Goal: Contribute content: Add original content to the website for others to see

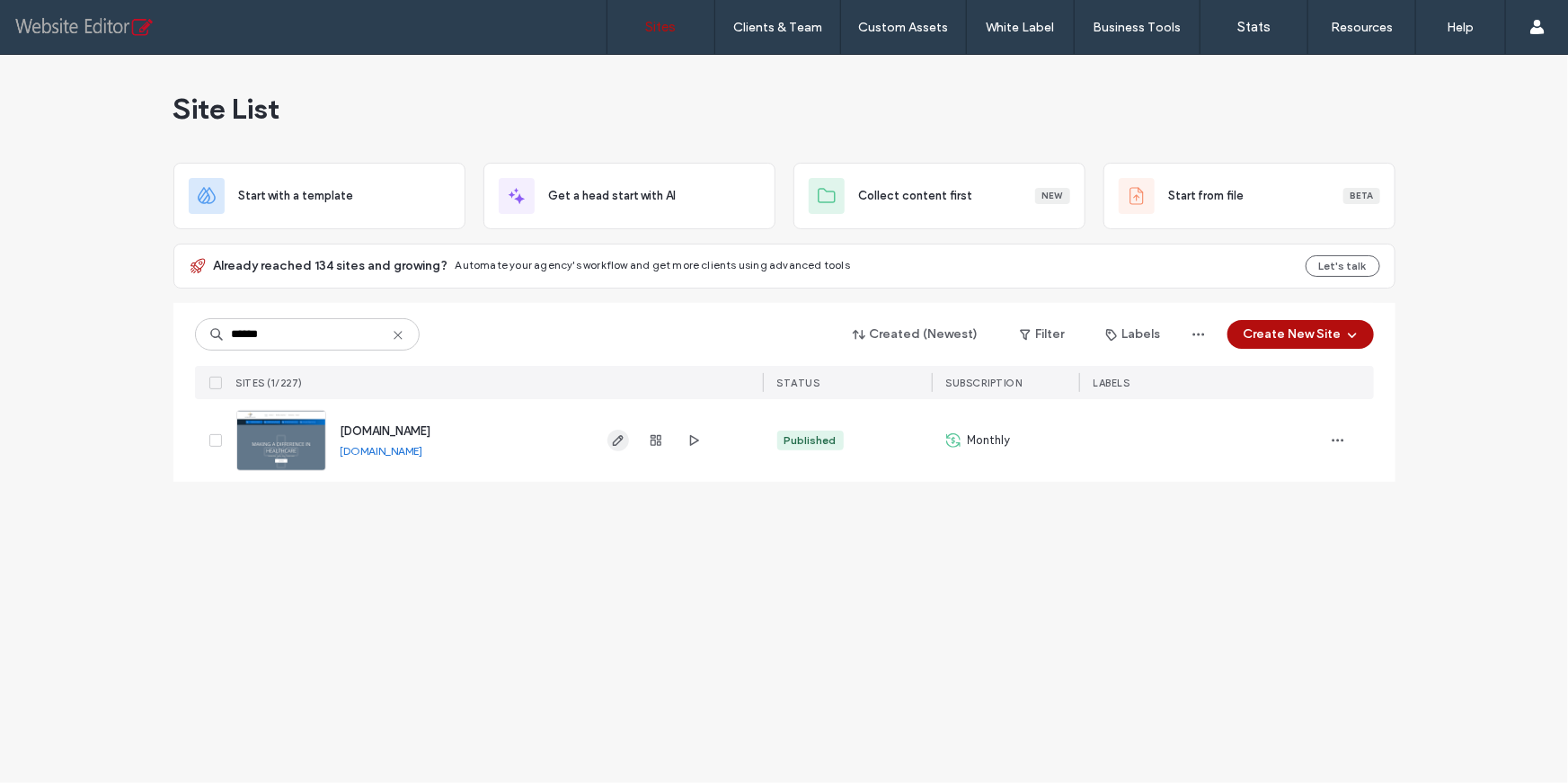
type input "******"
click at [617, 438] on use "button" at bounding box center [617, 440] width 10 height 10
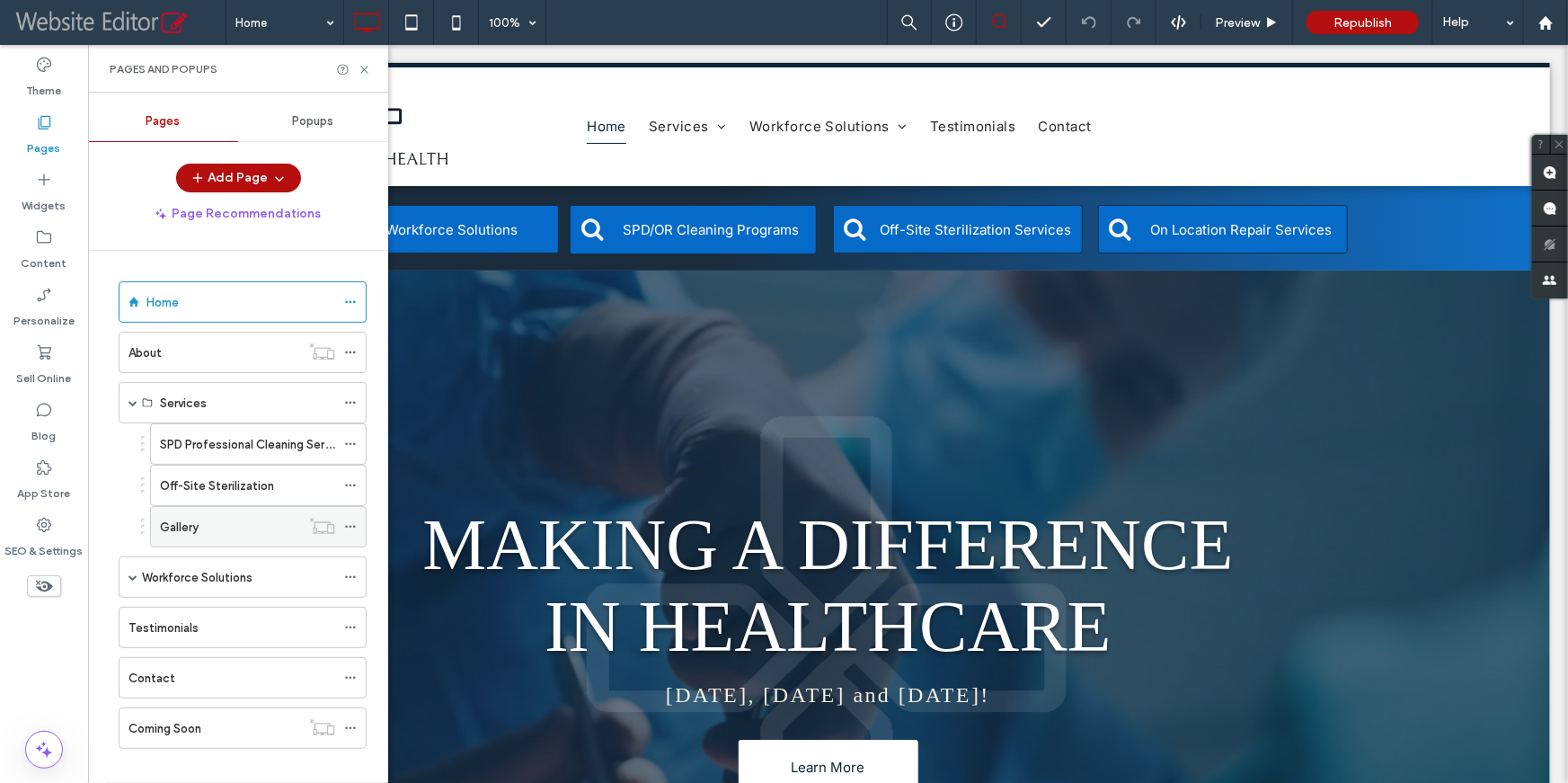
click at [225, 523] on div "Gallery" at bounding box center [230, 527] width 141 height 19
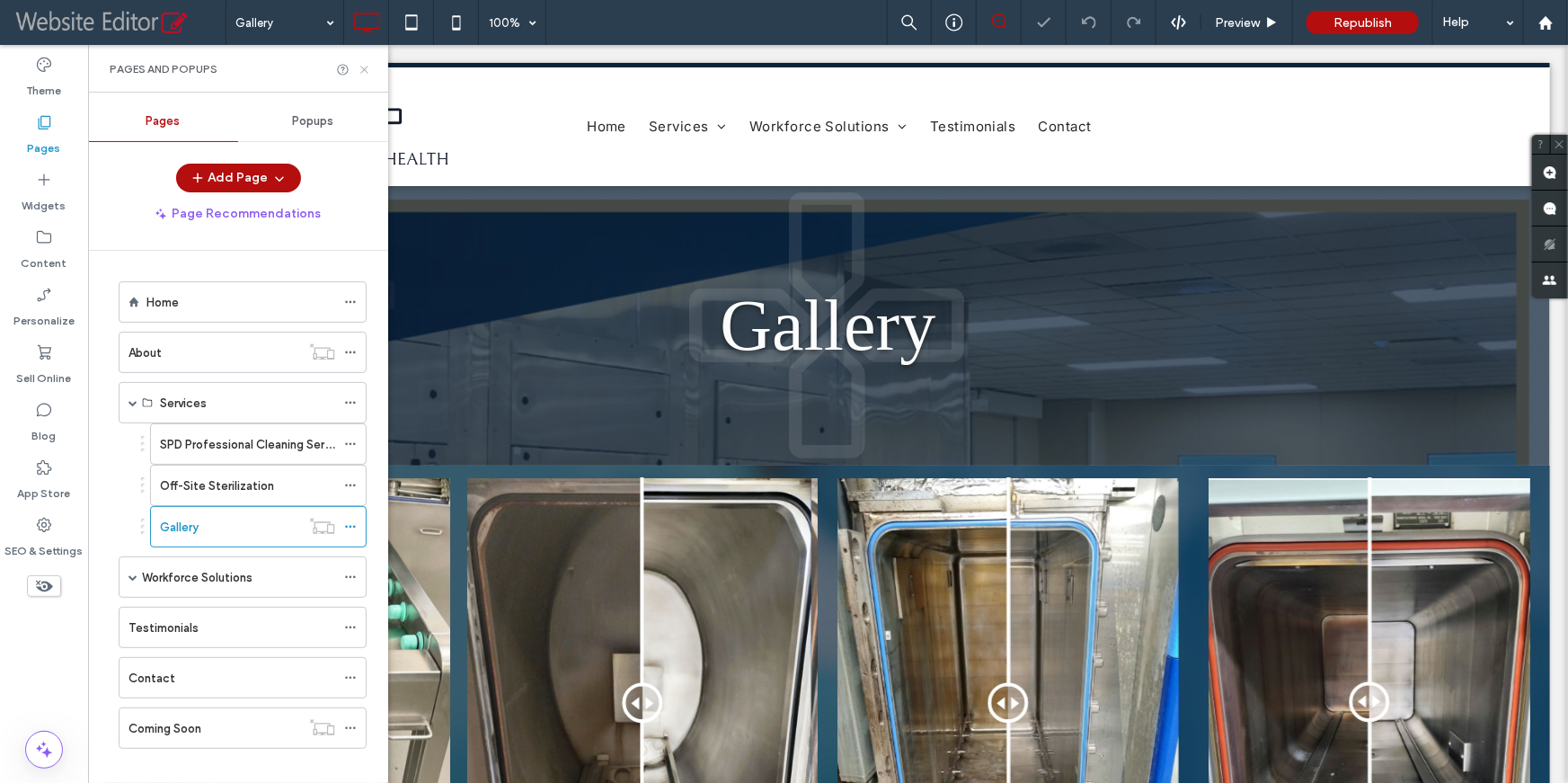
click at [368, 73] on use at bounding box center [364, 70] width 8 height 8
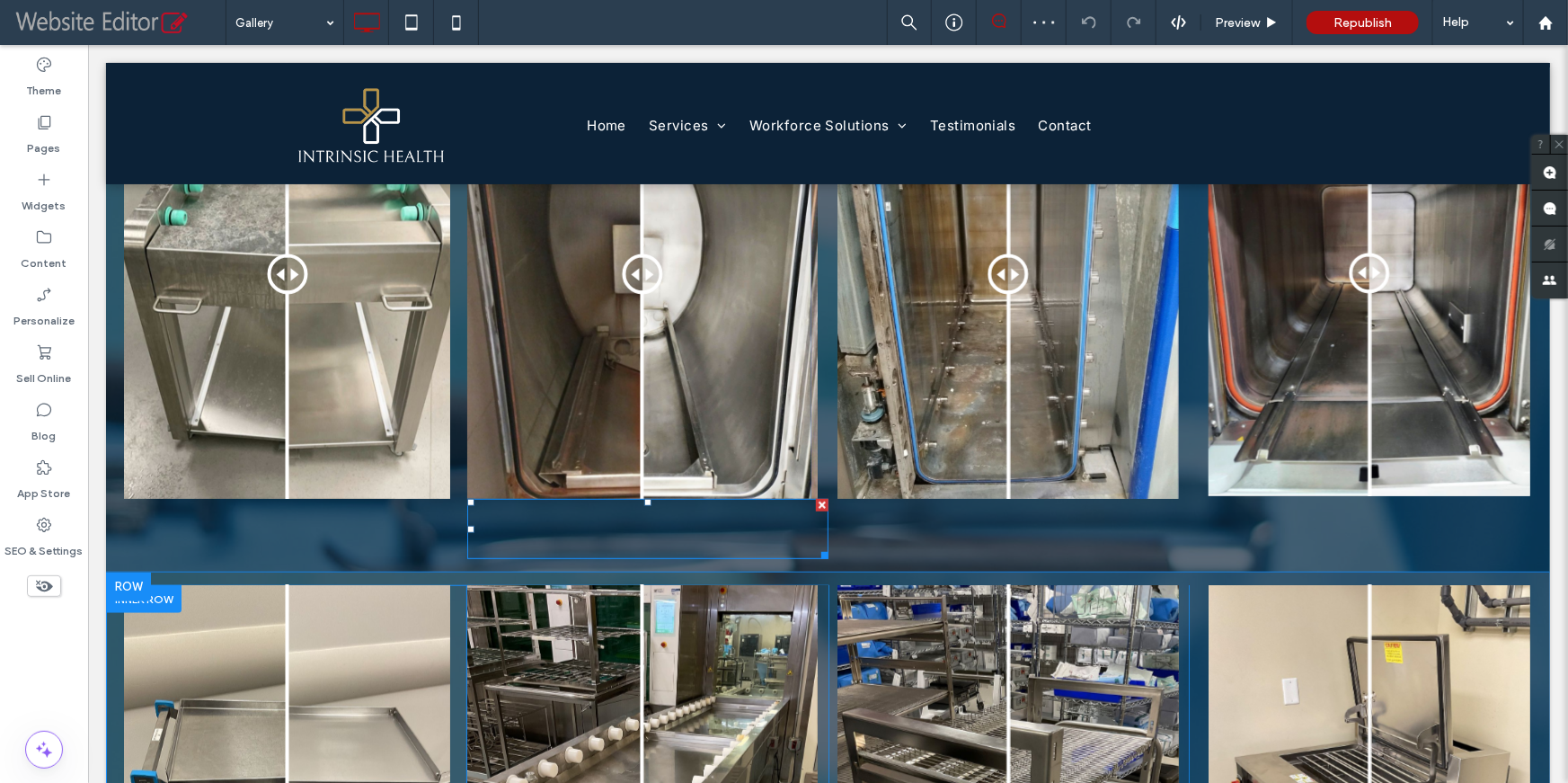
scroll to position [452, 0]
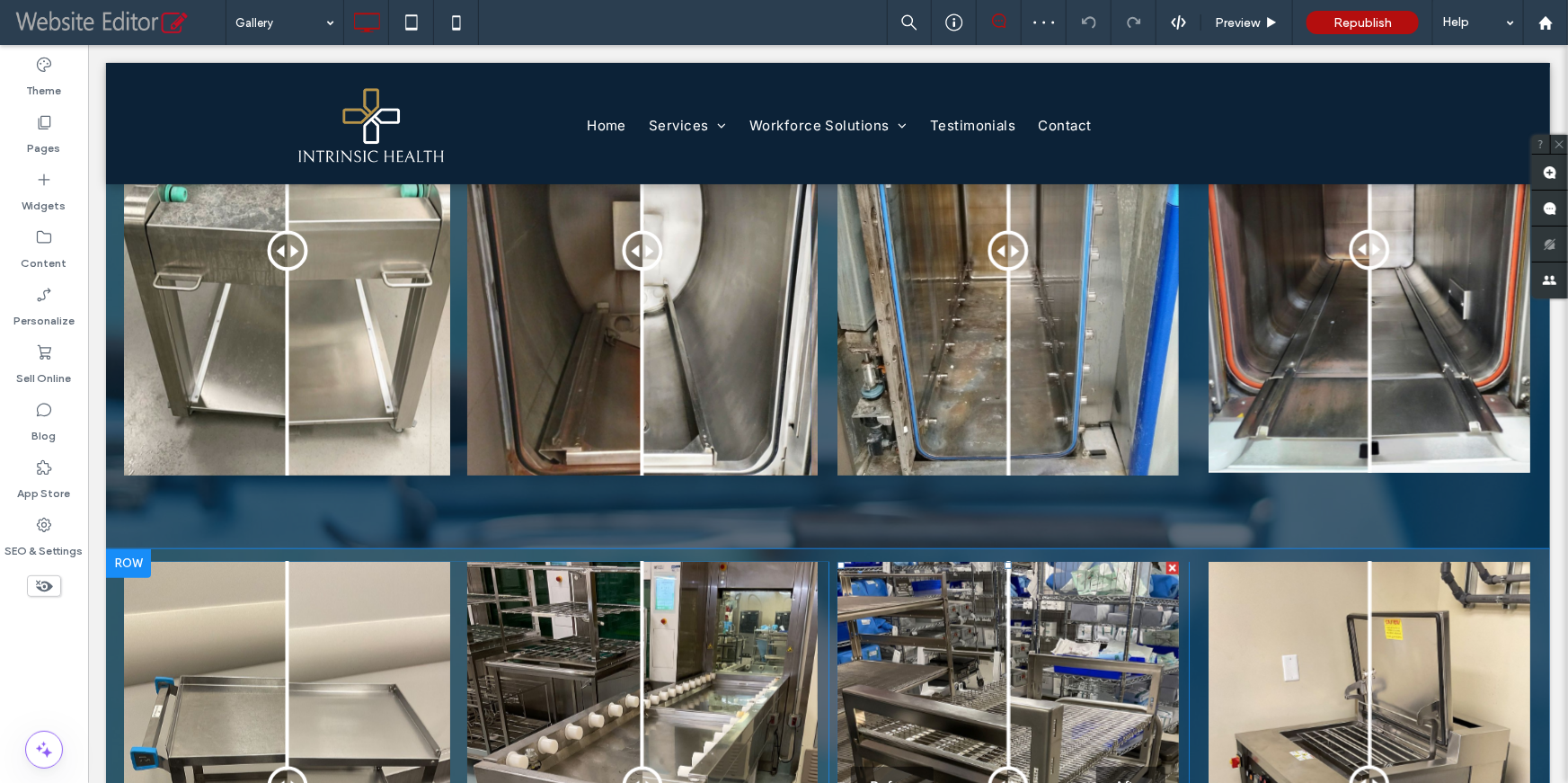
click at [950, 706] on div "Before After" at bounding box center [1008, 785] width 342 height 449
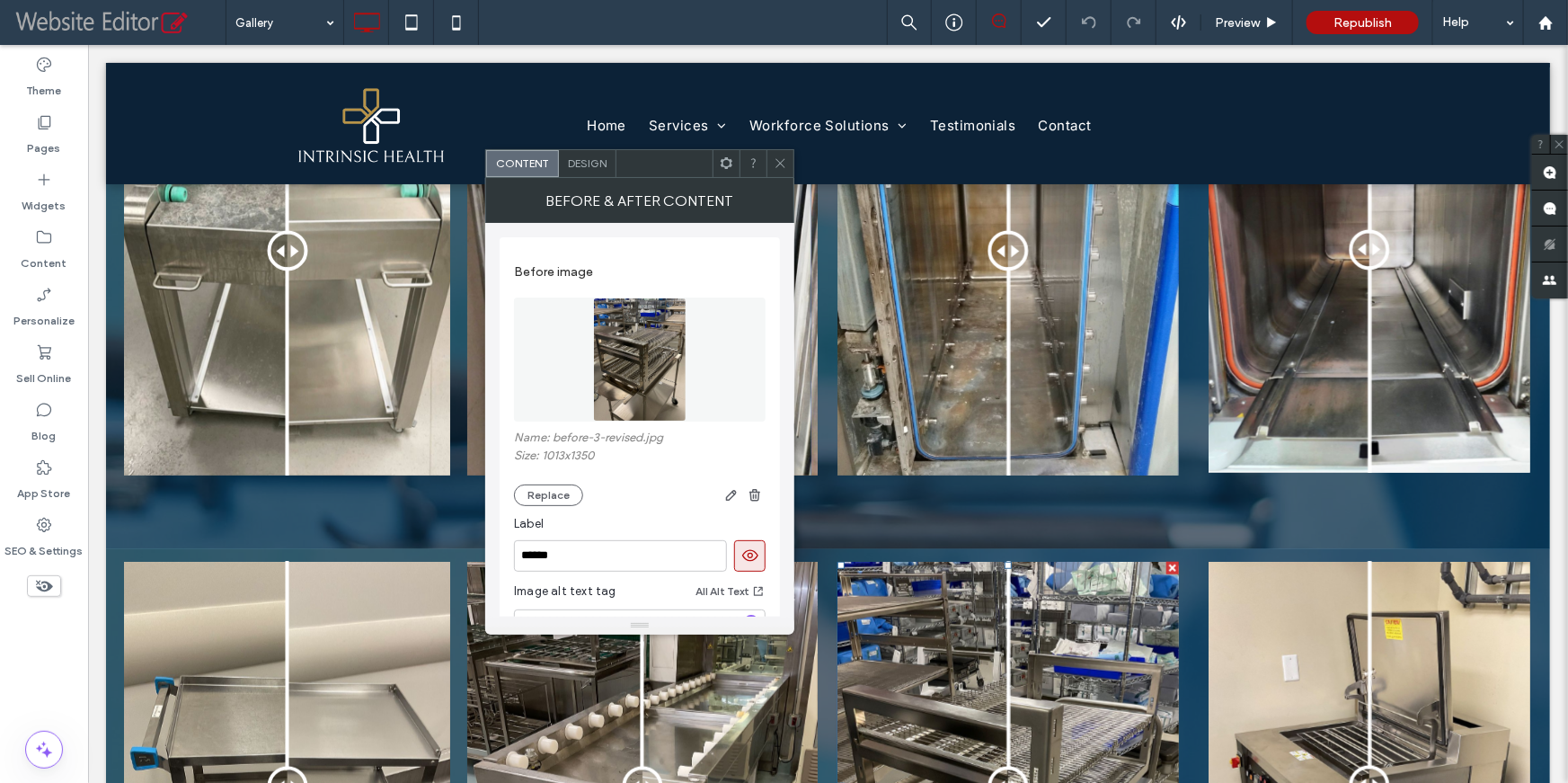
click at [643, 366] on img at bounding box center [640, 358] width 93 height 124
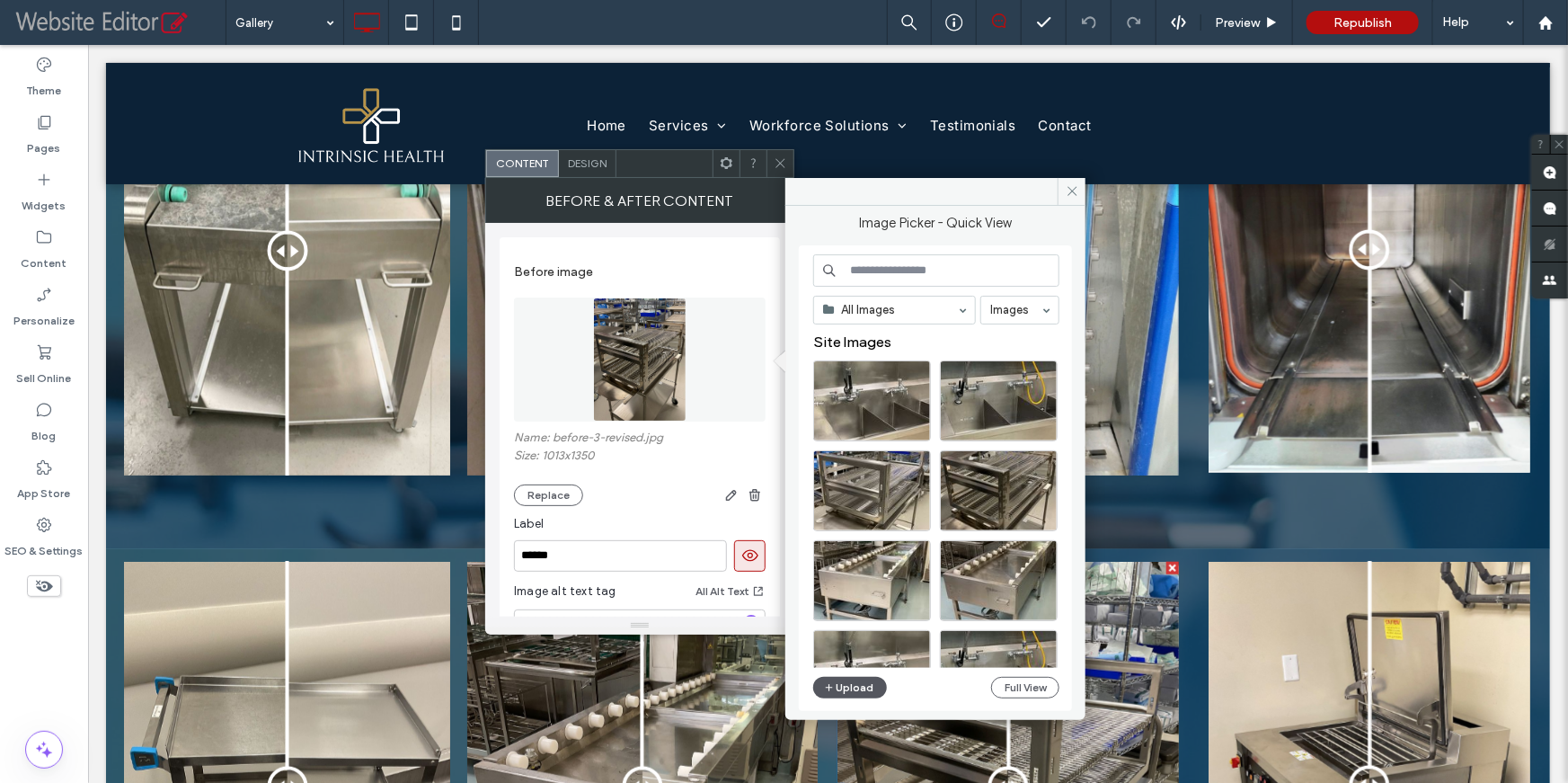
click at [852, 691] on button "Upload" at bounding box center [850, 687] width 74 height 22
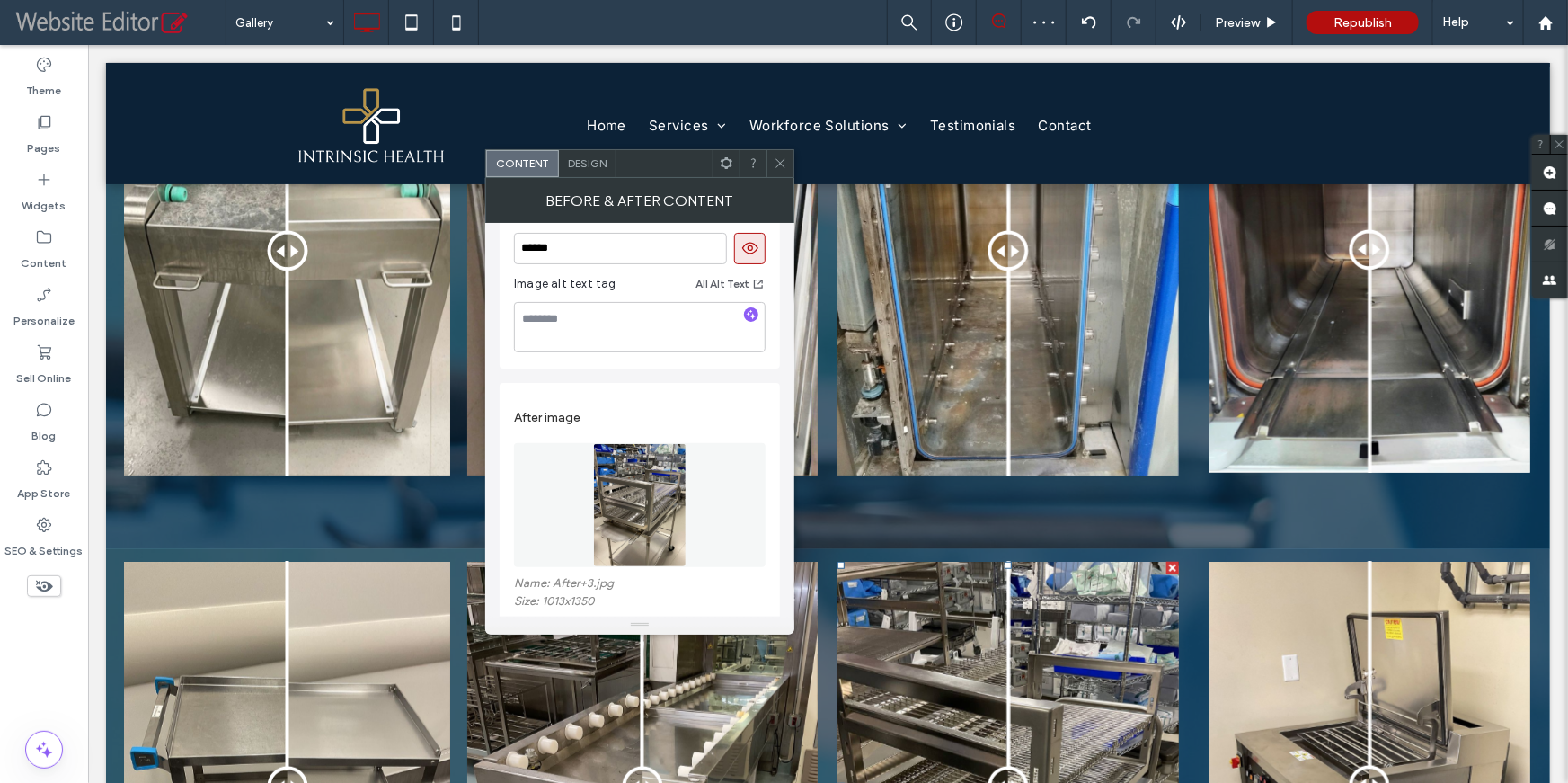
scroll to position [323, 0]
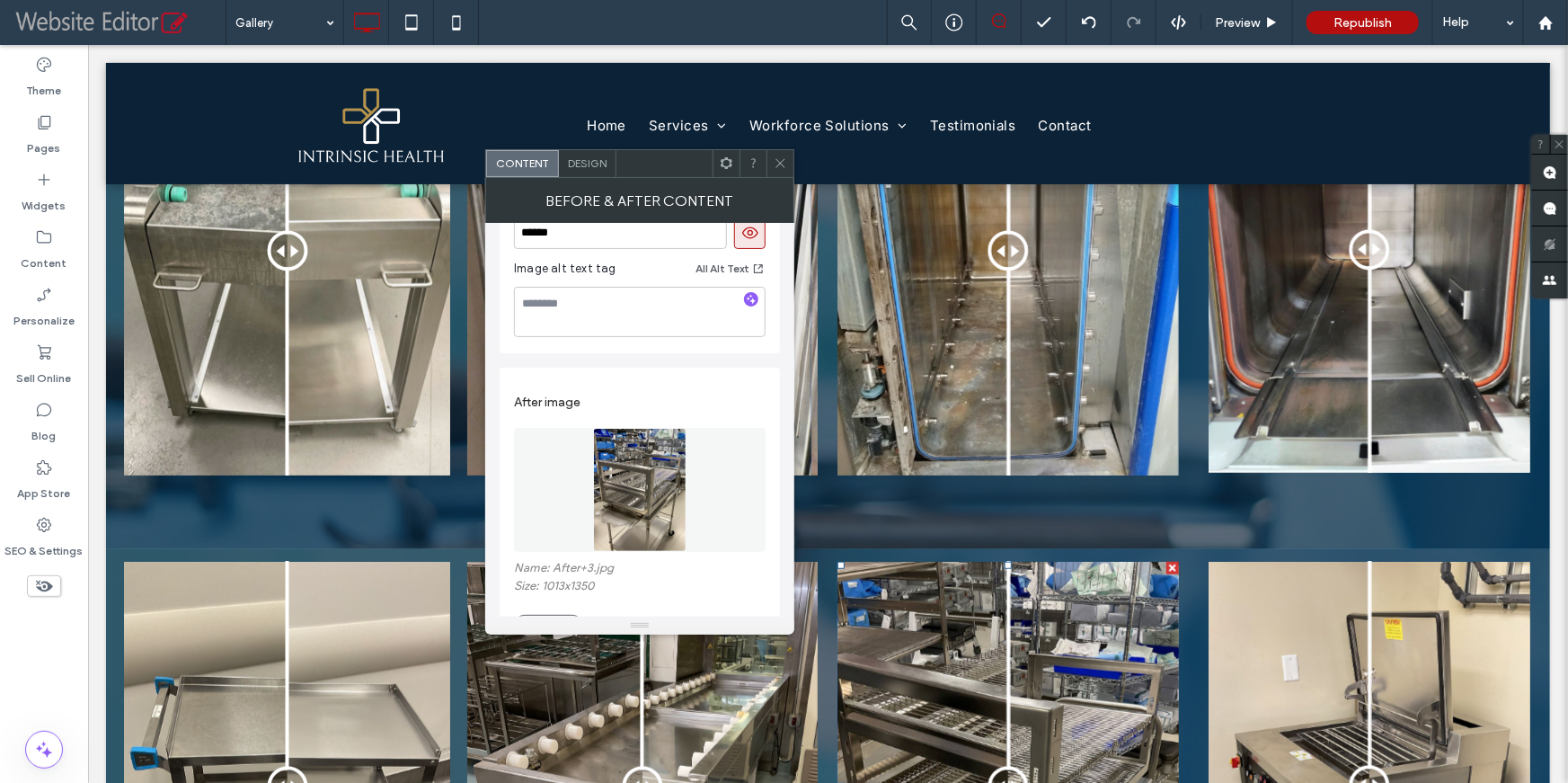
click at [651, 485] on img at bounding box center [640, 489] width 93 height 124
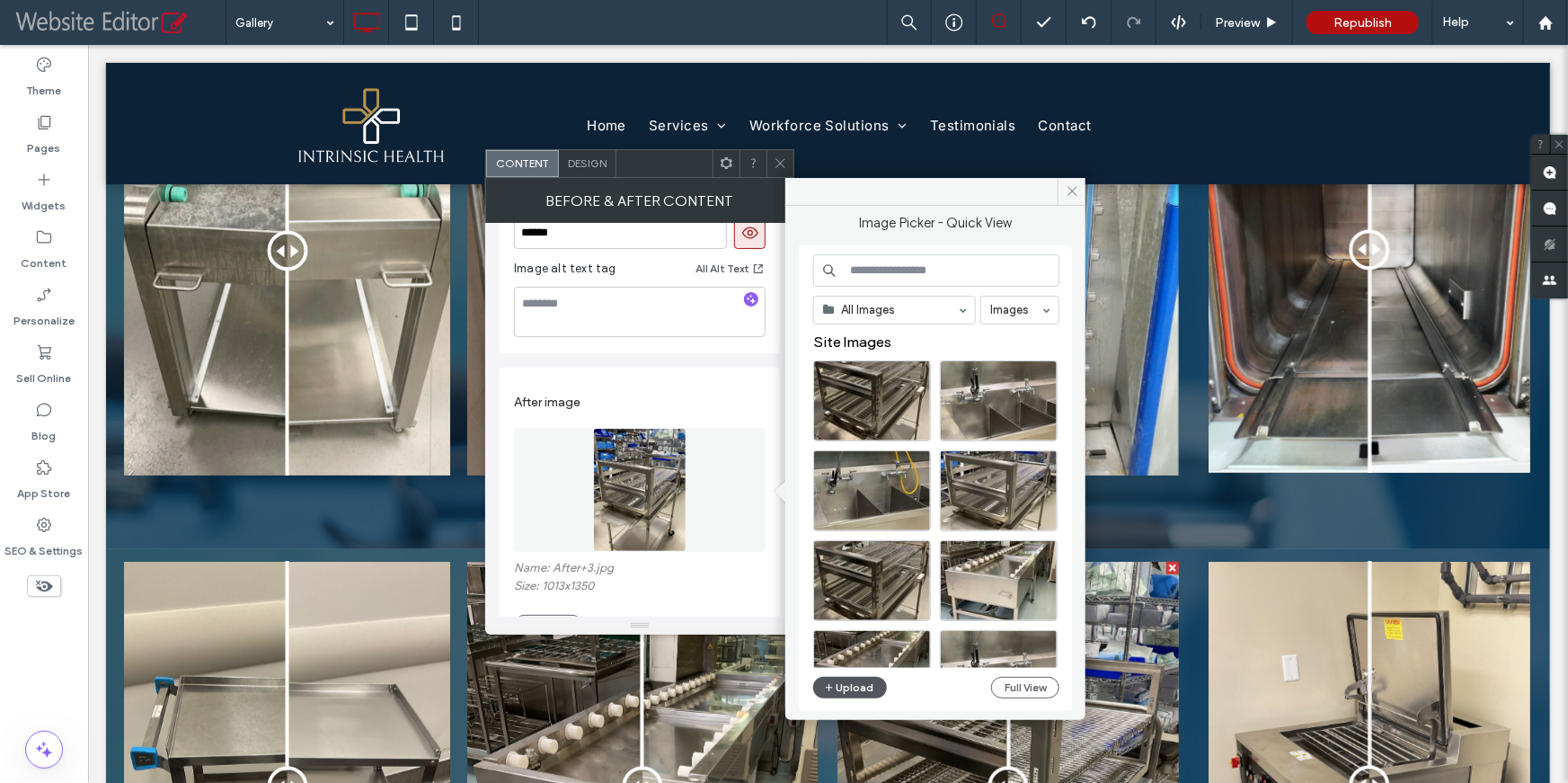
click at [838, 683] on button "Upload" at bounding box center [850, 687] width 74 height 22
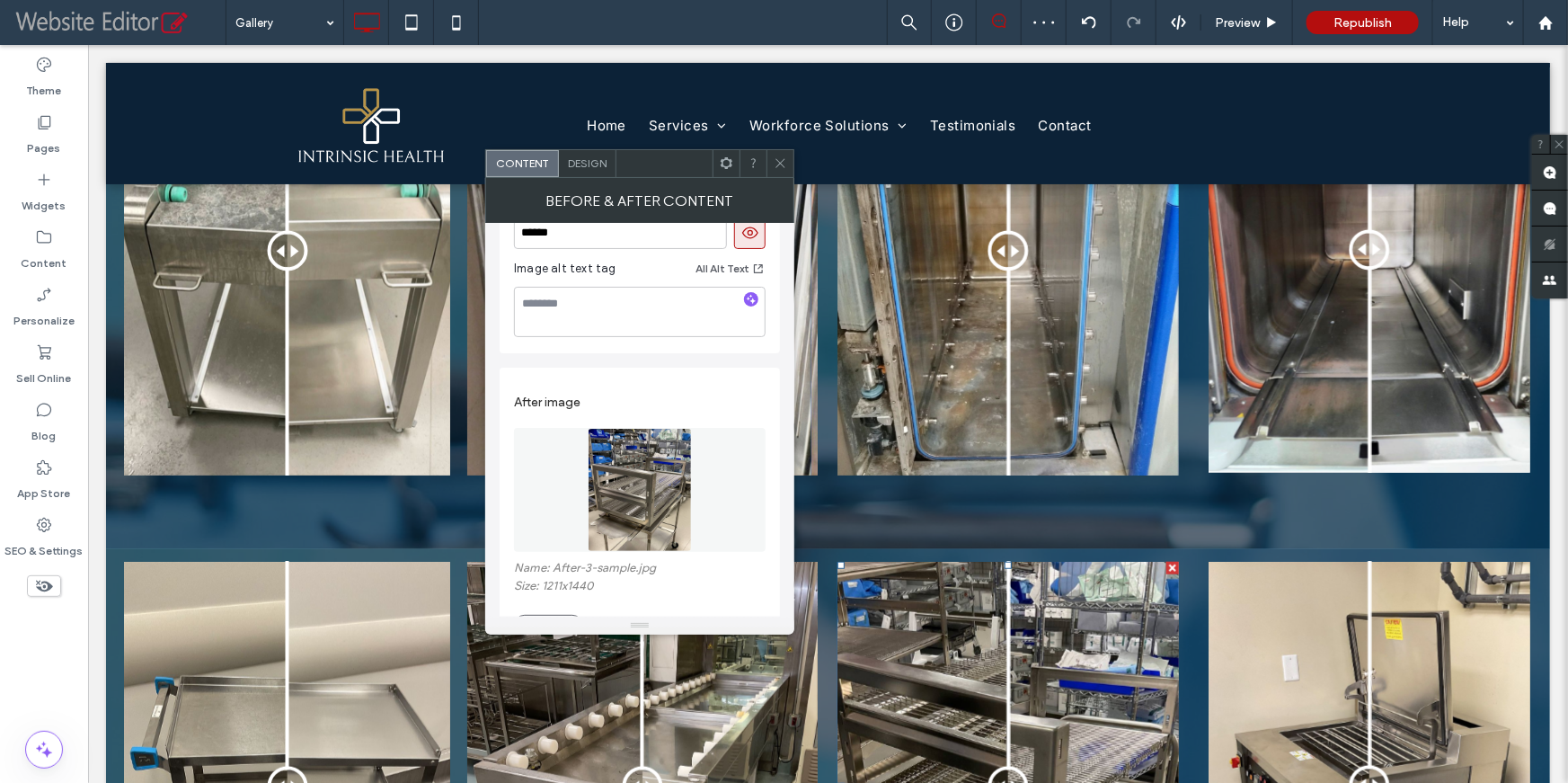
click at [781, 158] on icon at bounding box center [780, 163] width 13 height 13
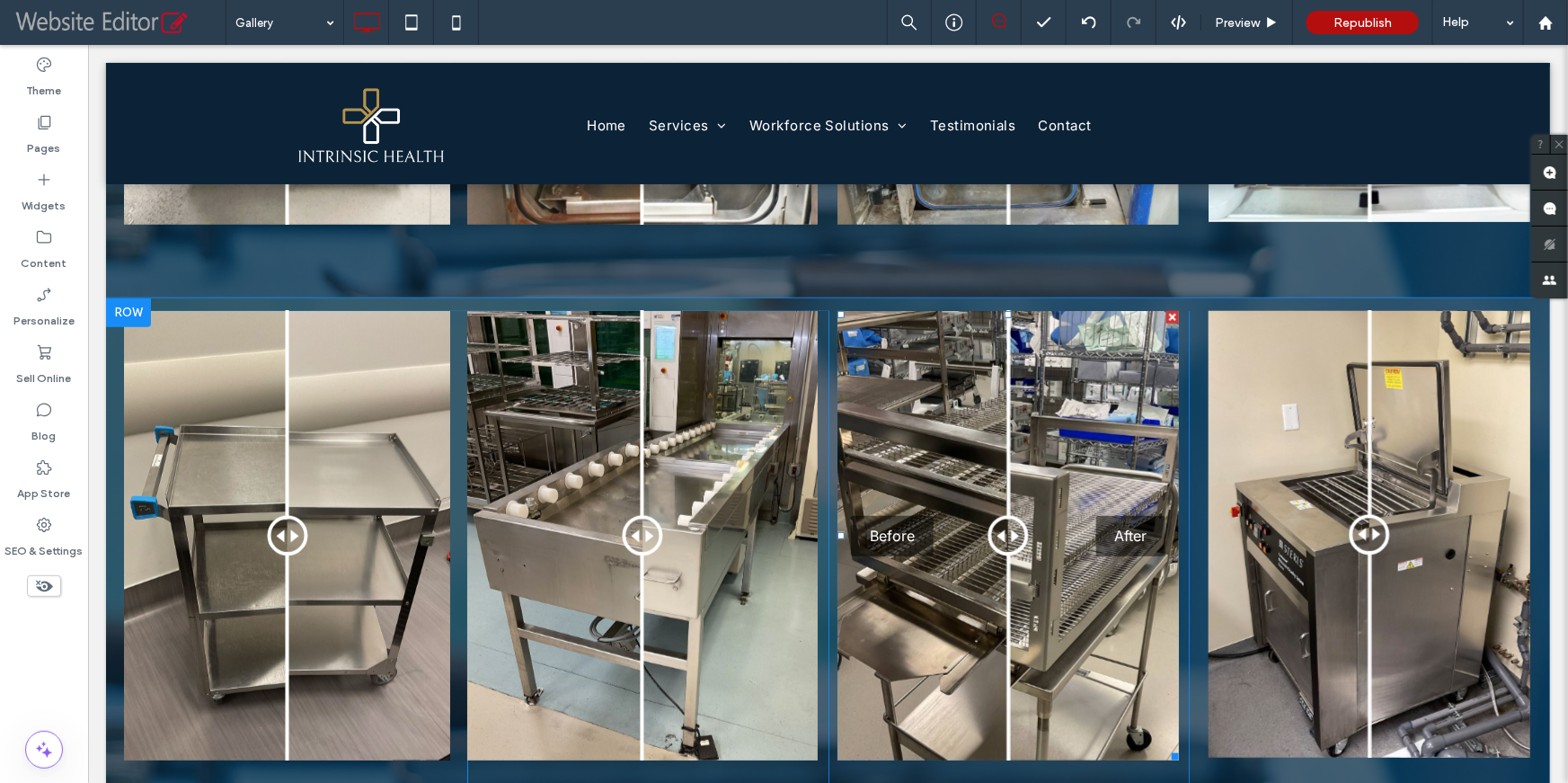
scroll to position [705, 0]
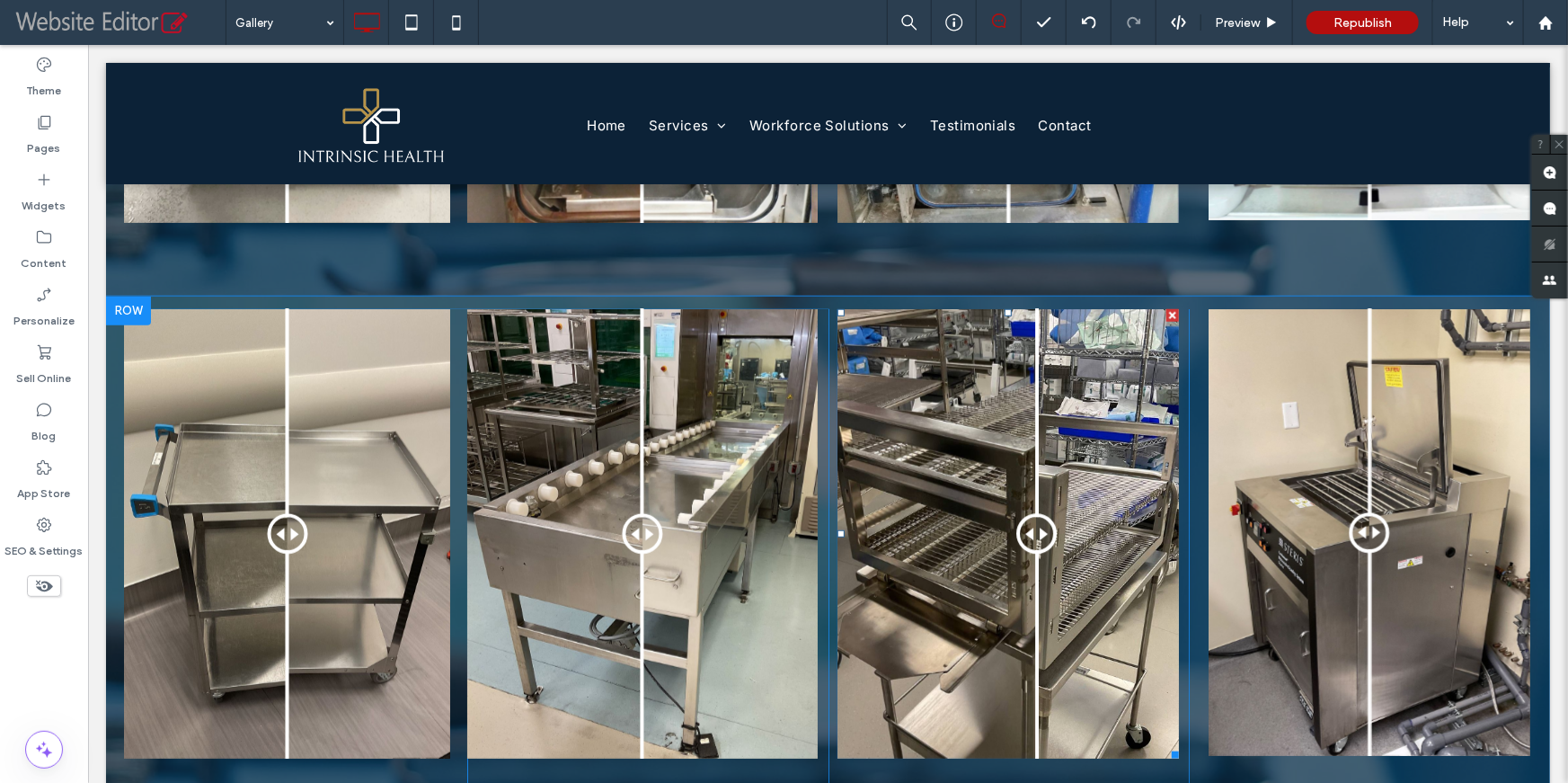
drag, startPoint x: 993, startPoint y: 533, endPoint x: 1029, endPoint y: 533, distance: 36.0
click at [1029, 533] on div at bounding box center [1036, 533] width 41 height 41
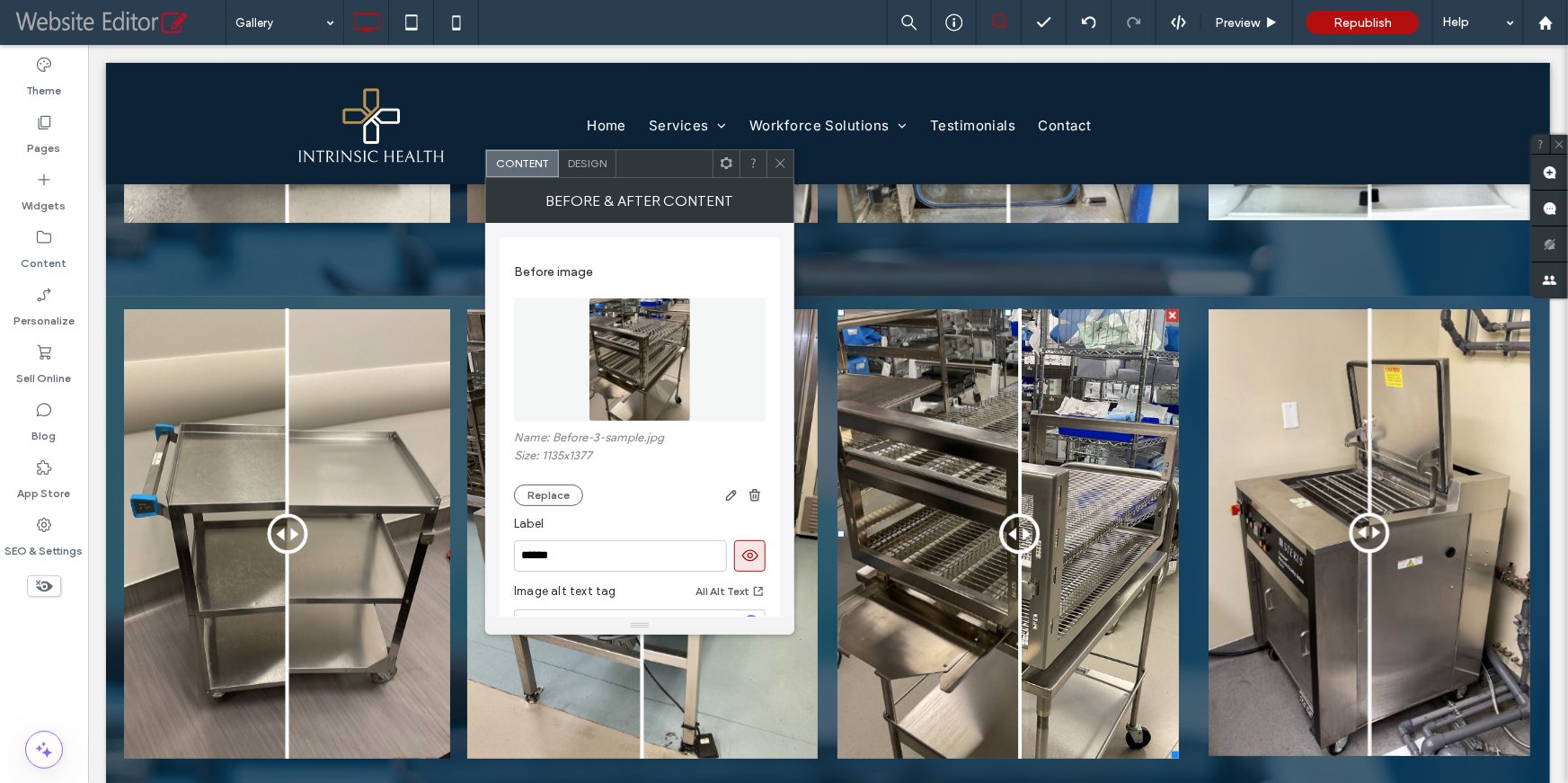
drag, startPoint x: 1021, startPoint y: 528, endPoint x: 1012, endPoint y: 534, distance: 10.8
click at [1012, 534] on div at bounding box center [1019, 533] width 41 height 41
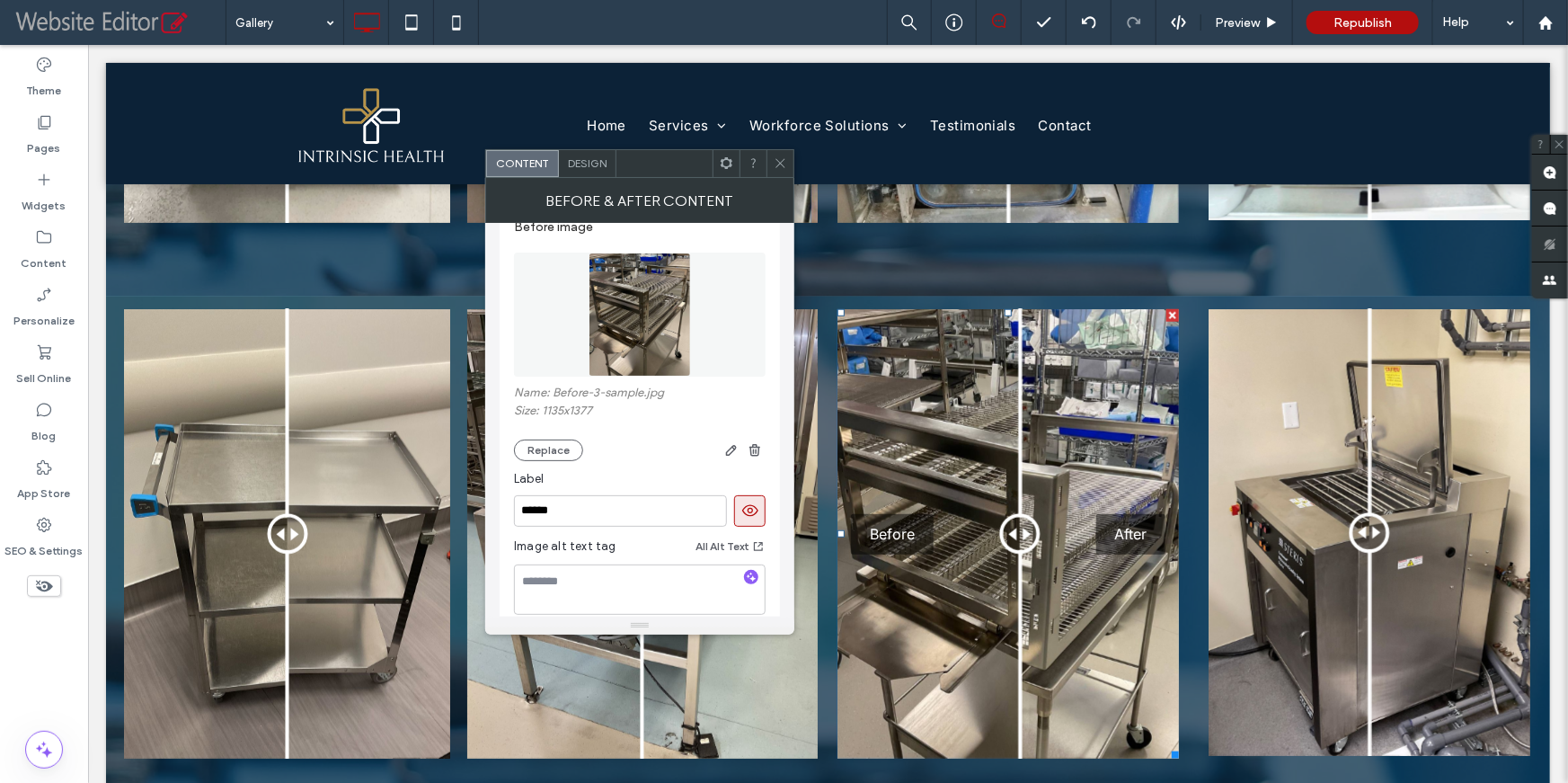
scroll to position [45, 0]
click at [783, 163] on icon at bounding box center [780, 163] width 13 height 13
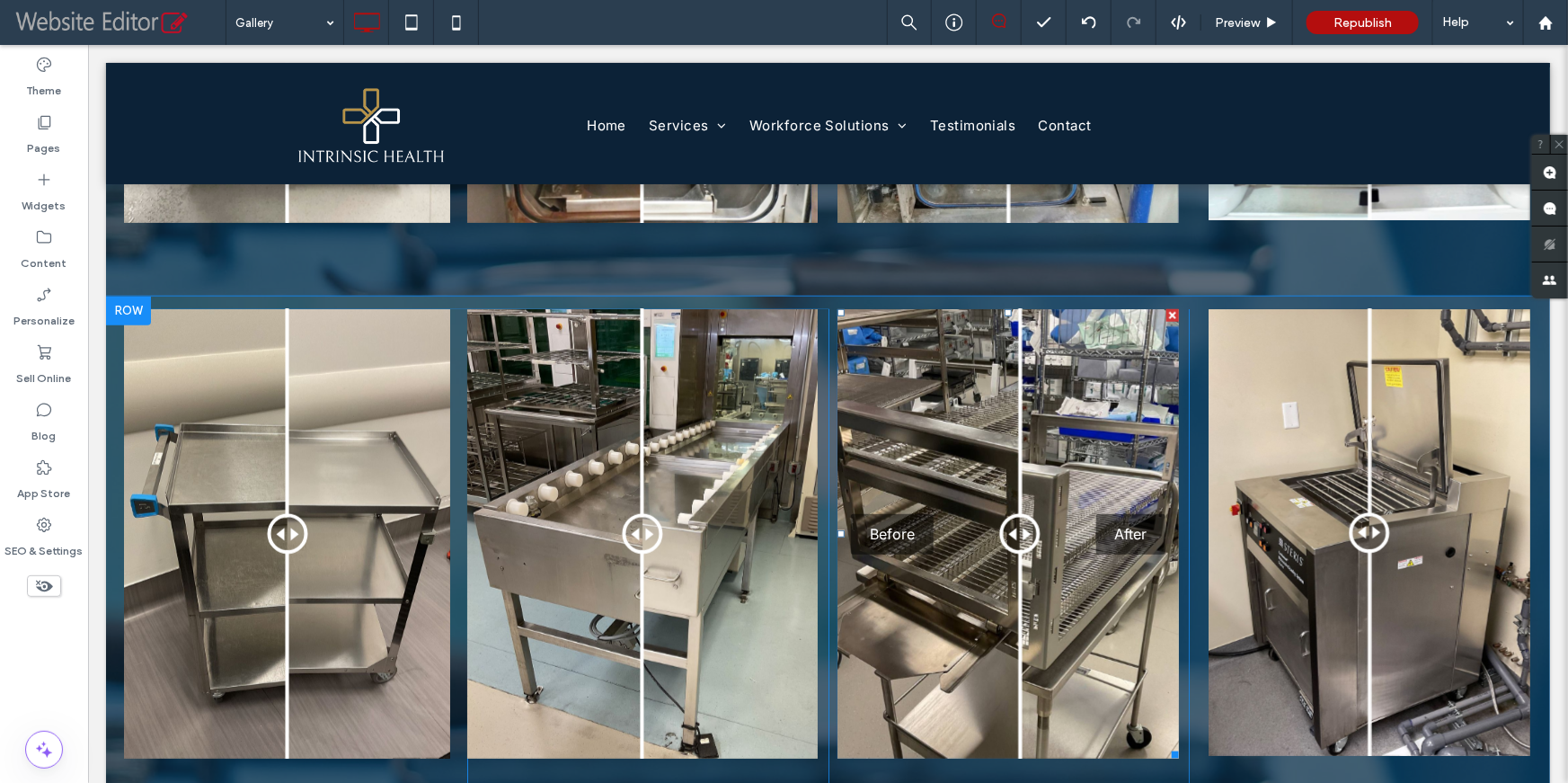
click at [961, 476] on div "Before After" at bounding box center [1008, 533] width 342 height 449
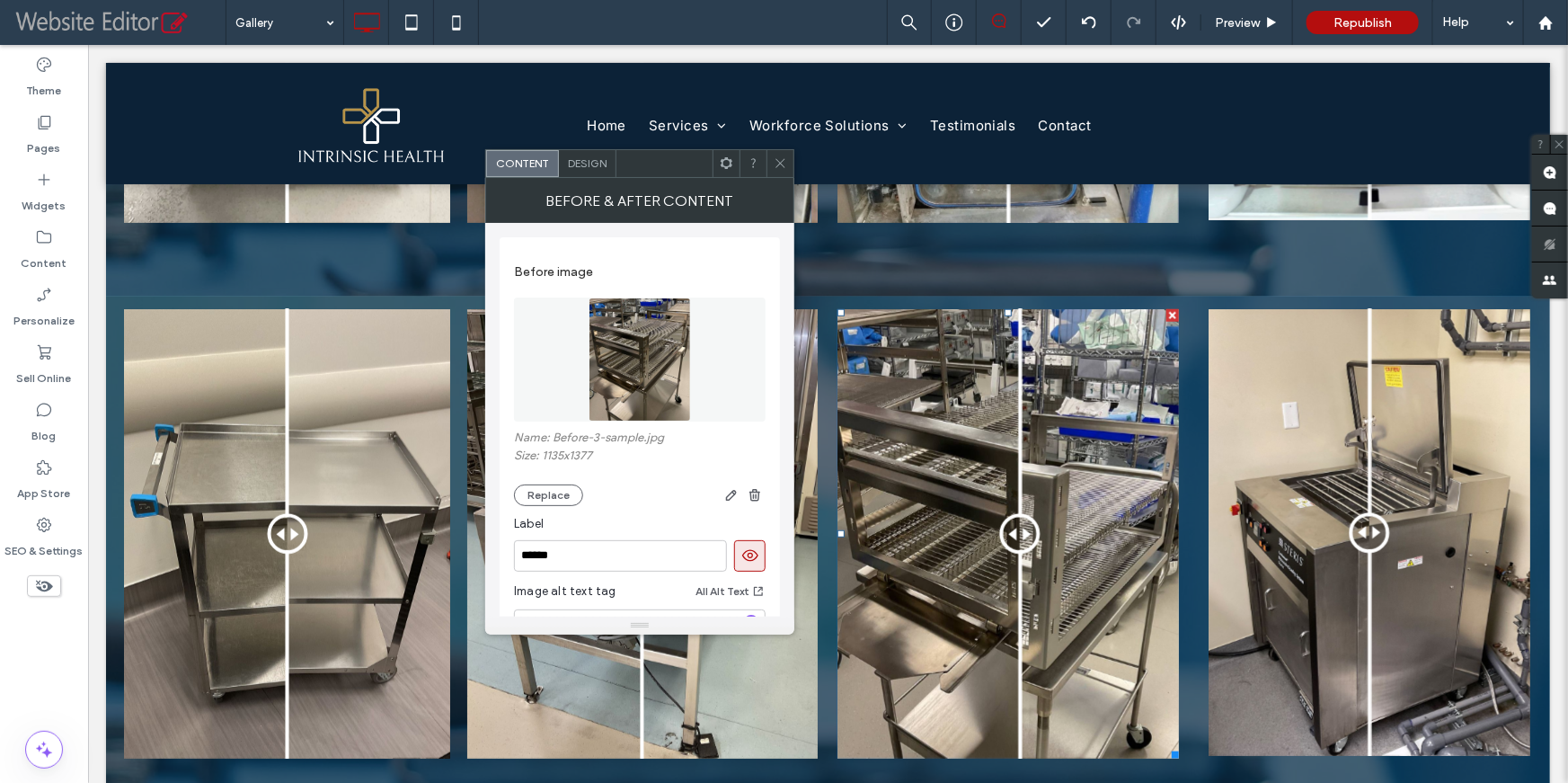
click at [655, 358] on img at bounding box center [640, 358] width 103 height 124
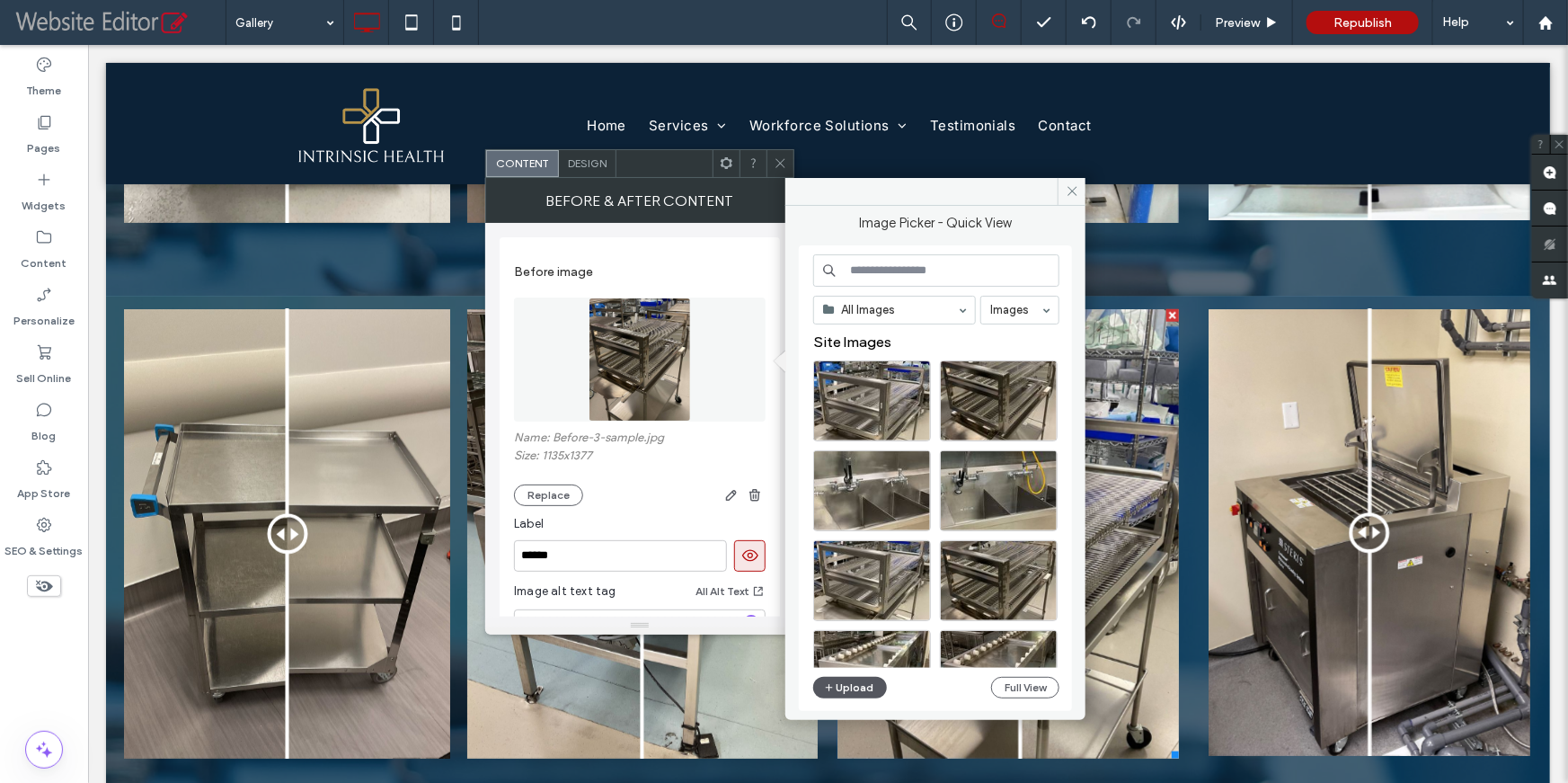
click at [848, 688] on button "Upload" at bounding box center [850, 687] width 74 height 22
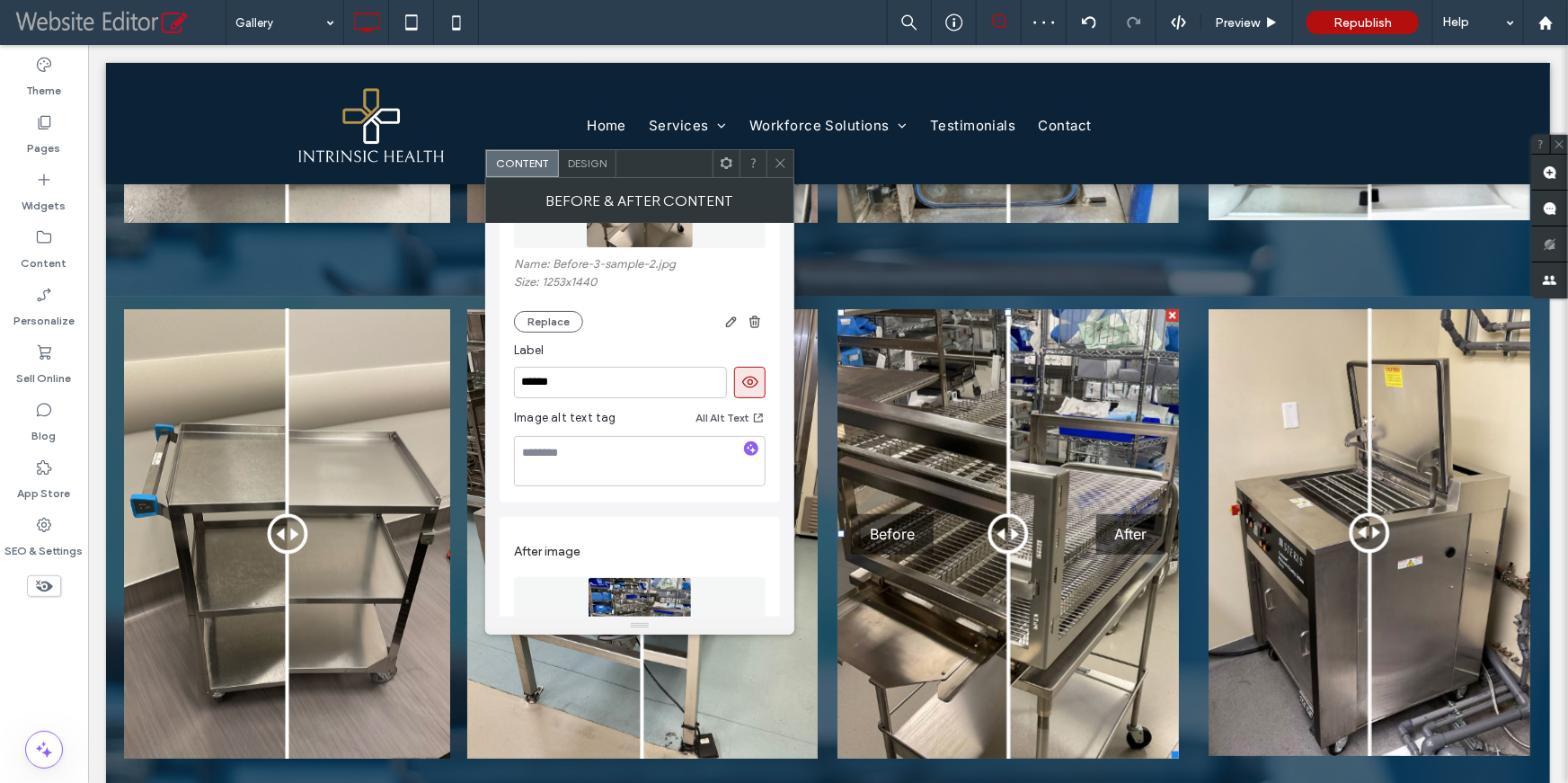
scroll to position [358, 0]
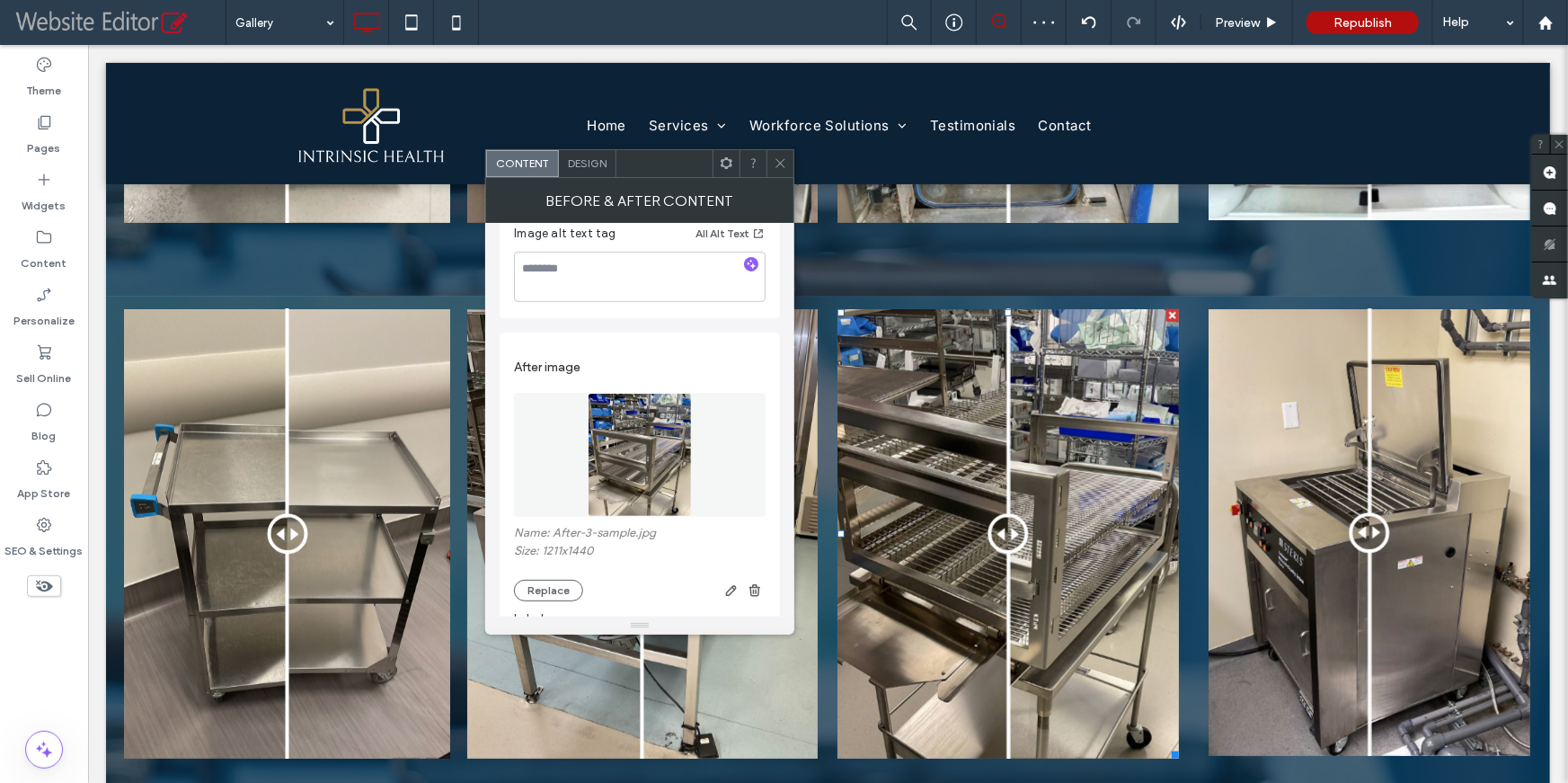
click at [644, 485] on img at bounding box center [640, 454] width 104 height 124
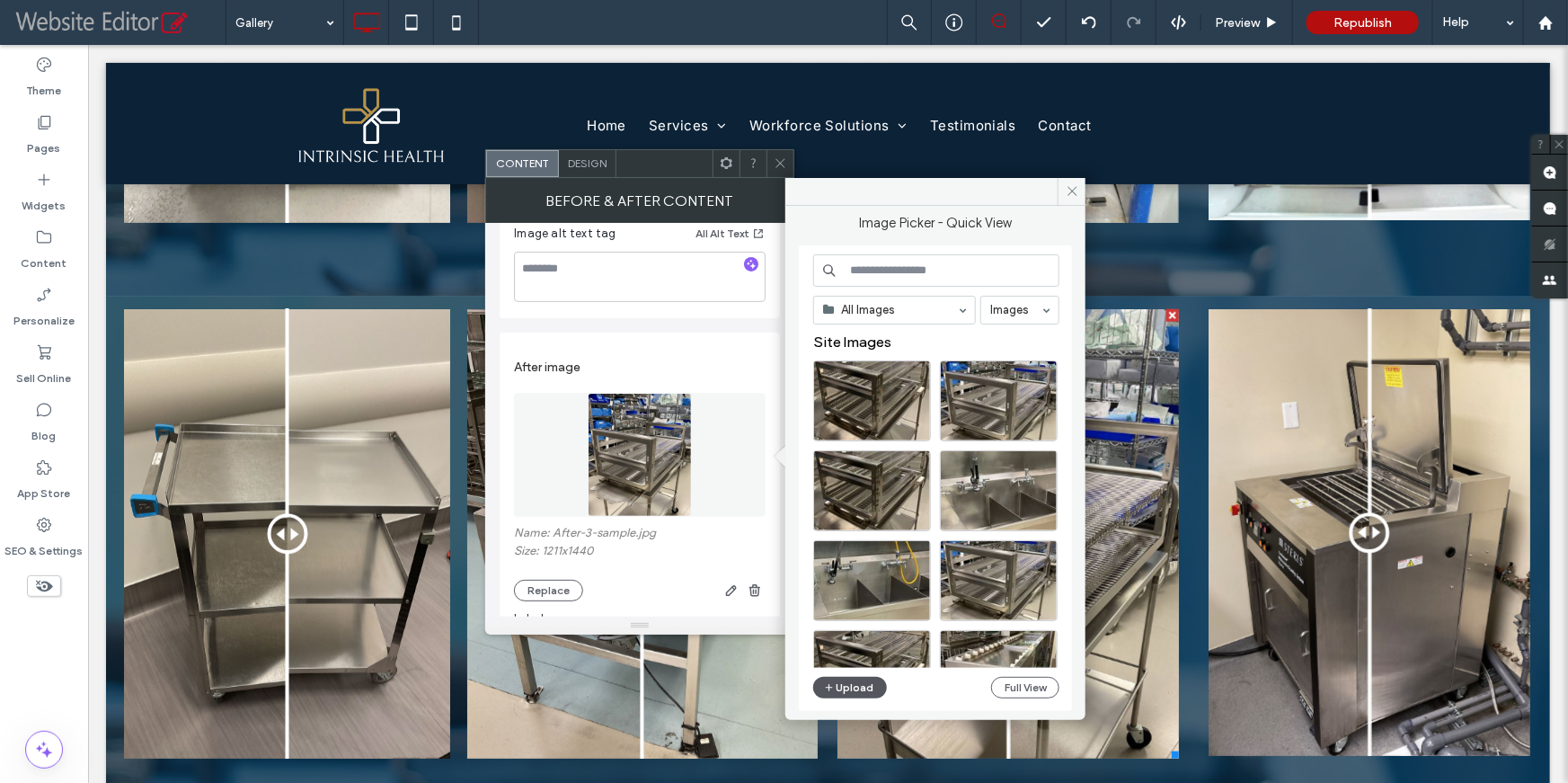
click at [850, 684] on button "Upload" at bounding box center [850, 687] width 74 height 22
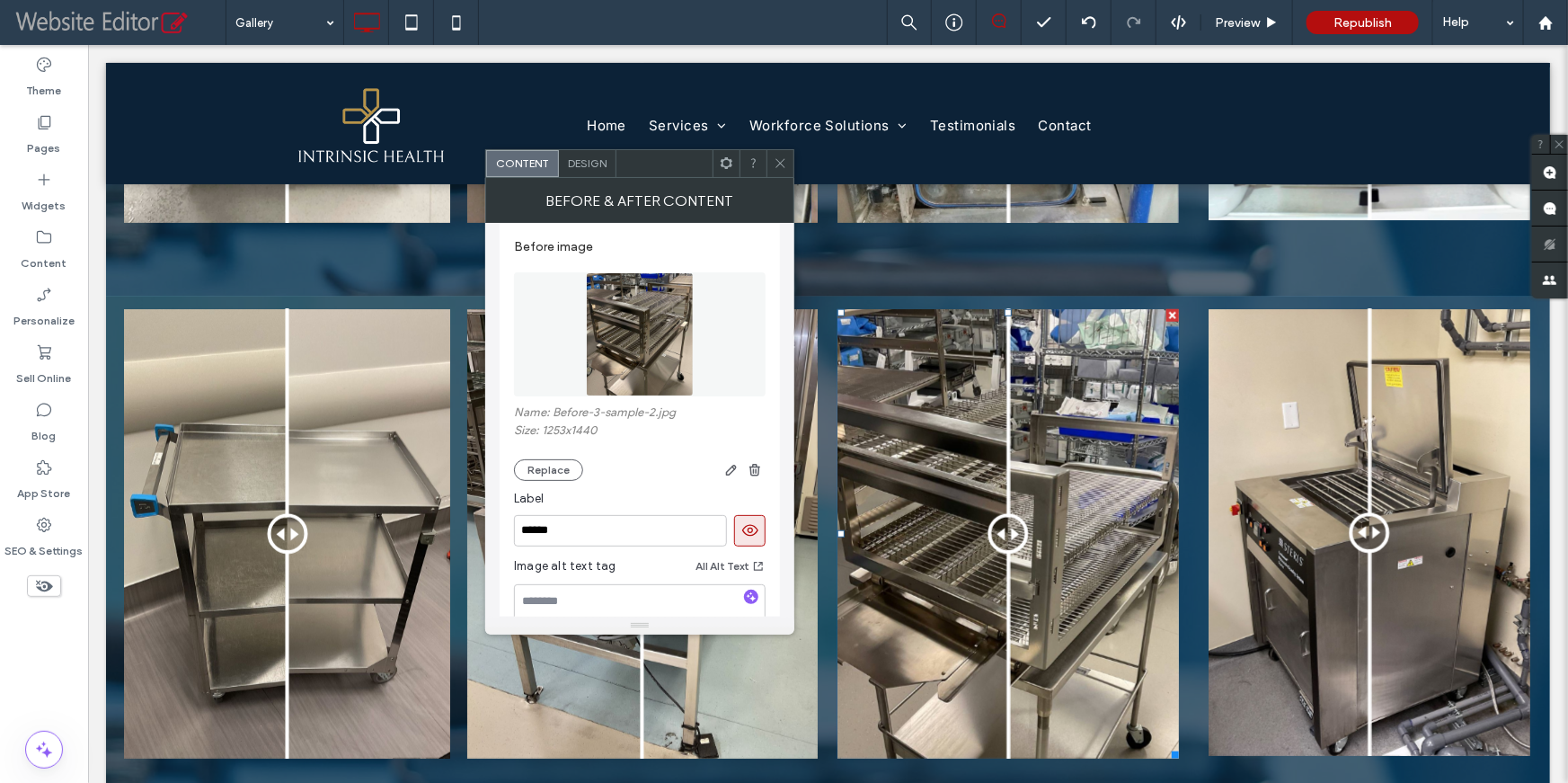
scroll to position [0, 0]
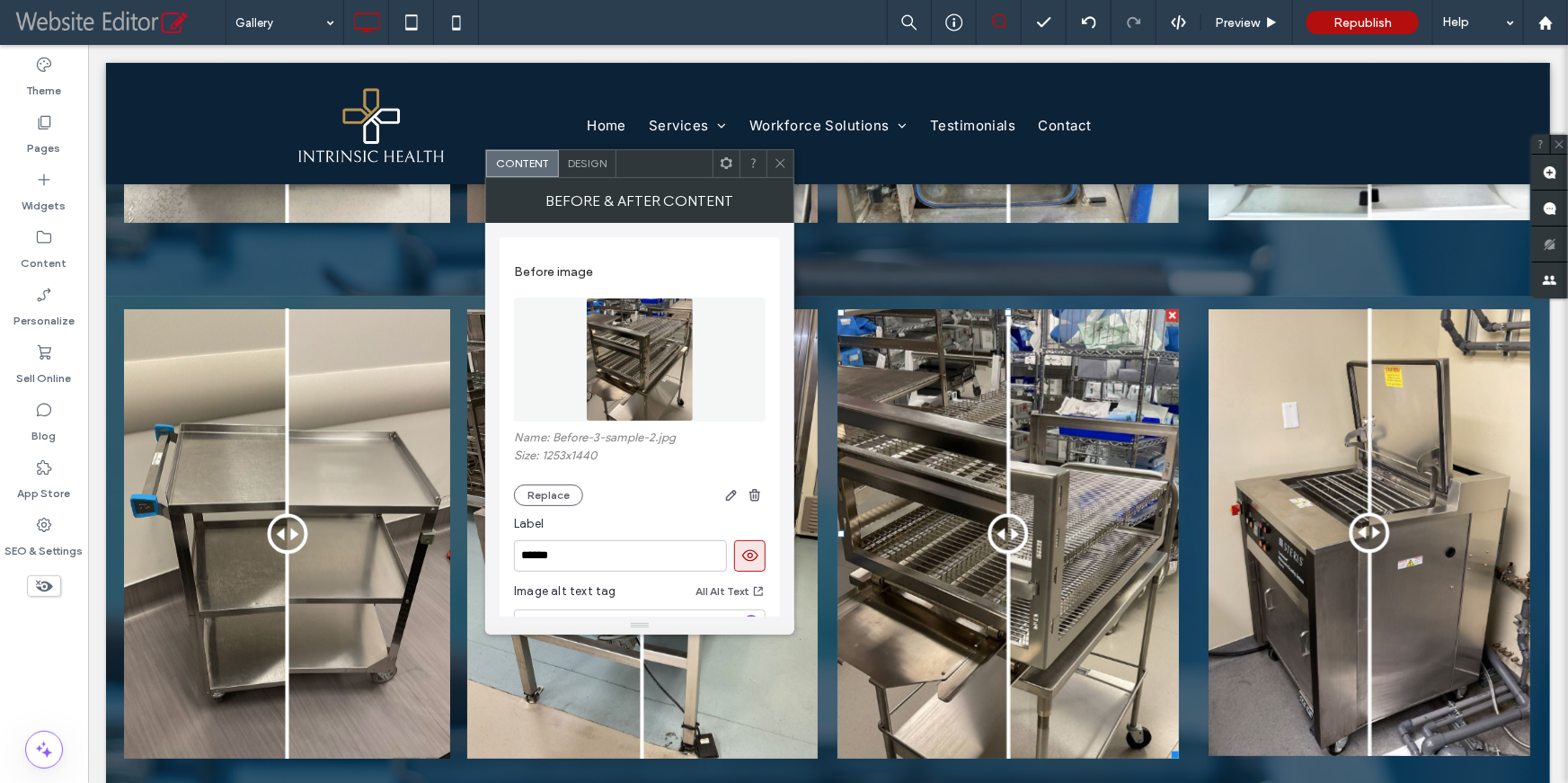
click at [627, 350] on img at bounding box center [640, 358] width 108 height 124
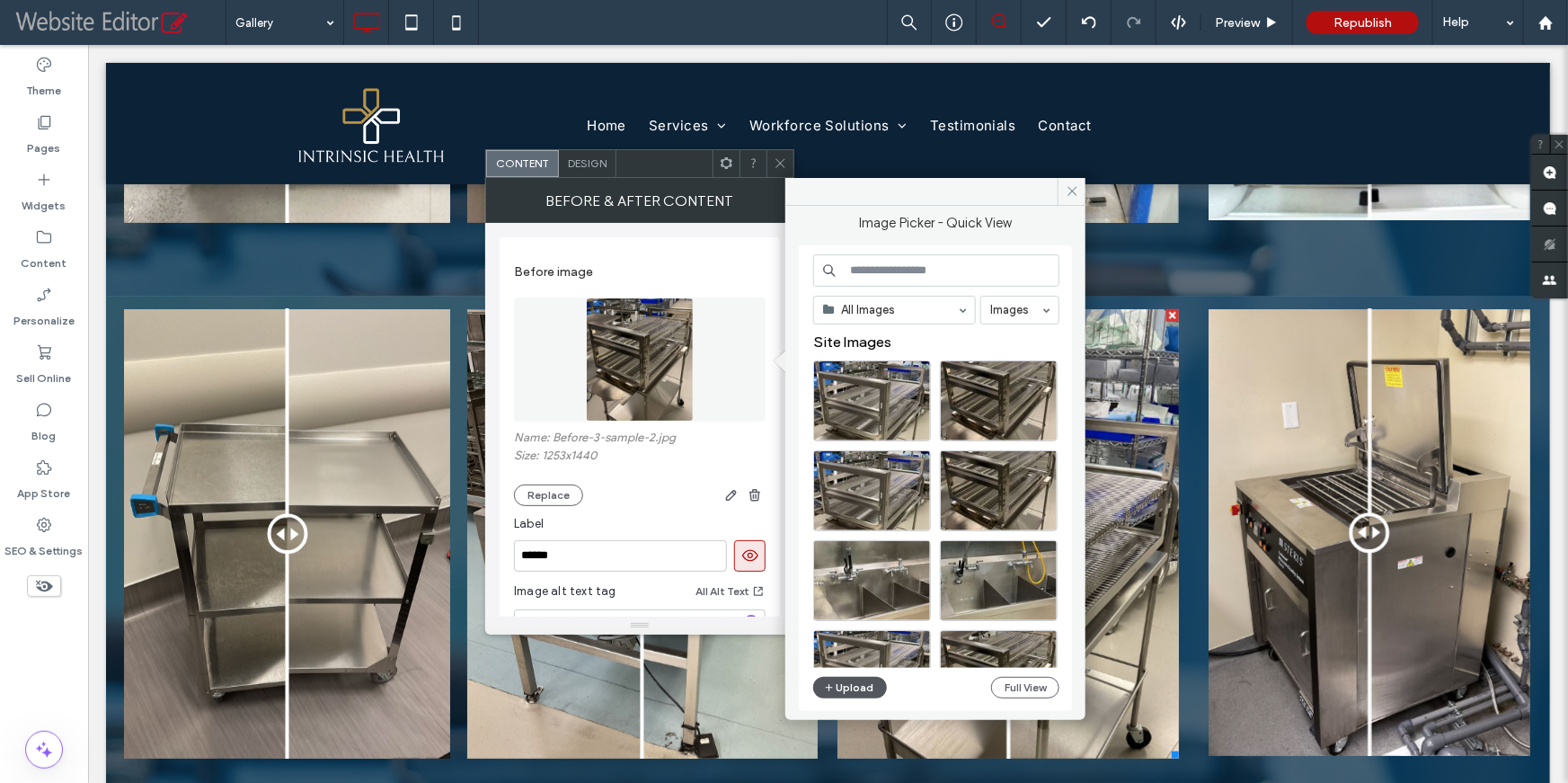
click at [863, 691] on button "Upload" at bounding box center [850, 687] width 74 height 22
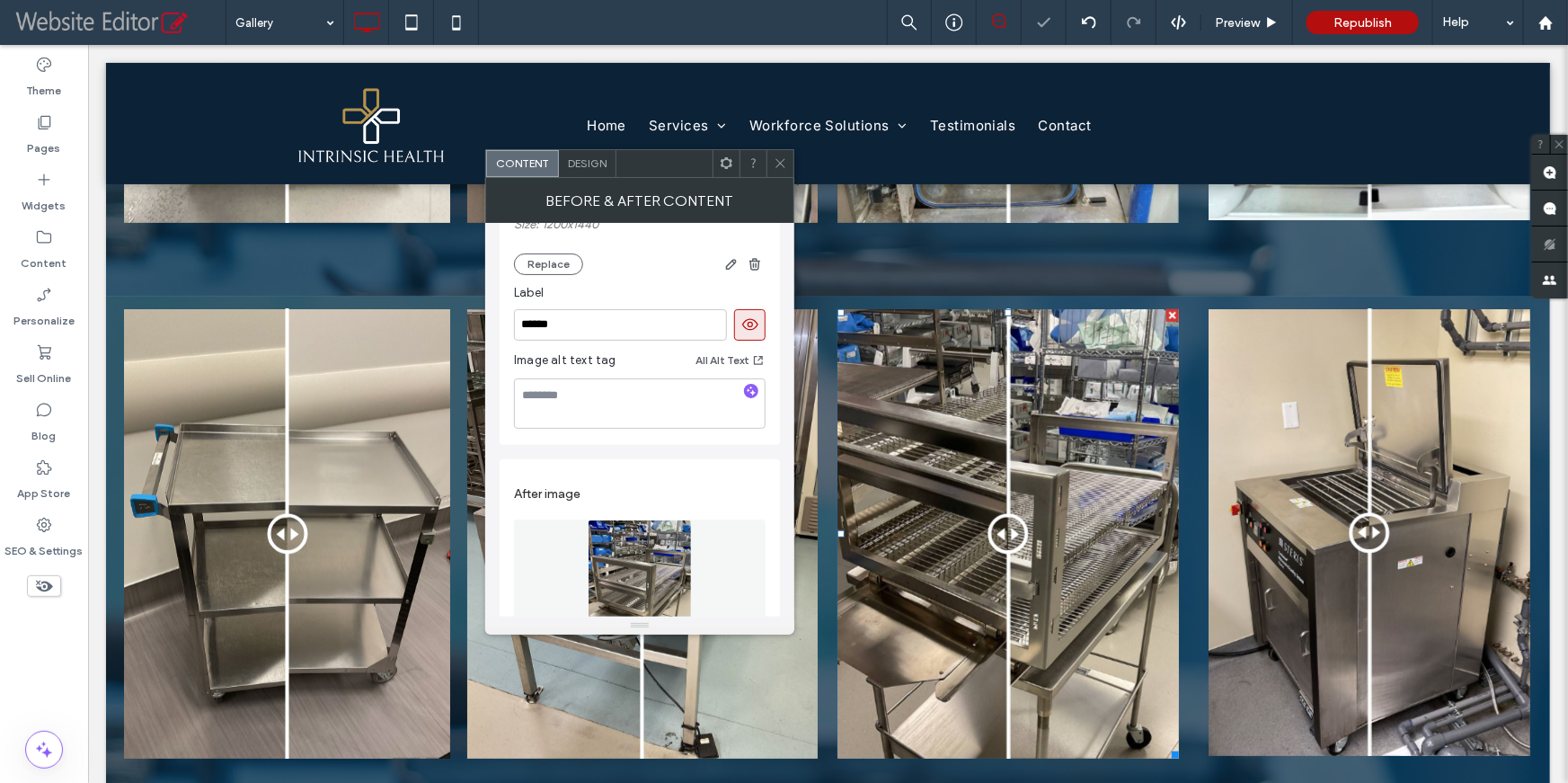
scroll to position [310, 0]
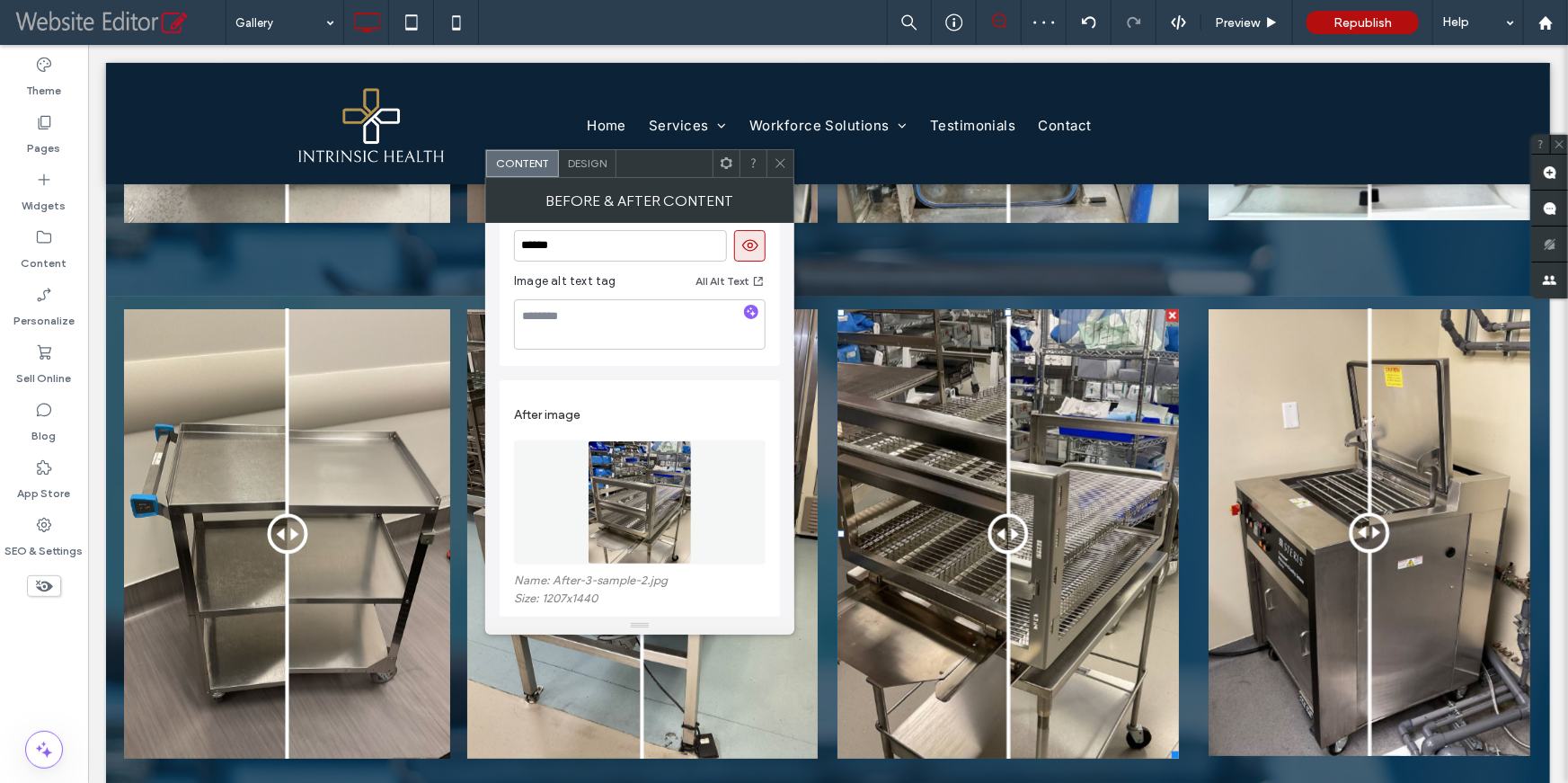
click at [629, 508] on img at bounding box center [640, 502] width 104 height 124
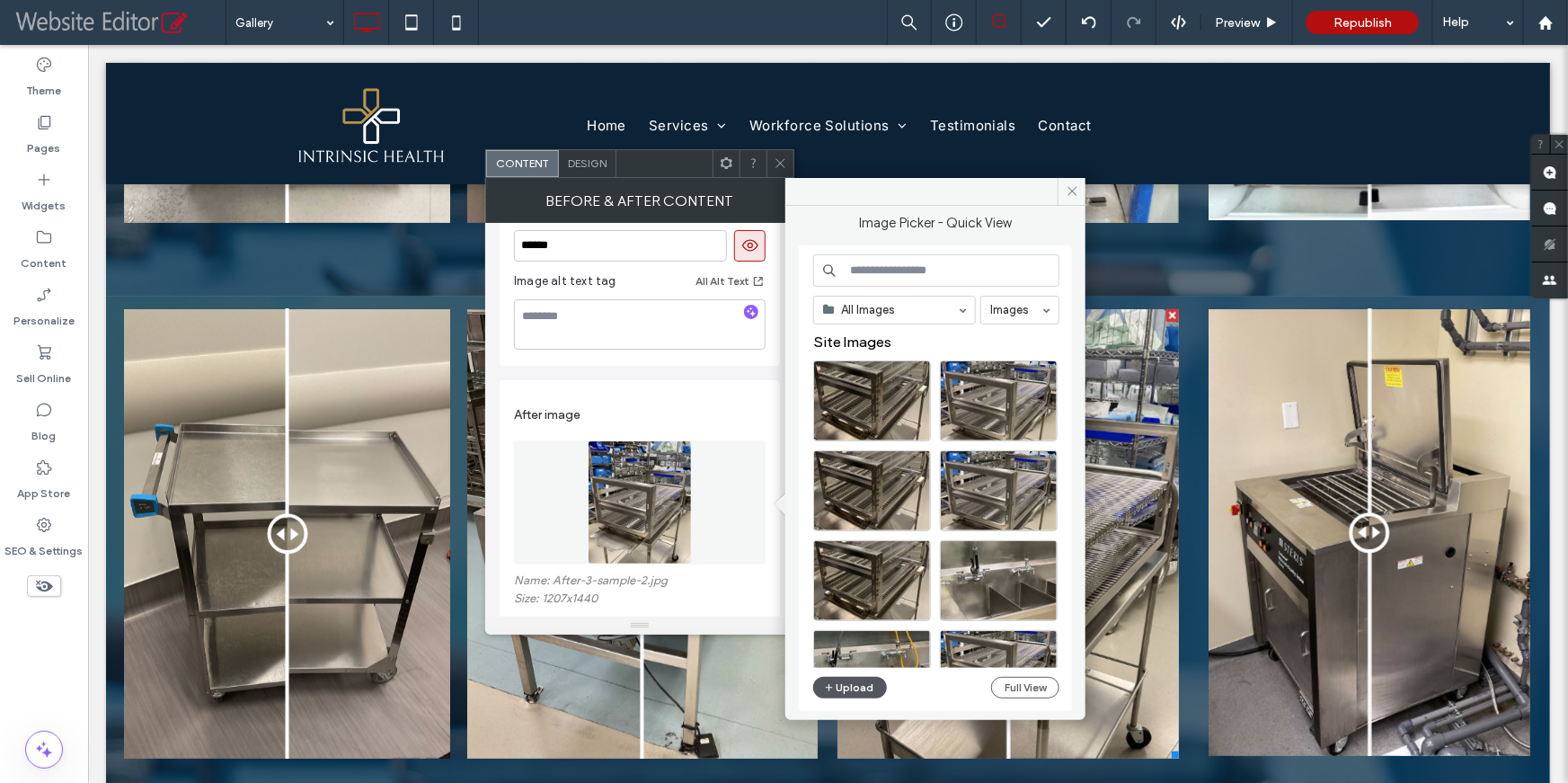
click at [842, 690] on button "Upload" at bounding box center [850, 687] width 74 height 22
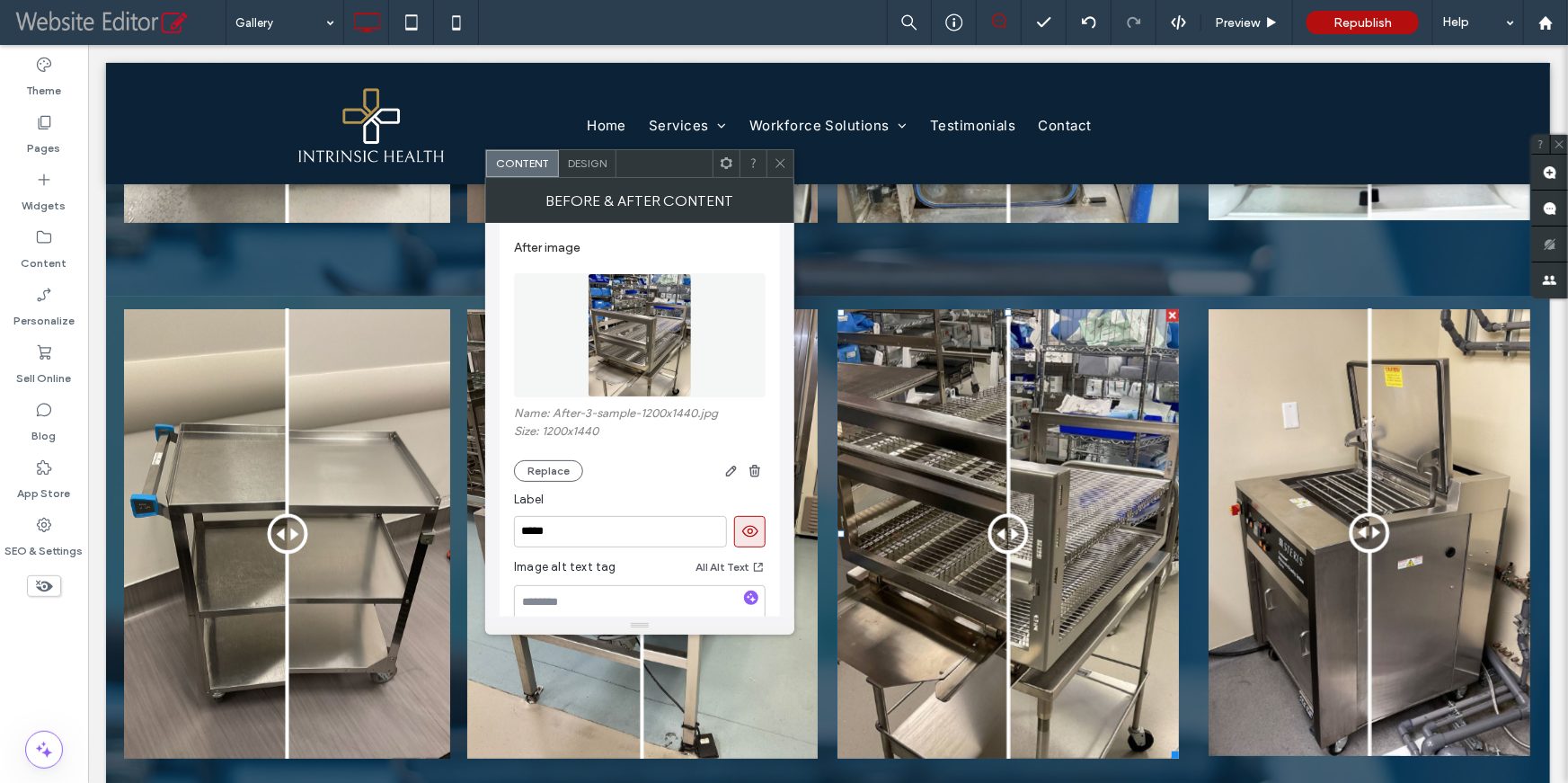
scroll to position [460, 0]
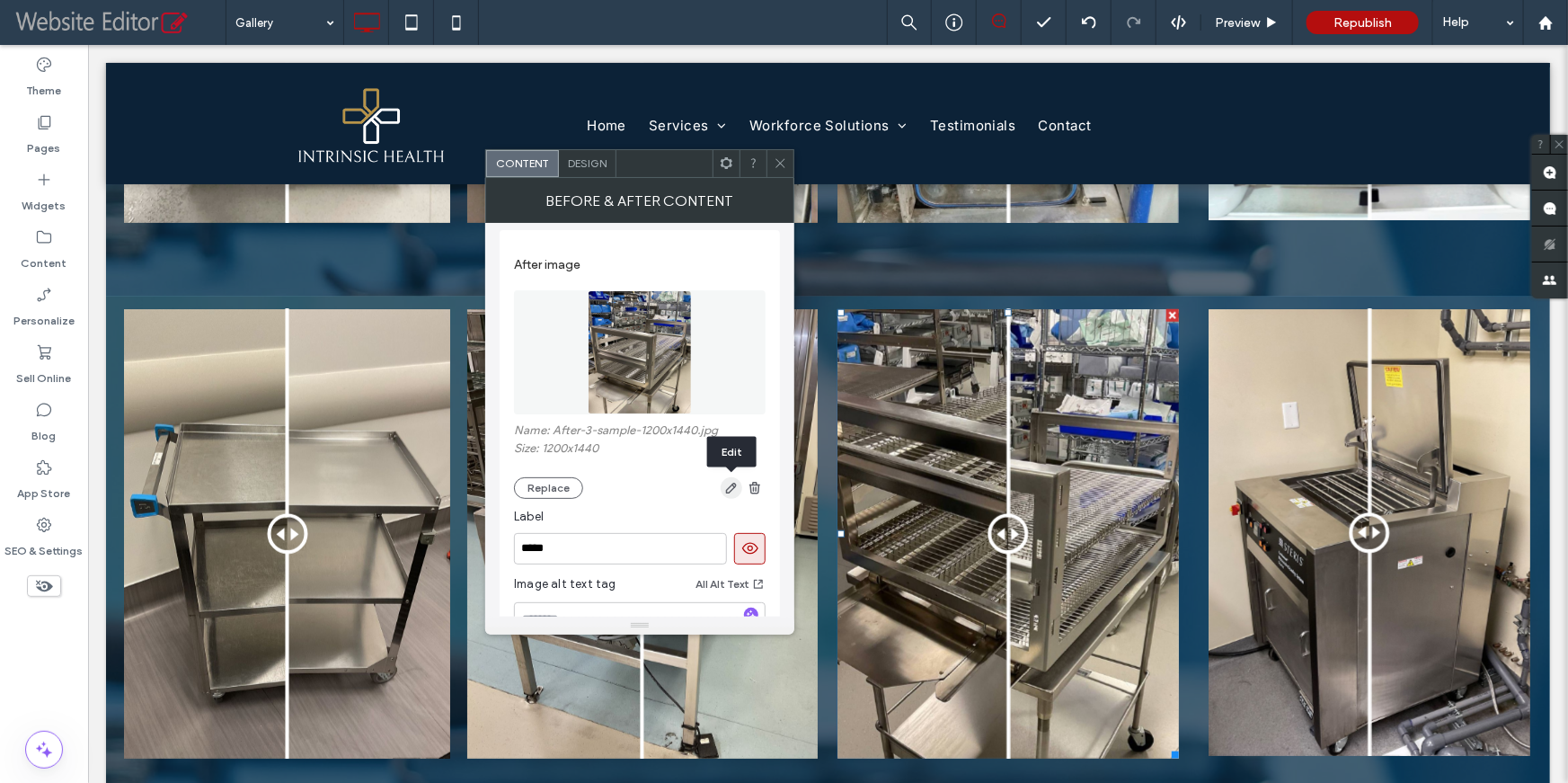
click at [728, 487] on use "button" at bounding box center [731, 487] width 10 height 10
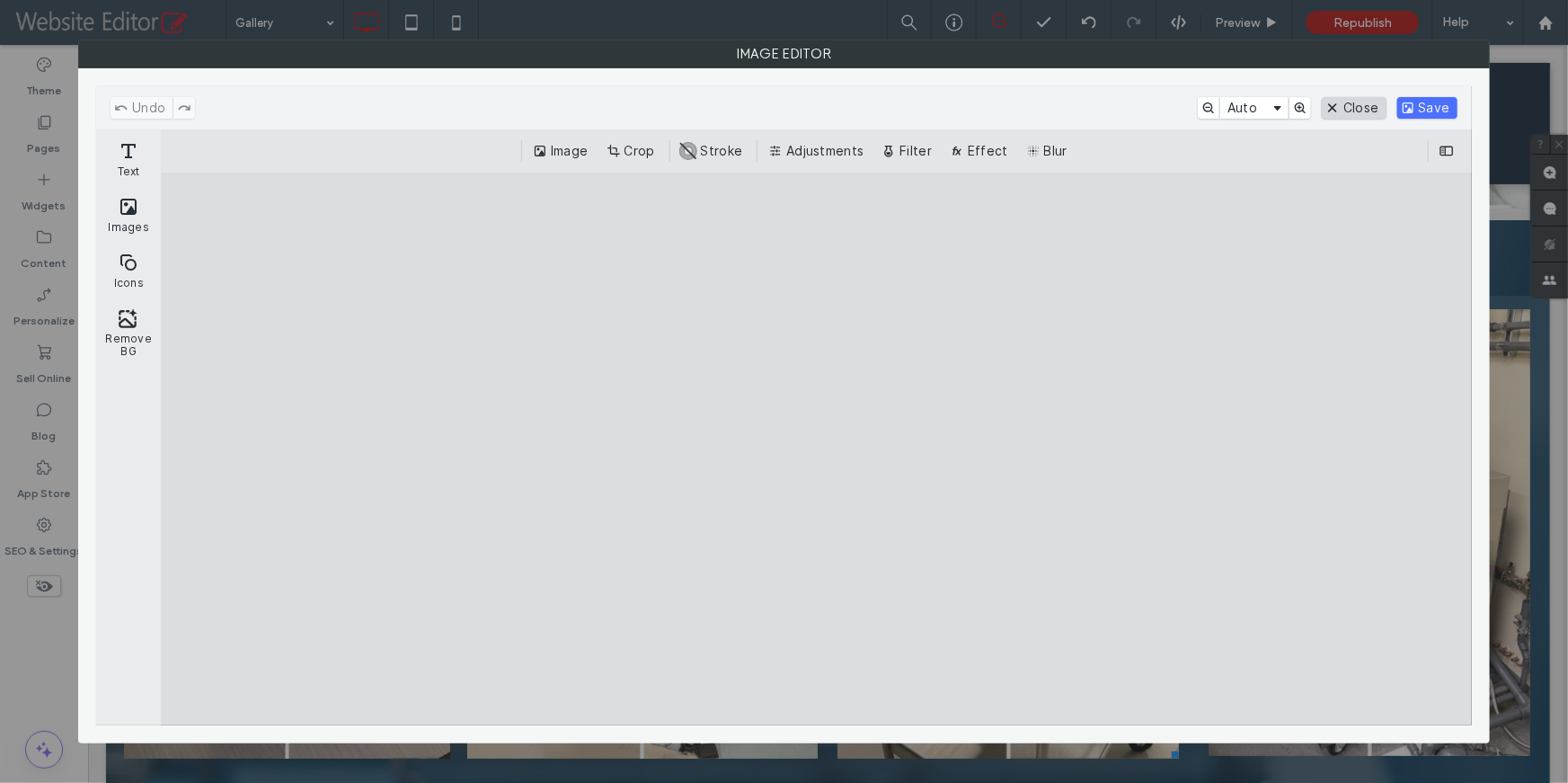
click at [1362, 108] on button "Close" at bounding box center [1354, 108] width 64 height 22
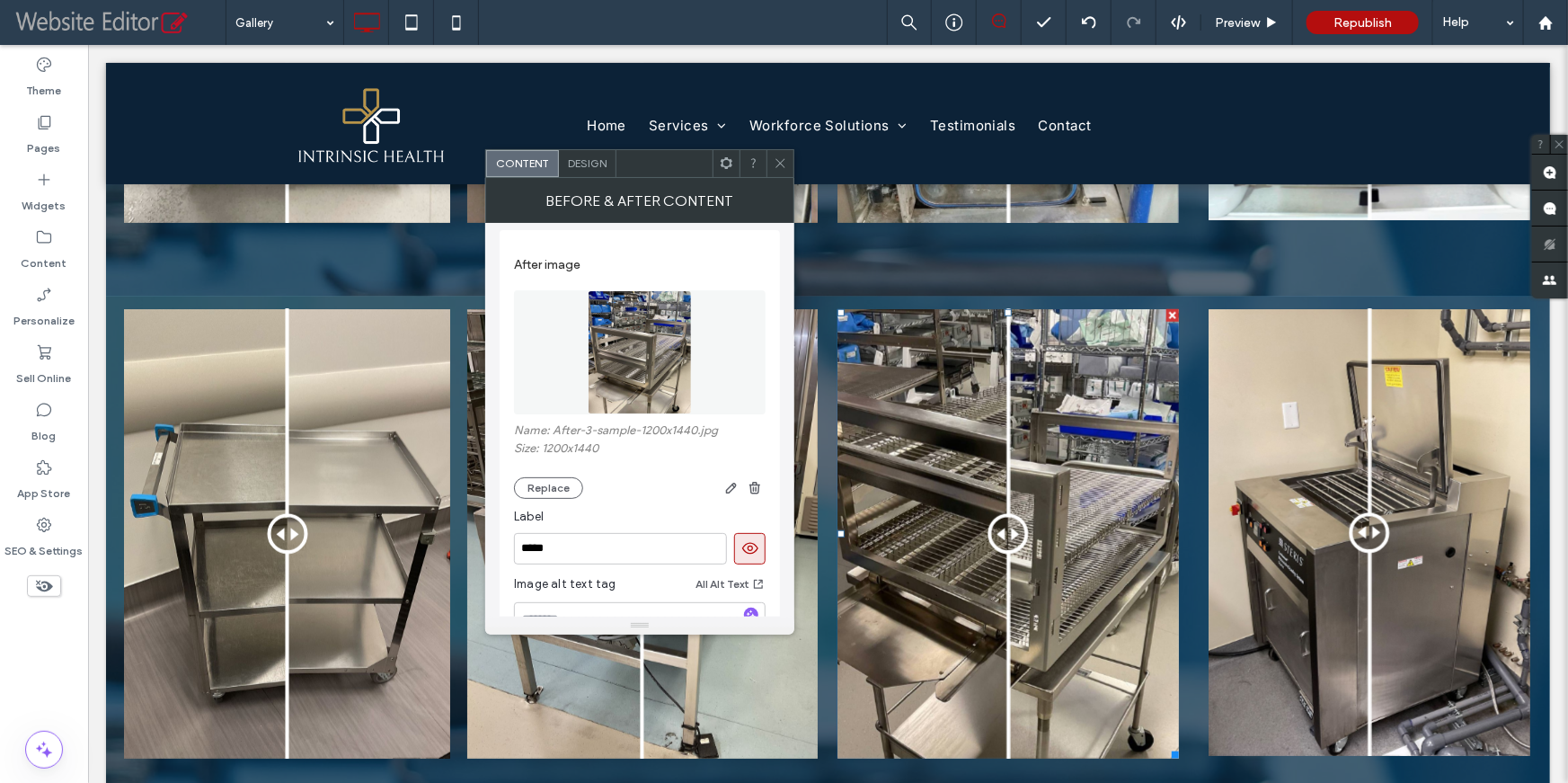
click at [787, 168] on div at bounding box center [779, 163] width 27 height 27
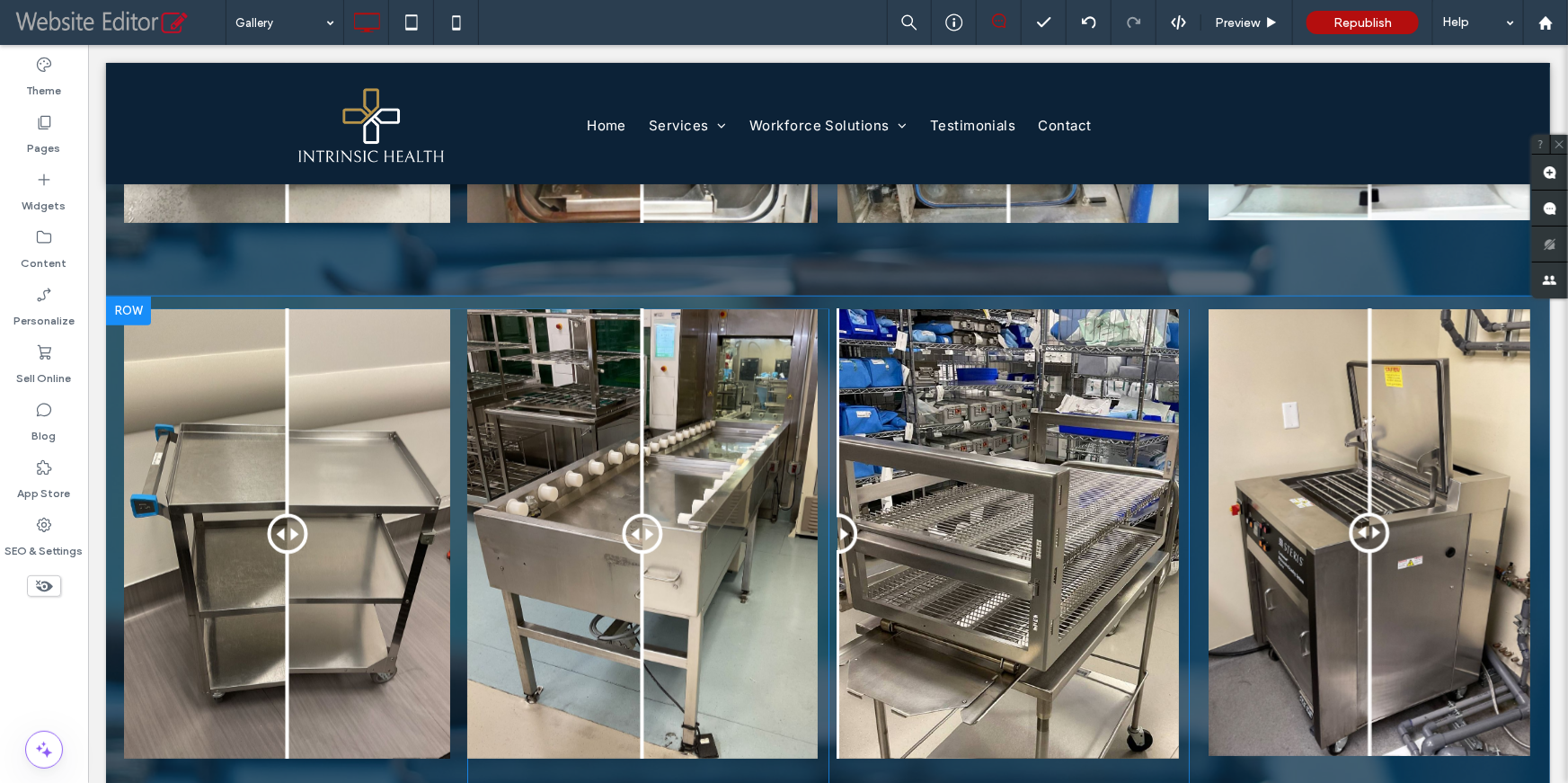
drag, startPoint x: 993, startPoint y: 529, endPoint x: 822, endPoint y: 541, distance: 171.4
click at [827, 541] on div "Before After Click To Paste" at bounding box center [1008, 563] width 361 height 509
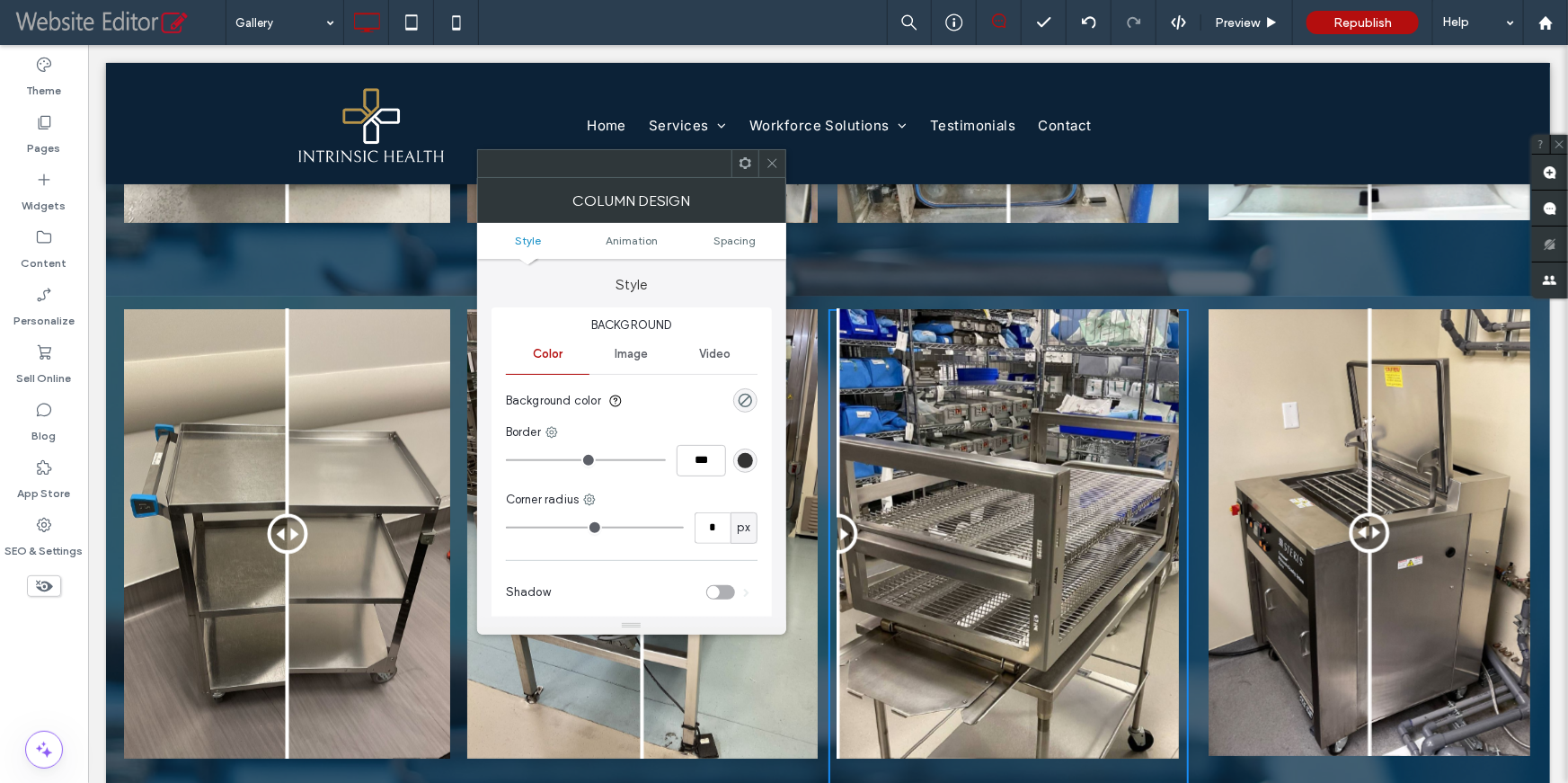
click at [771, 160] on icon at bounding box center [773, 163] width 13 height 13
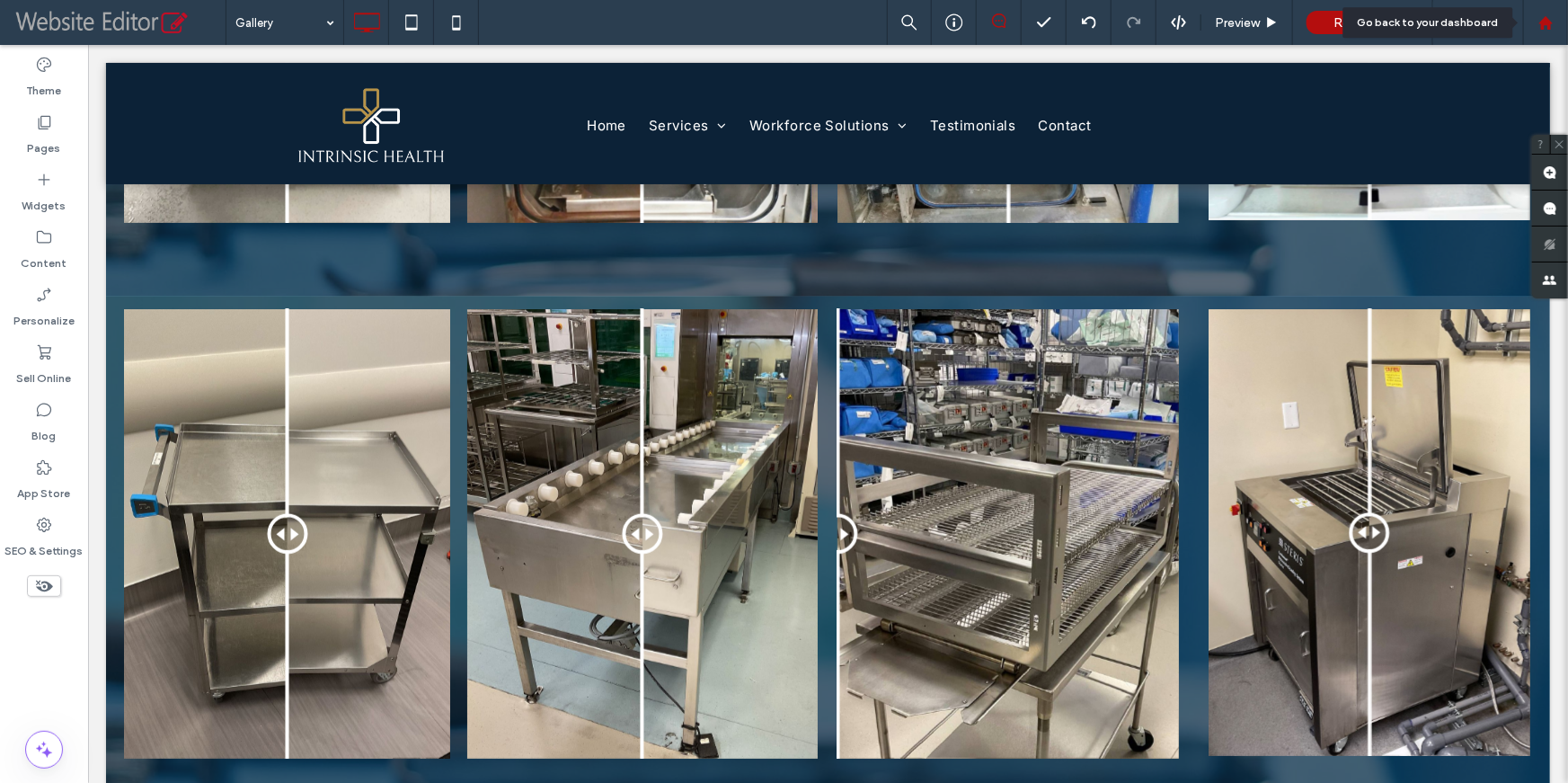
click at [1542, 30] on div at bounding box center [1545, 23] width 45 height 45
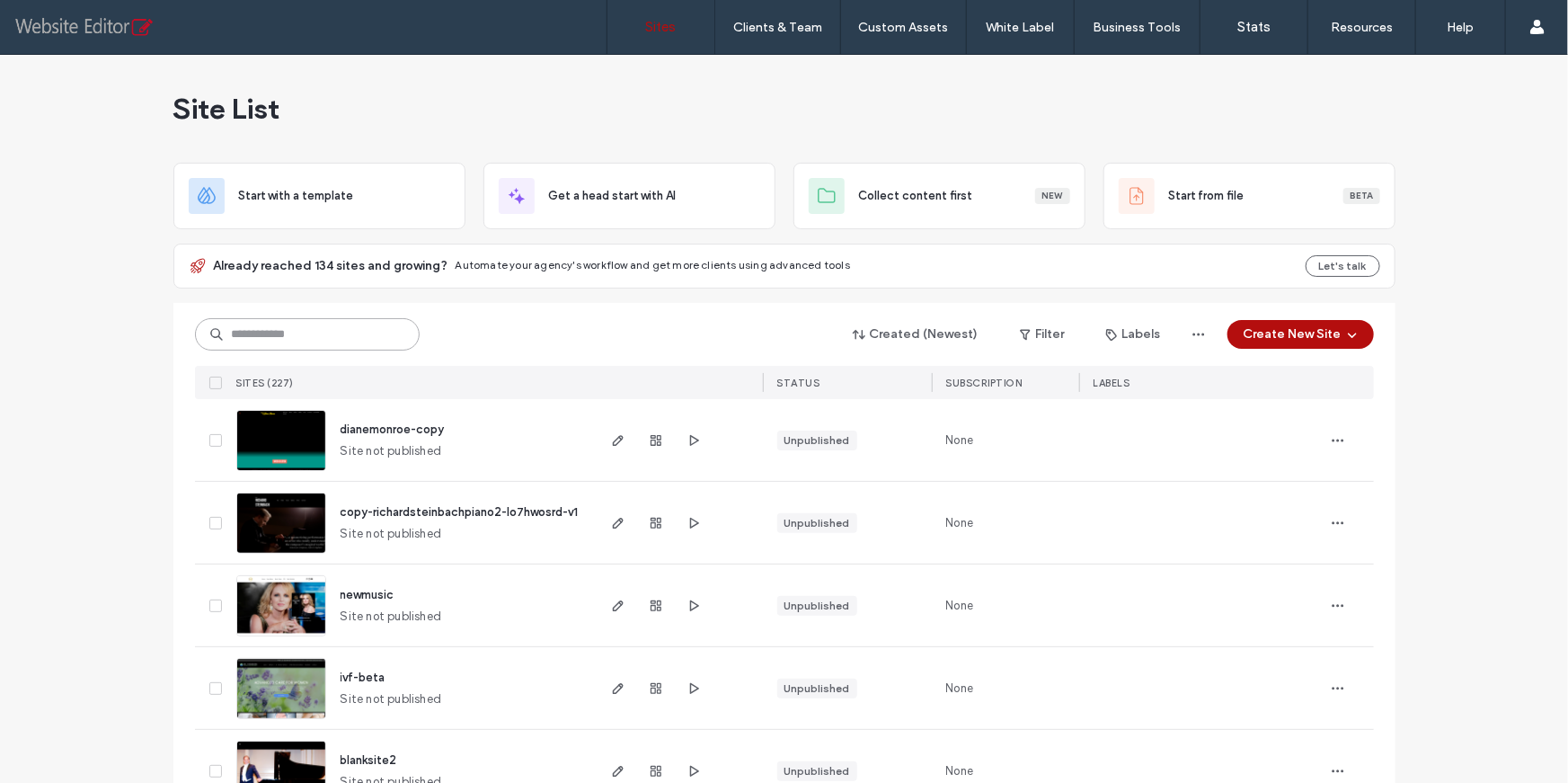
click at [317, 335] on input at bounding box center [308, 334] width 225 height 32
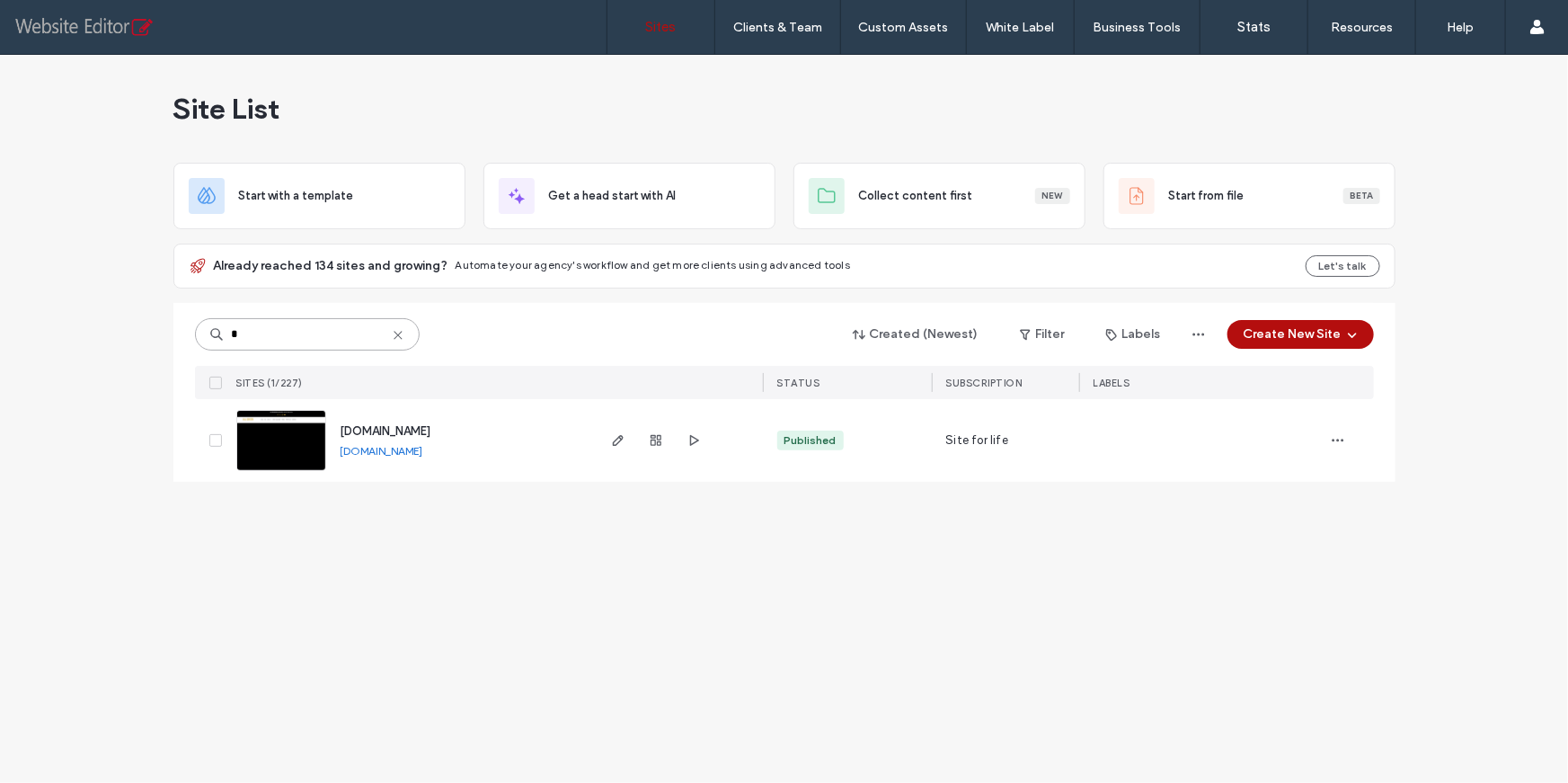
type input "*"
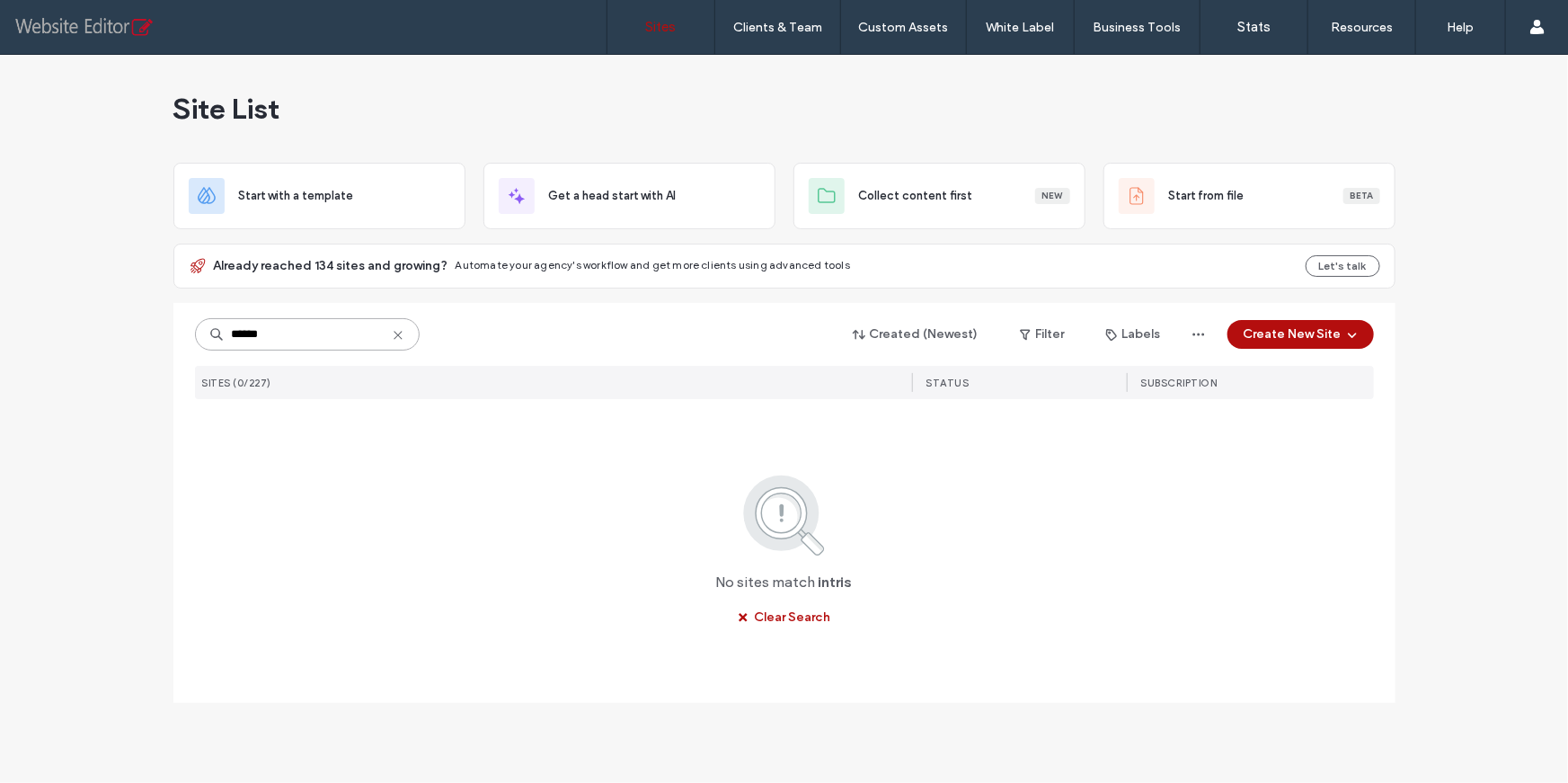
type input "******"
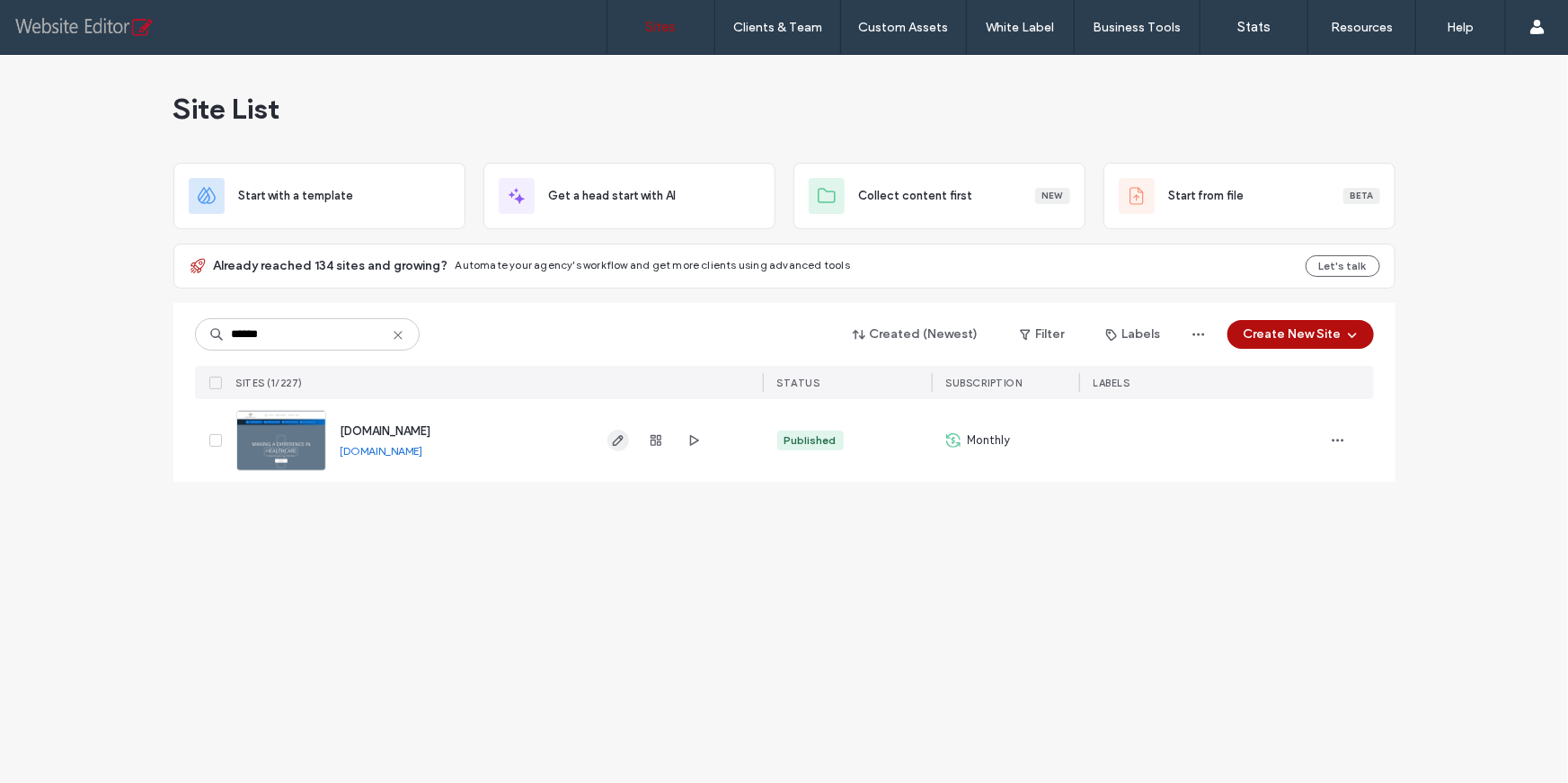
click at [618, 438] on icon "button" at bounding box center [618, 440] width 14 height 14
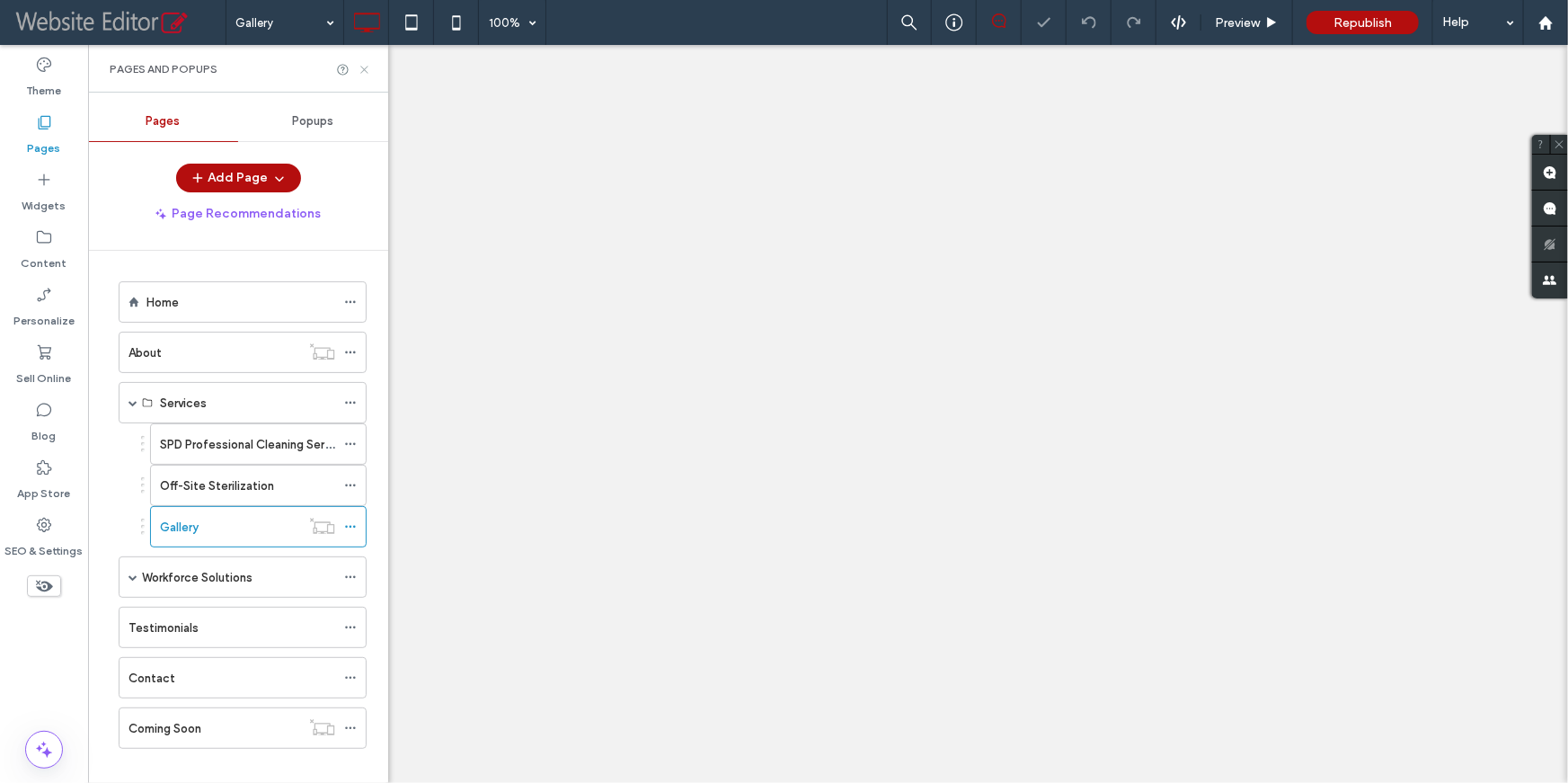
click at [364, 65] on icon at bounding box center [364, 70] width 13 height 13
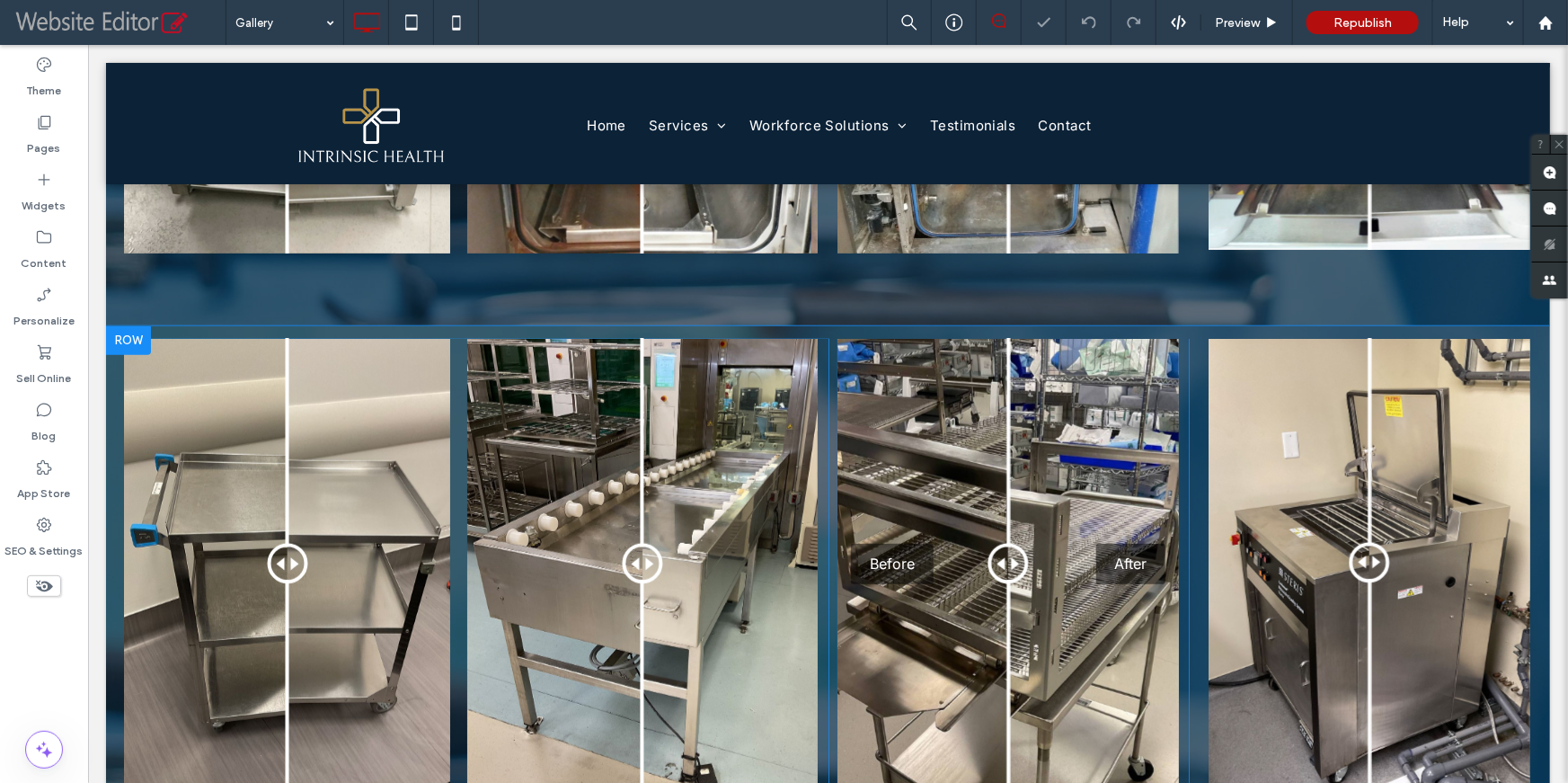
scroll to position [683, 0]
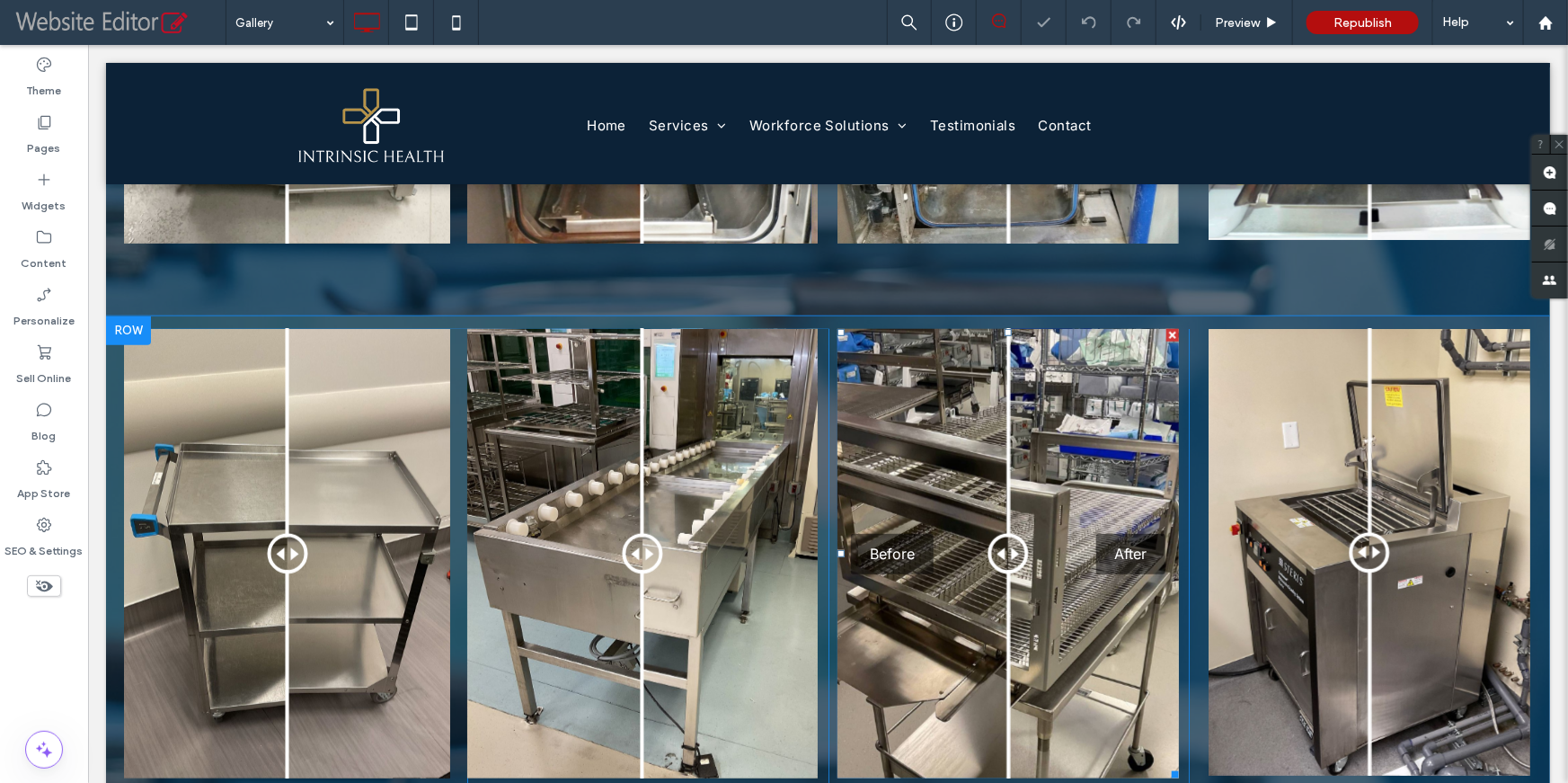
click at [960, 544] on div "Before After" at bounding box center [1008, 553] width 342 height 449
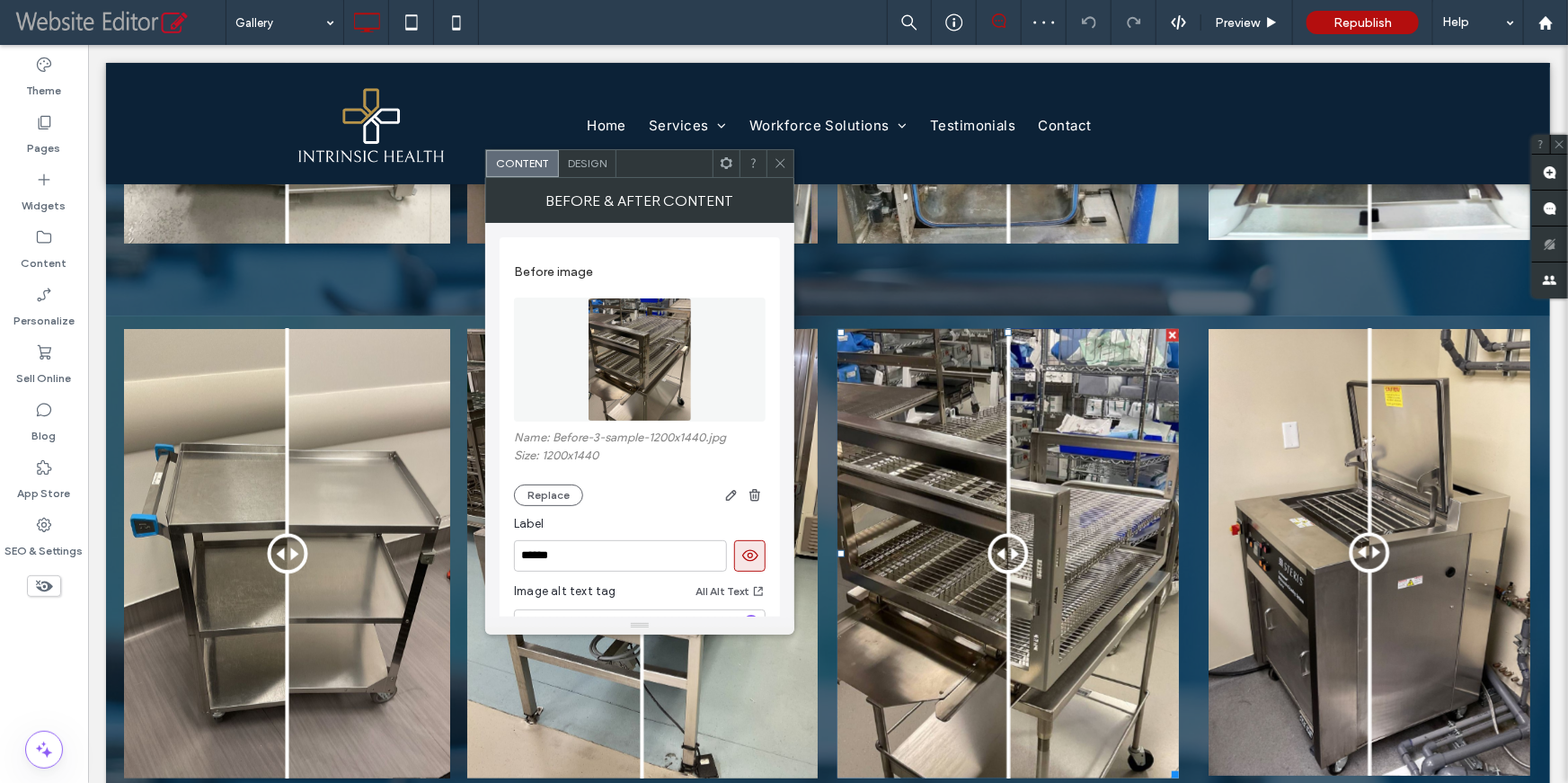
click at [661, 378] on img at bounding box center [640, 358] width 104 height 124
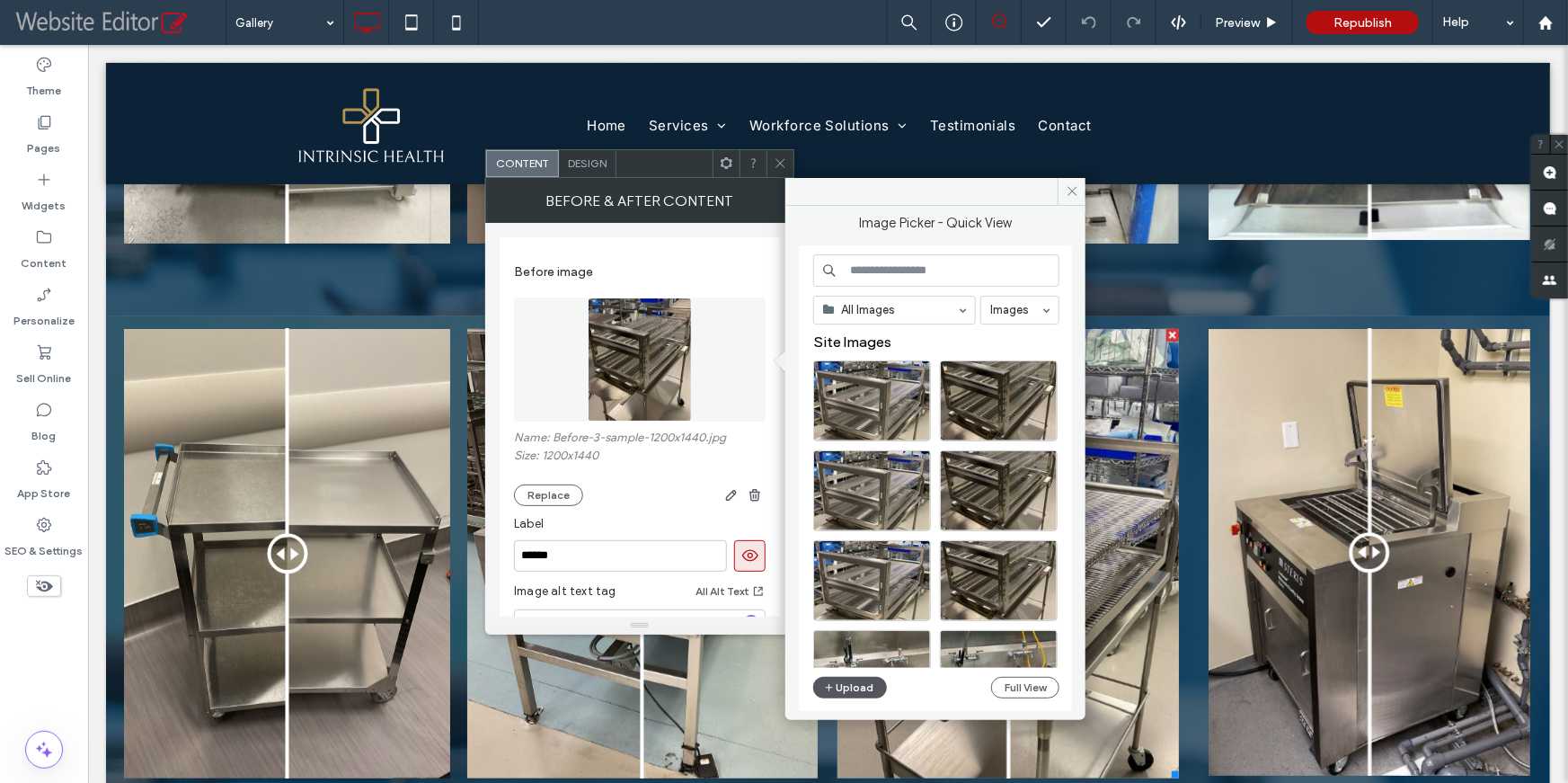
click at [855, 687] on button "Upload" at bounding box center [850, 687] width 74 height 22
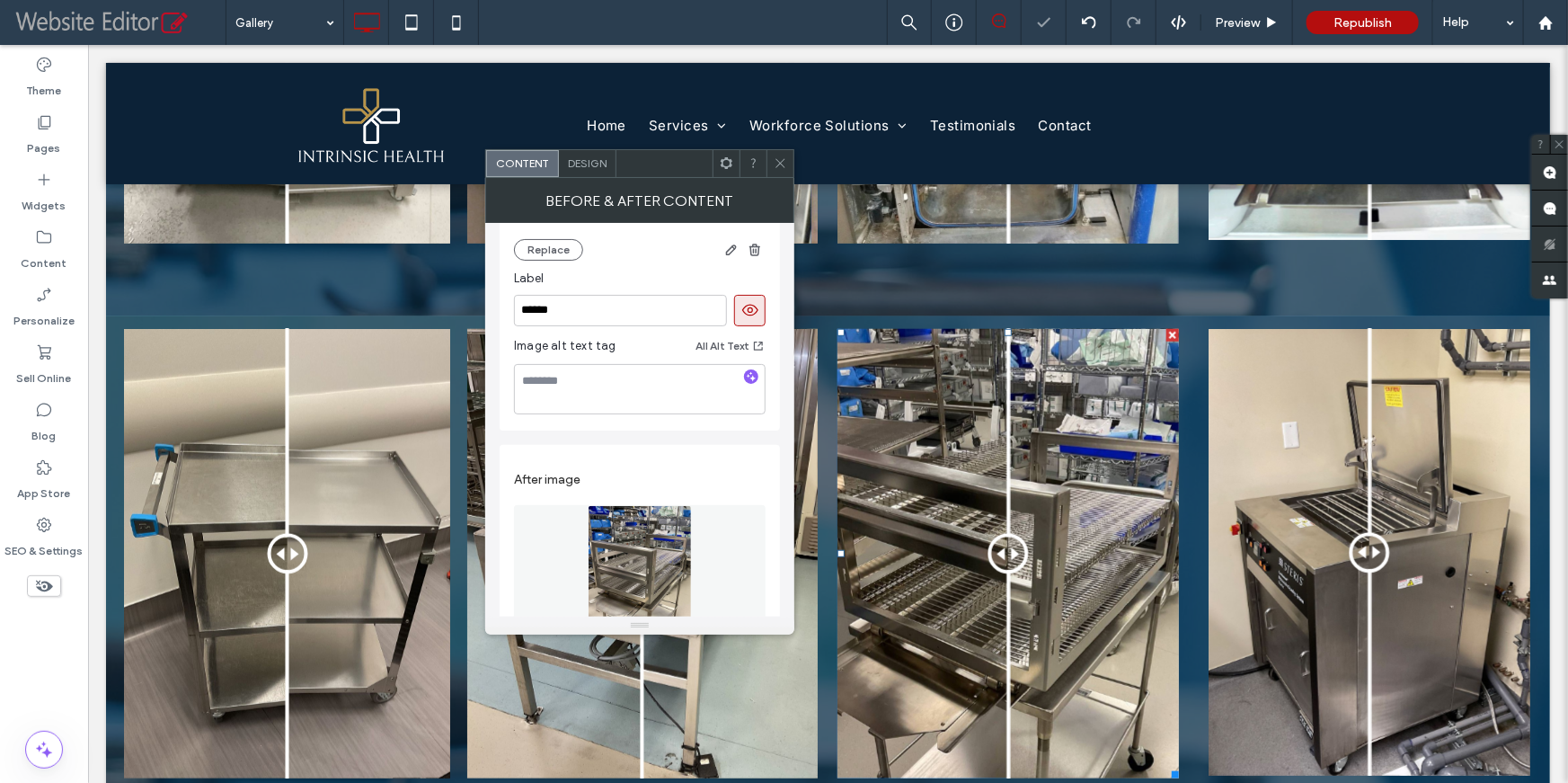
scroll to position [342, 0]
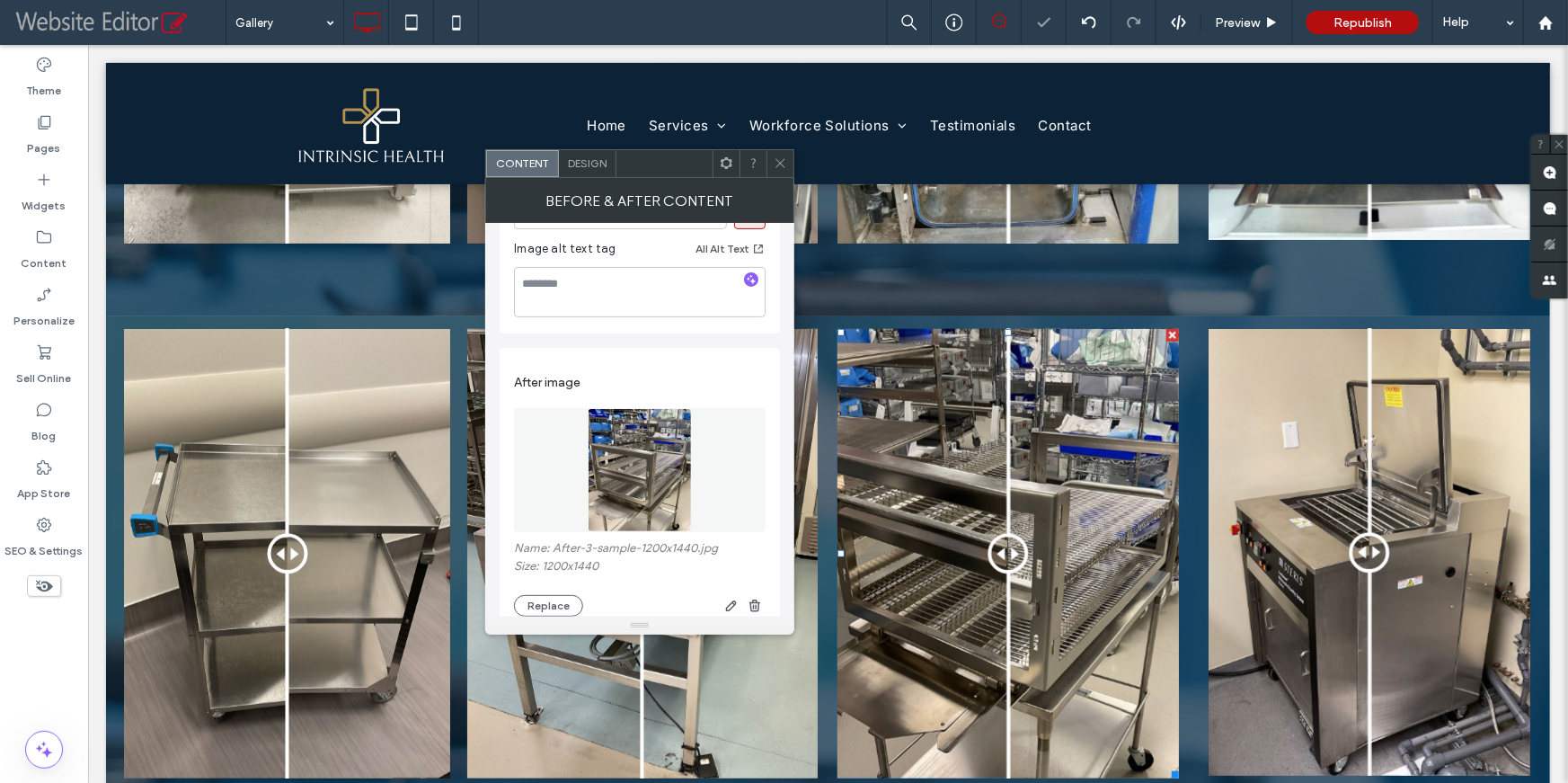
click at [638, 457] on img at bounding box center [640, 469] width 104 height 124
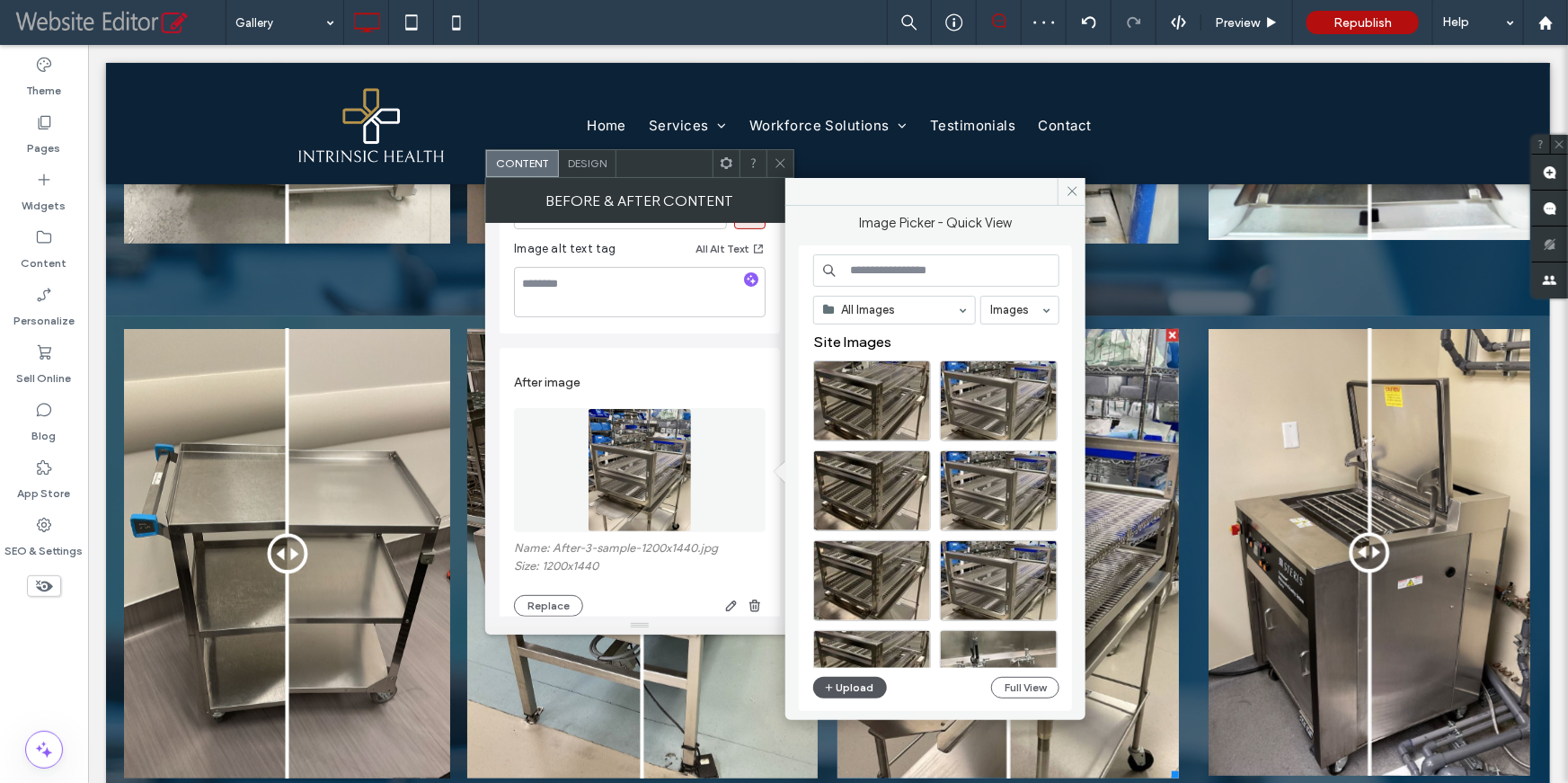
click at [861, 685] on button "Upload" at bounding box center [850, 687] width 74 height 22
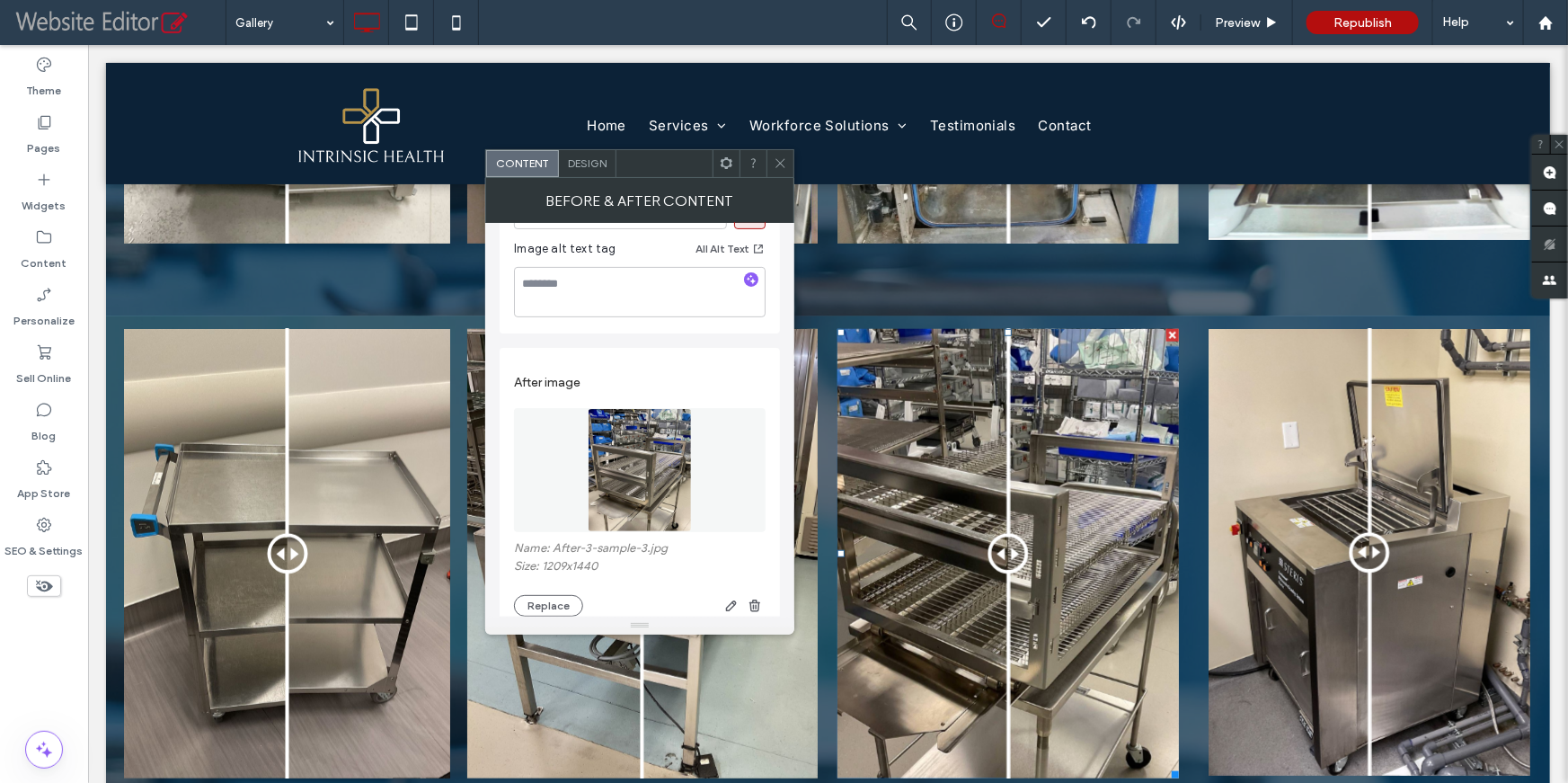
click at [778, 168] on icon at bounding box center [780, 163] width 13 height 13
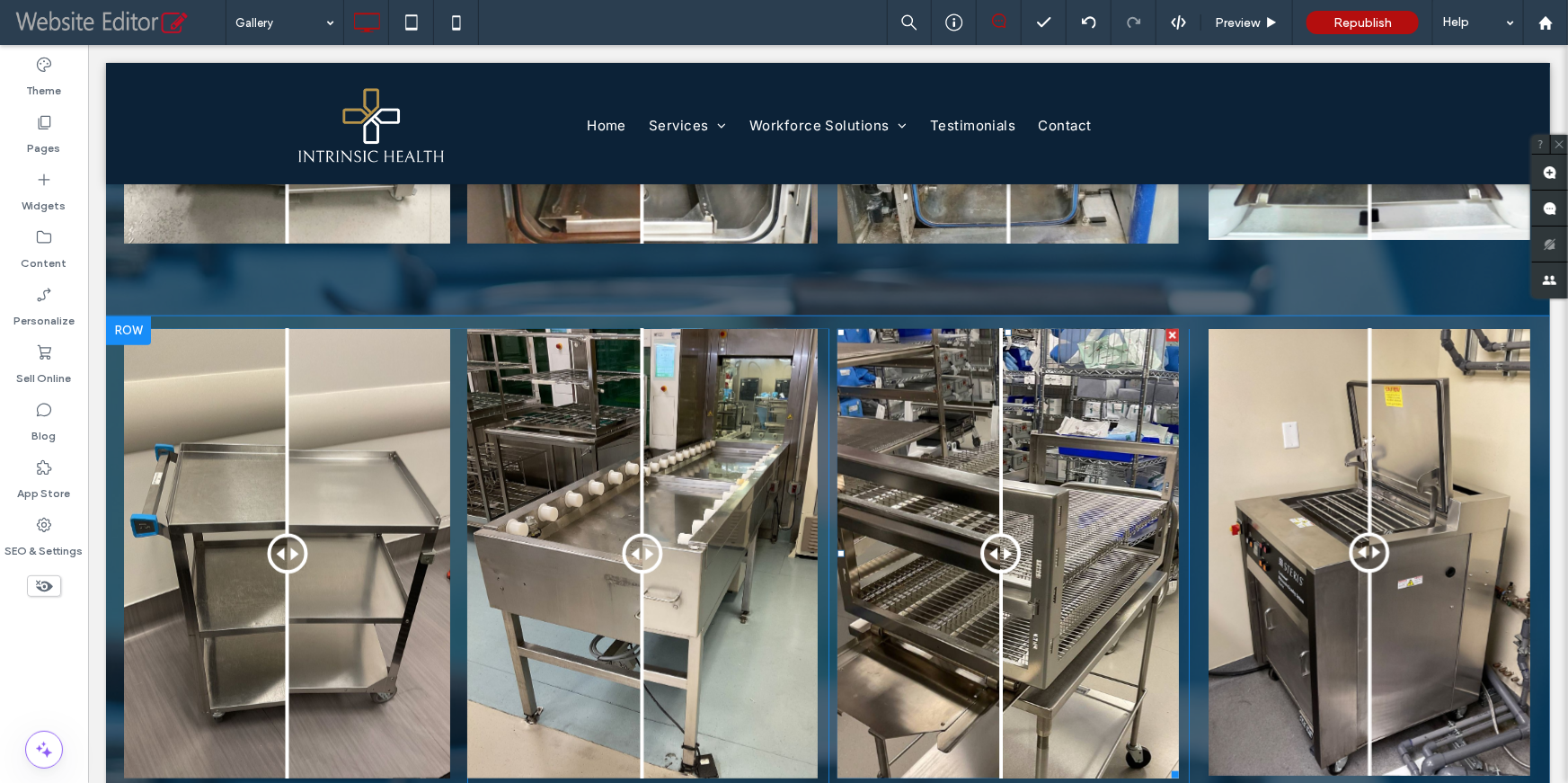
drag, startPoint x: 996, startPoint y: 559, endPoint x: 993, endPoint y: 593, distance: 34.1
click at [993, 574] on div at bounding box center [1000, 553] width 41 height 41
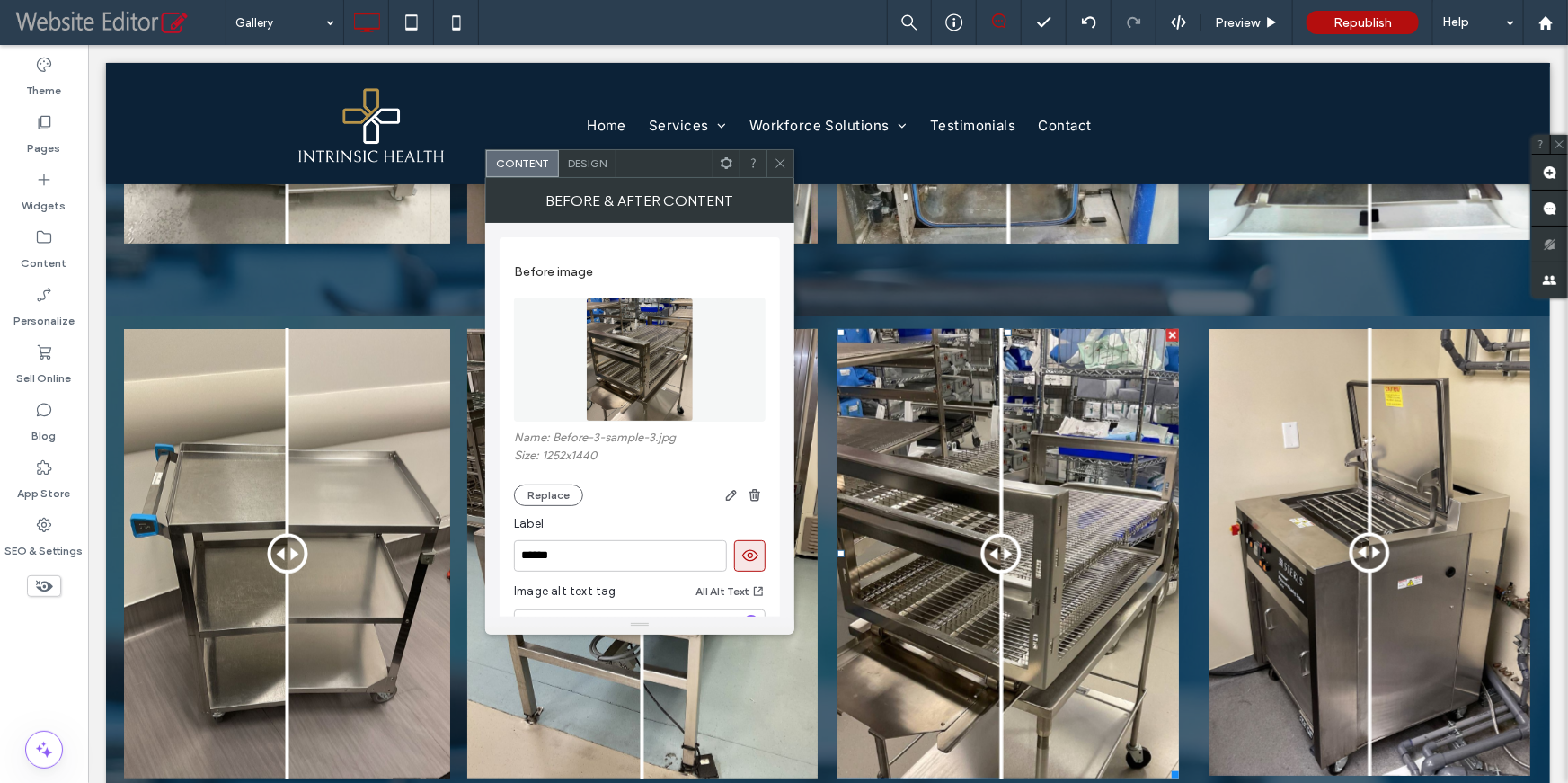
drag, startPoint x: 776, startPoint y: 166, endPoint x: 765, endPoint y: 175, distance: 14.2
click at [774, 168] on icon at bounding box center [780, 163] width 13 height 13
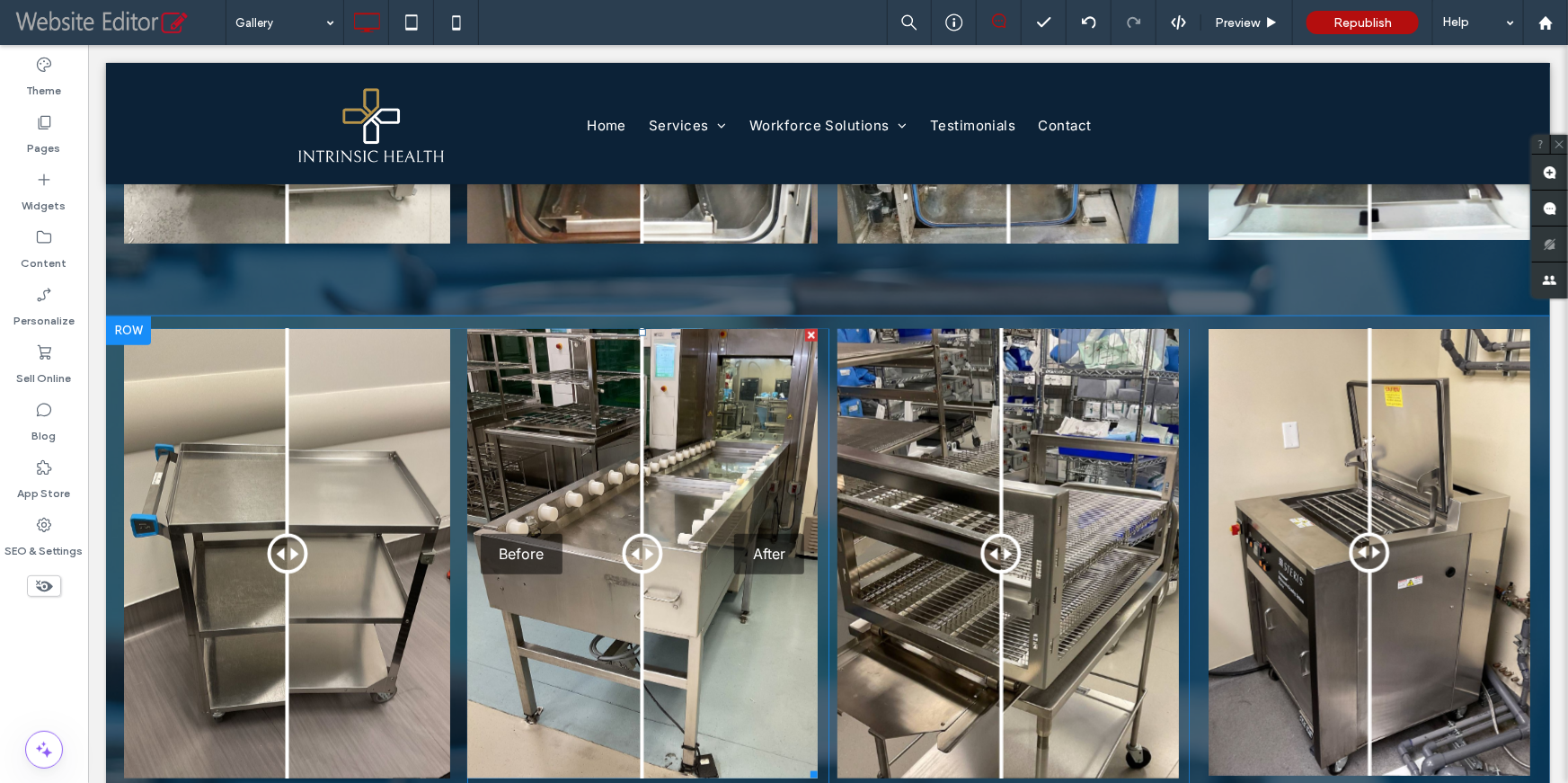
click at [659, 552] on div "Before After" at bounding box center [641, 553] width 350 height 449
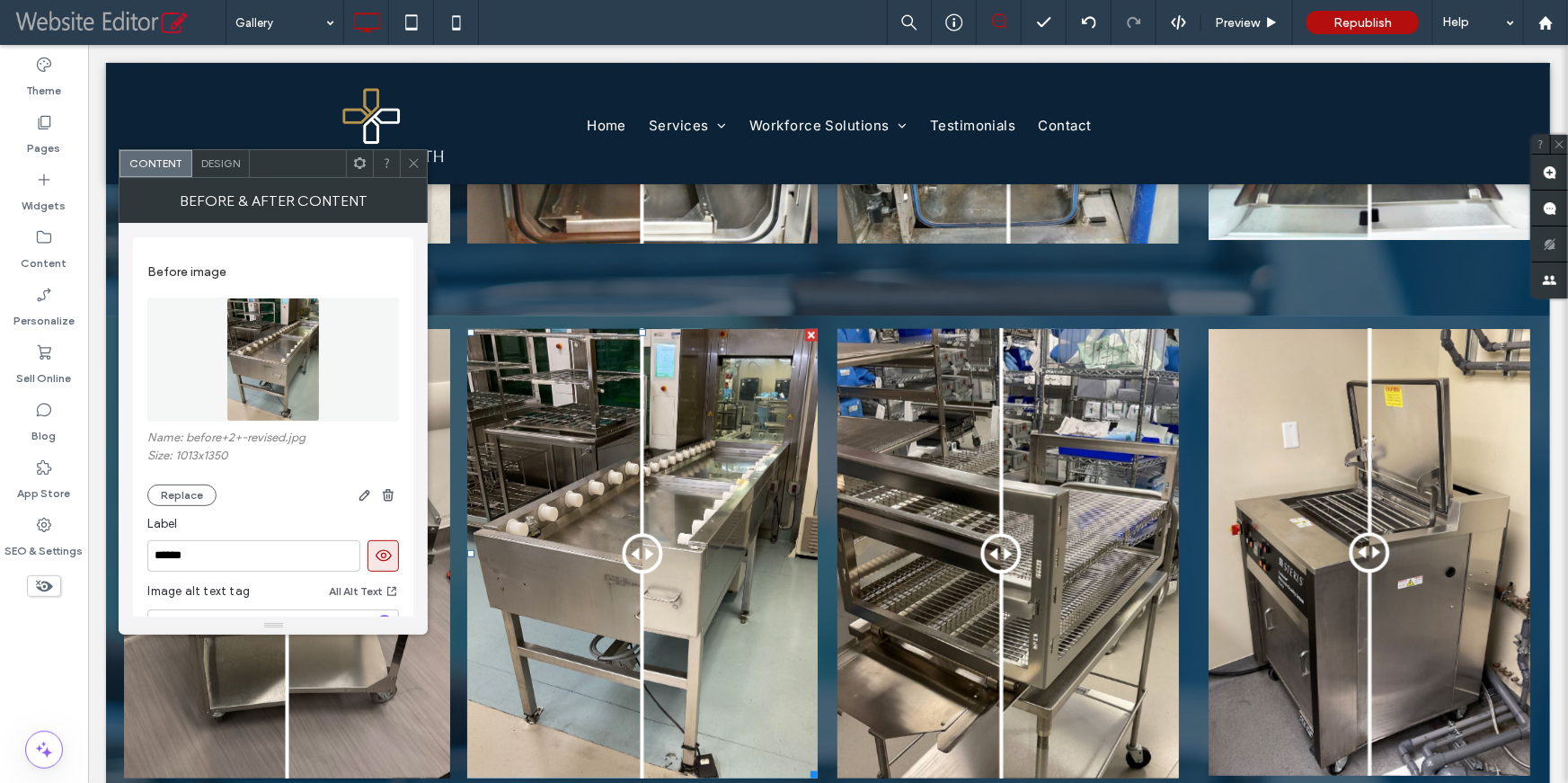
click at [270, 353] on img at bounding box center [273, 358] width 93 height 124
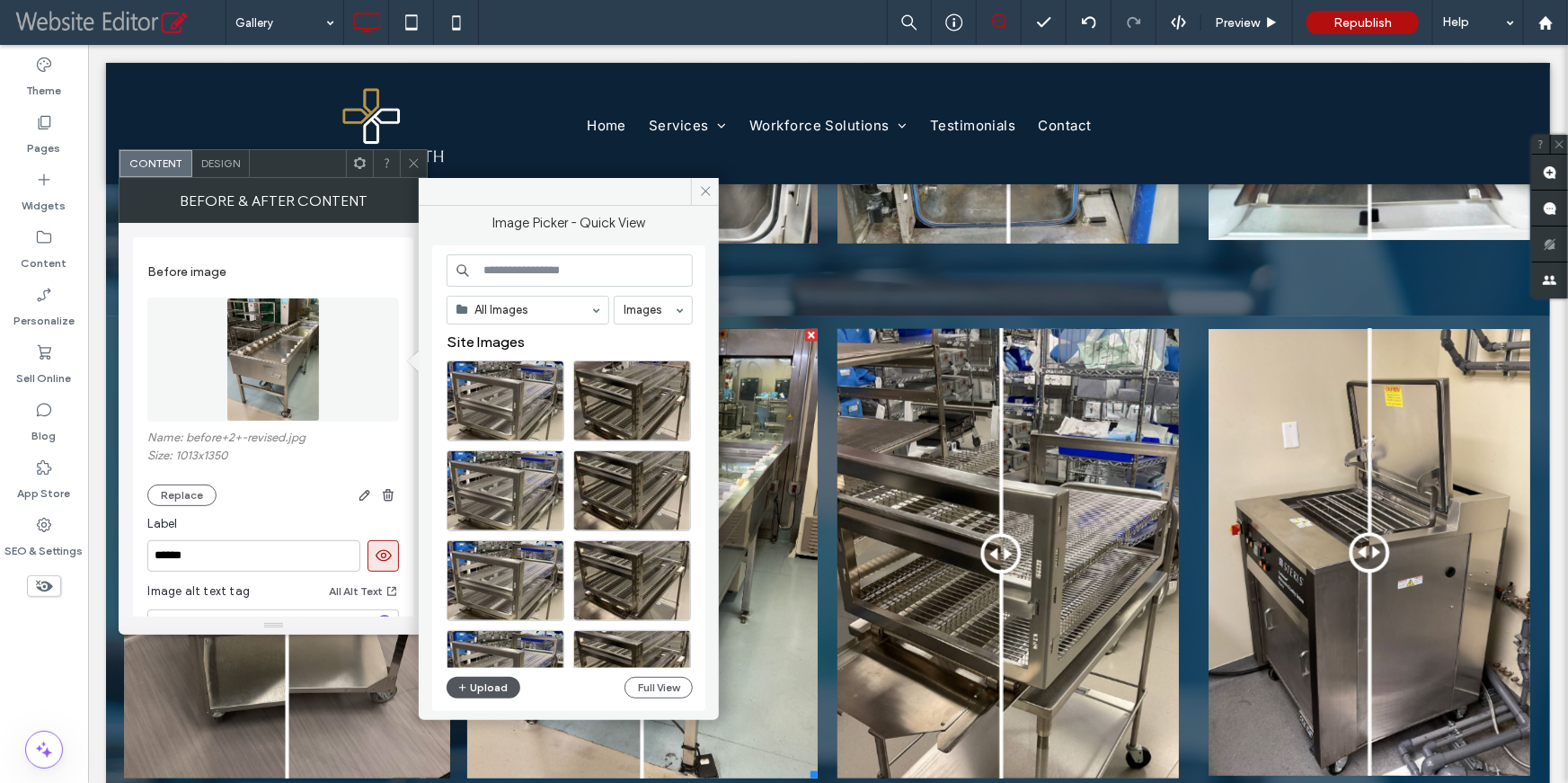
click at [473, 688] on button "Upload" at bounding box center [483, 687] width 74 height 22
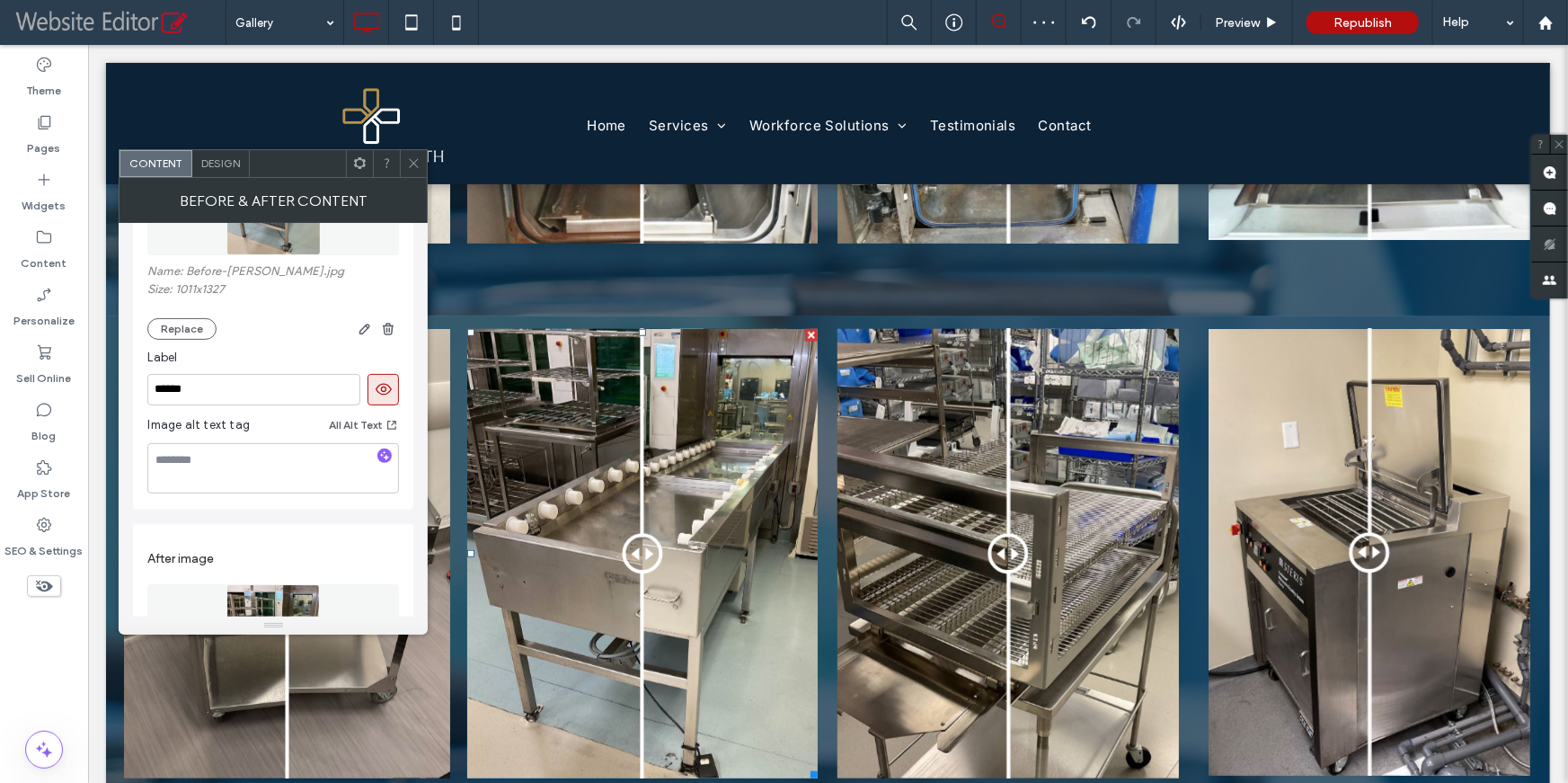
scroll to position [256, 0]
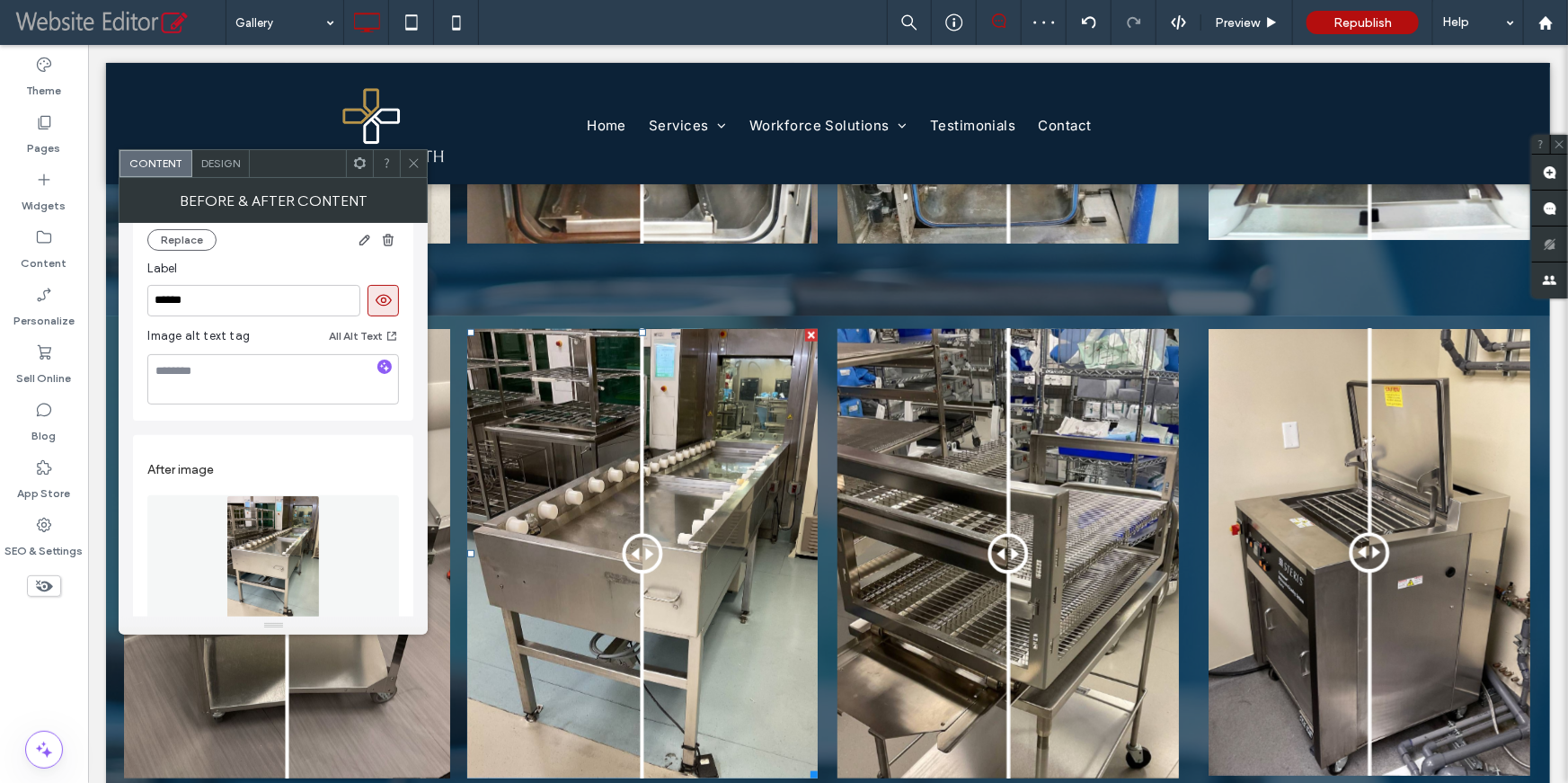
click at [264, 539] on img at bounding box center [273, 557] width 93 height 124
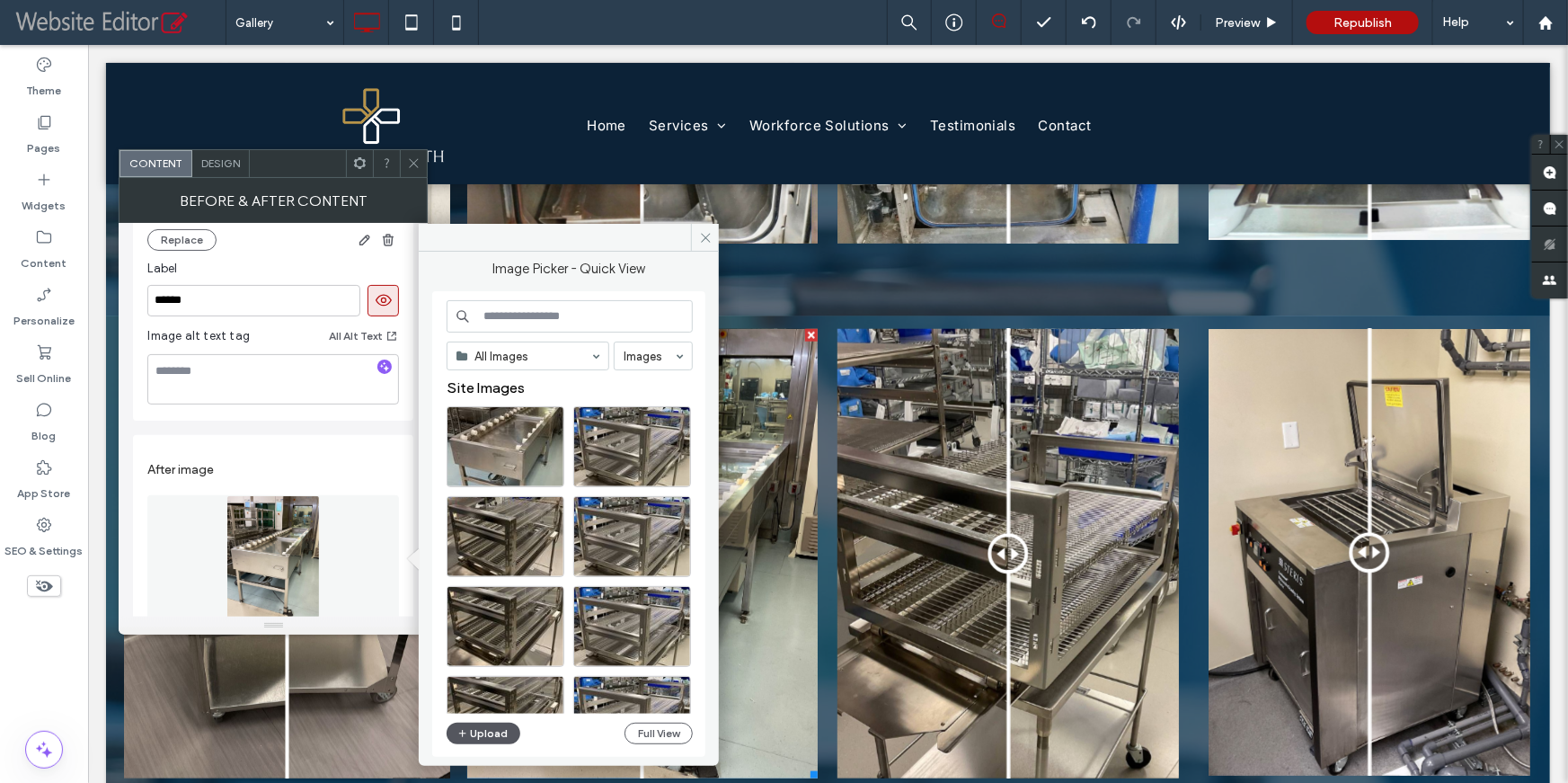
click at [473, 731] on button "Upload" at bounding box center [483, 733] width 74 height 22
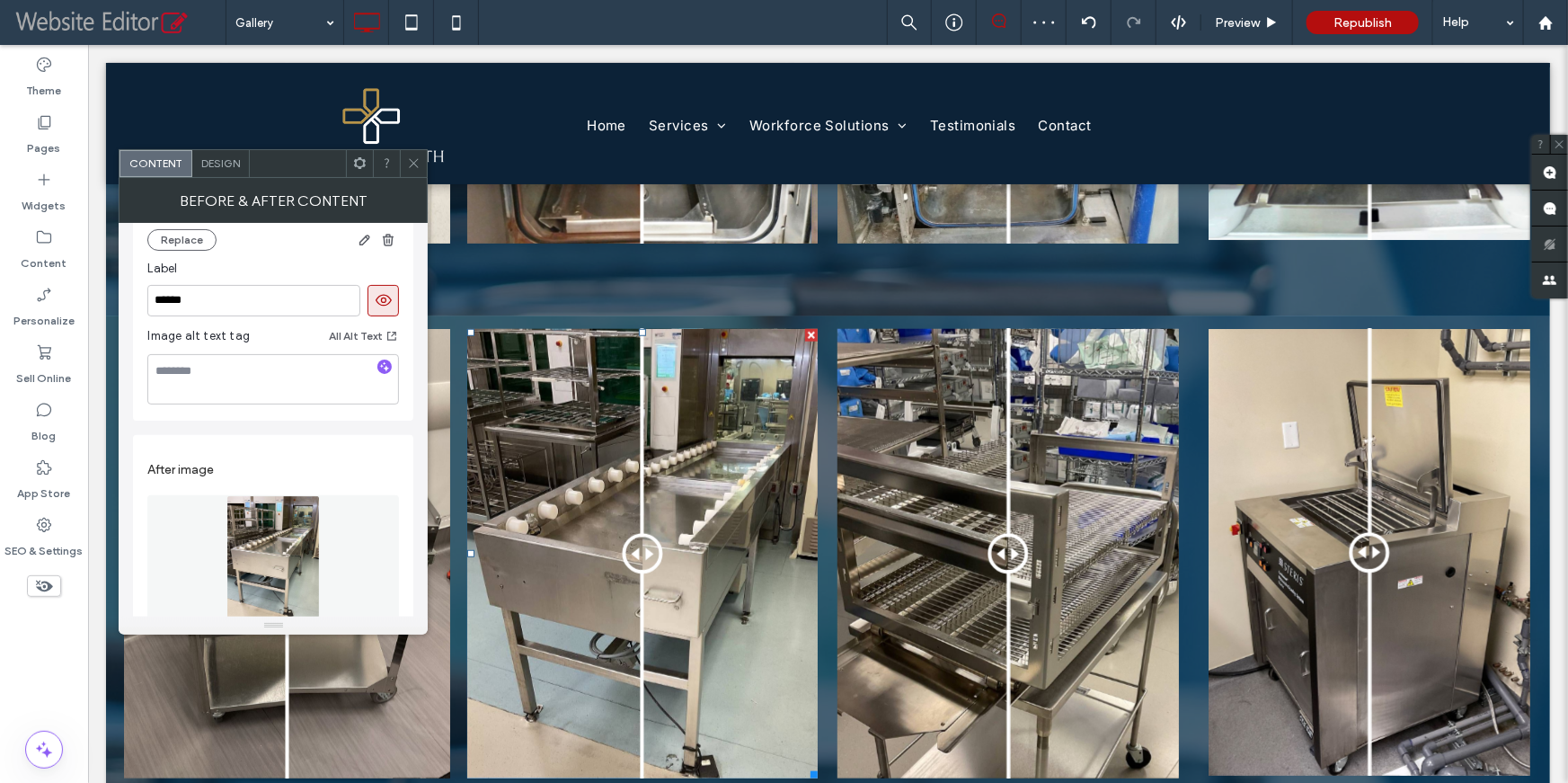
drag, startPoint x: 412, startPoint y: 167, endPoint x: 374, endPoint y: 191, distance: 44.9
click at [412, 167] on icon at bounding box center [413, 163] width 13 height 13
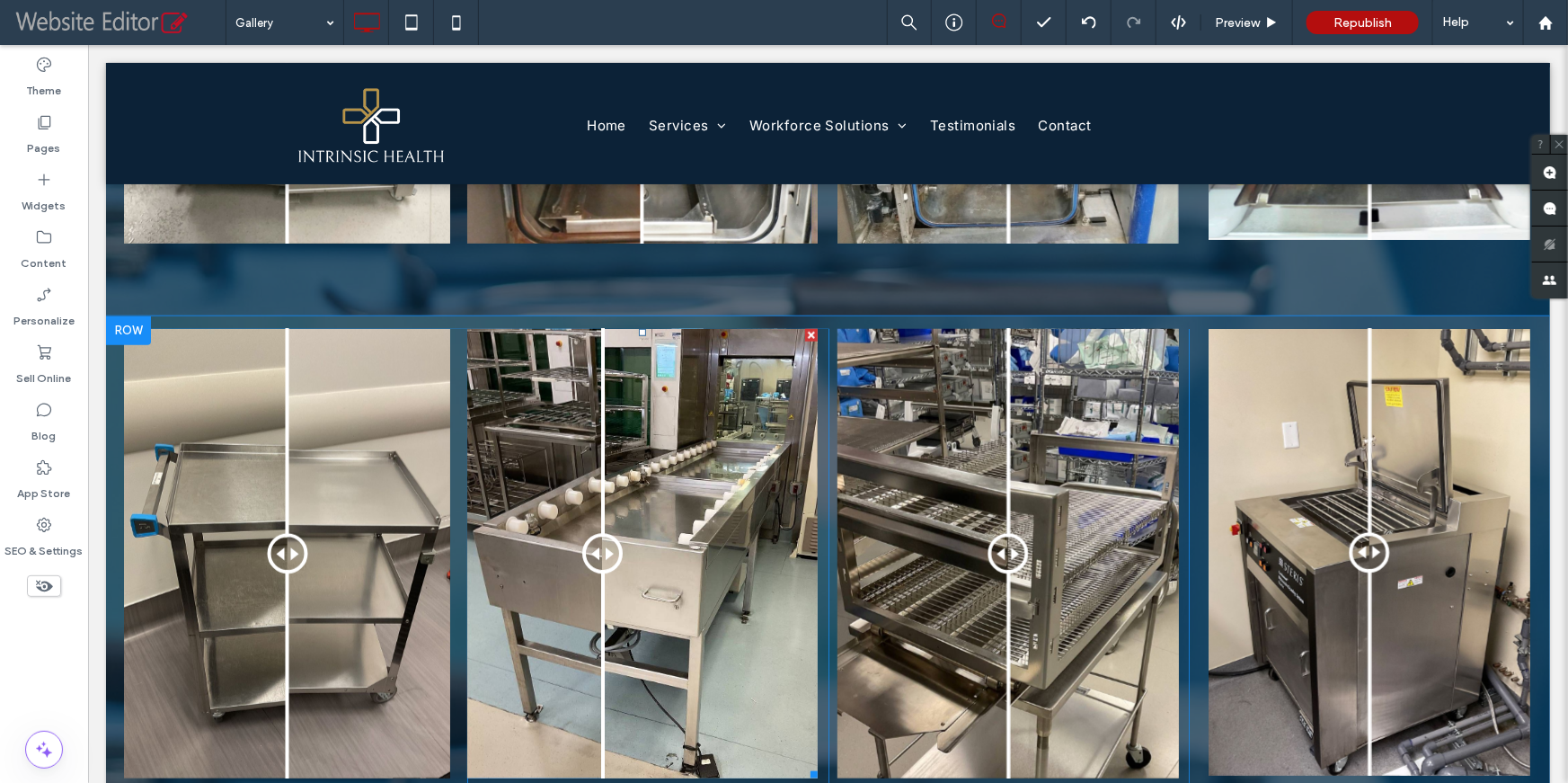
drag, startPoint x: 634, startPoint y: 558, endPoint x: 596, endPoint y: 589, distance: 49.0
click at [596, 574] on div at bounding box center [601, 553] width 41 height 41
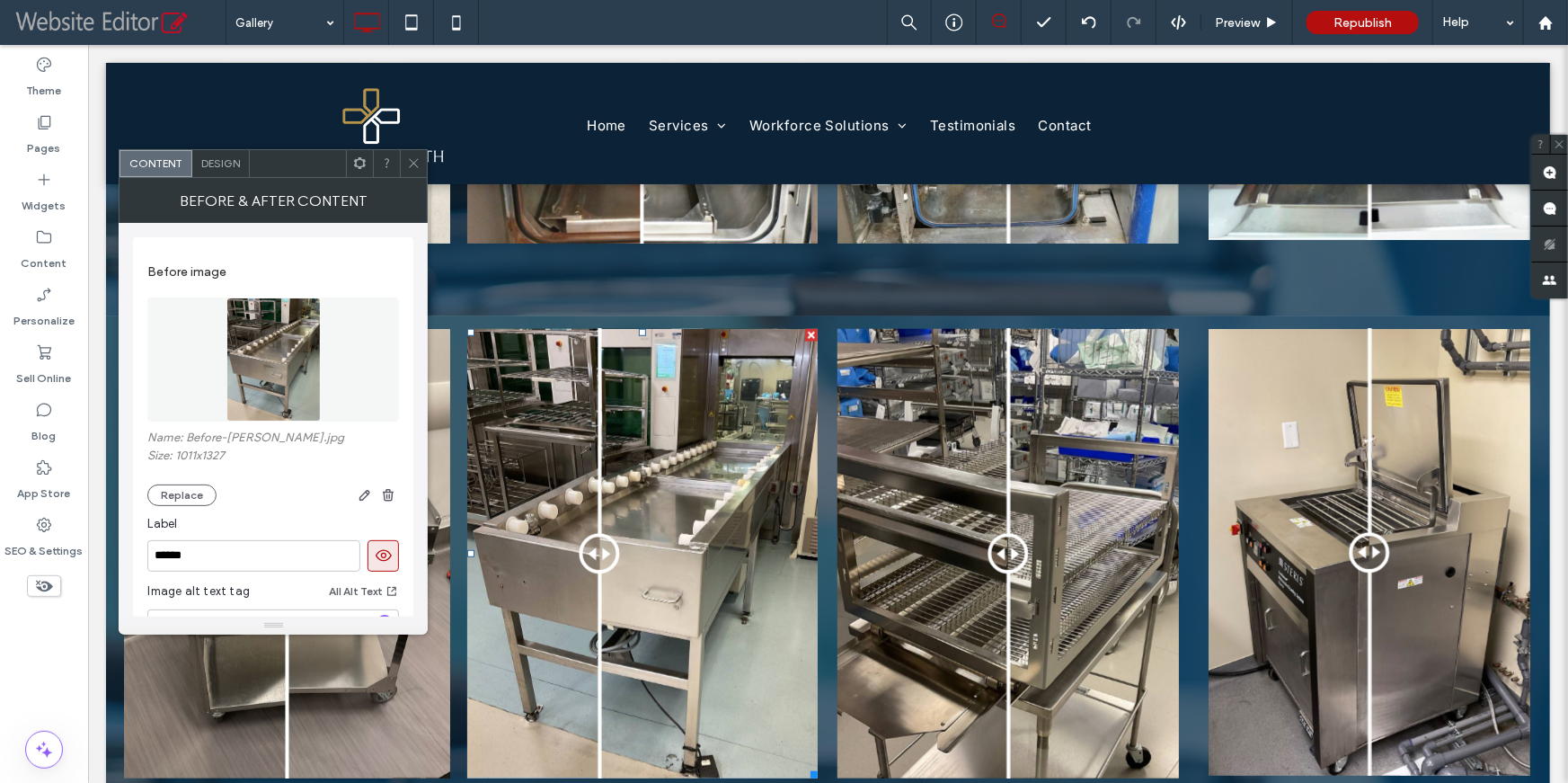
click at [407, 163] on icon at bounding box center [413, 163] width 13 height 13
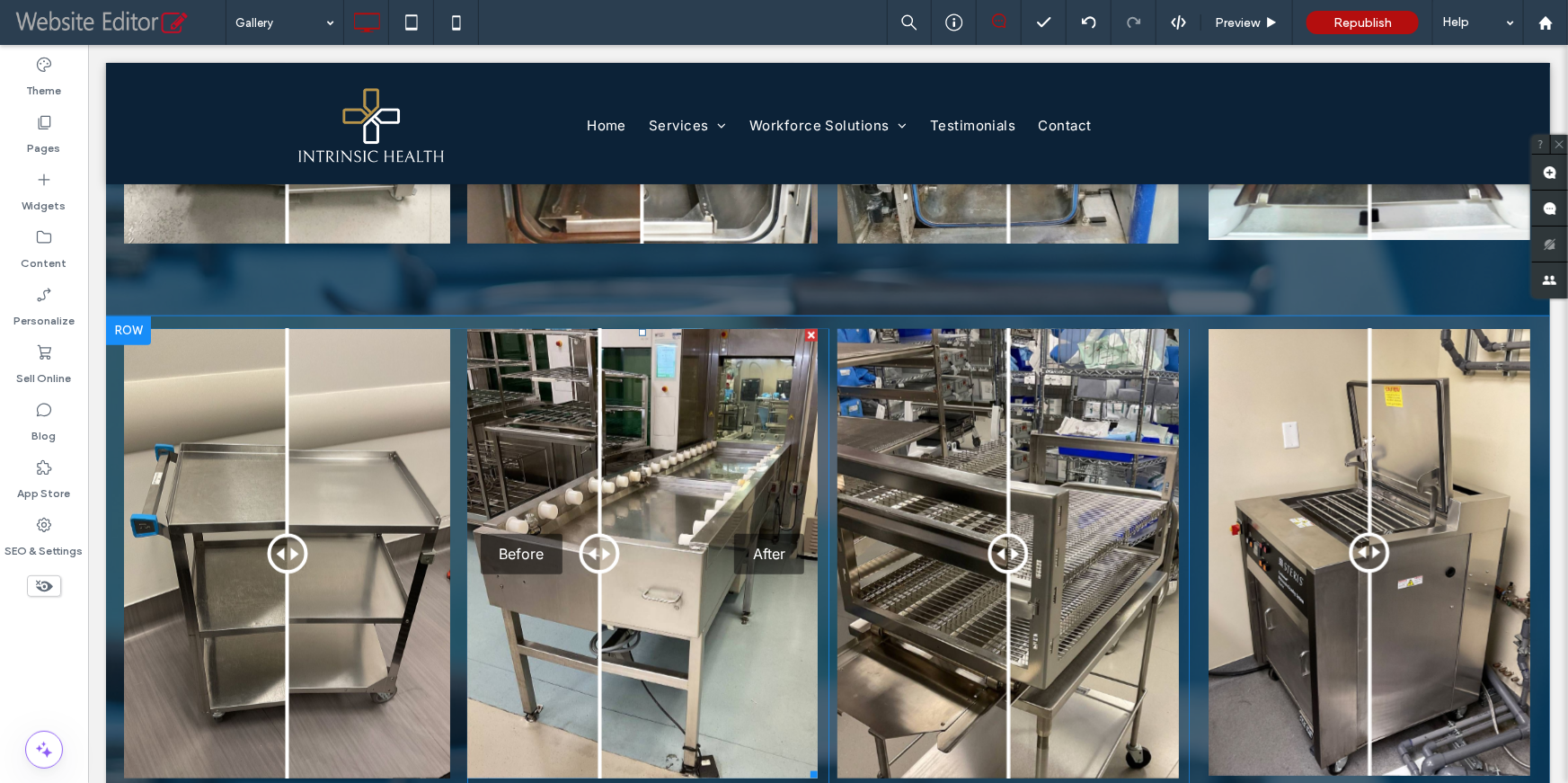
click at [612, 499] on div "Before After" at bounding box center [641, 553] width 350 height 449
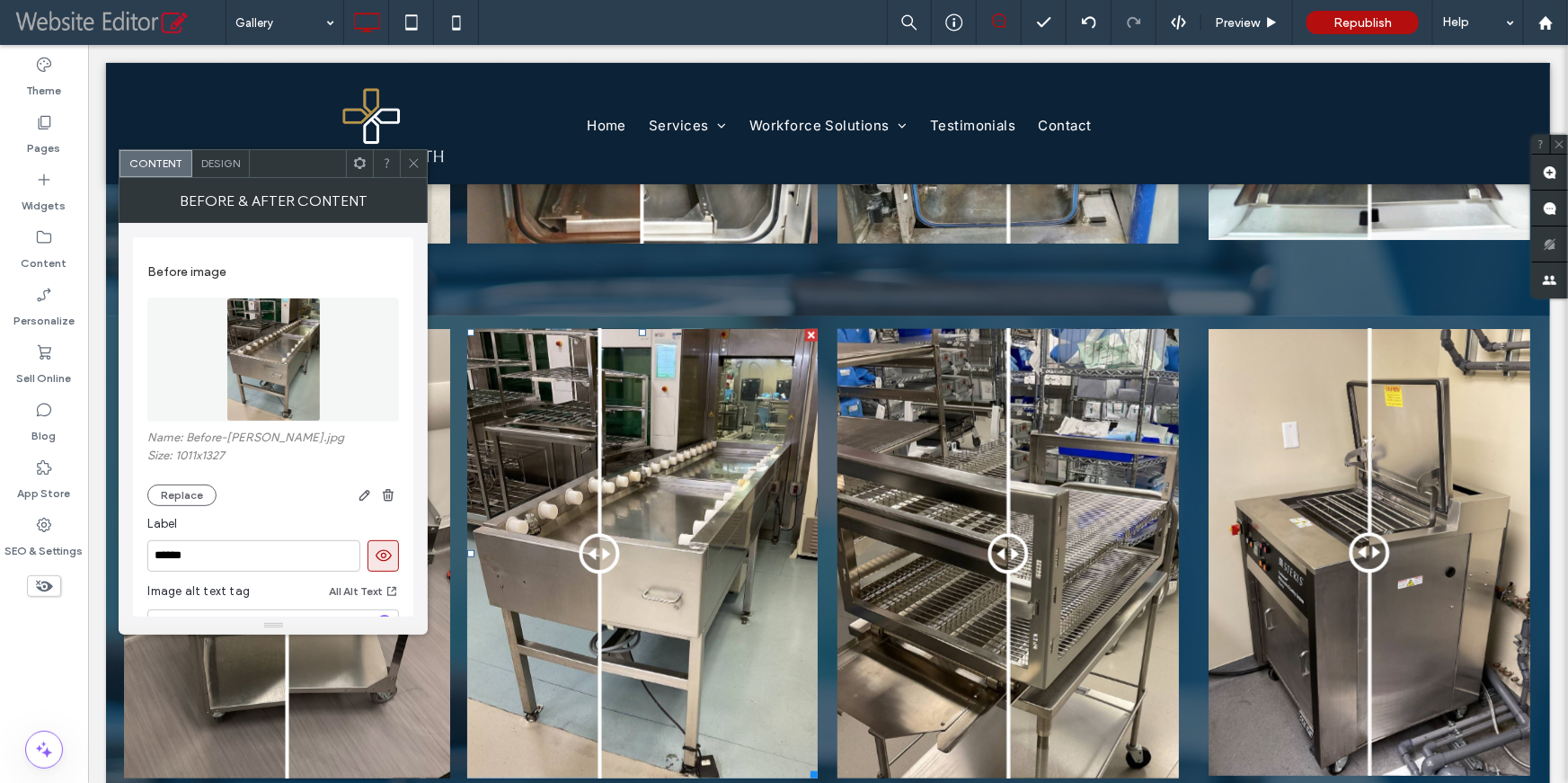
click at [267, 362] on img at bounding box center [274, 358] width 95 height 124
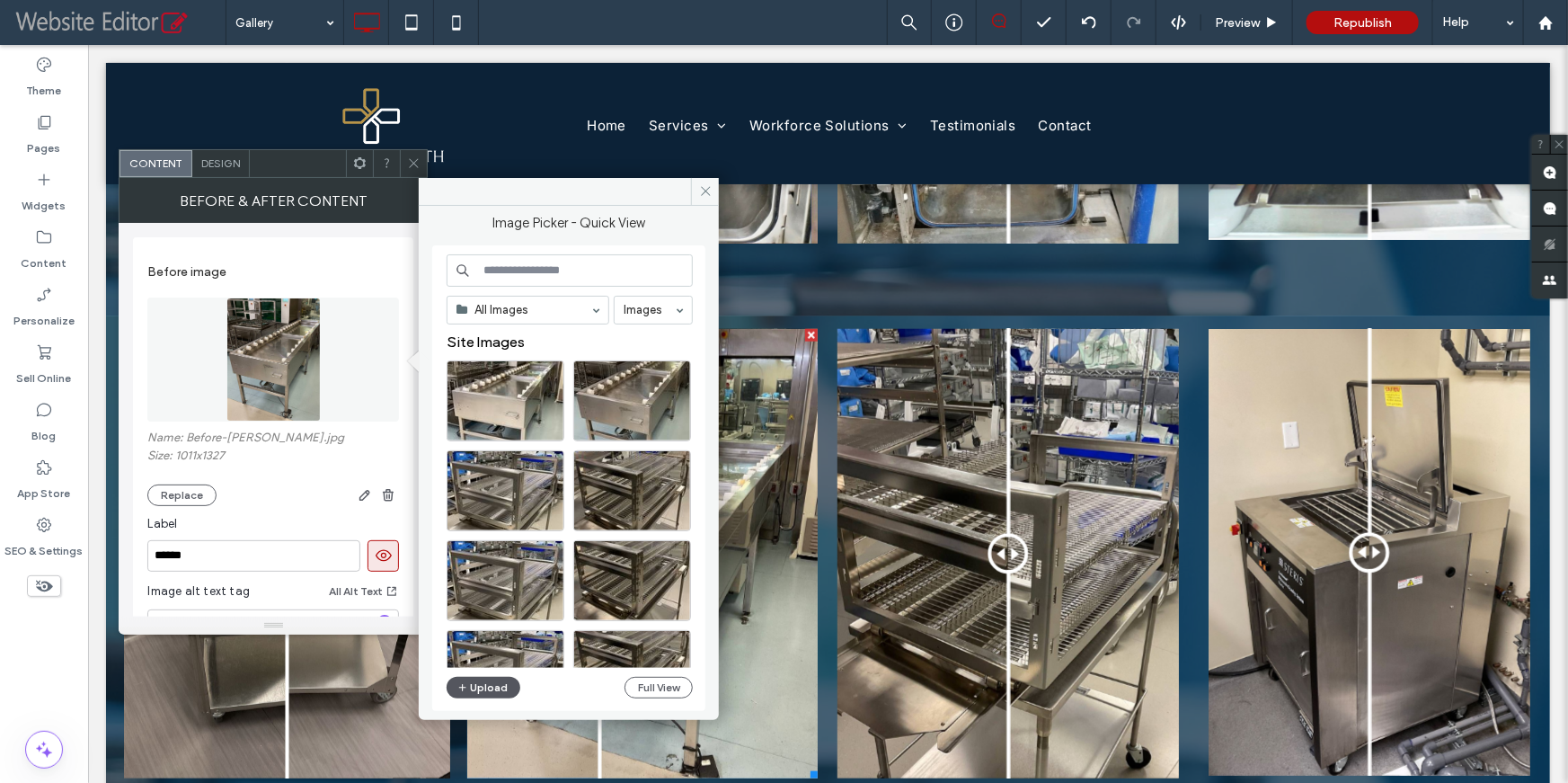
click at [467, 684] on icon "button" at bounding box center [462, 687] width 10 height 14
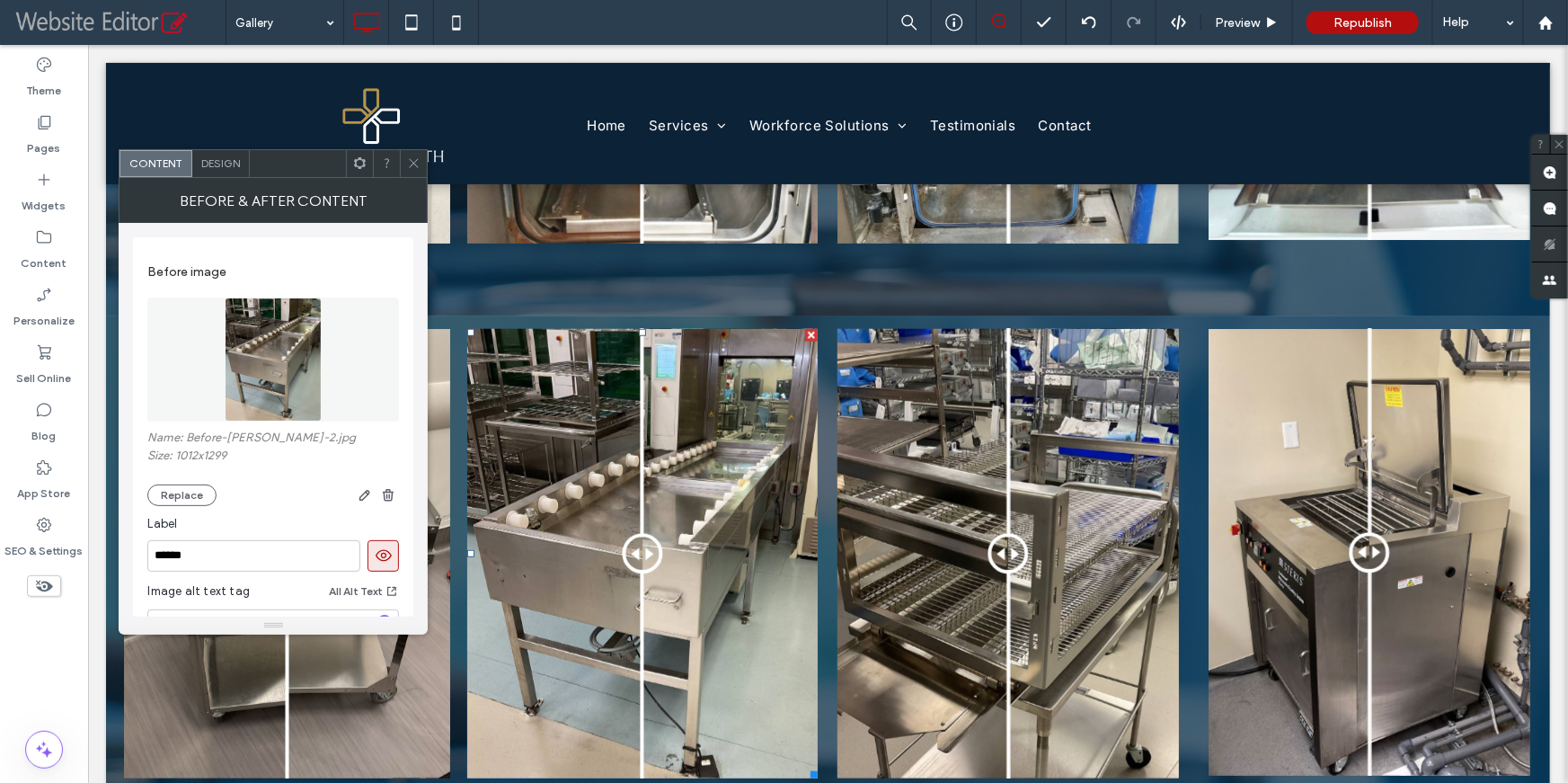
click at [247, 362] on img at bounding box center [273, 358] width 97 height 124
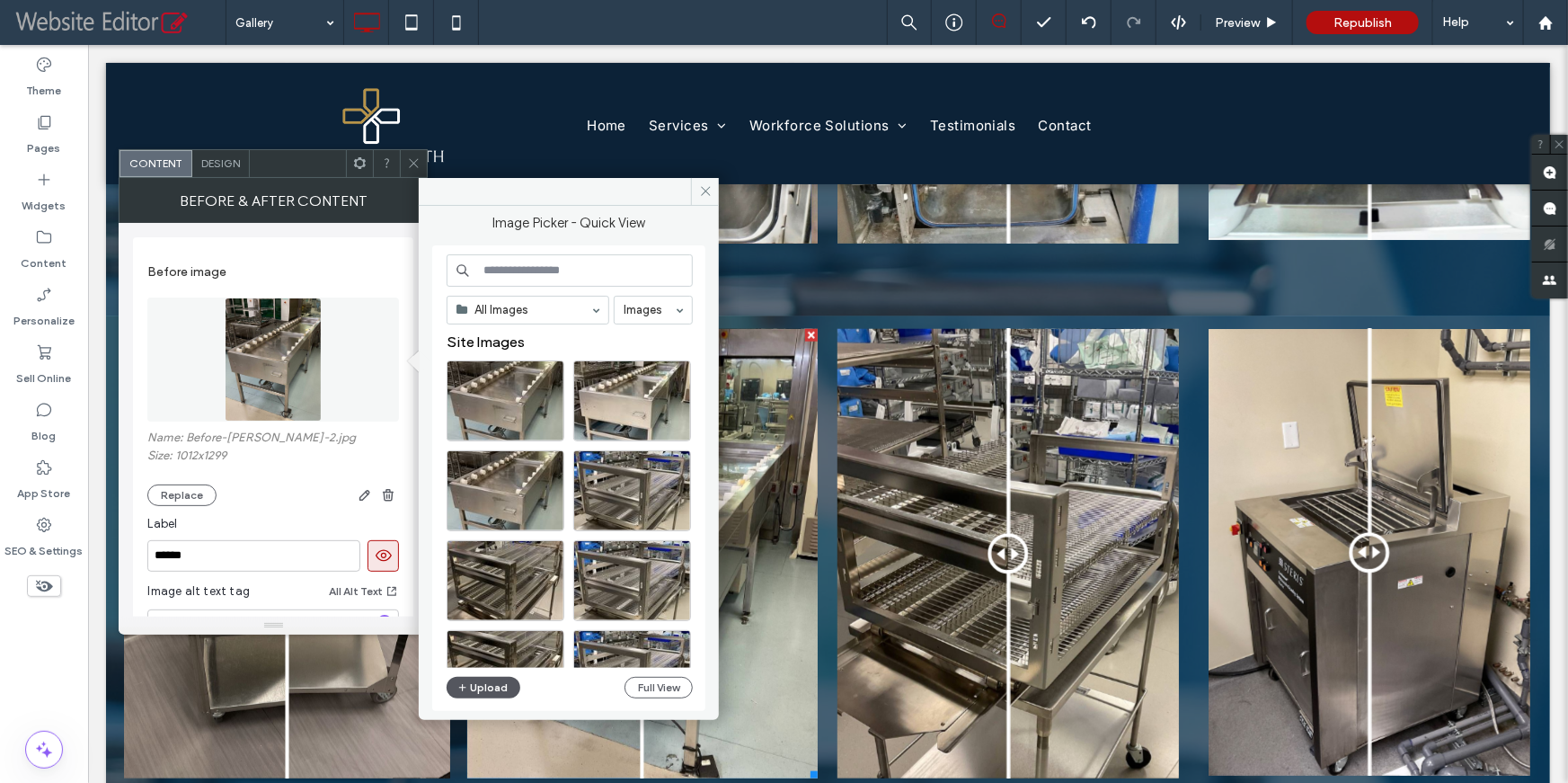
click at [486, 691] on button "Upload" at bounding box center [483, 687] width 74 height 22
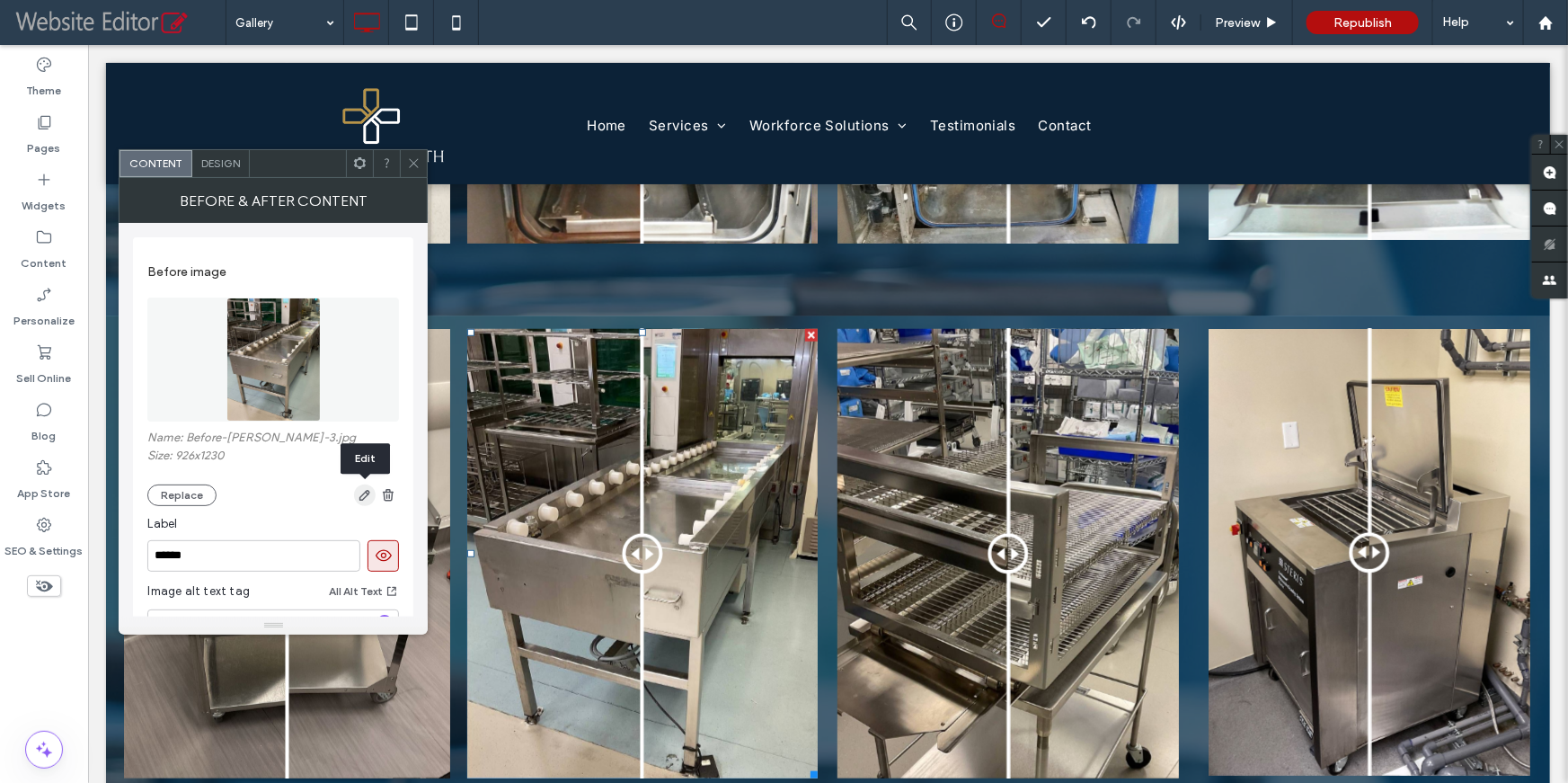
click at [362, 495] on use "button" at bounding box center [364, 494] width 10 height 10
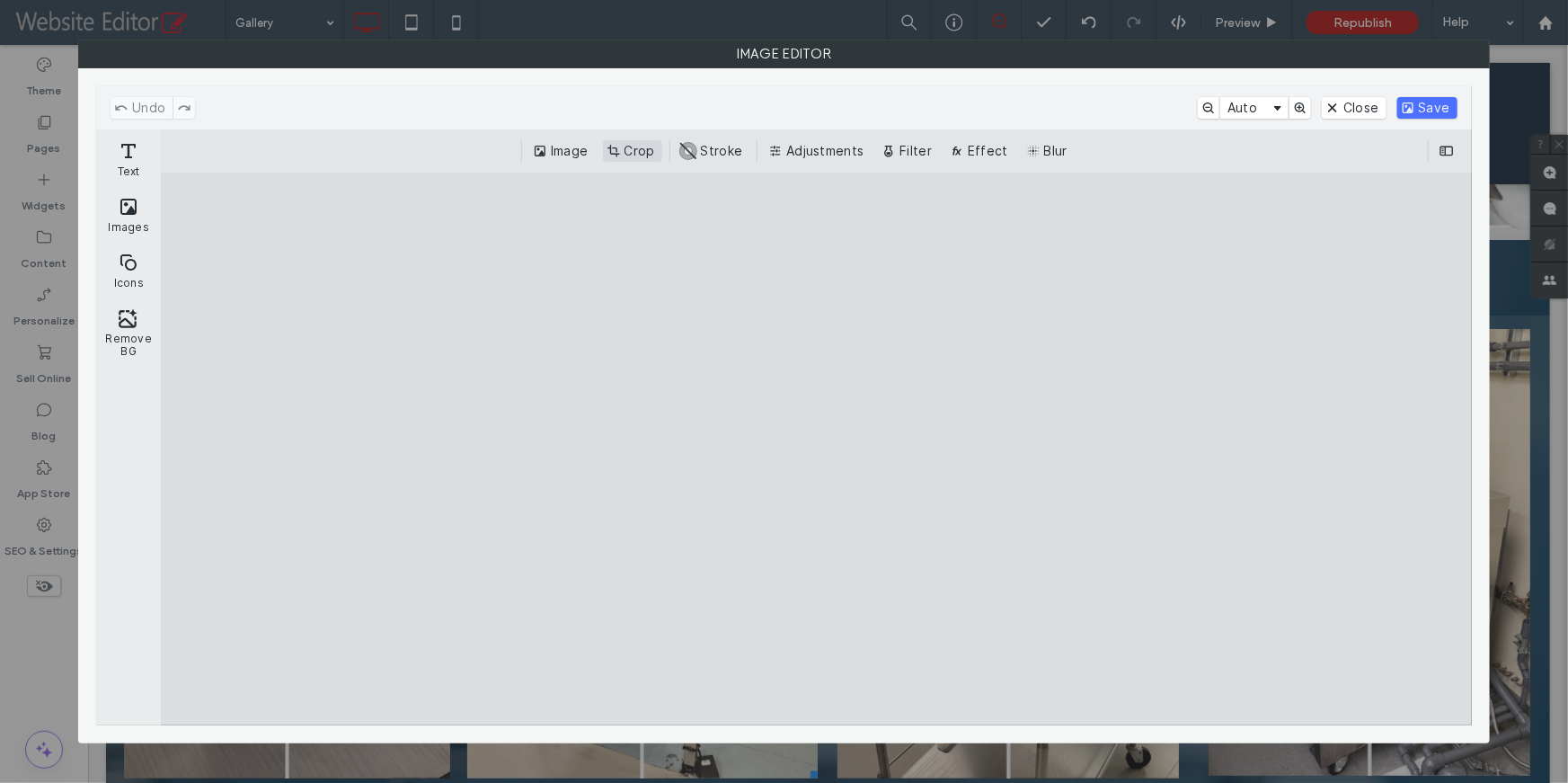
click at [629, 154] on button "Crop" at bounding box center [632, 151] width 59 height 22
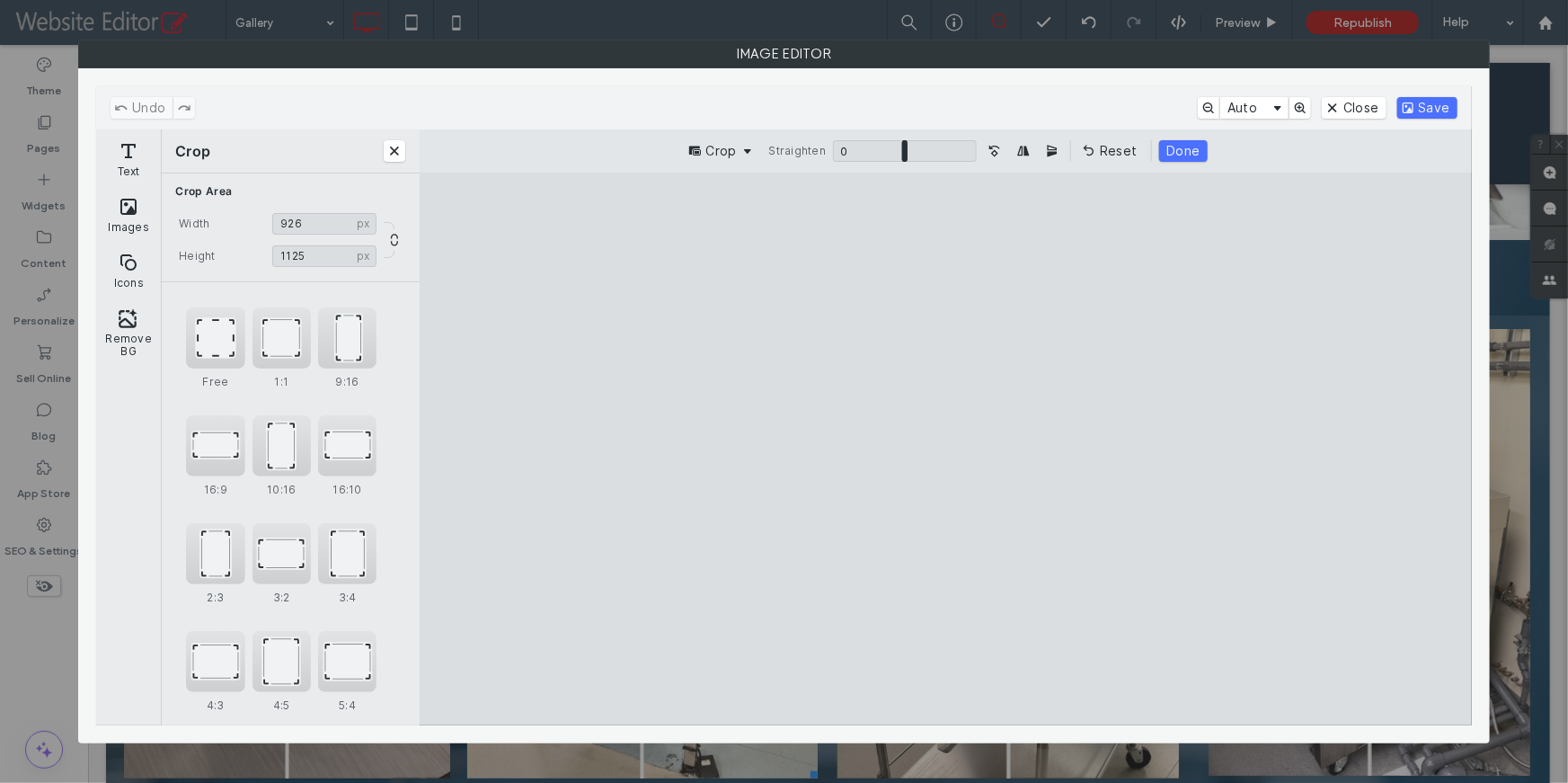
type input "****"
drag, startPoint x: 949, startPoint y: 228, endPoint x: 948, endPoint y: 268, distance: 40.0
click at [946, 448] on cesdk-canvas "Editor canvas" at bounding box center [946, 448] width 0 height 0
click at [1192, 155] on button "Done" at bounding box center [1183, 151] width 47 height 22
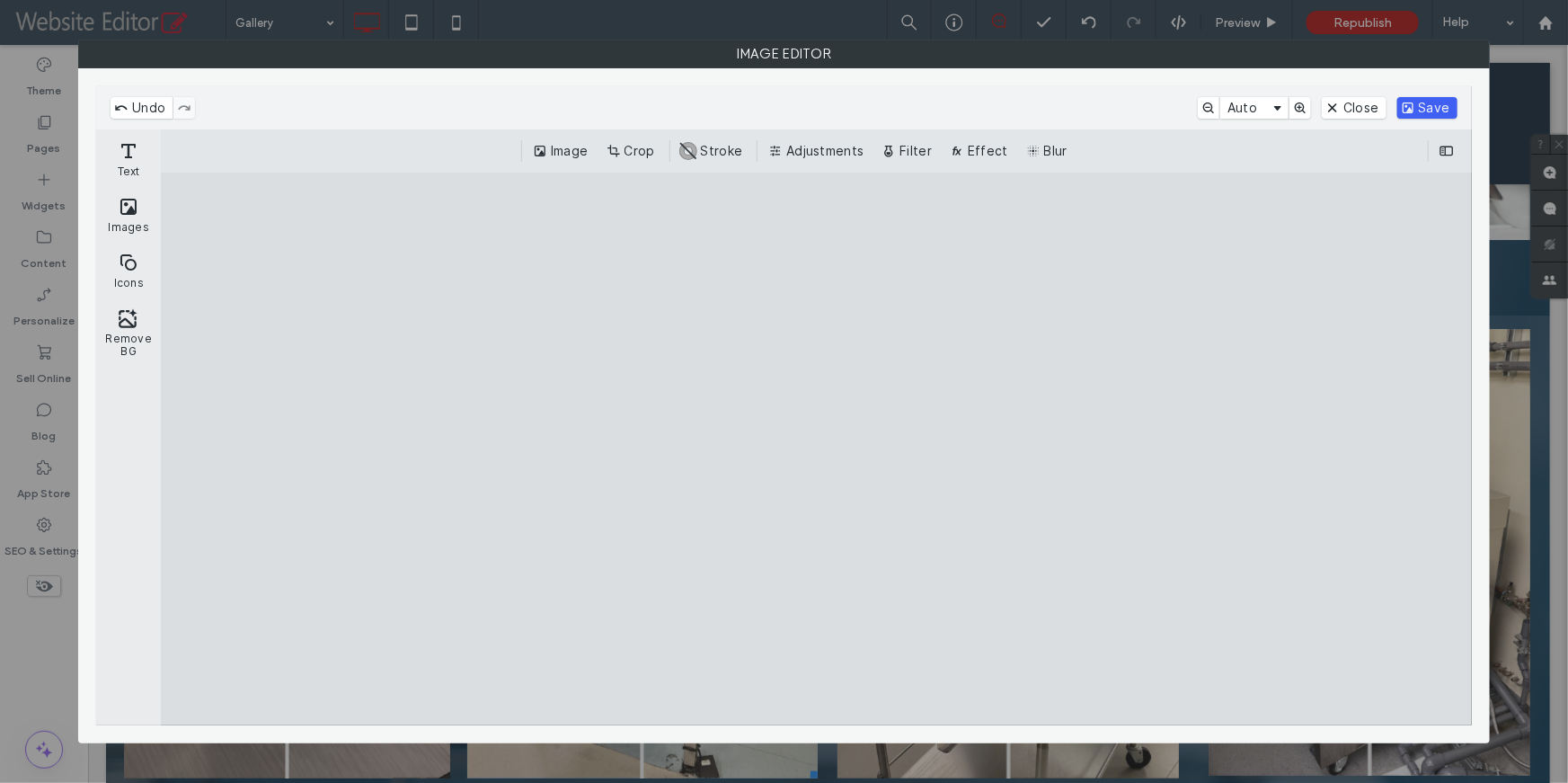
click at [1428, 101] on button "Save" at bounding box center [1427, 108] width 60 height 22
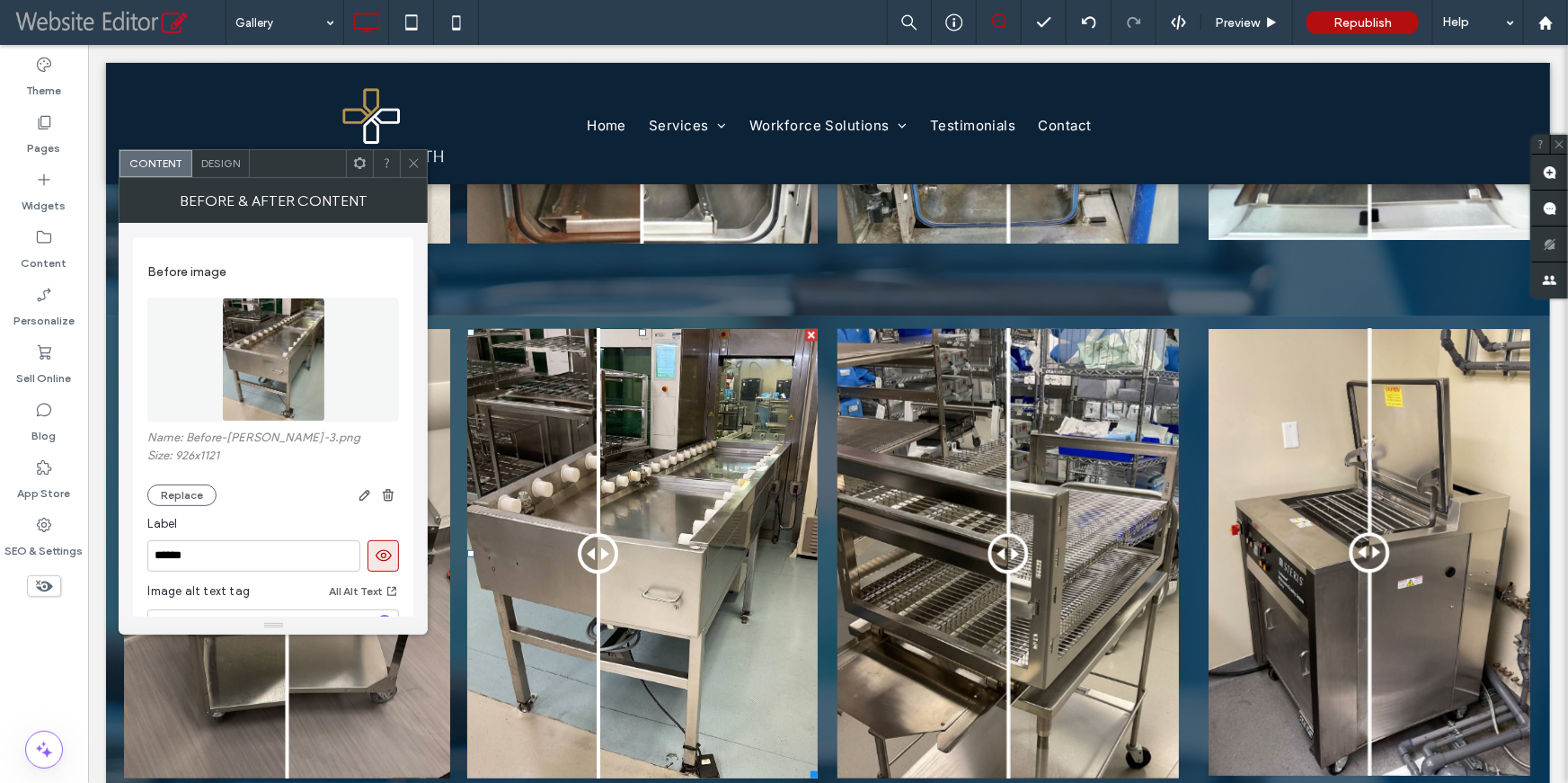
drag, startPoint x: 644, startPoint y: 556, endPoint x: 594, endPoint y: 575, distance: 53.5
click at [594, 574] on div at bounding box center [597, 553] width 41 height 41
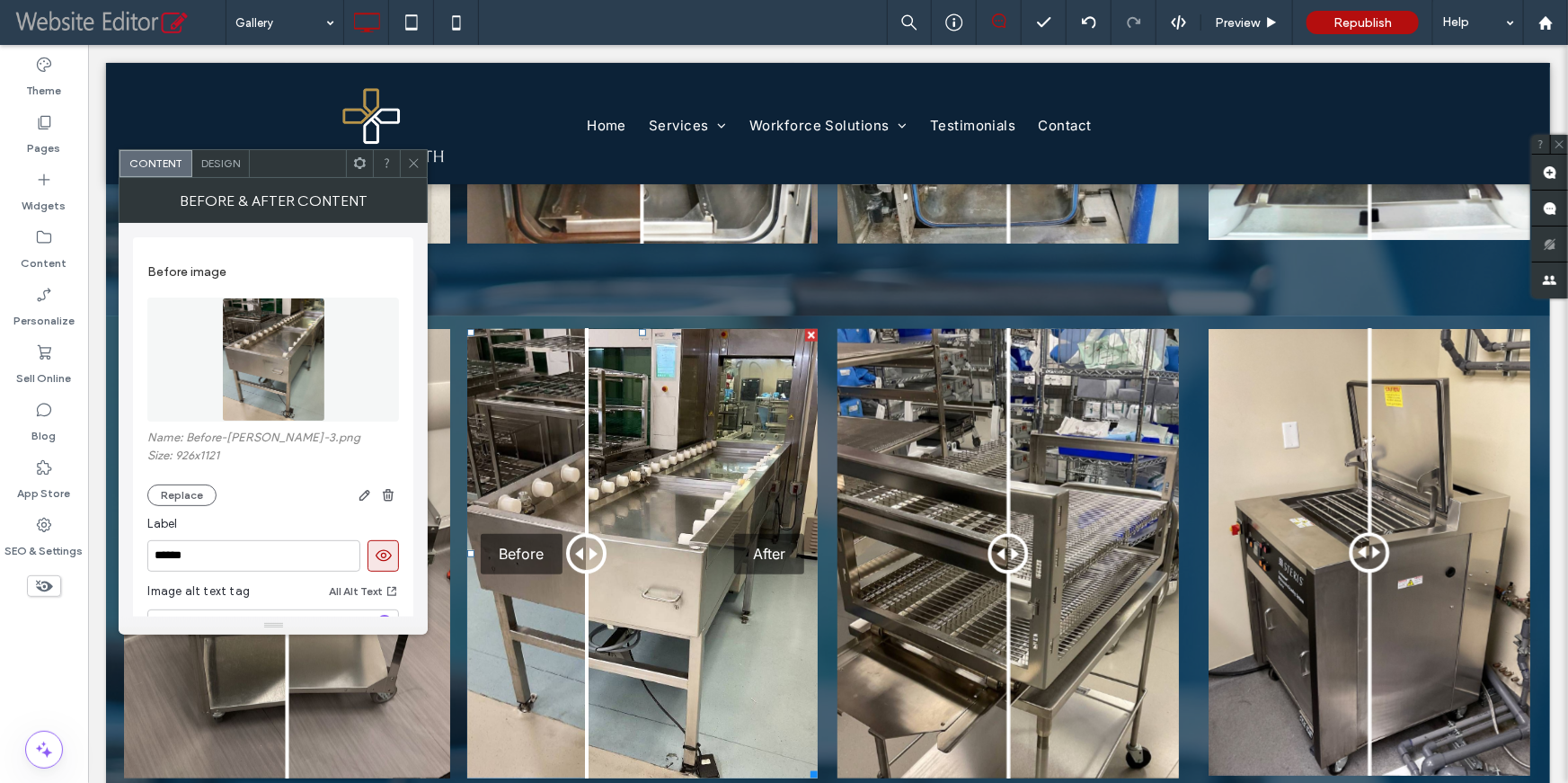
drag, startPoint x: 597, startPoint y: 561, endPoint x: 582, endPoint y: 590, distance: 32.6
click at [582, 574] on div at bounding box center [585, 553] width 41 height 41
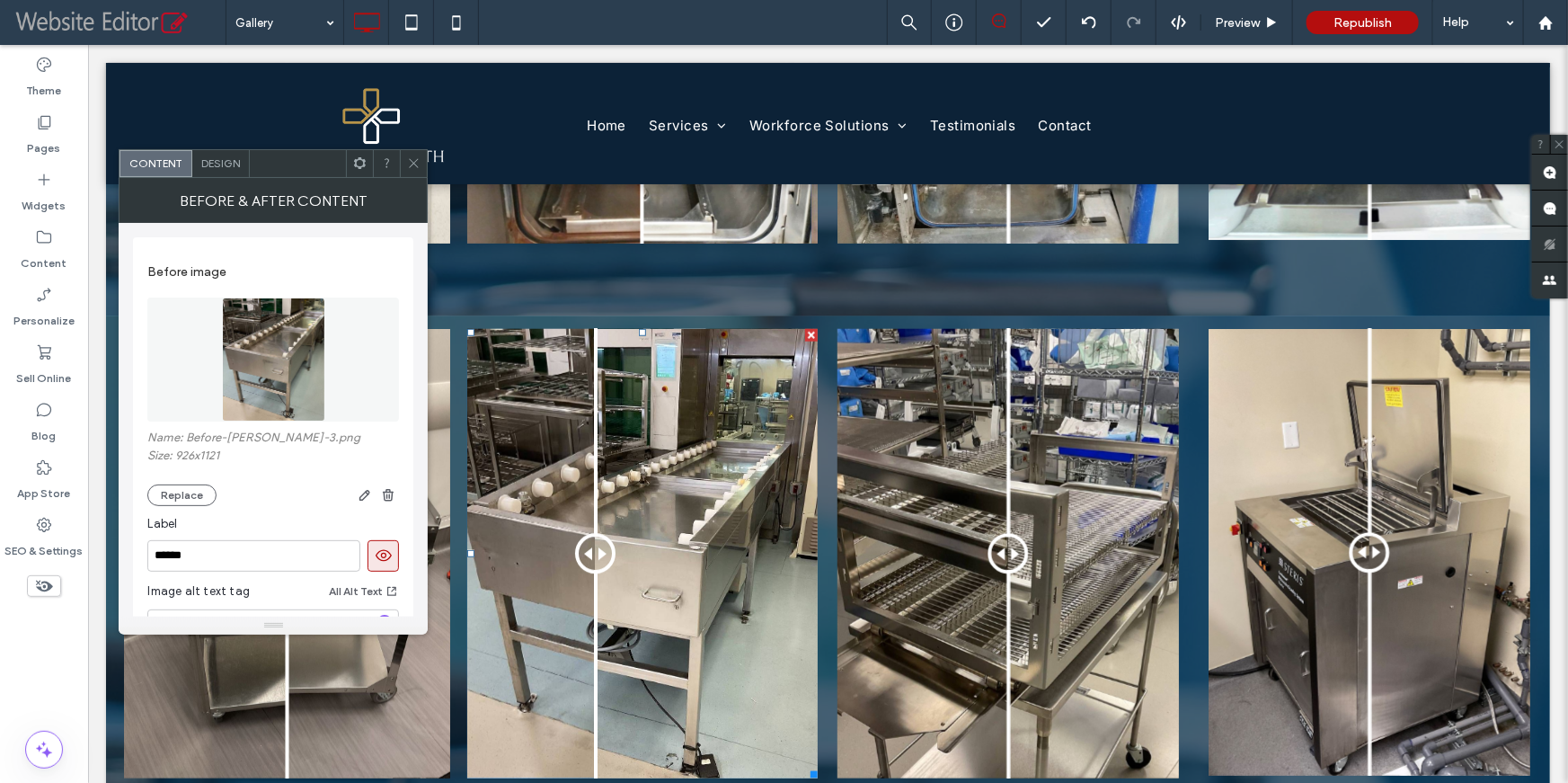
click at [592, 566] on div at bounding box center [594, 553] width 41 height 41
click at [407, 158] on icon at bounding box center [413, 163] width 13 height 13
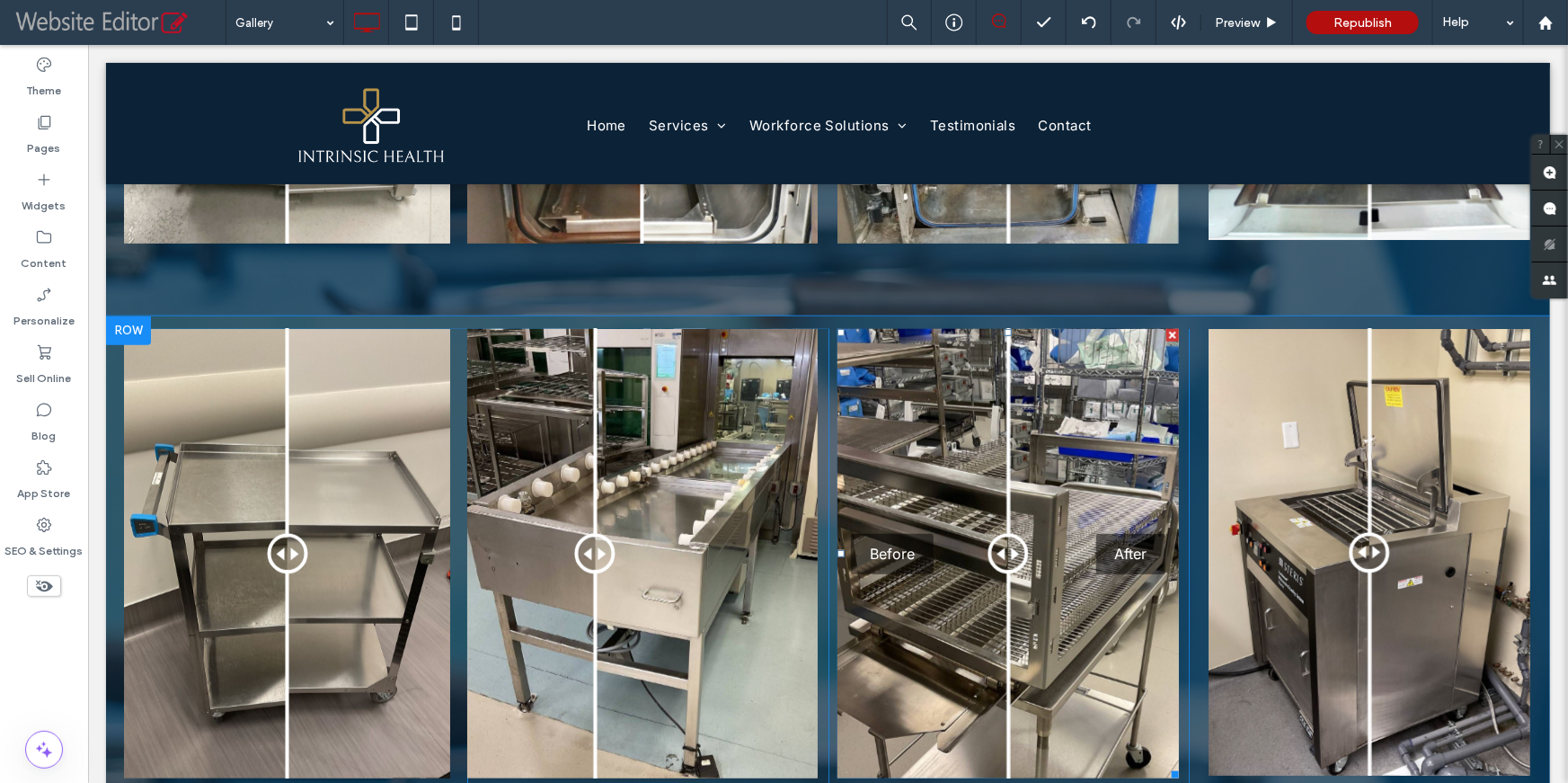
click at [970, 577] on div "Before After" at bounding box center [1008, 553] width 342 height 449
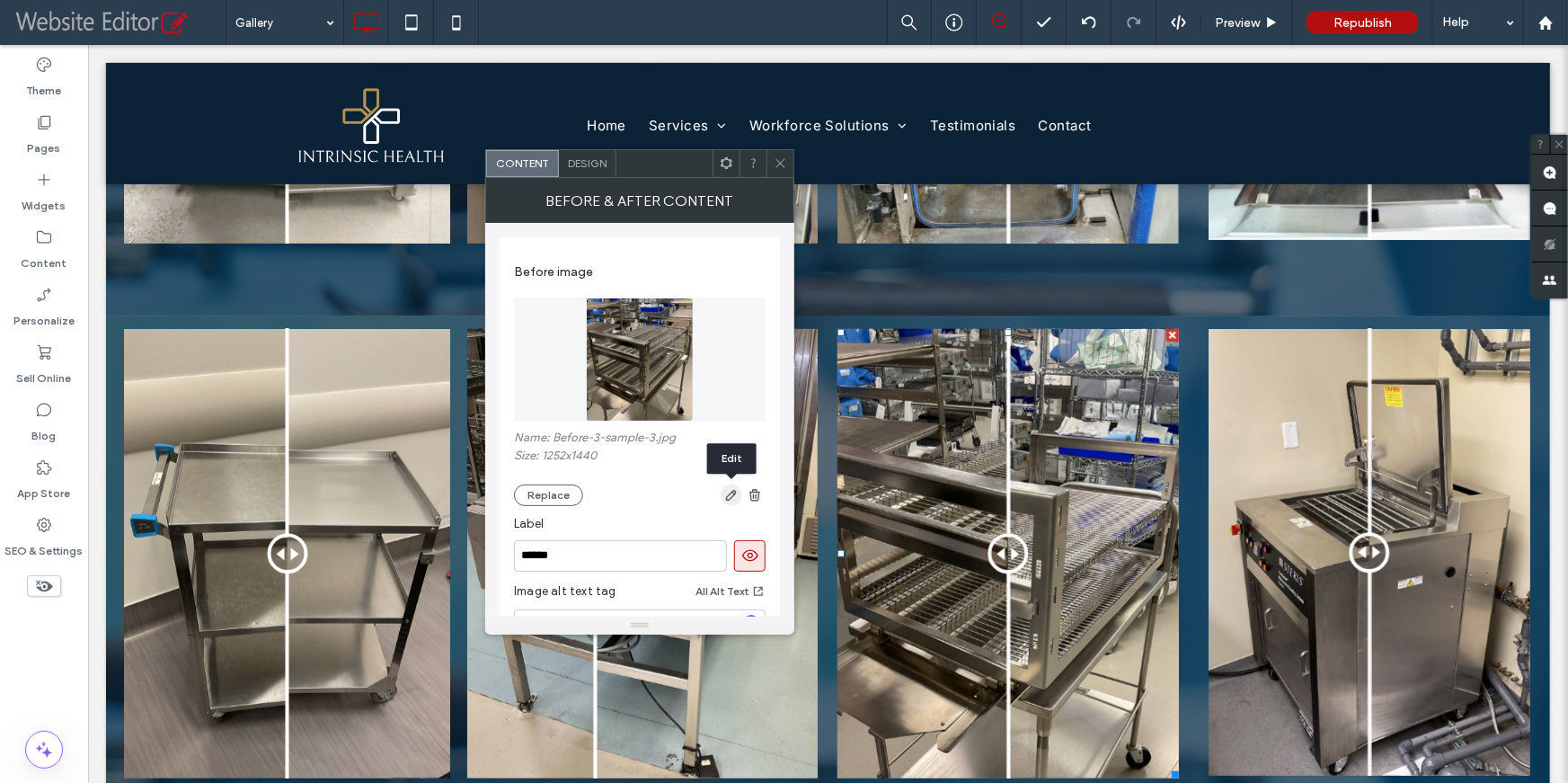
click at [726, 497] on icon "button" at bounding box center [731, 494] width 14 height 14
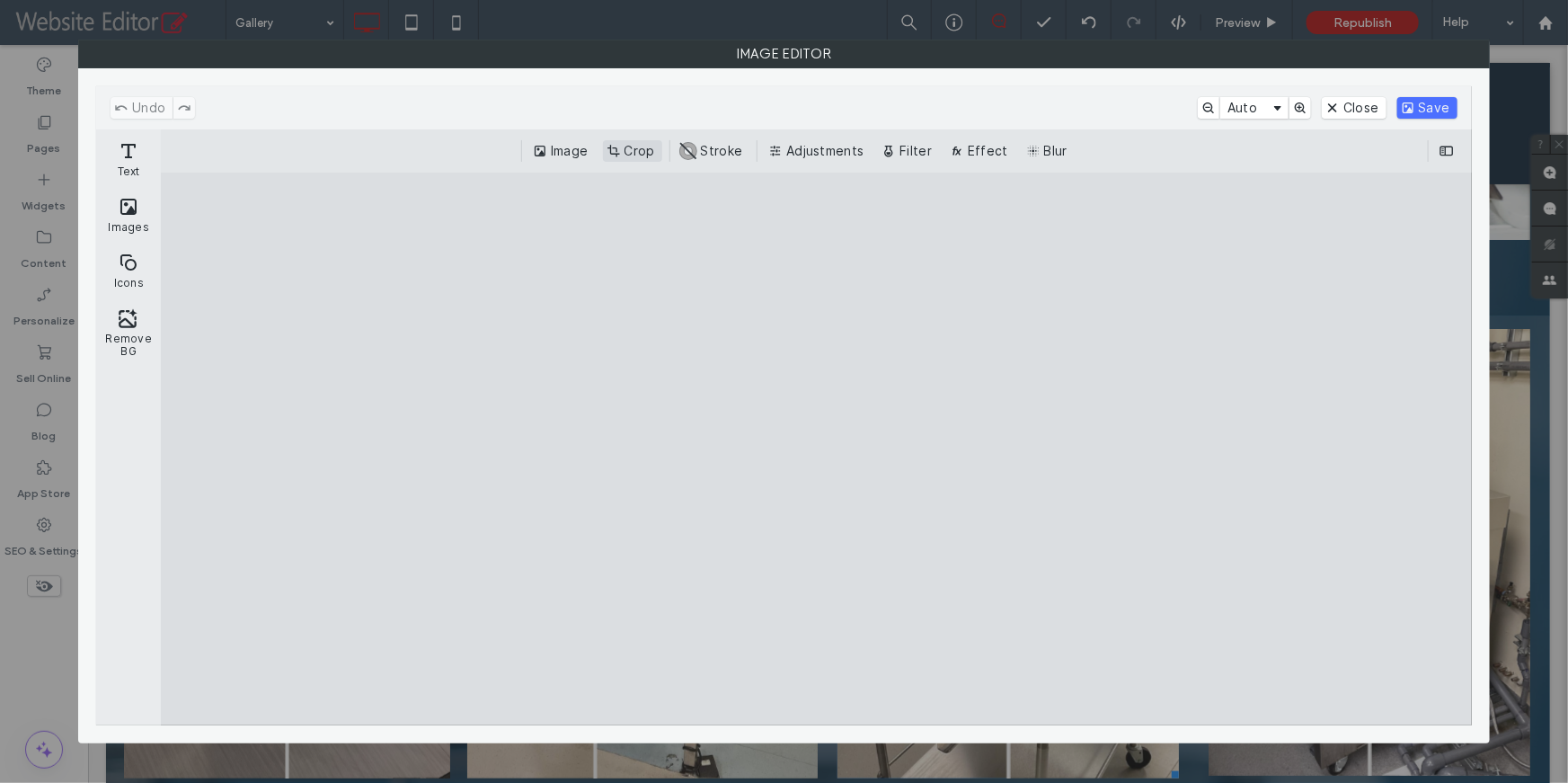
click at [629, 155] on button "Crop" at bounding box center [632, 151] width 59 height 22
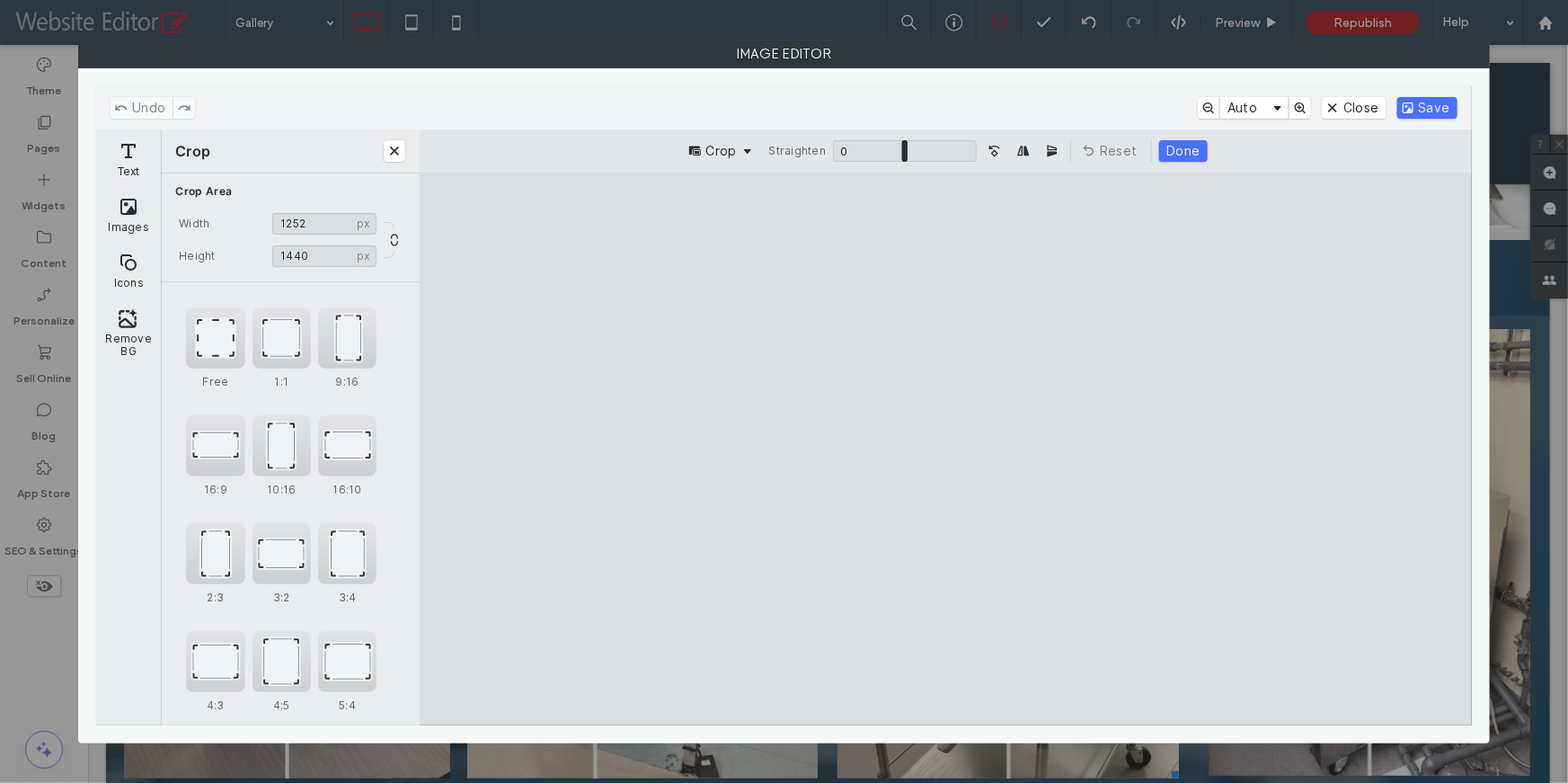
click at [946, 448] on cesdk-canvas "Editor canvas" at bounding box center [946, 448] width 0 height 0
type input "****"
click at [946, 448] on cesdk-canvas "Editor canvas" at bounding box center [946, 448] width 0 height 0
click at [1176, 151] on button "Done" at bounding box center [1183, 151] width 47 height 22
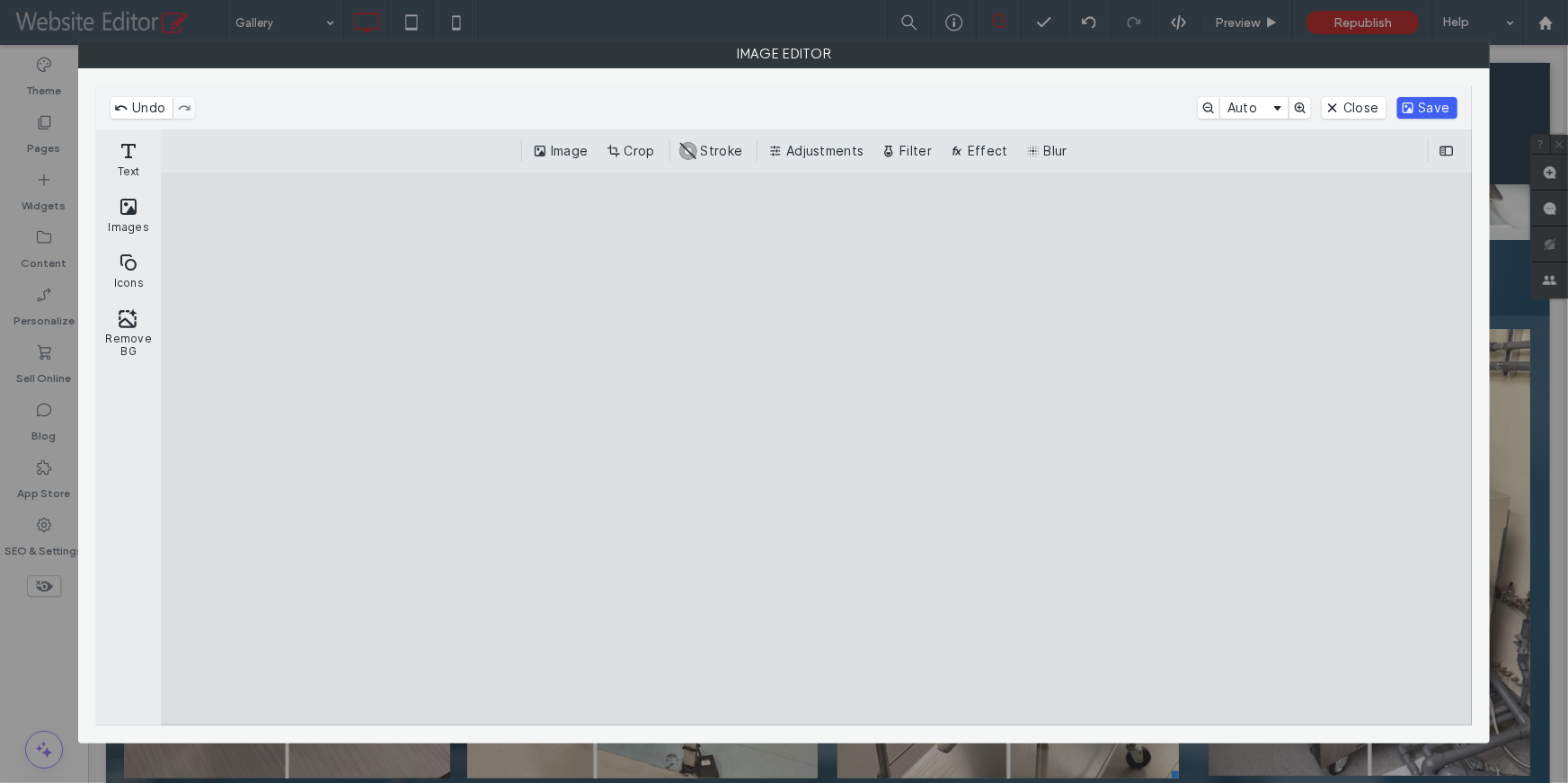
click at [1418, 108] on button "Save" at bounding box center [1427, 108] width 60 height 22
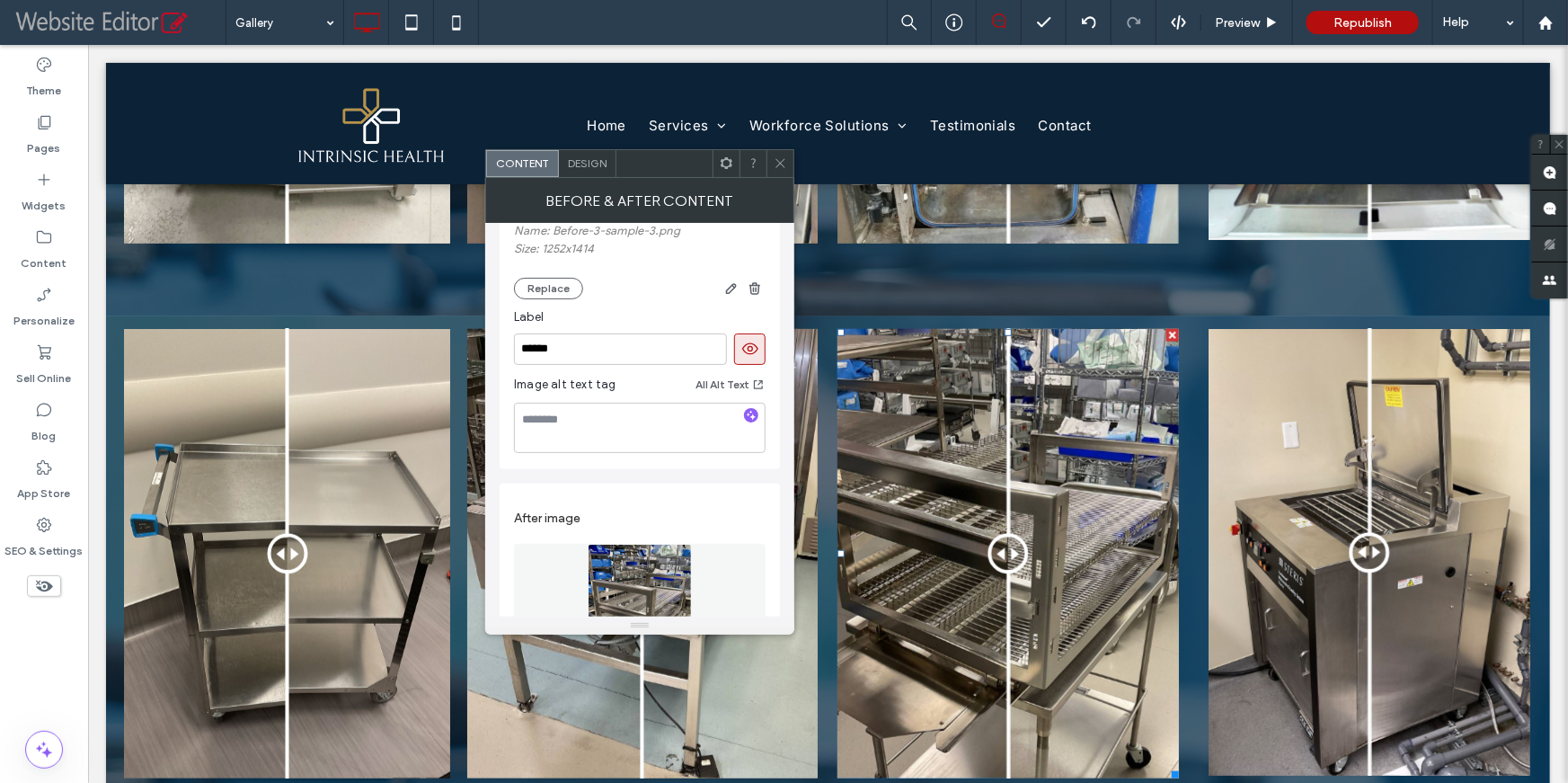
scroll to position [425, 0]
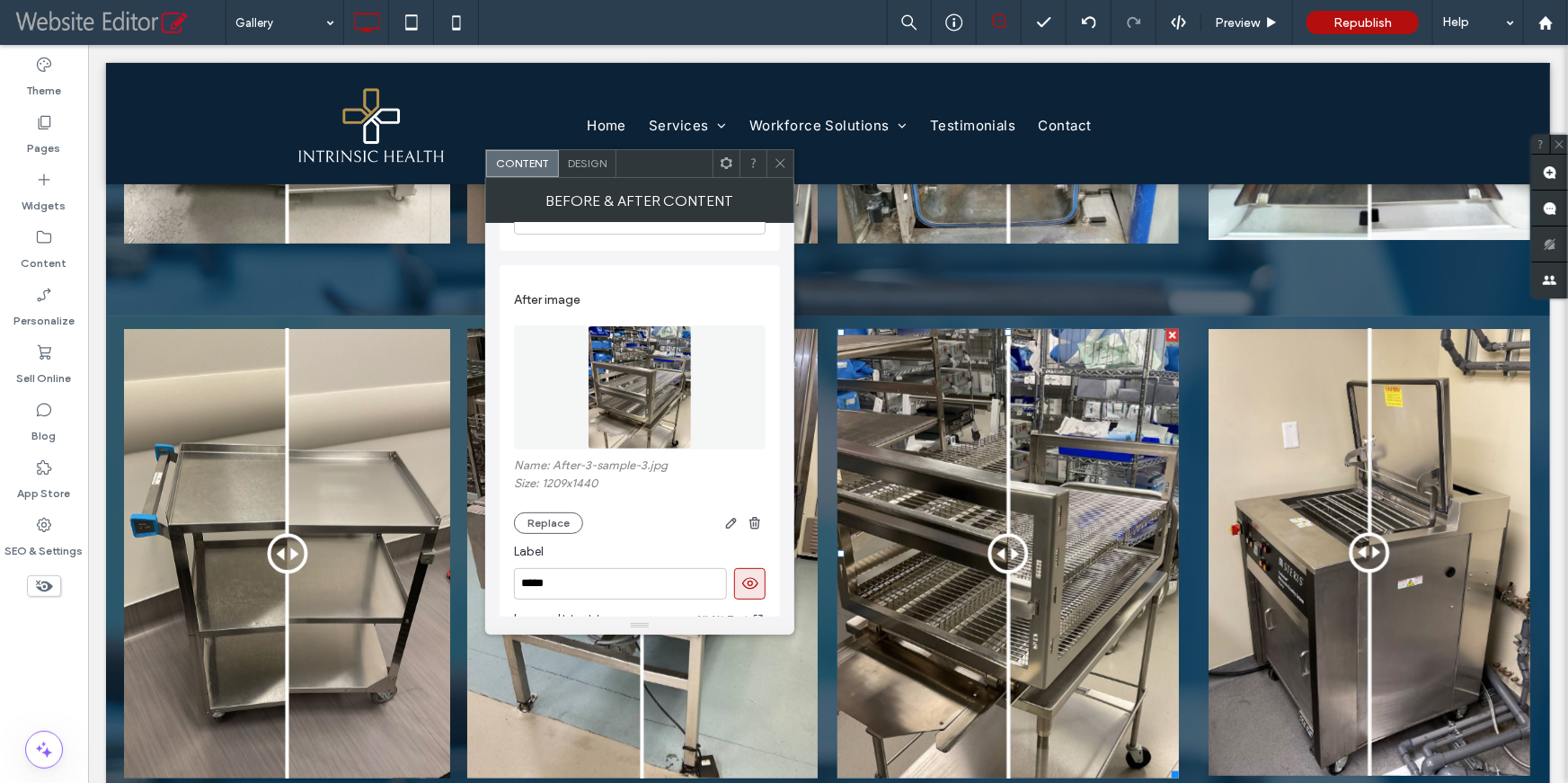
click at [783, 161] on icon at bounding box center [780, 163] width 13 height 13
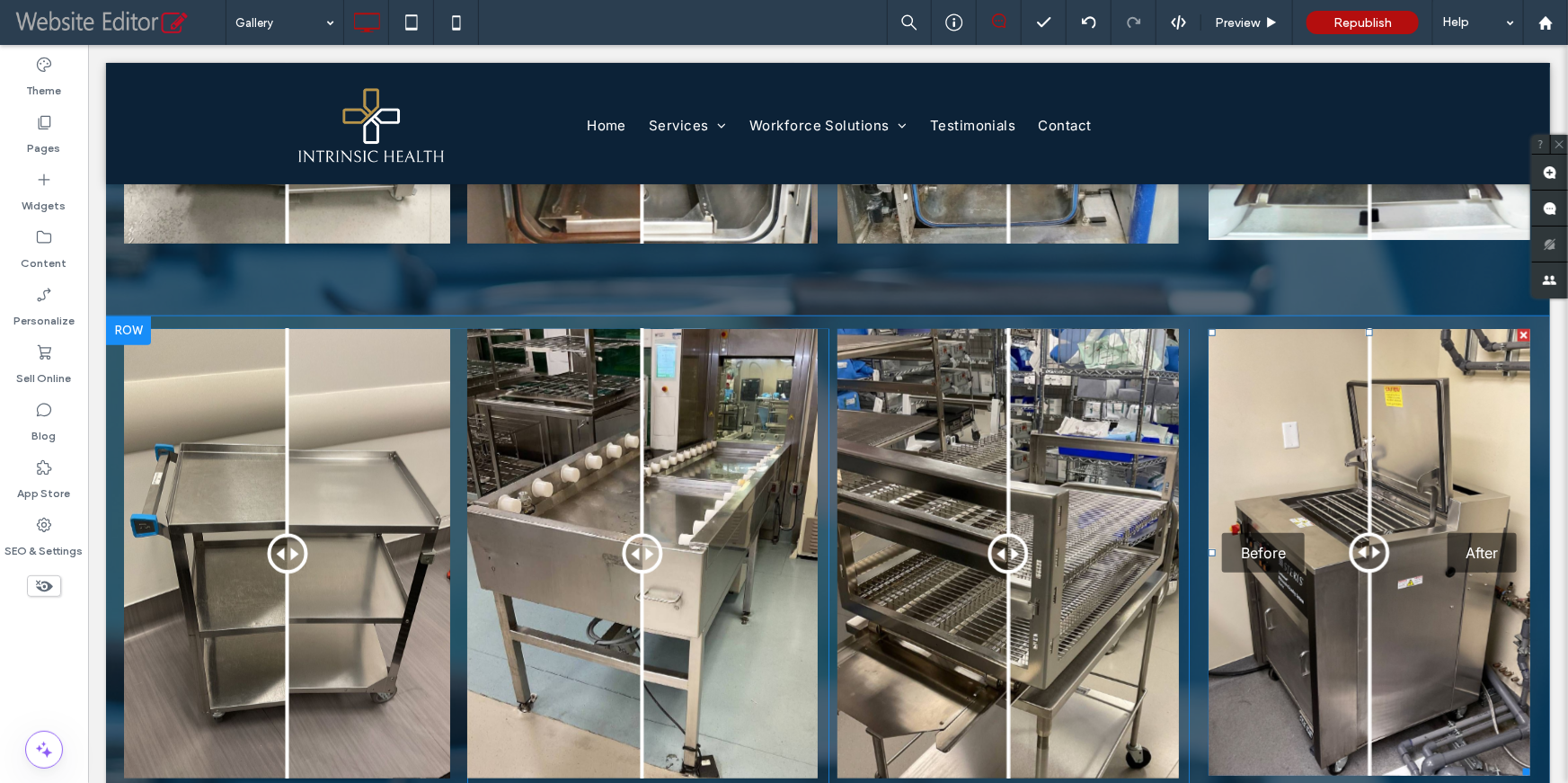
click at [1262, 476] on div "Before After" at bounding box center [1368, 551] width 322 height 446
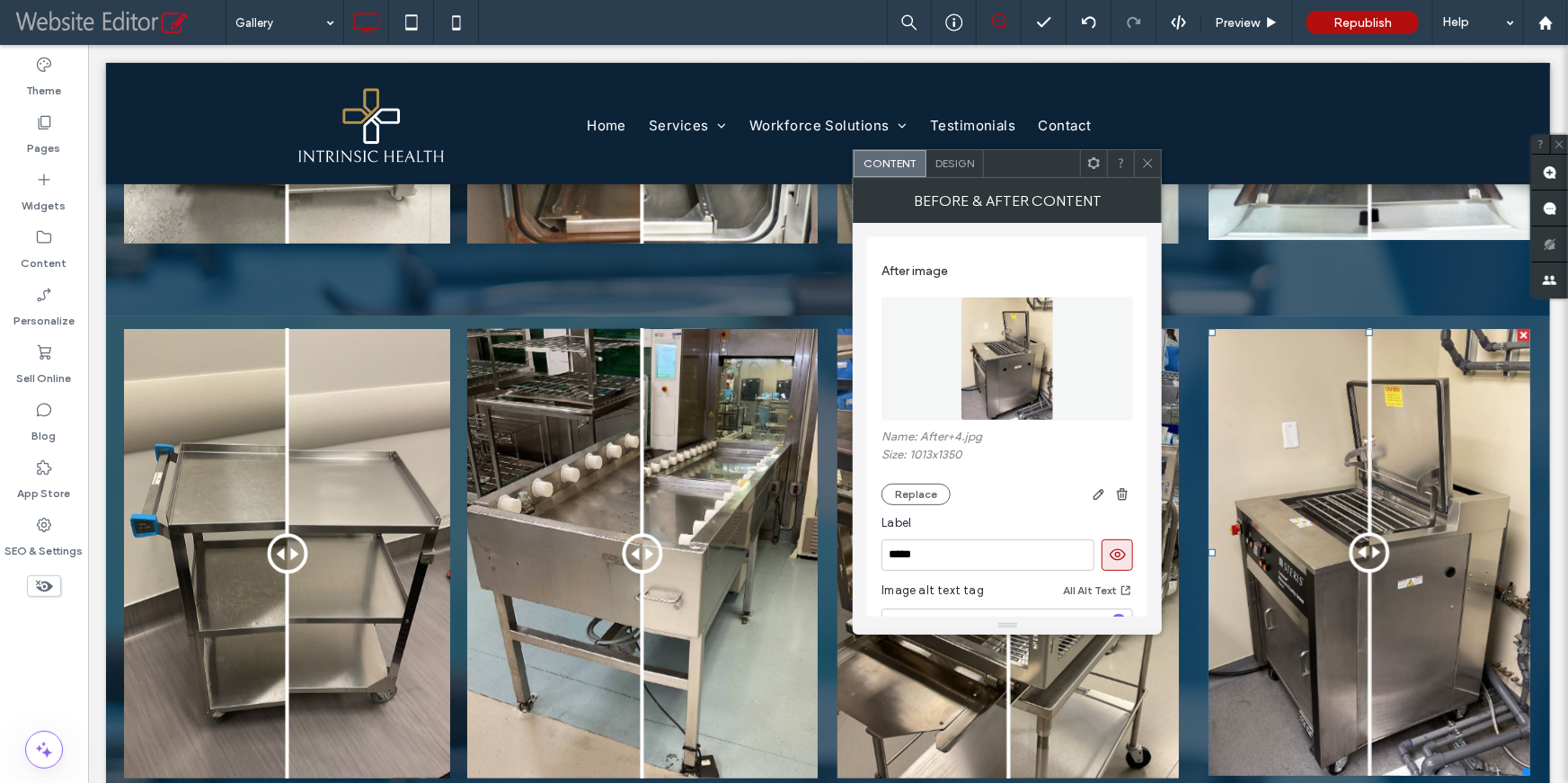
scroll to position [469, 0]
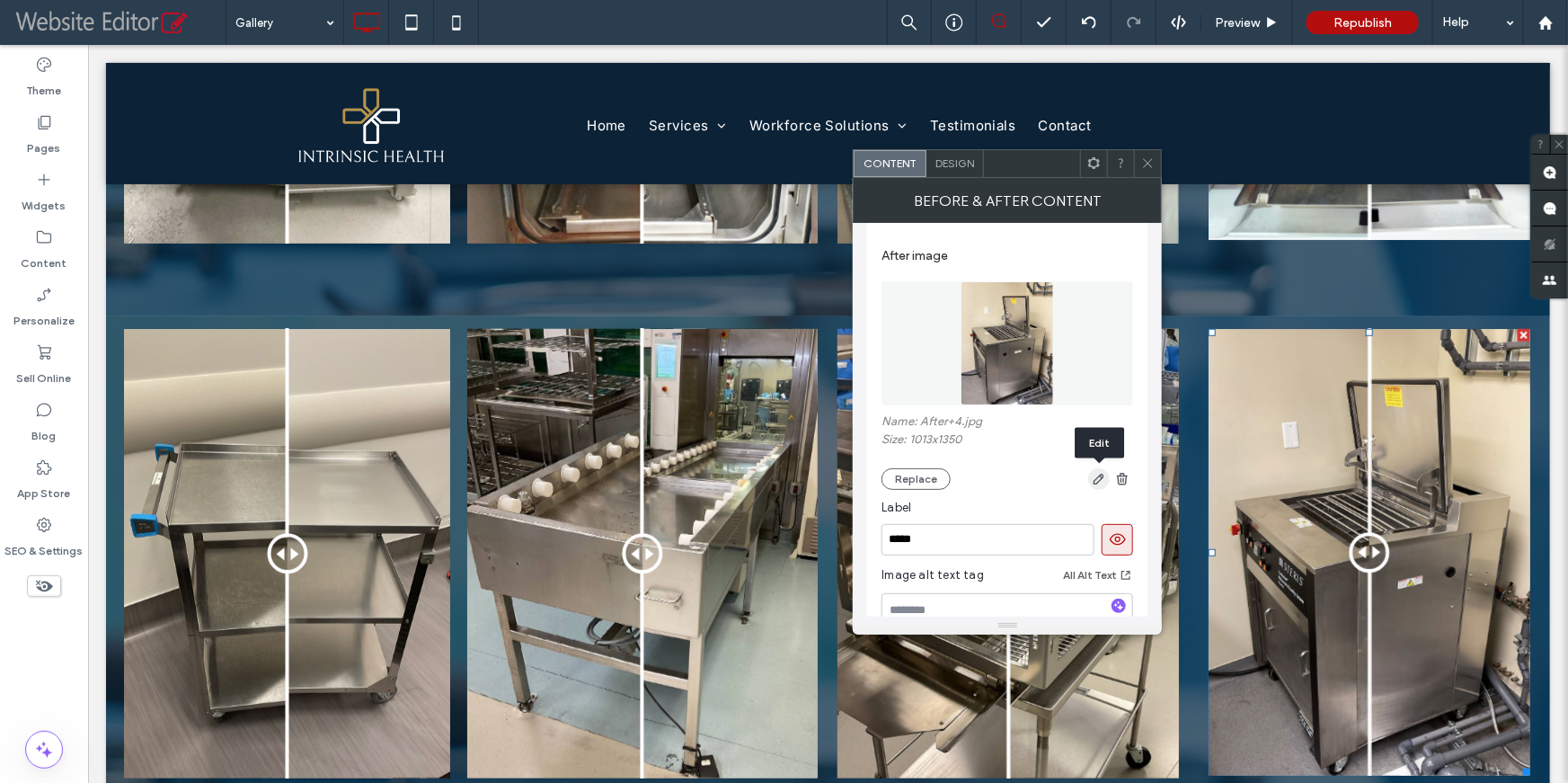
click at [1097, 481] on icon "button" at bounding box center [1098, 478] width 14 height 14
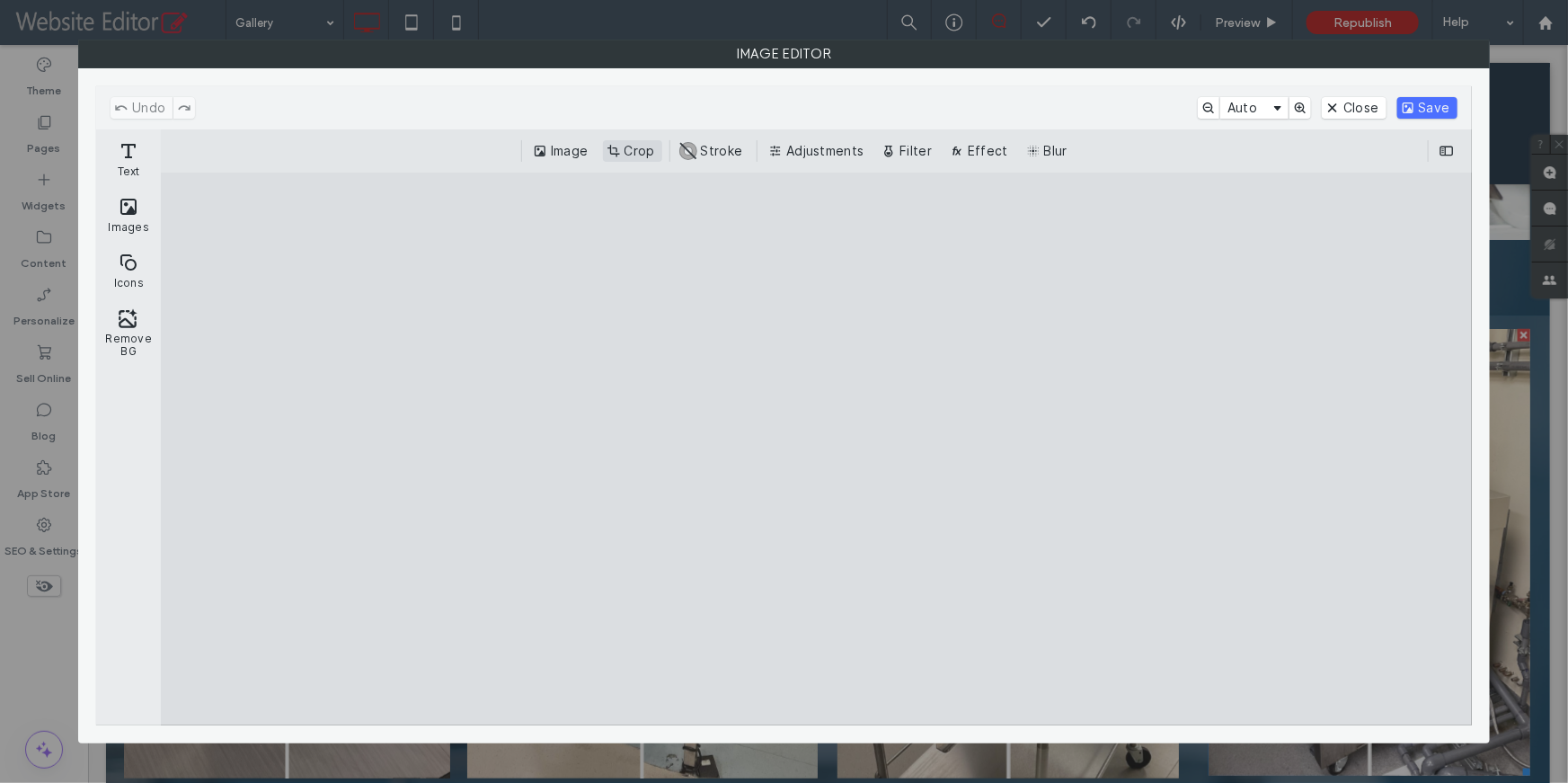
click at [626, 151] on button "Crop" at bounding box center [632, 151] width 59 height 22
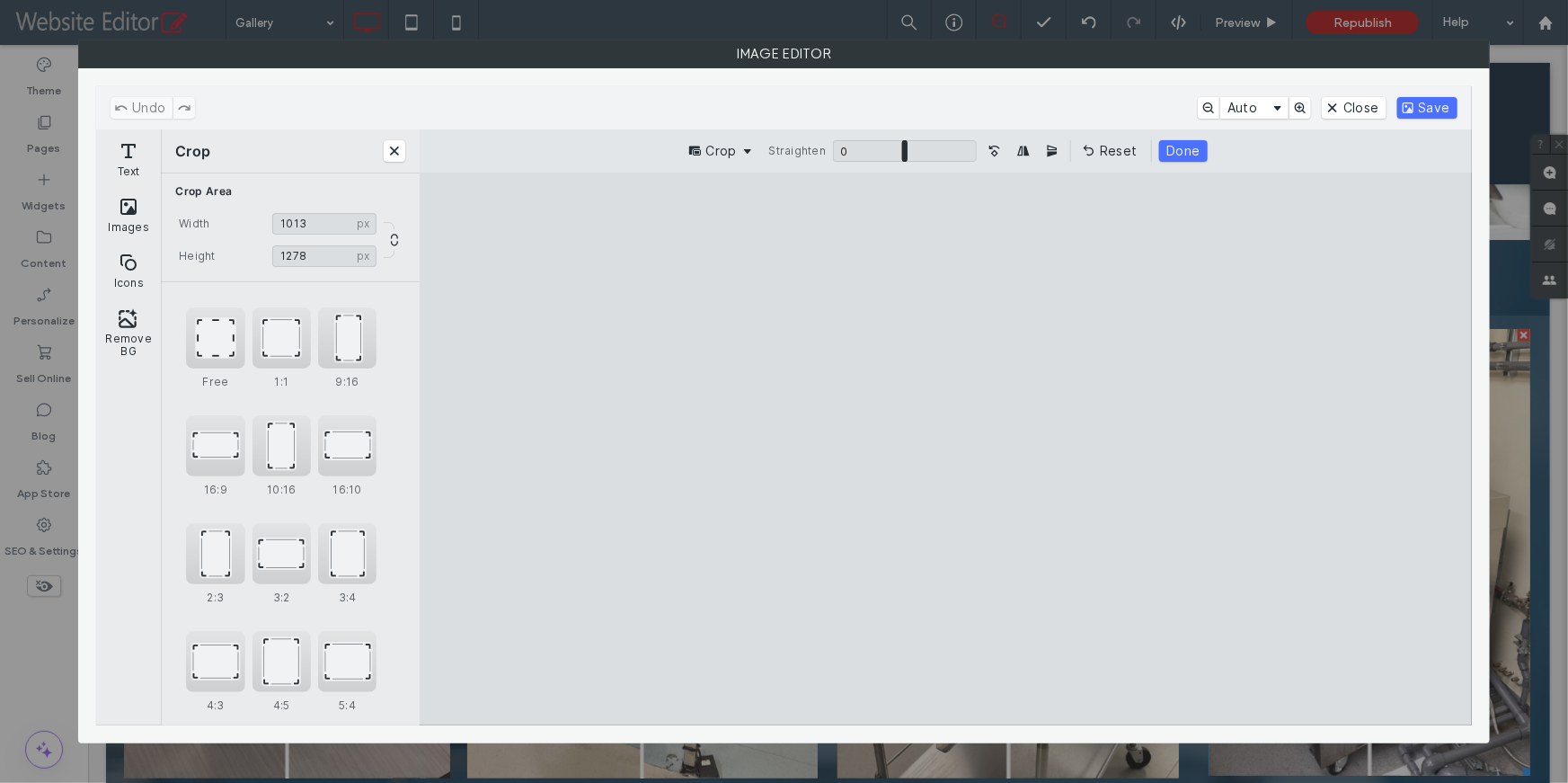
type input "****"
drag, startPoint x: 942, startPoint y: 231, endPoint x: 942, endPoint y: 257, distance: 26.0
click at [946, 448] on cesdk-canvas "Editor canvas" at bounding box center [946, 448] width 0 height 0
click at [1190, 154] on button "Done" at bounding box center [1183, 151] width 47 height 22
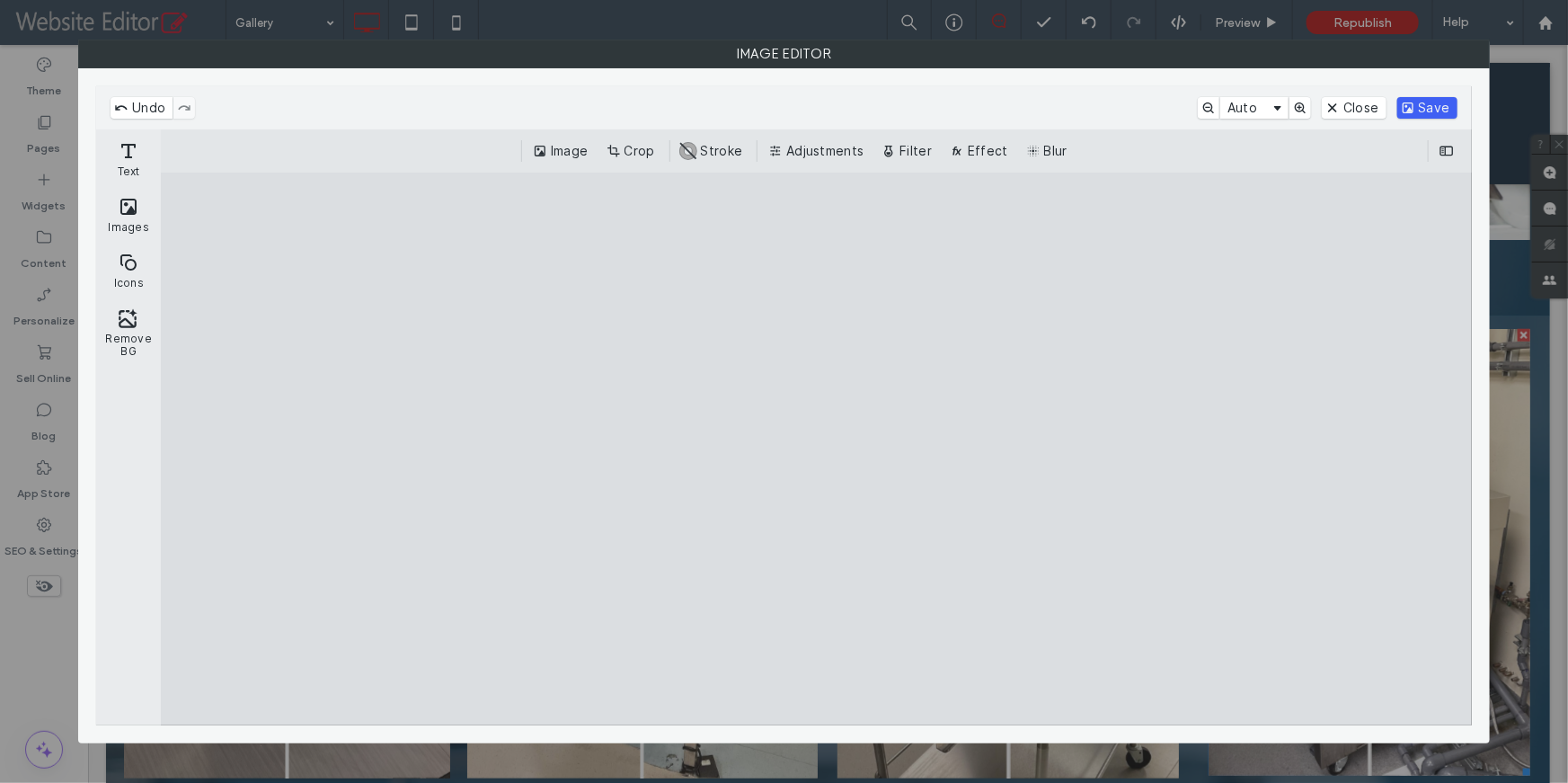
click at [1430, 103] on button "Save" at bounding box center [1427, 108] width 60 height 22
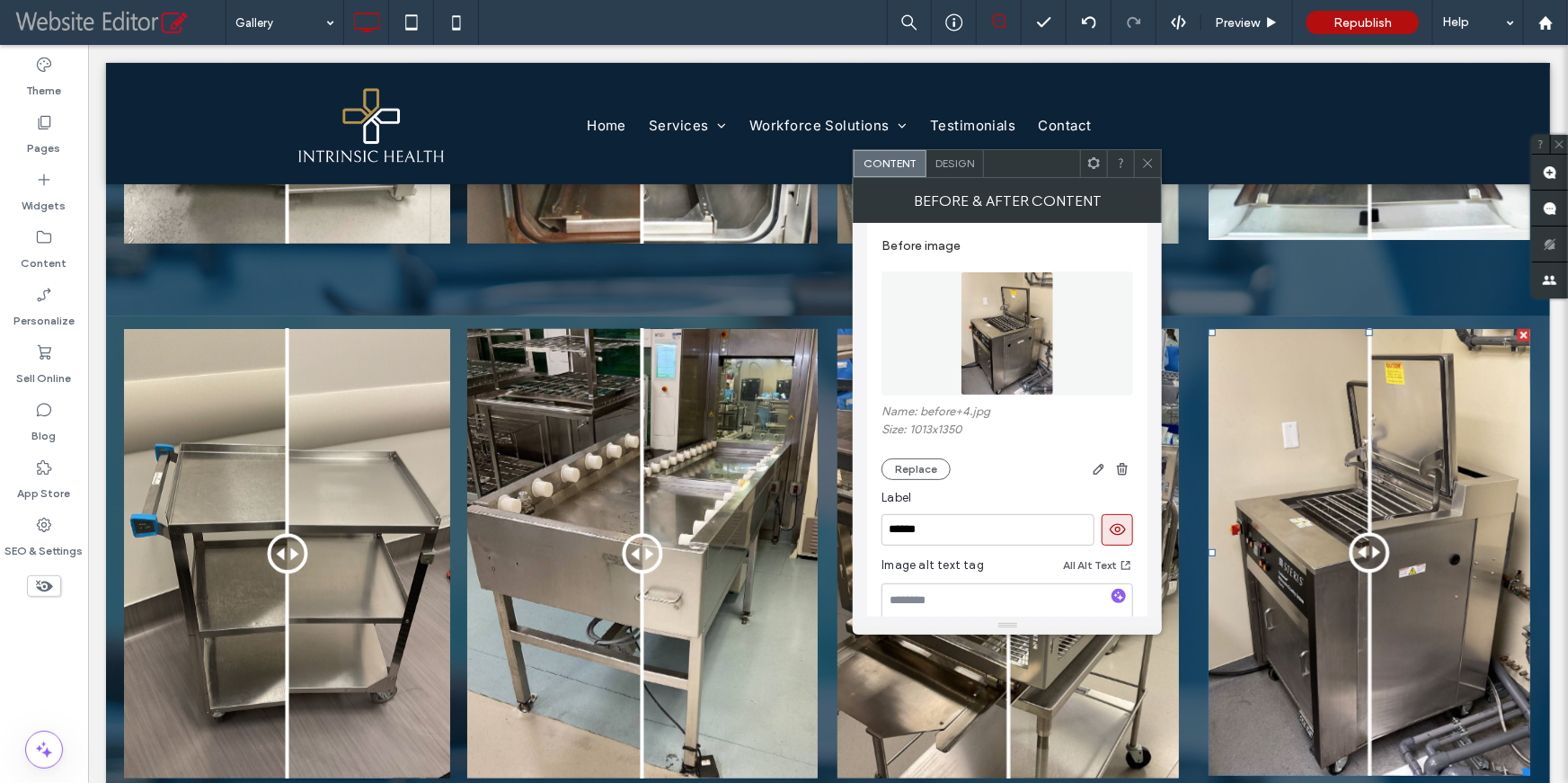
scroll to position [0, 0]
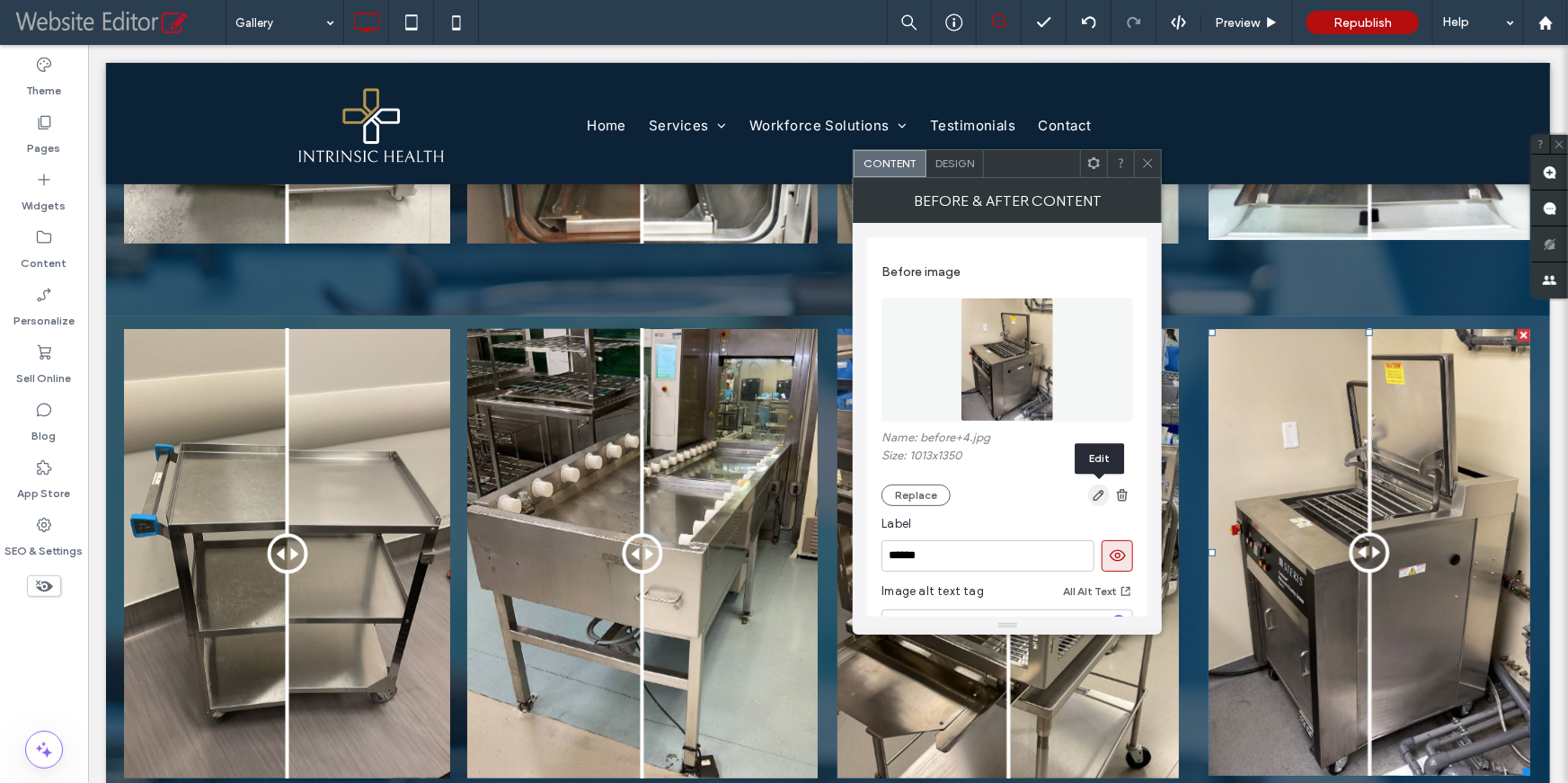
click at [1100, 493] on use "button" at bounding box center [1098, 494] width 10 height 10
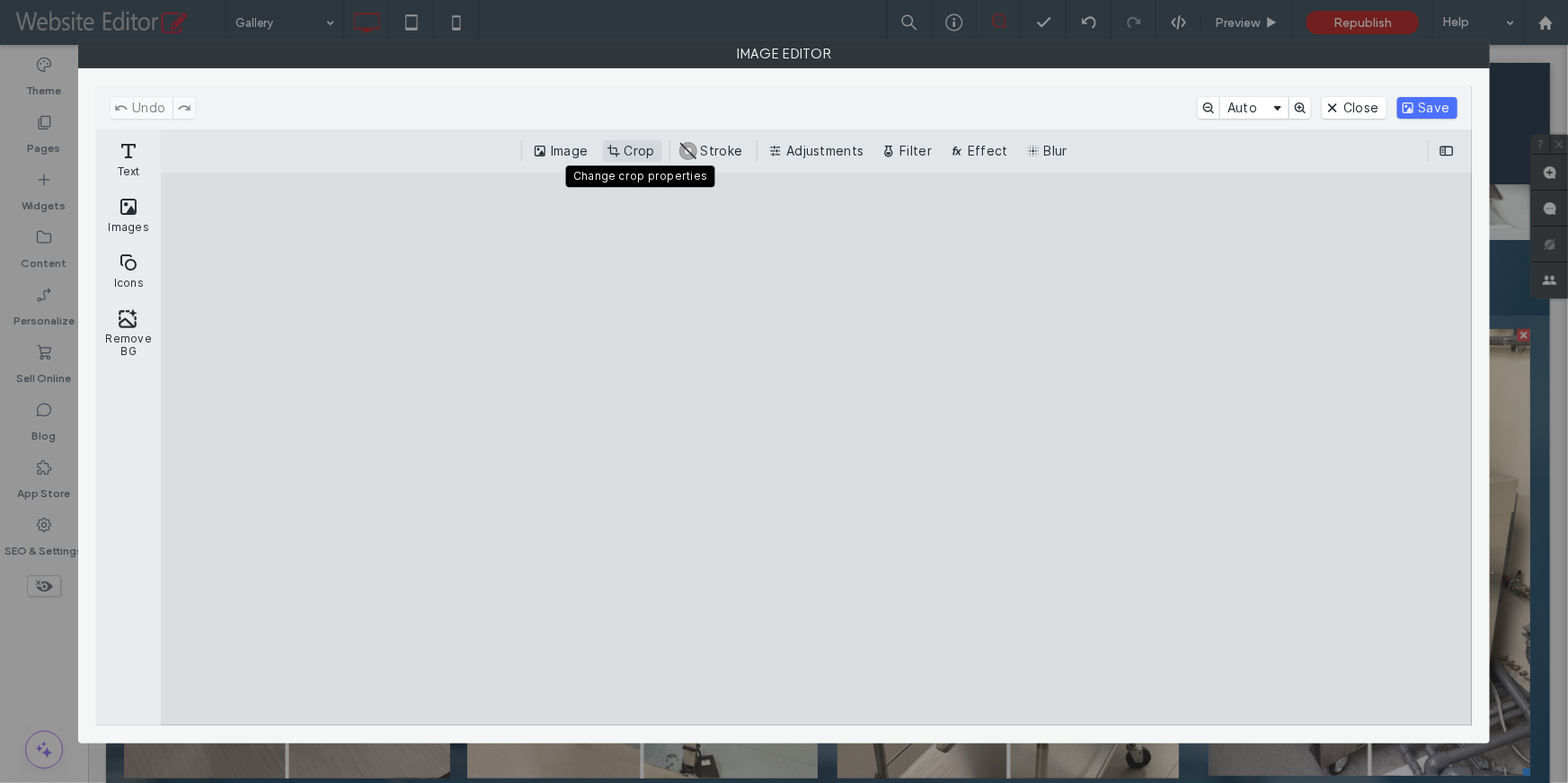
click at [629, 150] on button "Crop" at bounding box center [632, 151] width 59 height 22
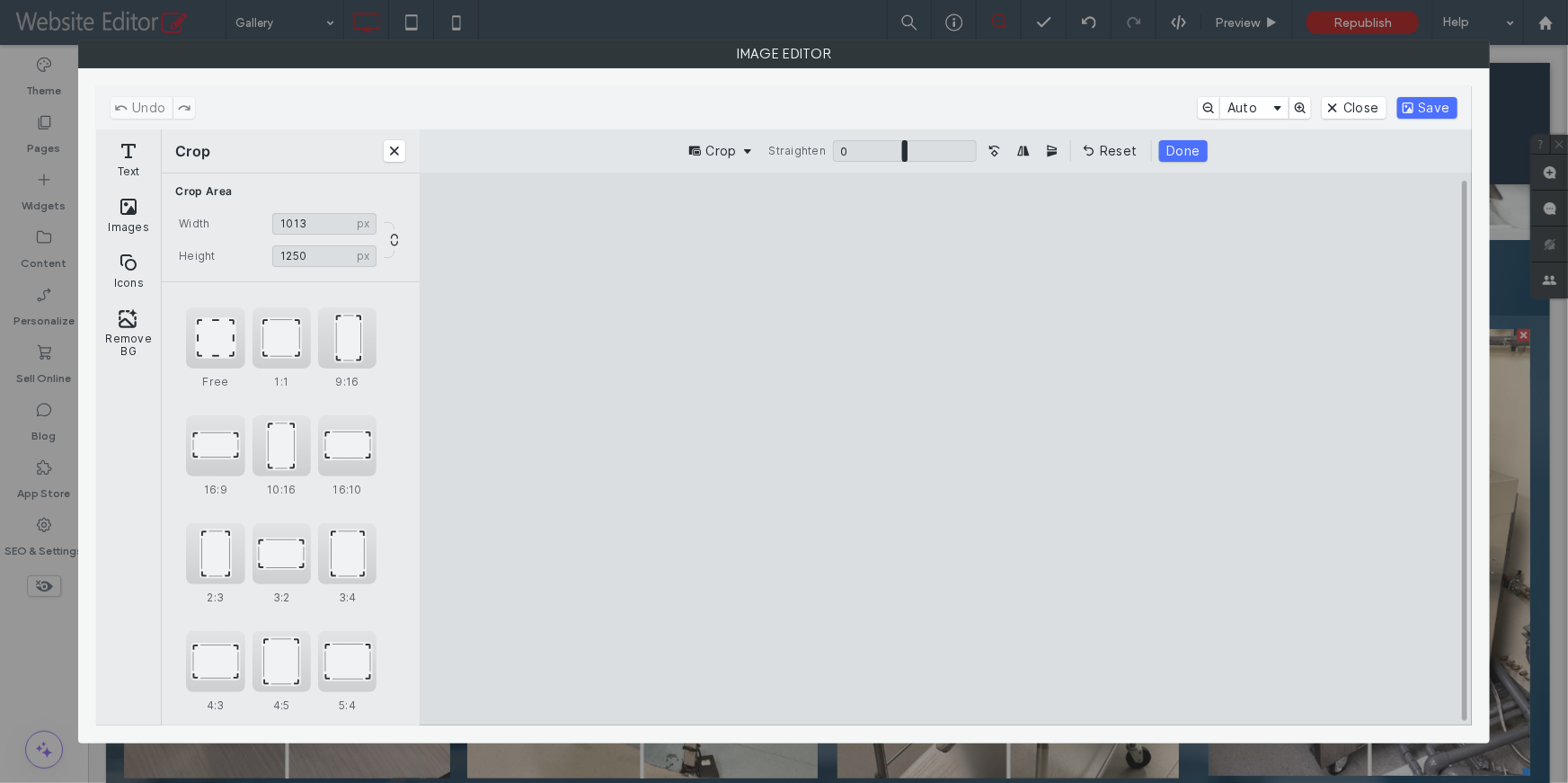
type input "****"
drag, startPoint x: 943, startPoint y: 231, endPoint x: 943, endPoint y: 265, distance: 34.0
click at [946, 448] on cesdk-canvas "Editor canvas" at bounding box center [946, 448] width 0 height 0
click at [1185, 152] on button "Done" at bounding box center [1183, 151] width 47 height 22
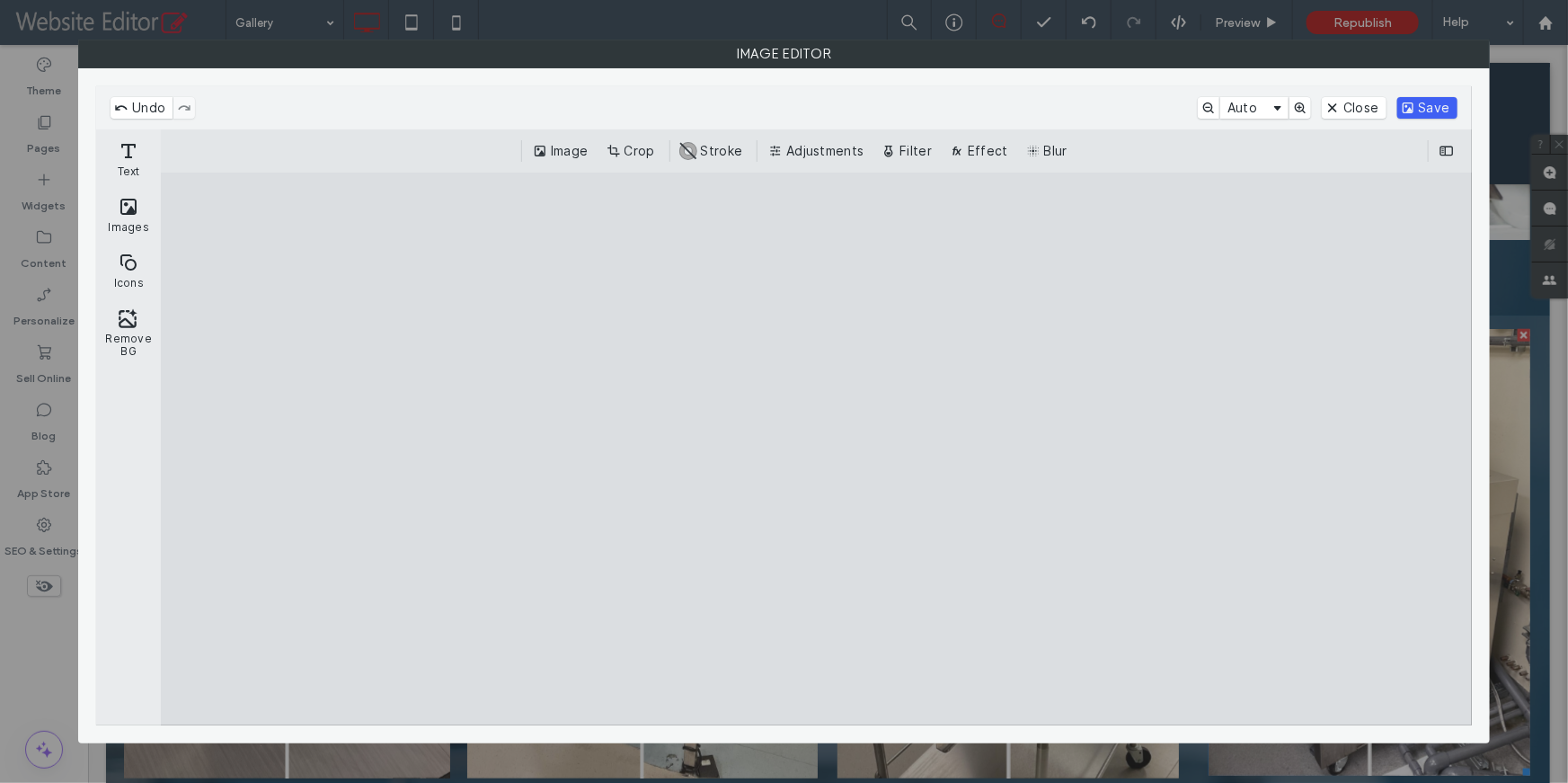
click at [1434, 105] on button "Save" at bounding box center [1427, 108] width 60 height 22
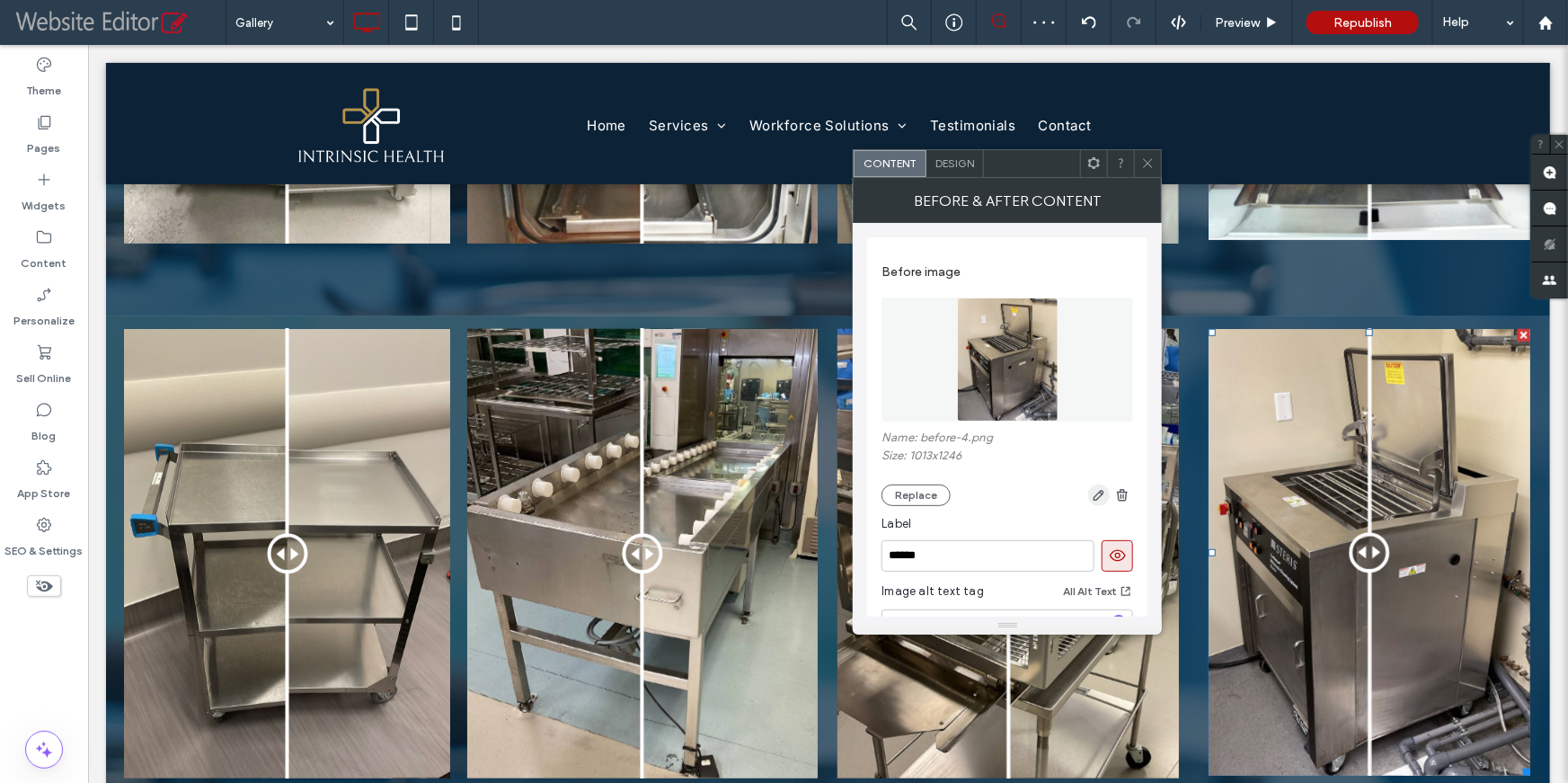
click at [1095, 501] on icon "button" at bounding box center [1098, 494] width 14 height 14
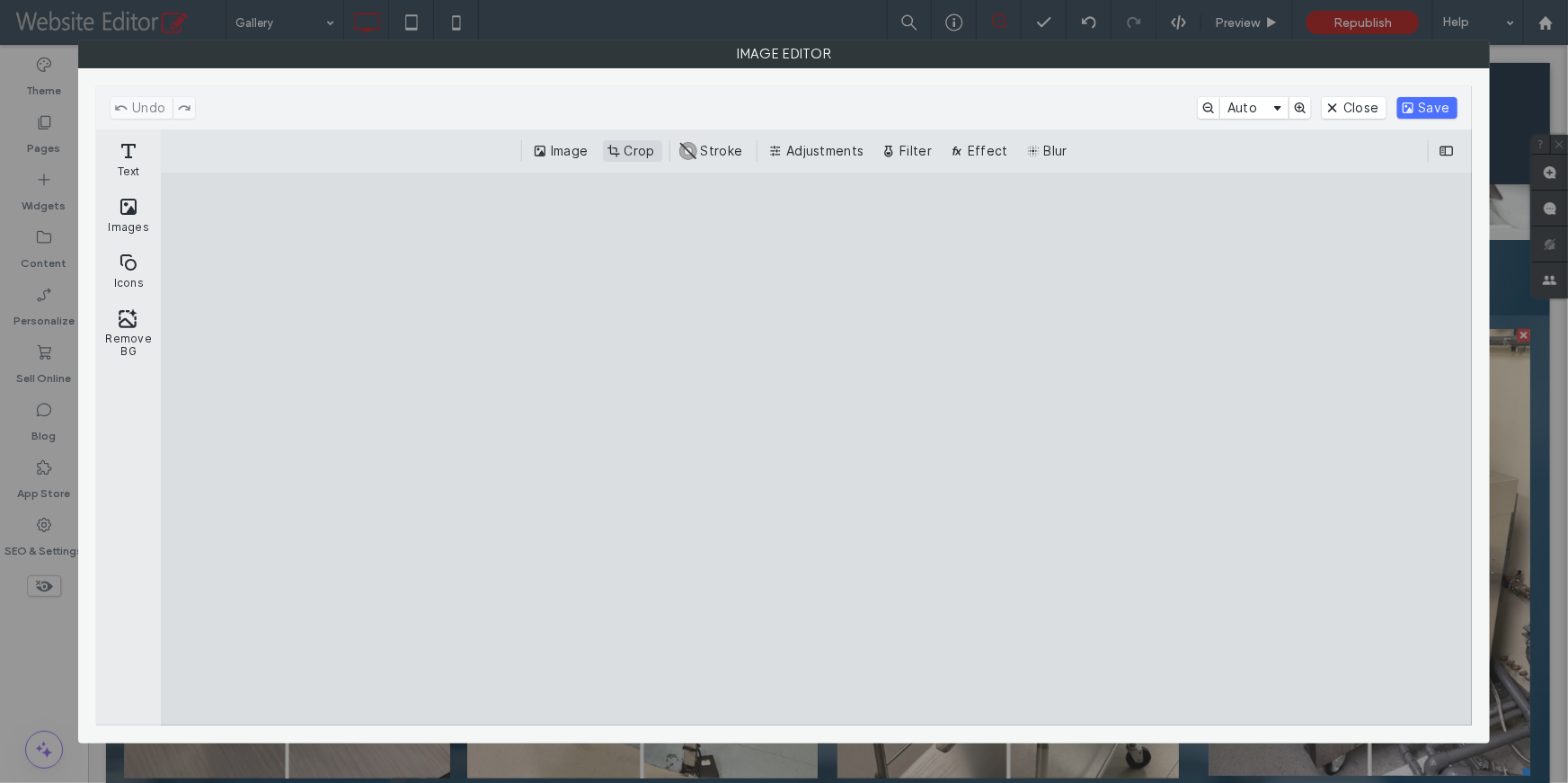
click at [636, 148] on button "Crop" at bounding box center [632, 151] width 59 height 22
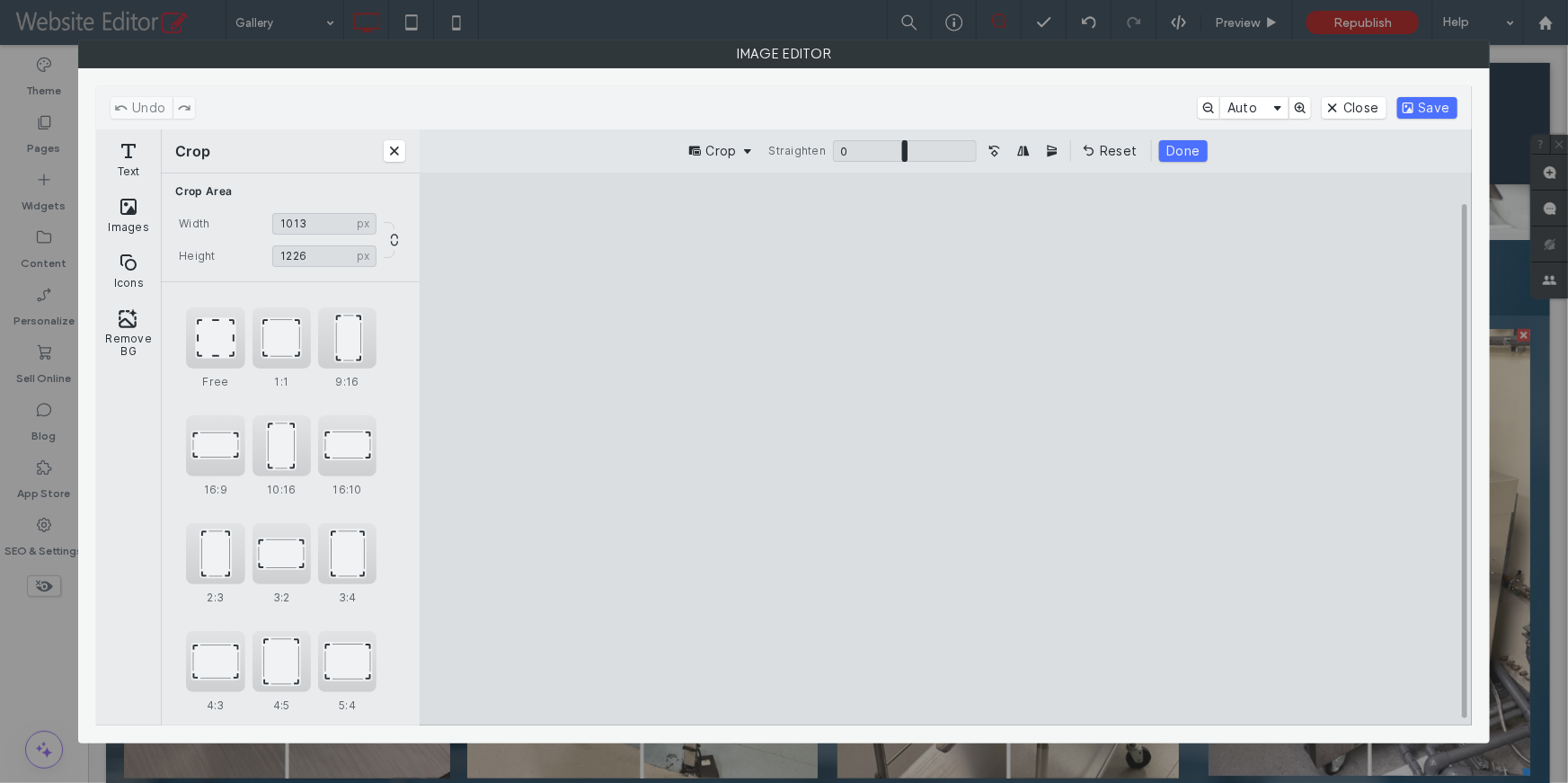
type input "****"
click at [946, 448] on cesdk-canvas "Editor canvas" at bounding box center [946, 448] width 0 height 0
click at [1182, 155] on button "Done" at bounding box center [1183, 151] width 47 height 22
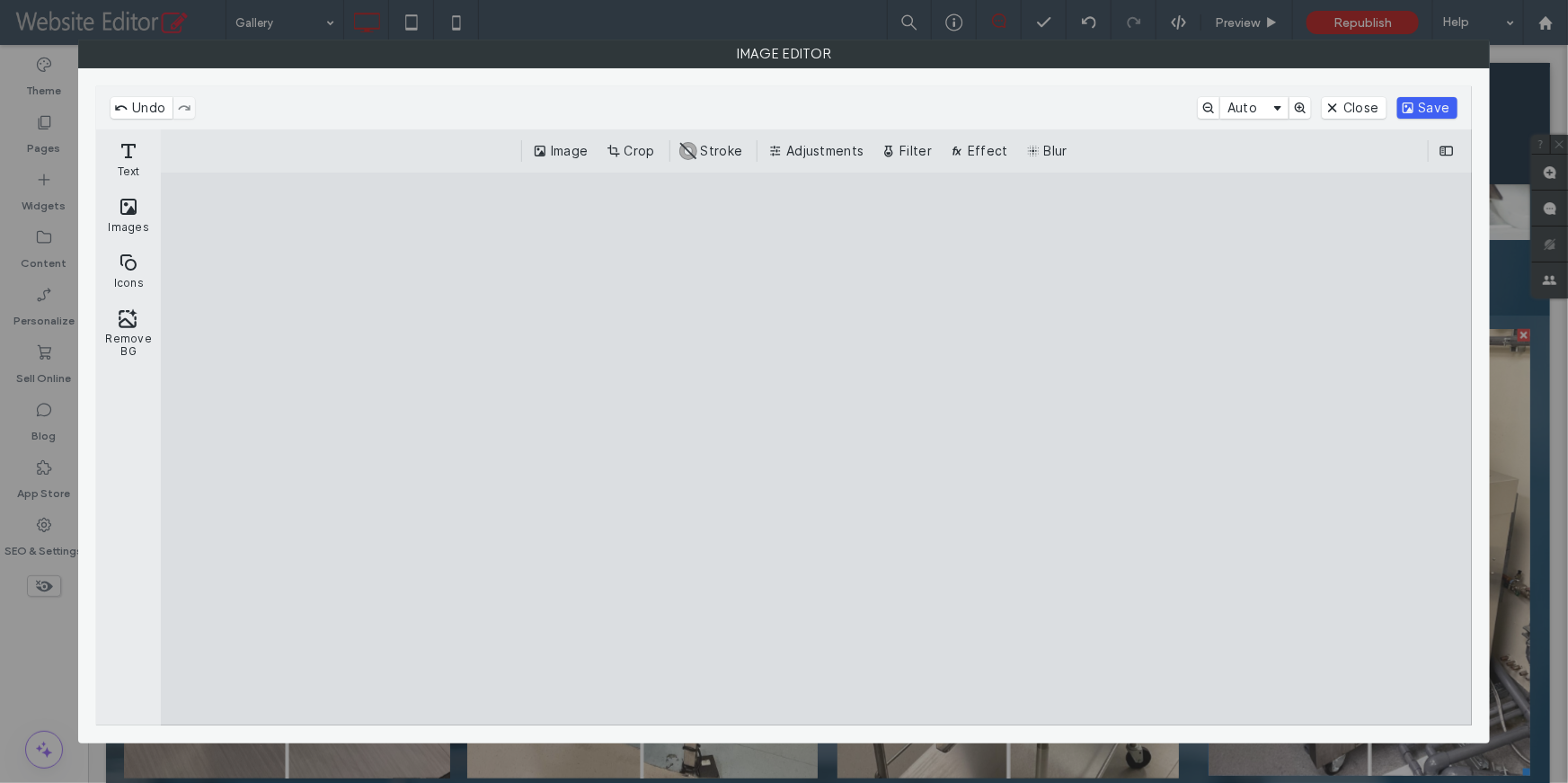
click at [1432, 114] on button "Save" at bounding box center [1427, 108] width 60 height 22
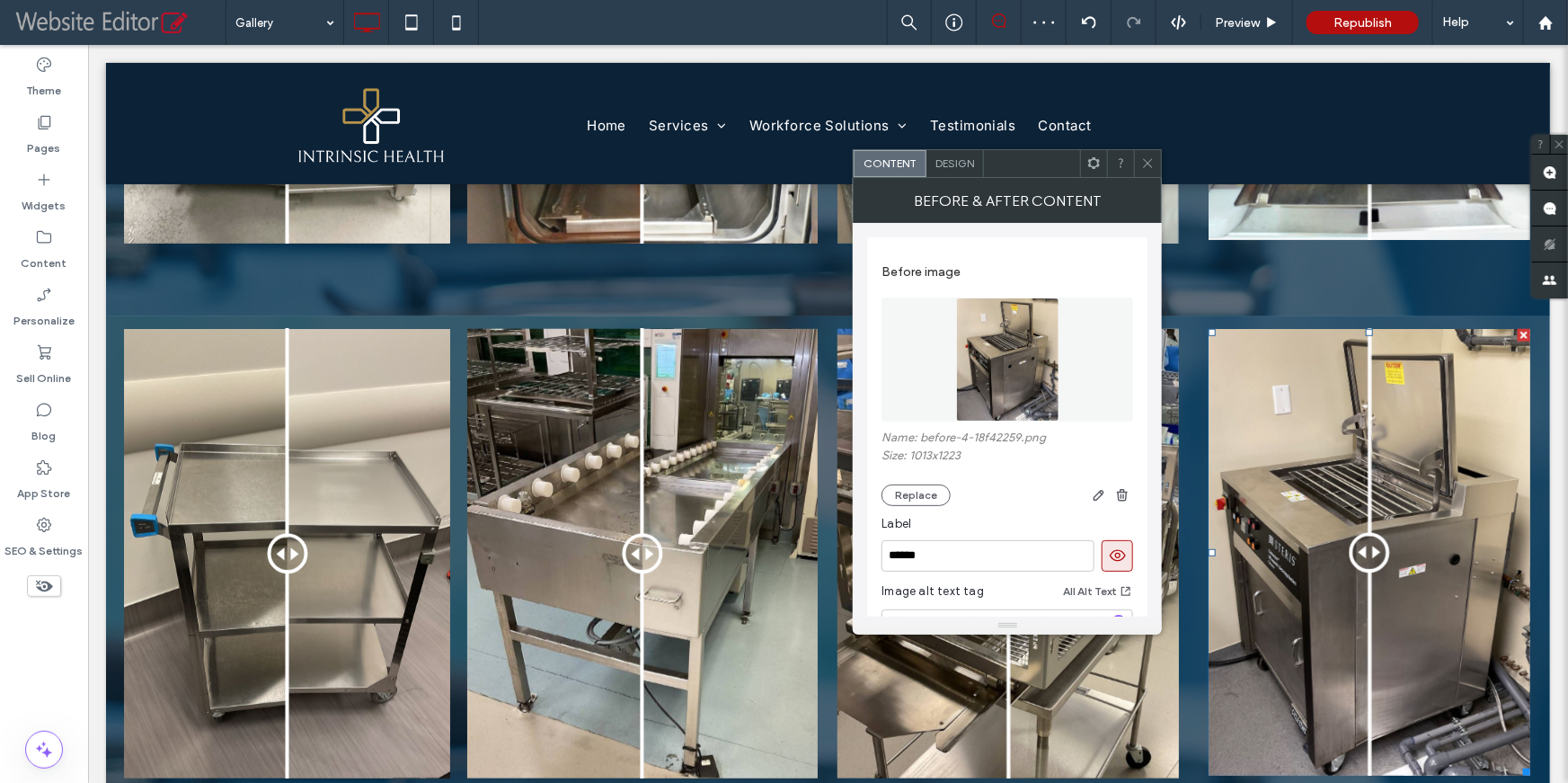
click at [1144, 168] on icon at bounding box center [1148, 163] width 13 height 13
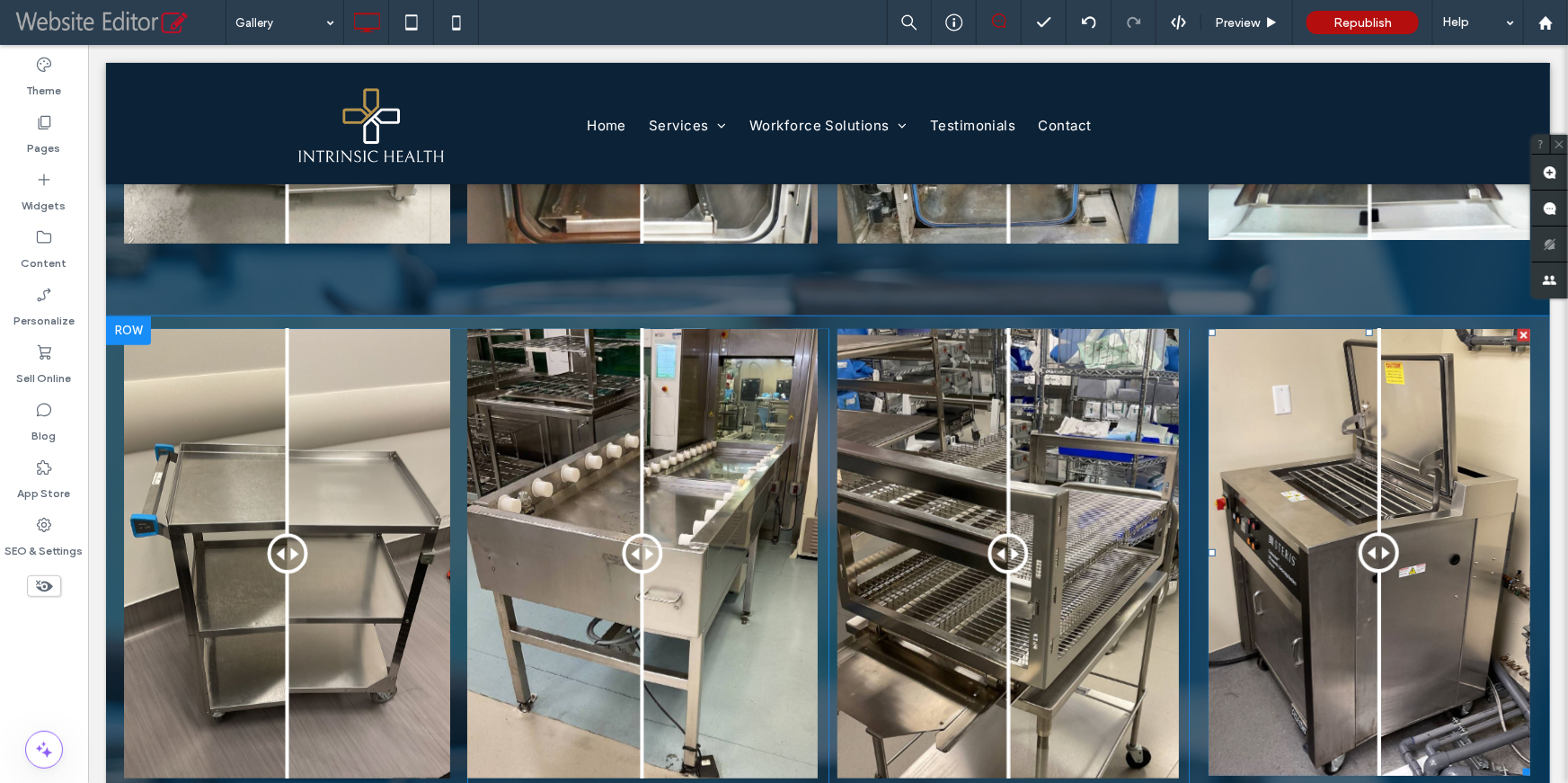
drag, startPoint x: 1373, startPoint y: 538, endPoint x: 1368, endPoint y: 558, distance: 20.6
click at [1368, 558] on div at bounding box center [1377, 551] width 41 height 41
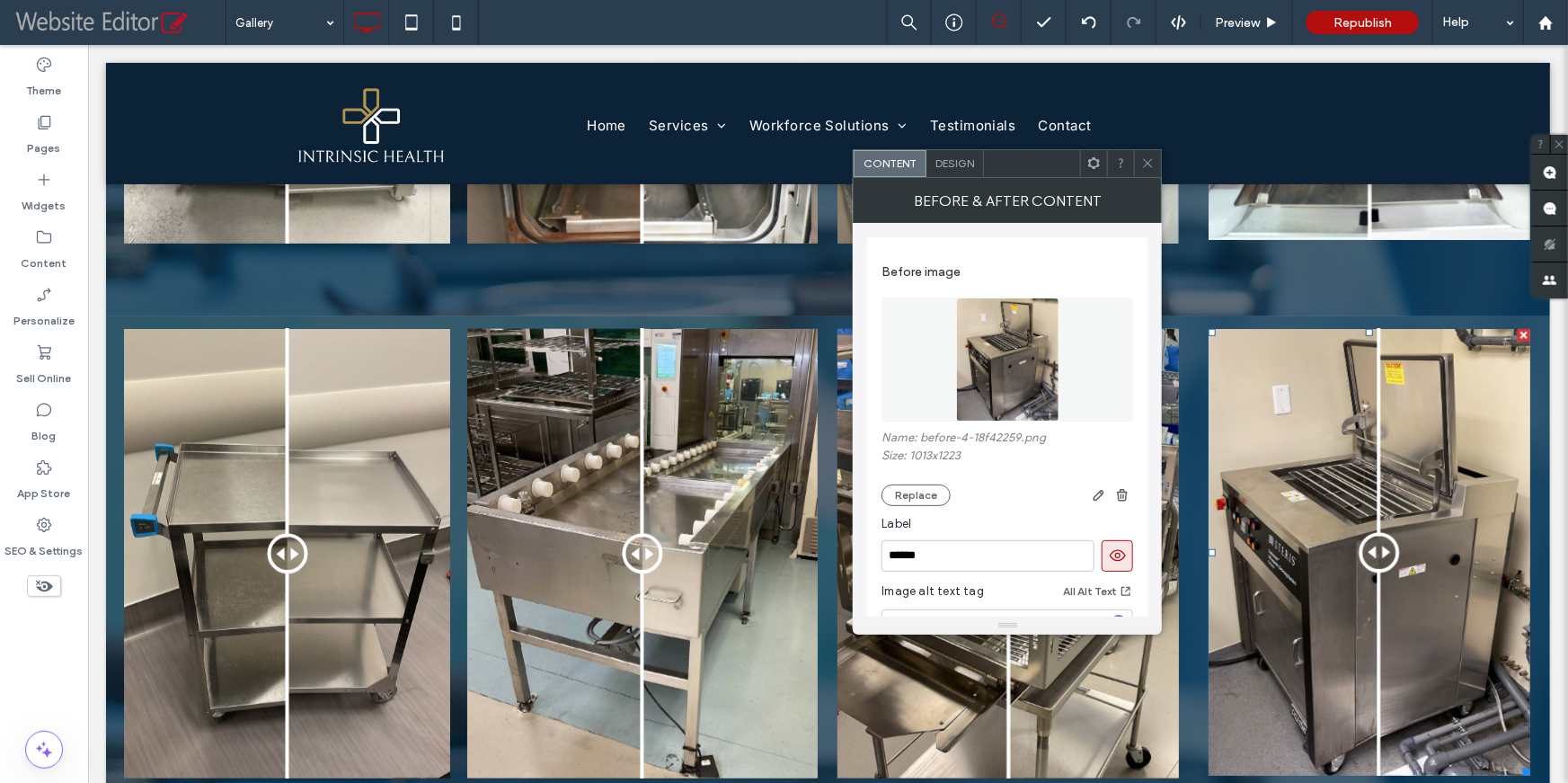
click at [1147, 162] on use at bounding box center [1149, 164] width 9 height 9
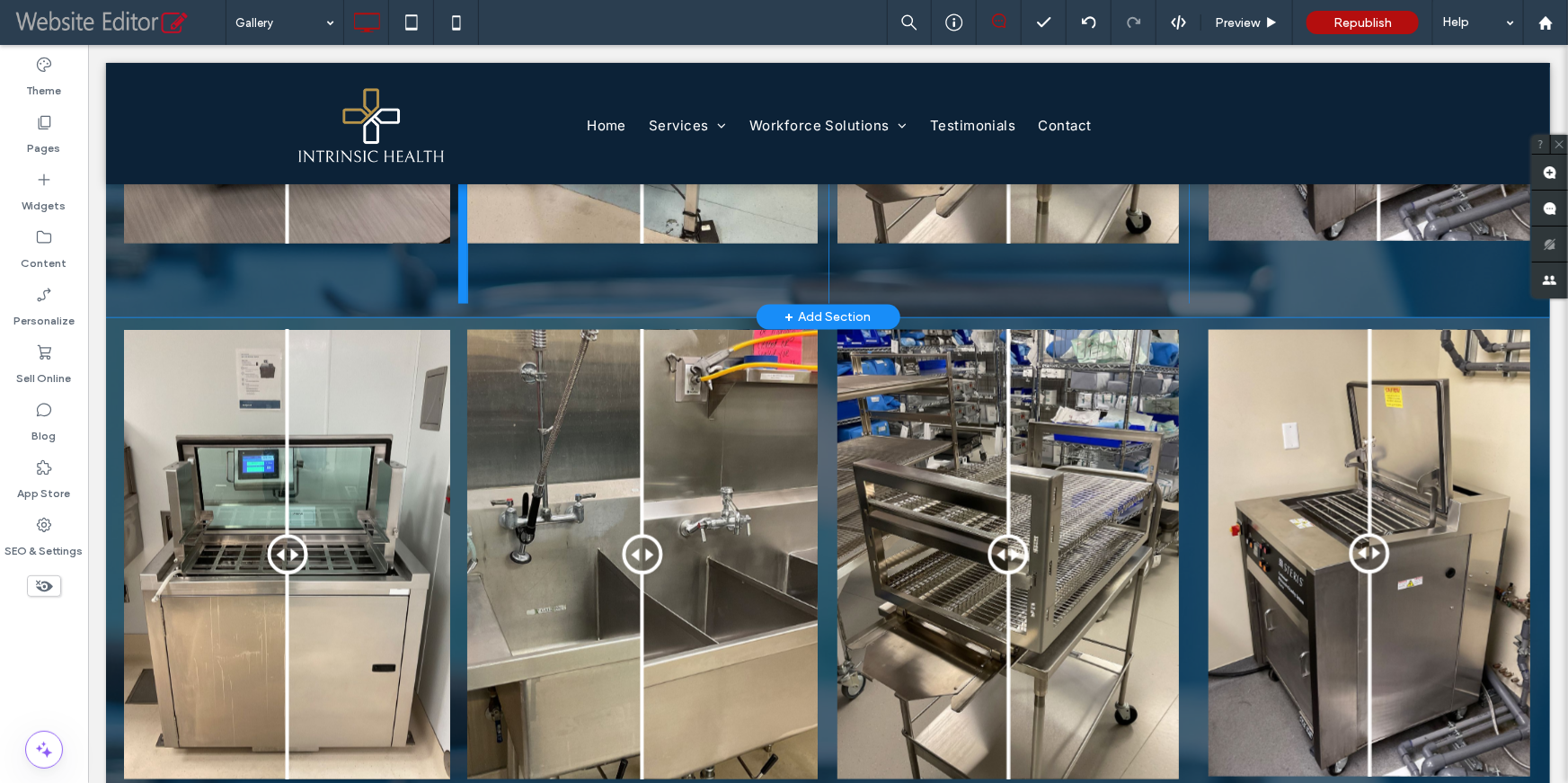
scroll to position [1222, 0]
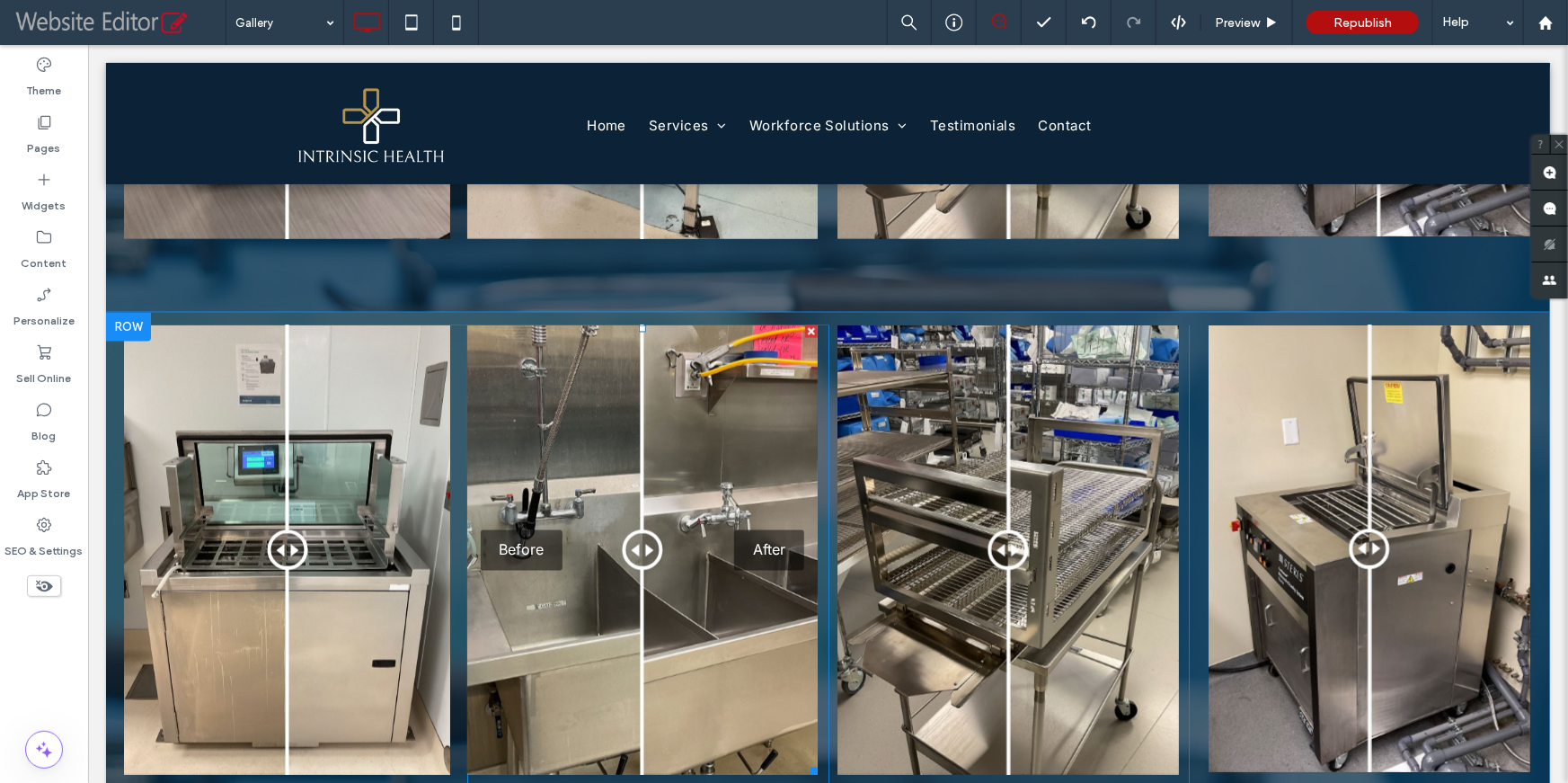
click at [602, 522] on div "Before After" at bounding box center [641, 549] width 350 height 449
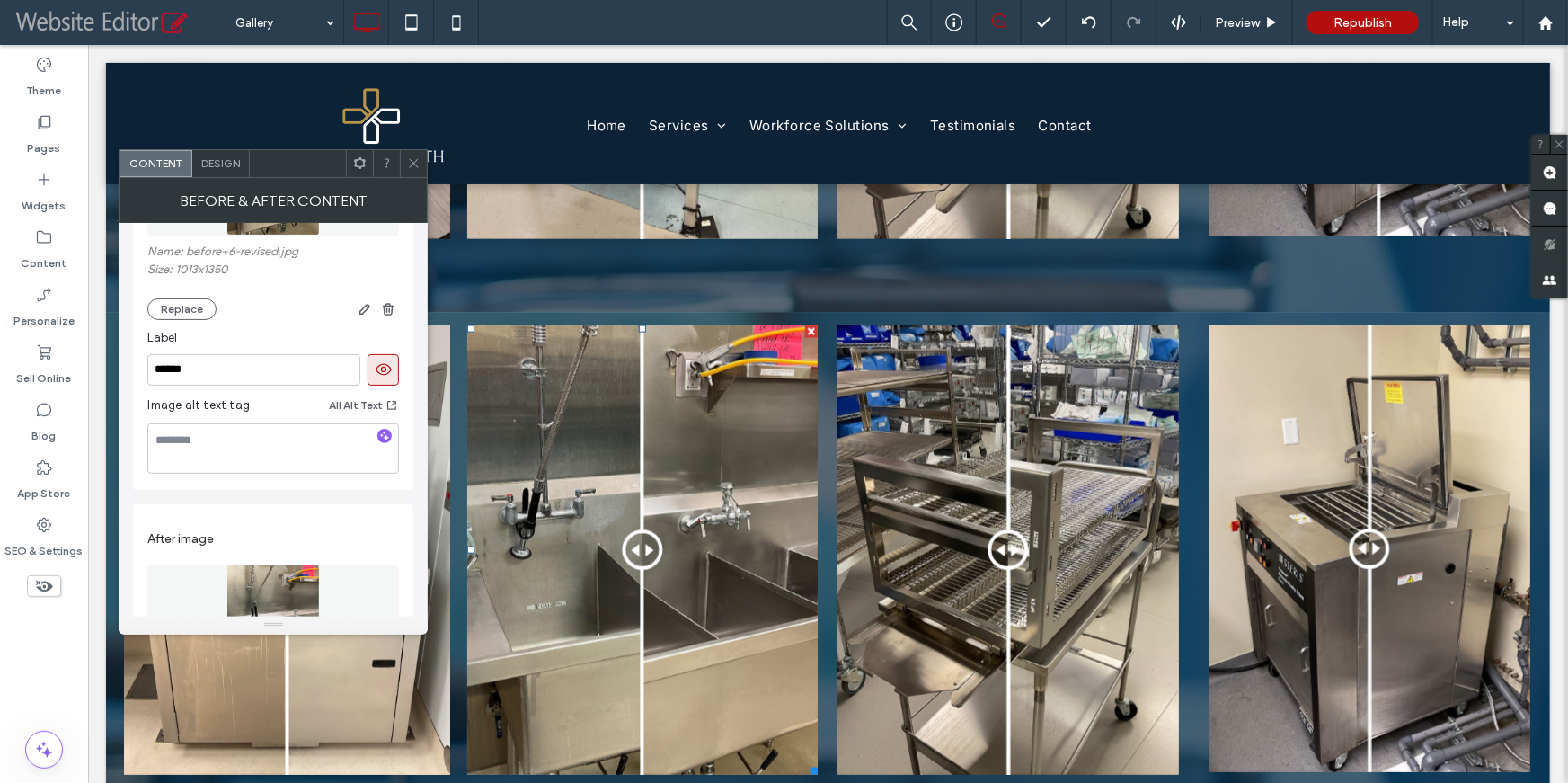
scroll to position [407, 0]
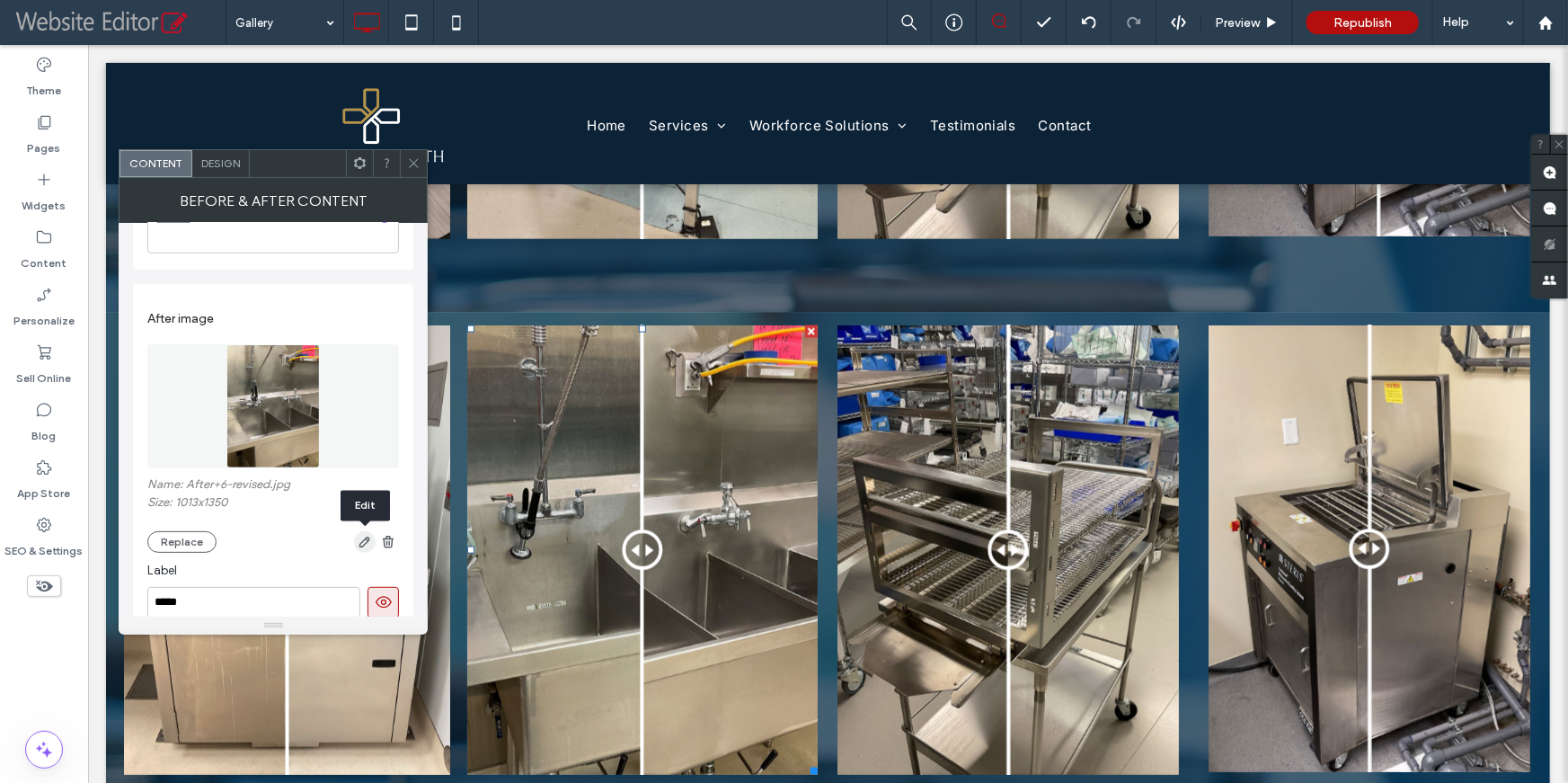
click at [361, 540] on icon "button" at bounding box center [364, 541] width 14 height 14
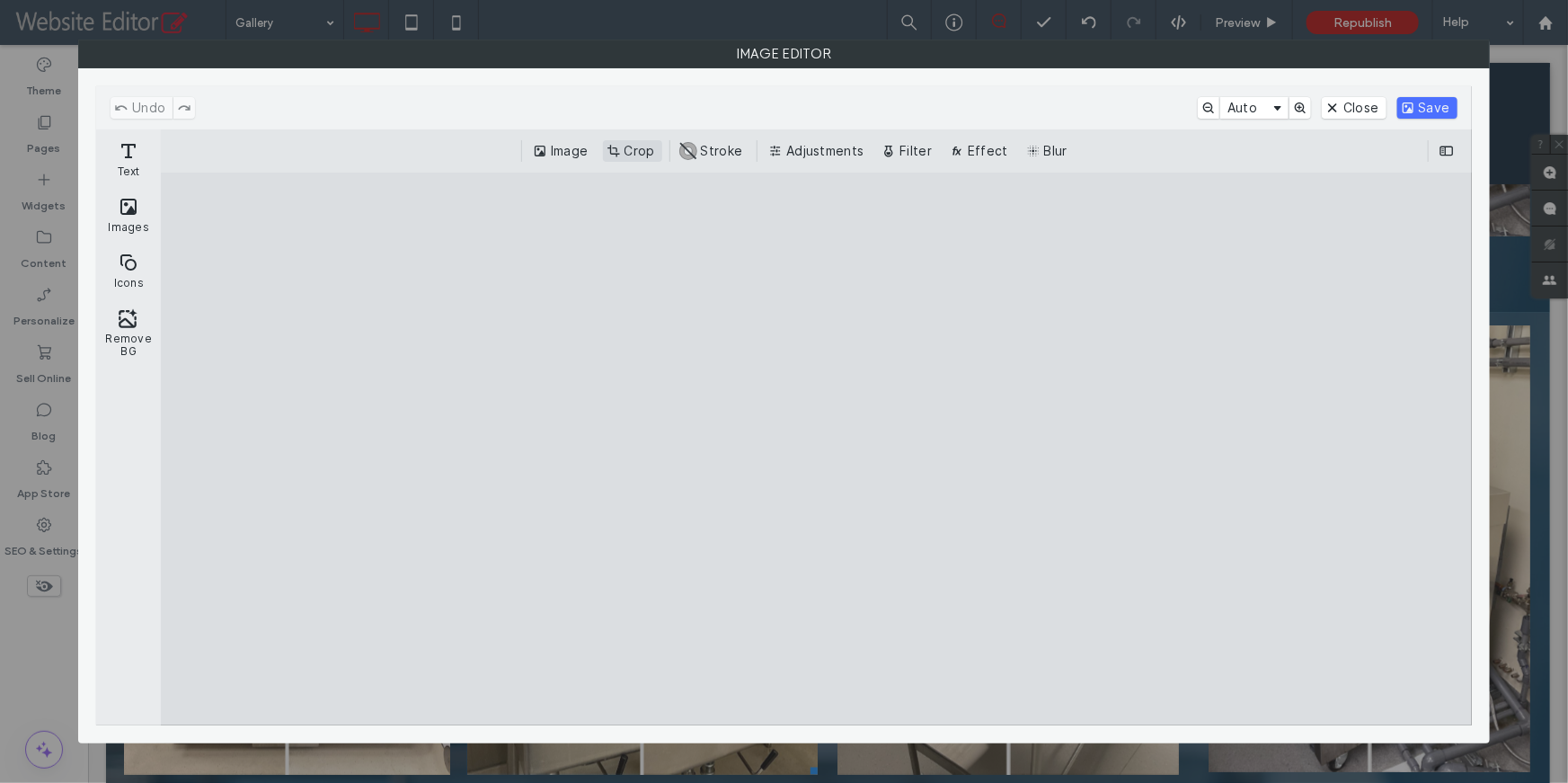
click at [642, 158] on button "Crop" at bounding box center [632, 151] width 59 height 22
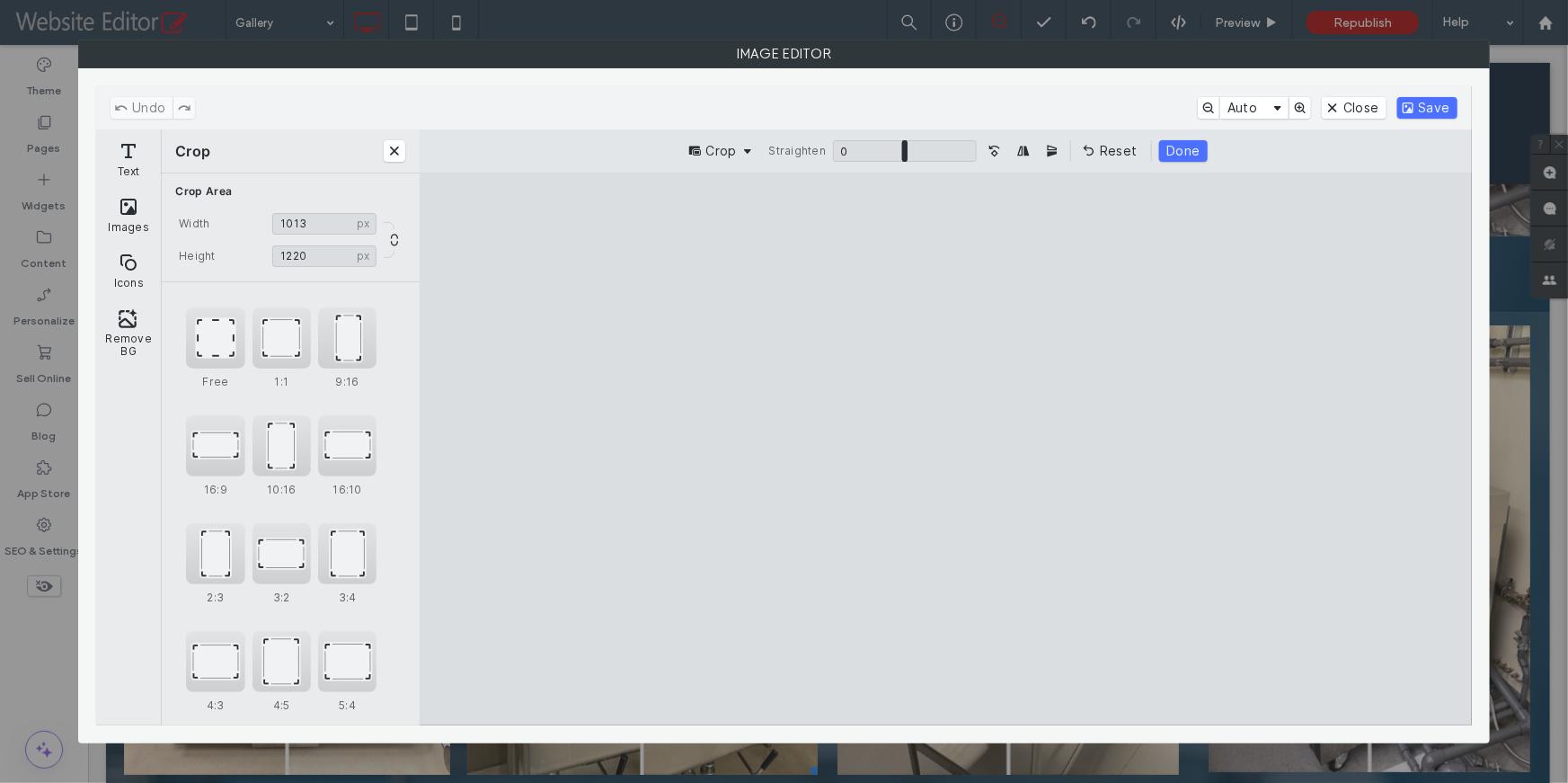
type input "****"
drag, startPoint x: 949, startPoint y: 230, endPoint x: 947, endPoint y: 276, distance: 46.0
click at [946, 448] on cesdk-canvas "Editor canvas" at bounding box center [946, 448] width 0 height 0
click at [1176, 154] on button "Done" at bounding box center [1183, 151] width 47 height 22
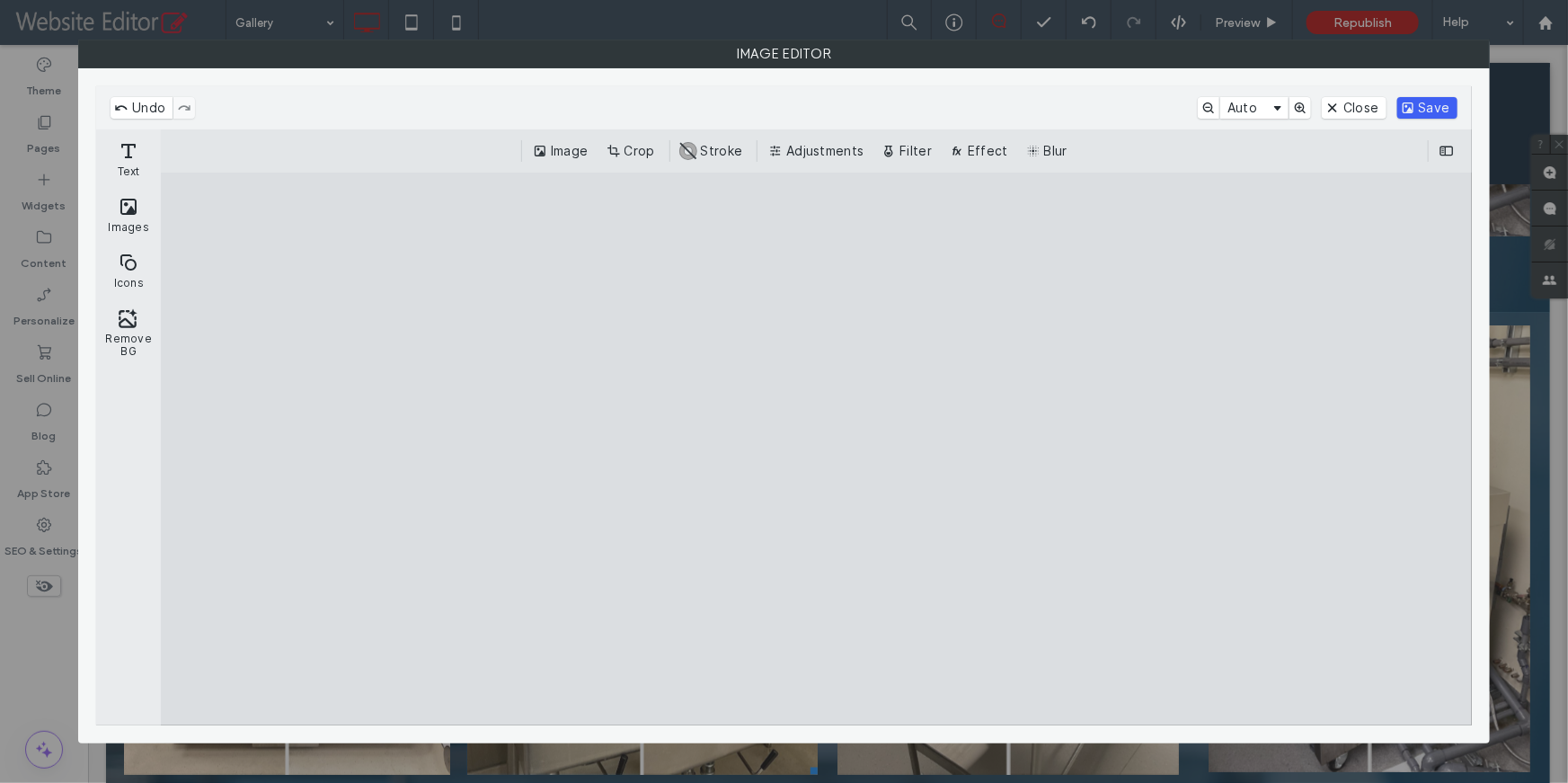
click at [1408, 112] on button "Save" at bounding box center [1427, 108] width 60 height 22
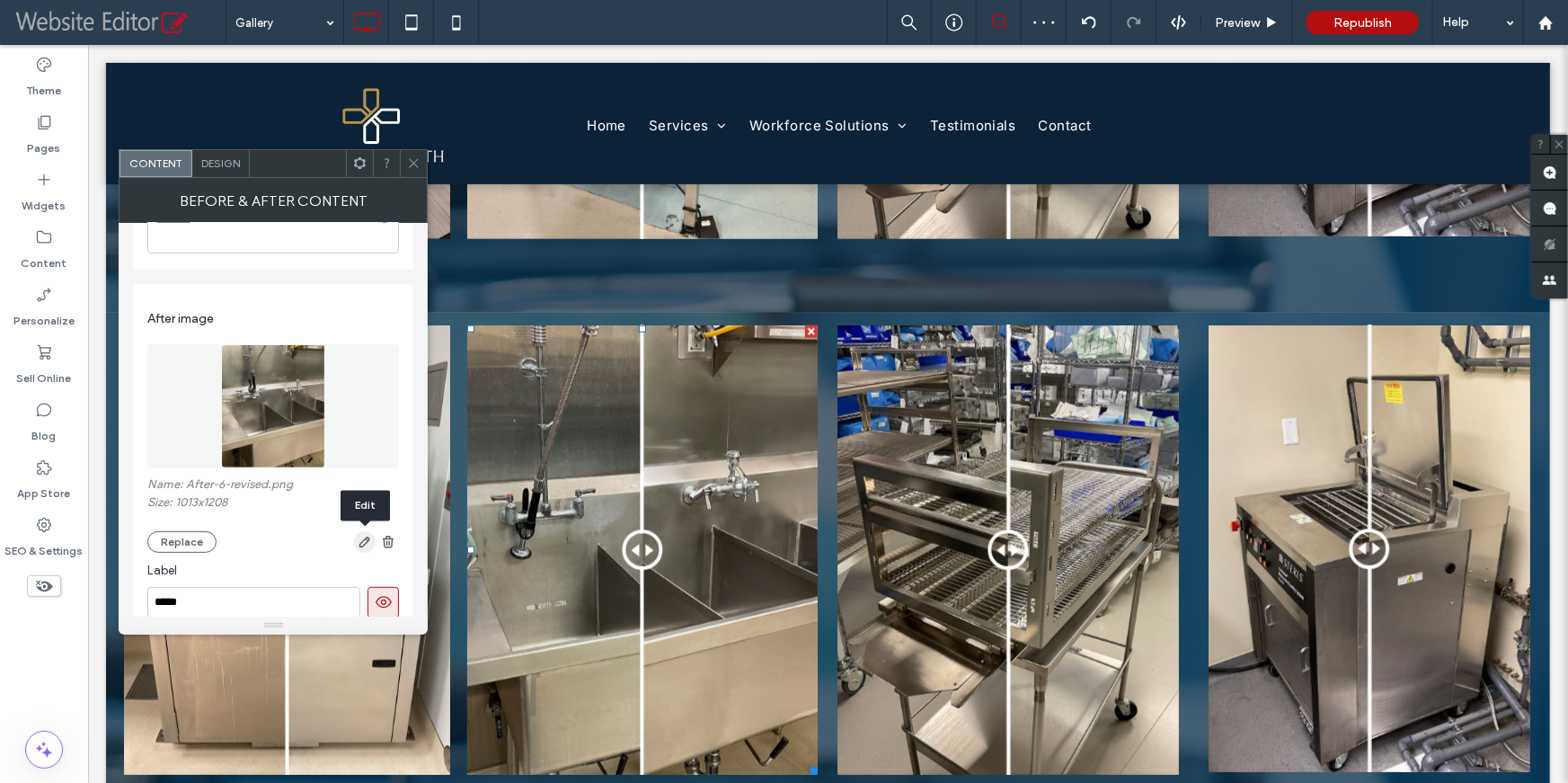
click at [364, 547] on icon "button" at bounding box center [364, 541] width 14 height 14
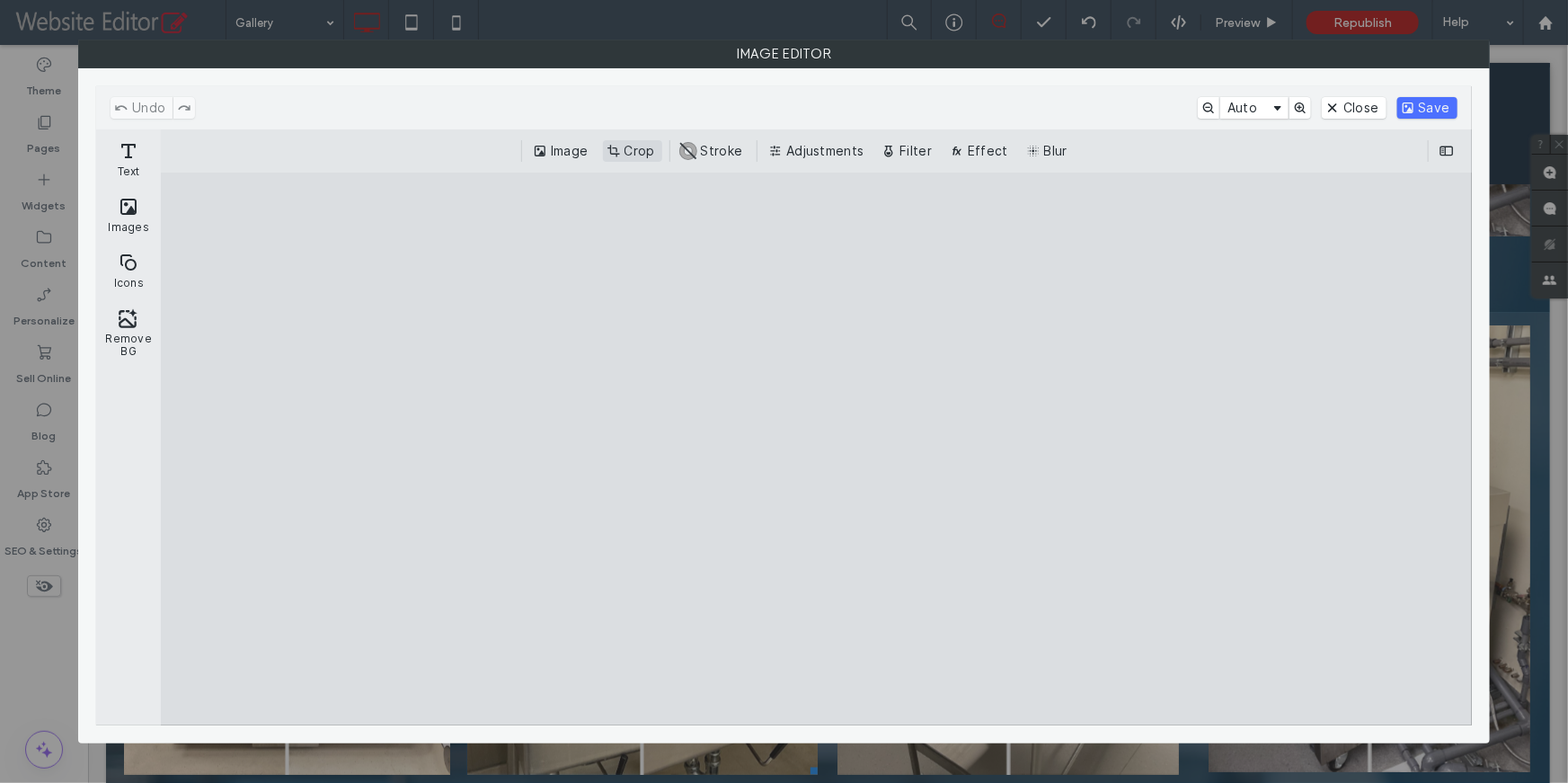
click at [650, 159] on button "Crop" at bounding box center [632, 151] width 59 height 22
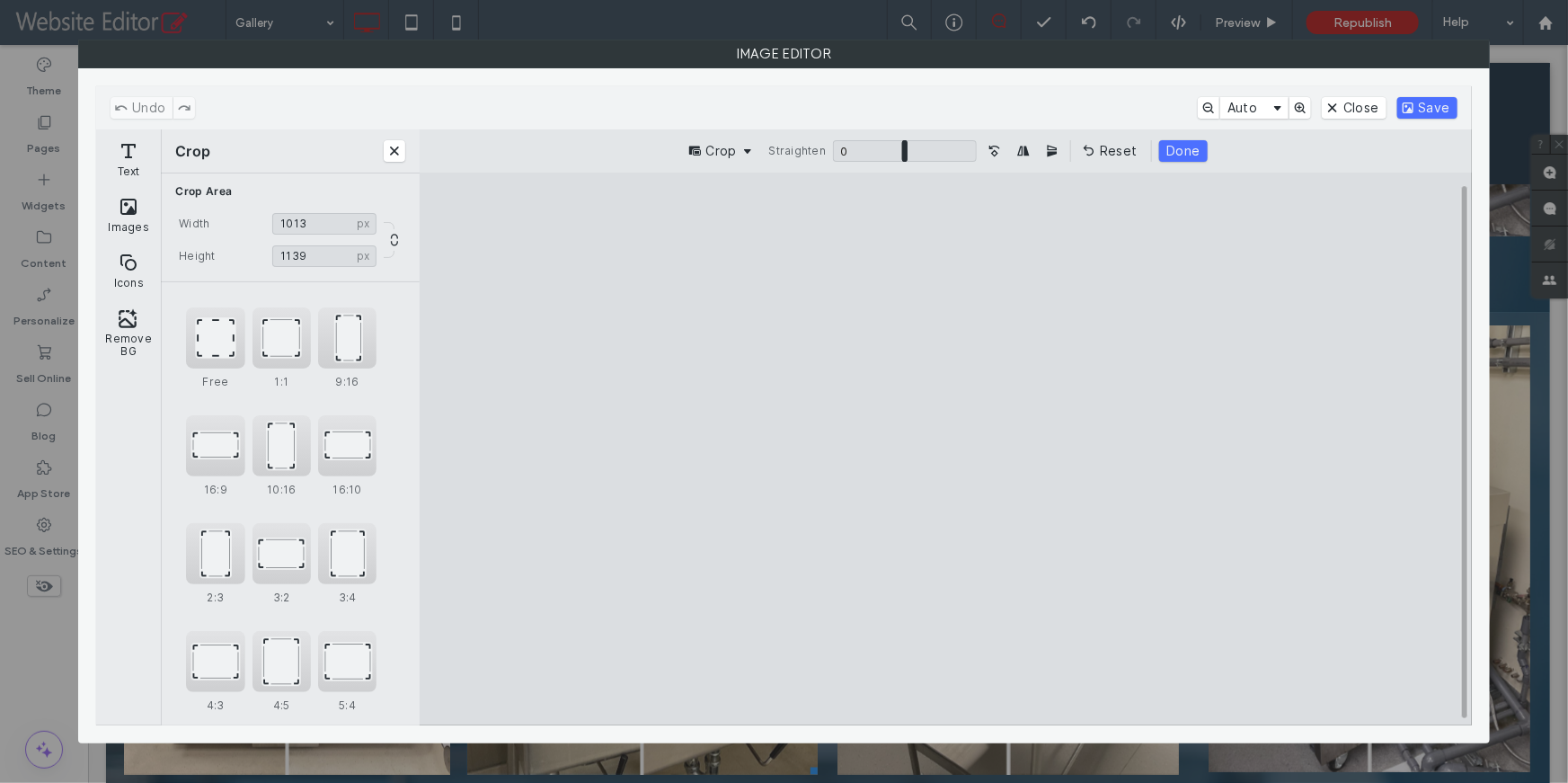
type input "****"
drag, startPoint x: 943, startPoint y: 228, endPoint x: 942, endPoint y: 258, distance: 30.0
click at [946, 448] on cesdk-canvas "Editor canvas" at bounding box center [946, 448] width 0 height 0
click at [1164, 153] on button "Done" at bounding box center [1183, 151] width 47 height 22
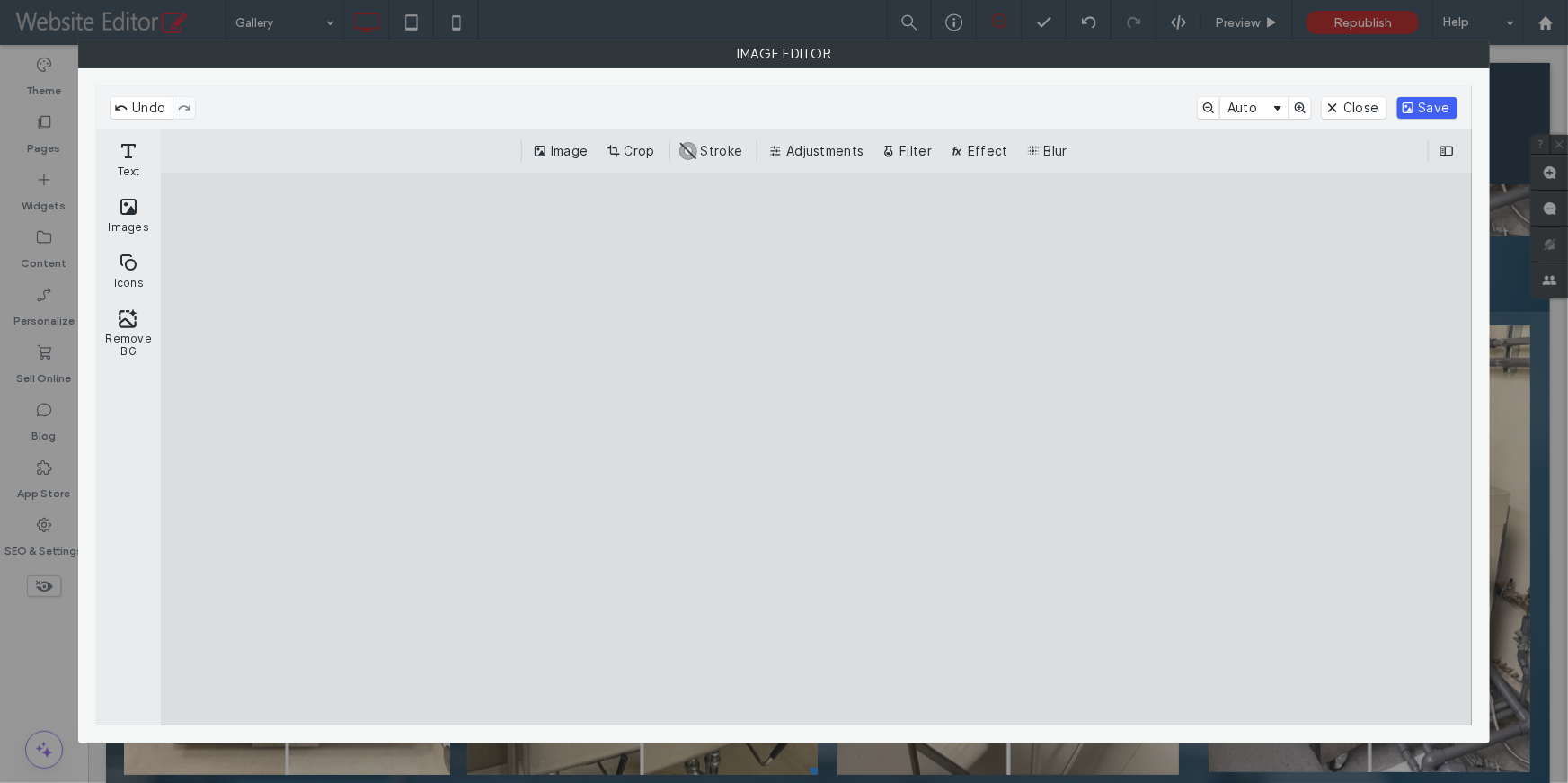
click at [1420, 103] on button "Save" at bounding box center [1427, 108] width 60 height 22
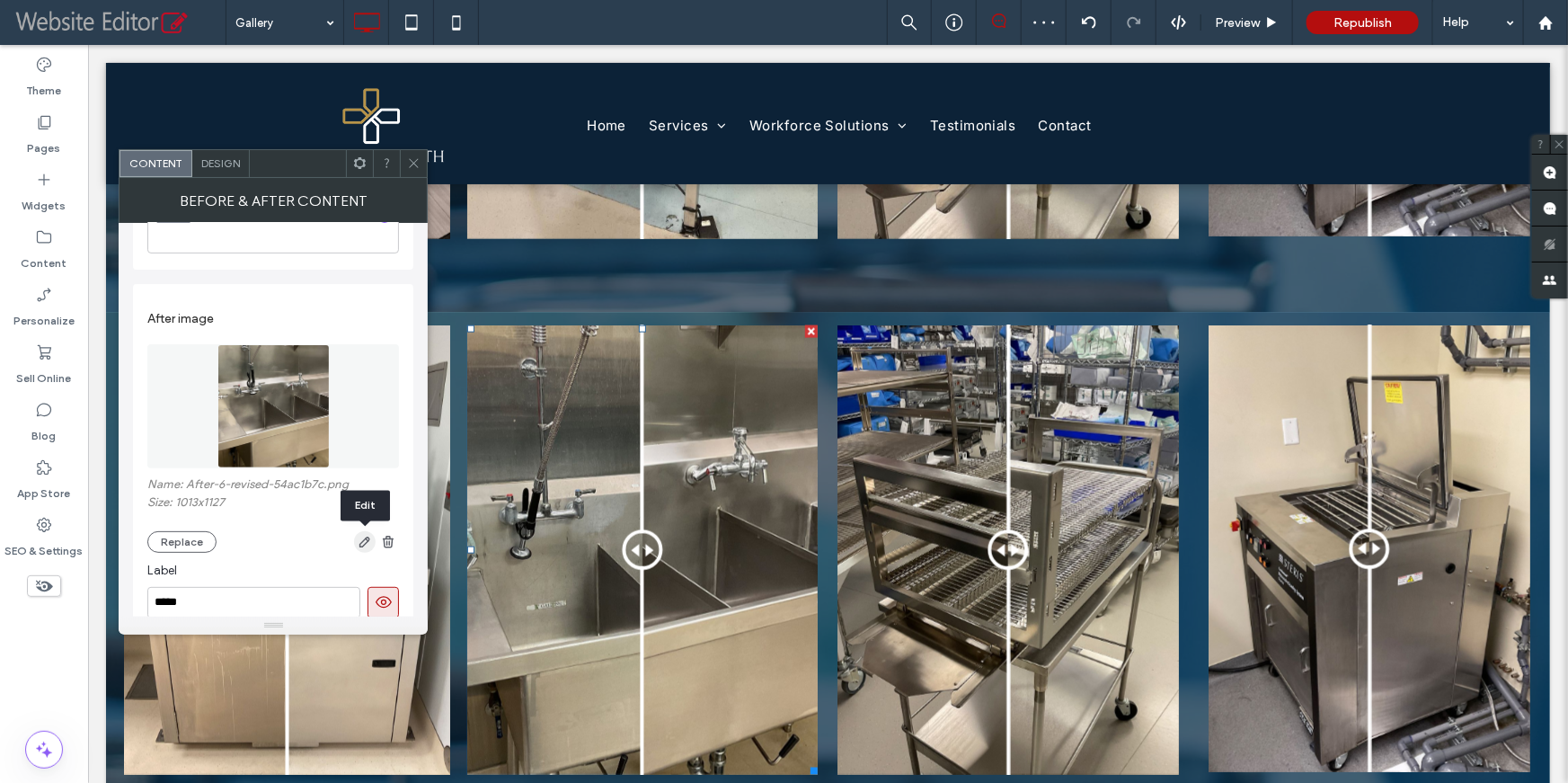
click at [363, 536] on icon "button" at bounding box center [364, 541] width 14 height 14
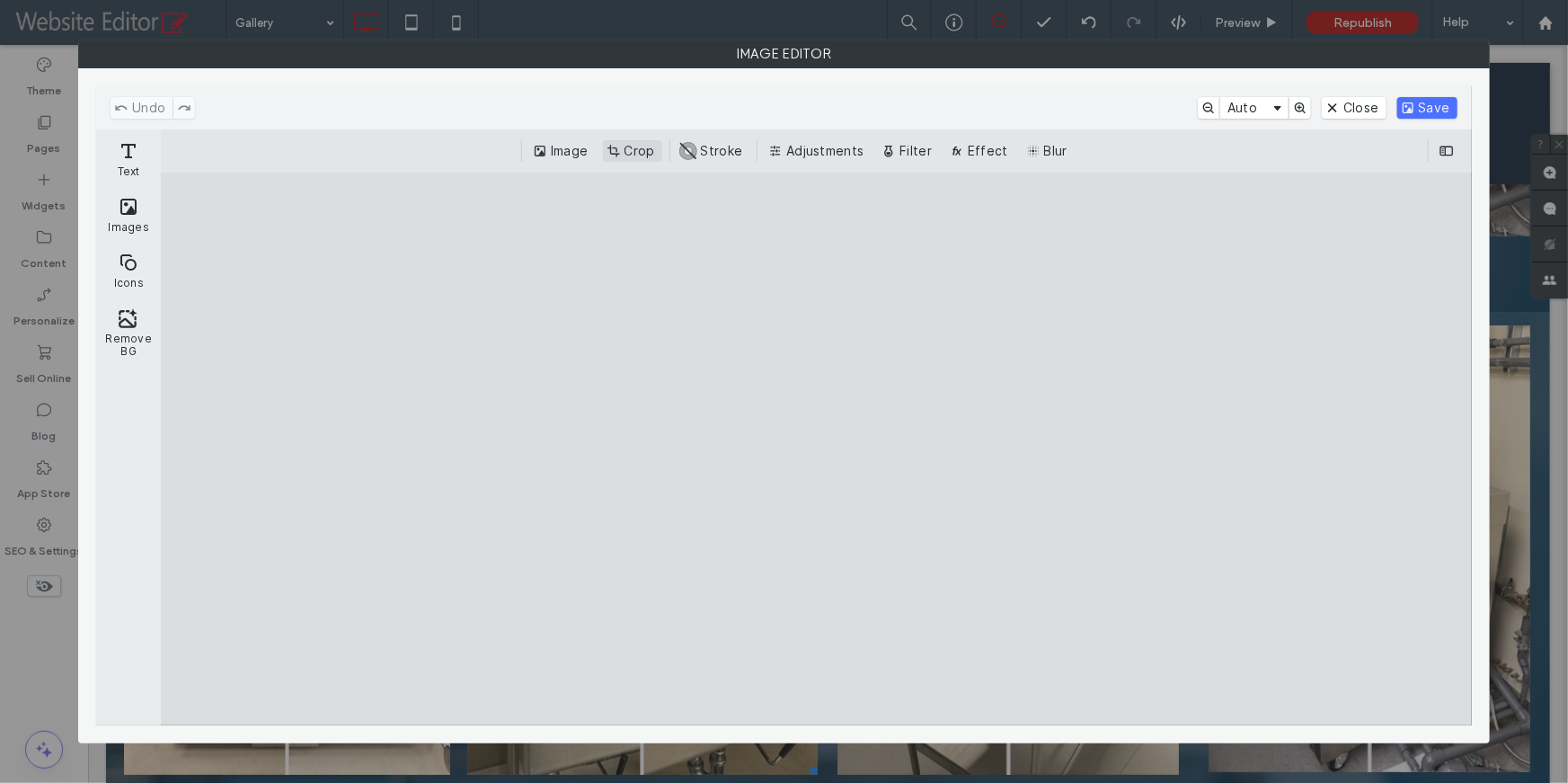
click at [632, 159] on button "Crop" at bounding box center [632, 151] width 59 height 22
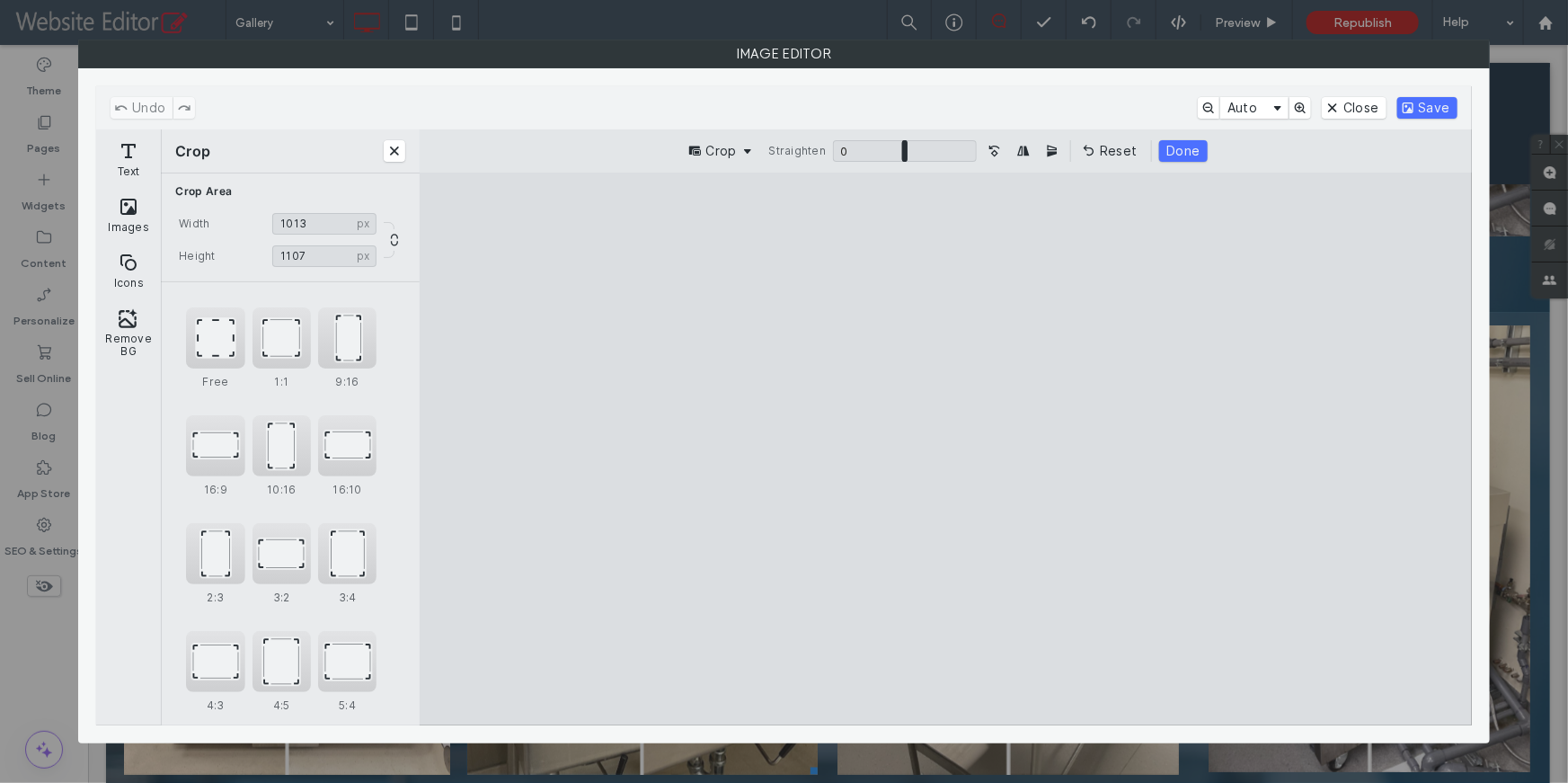
type input "****"
click at [946, 448] on cesdk-canvas "Editor canvas" at bounding box center [946, 448] width 0 height 0
click at [1189, 156] on button "Done" at bounding box center [1183, 151] width 47 height 22
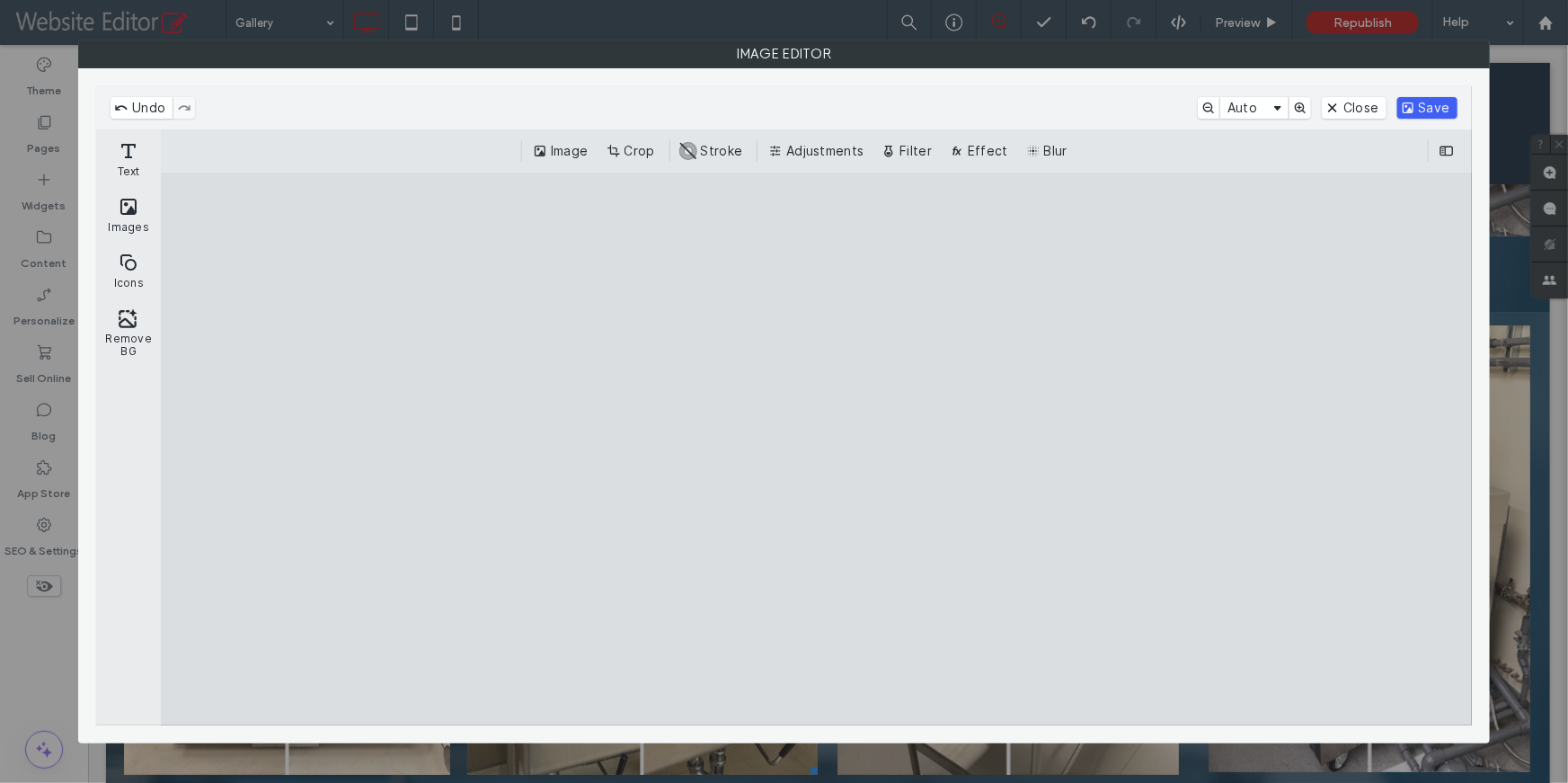
click at [1412, 107] on button "Save" at bounding box center [1427, 108] width 60 height 22
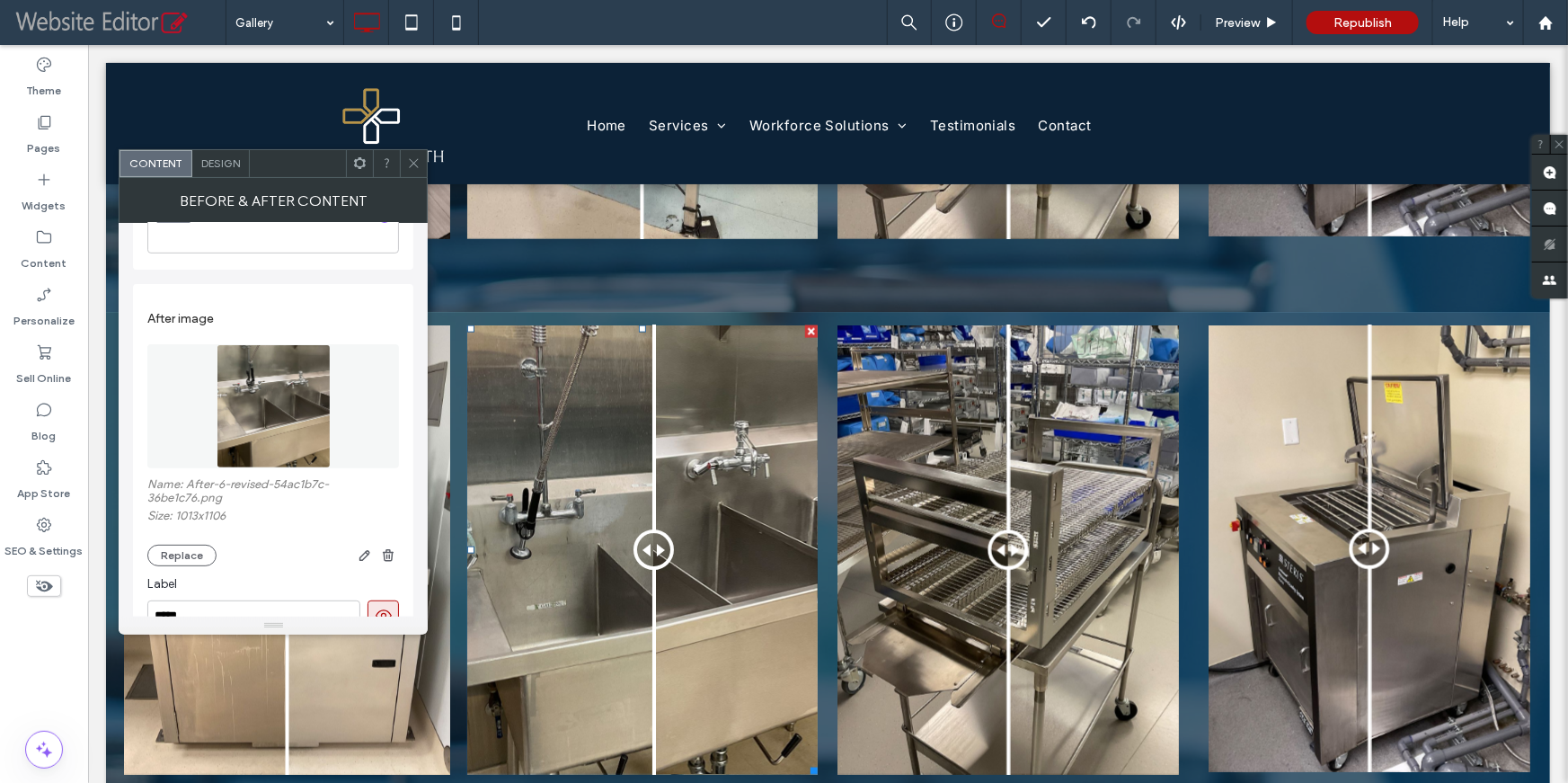
drag, startPoint x: 638, startPoint y: 551, endPoint x: 650, endPoint y: 571, distance: 23.3
click at [650, 570] on div at bounding box center [653, 549] width 41 height 41
click at [413, 158] on icon at bounding box center [413, 163] width 13 height 13
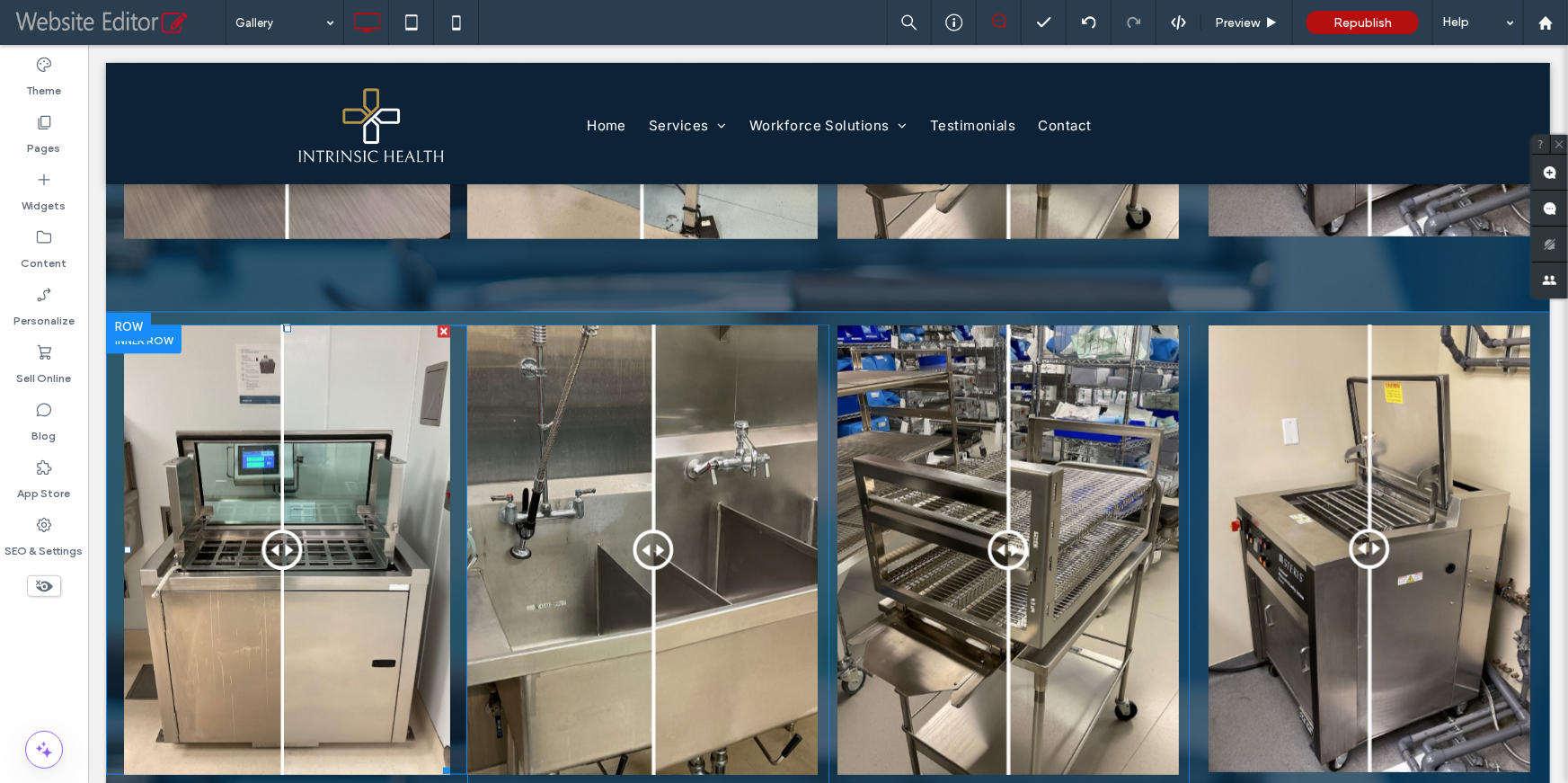
click at [281, 551] on div at bounding box center [281, 549] width 41 height 41
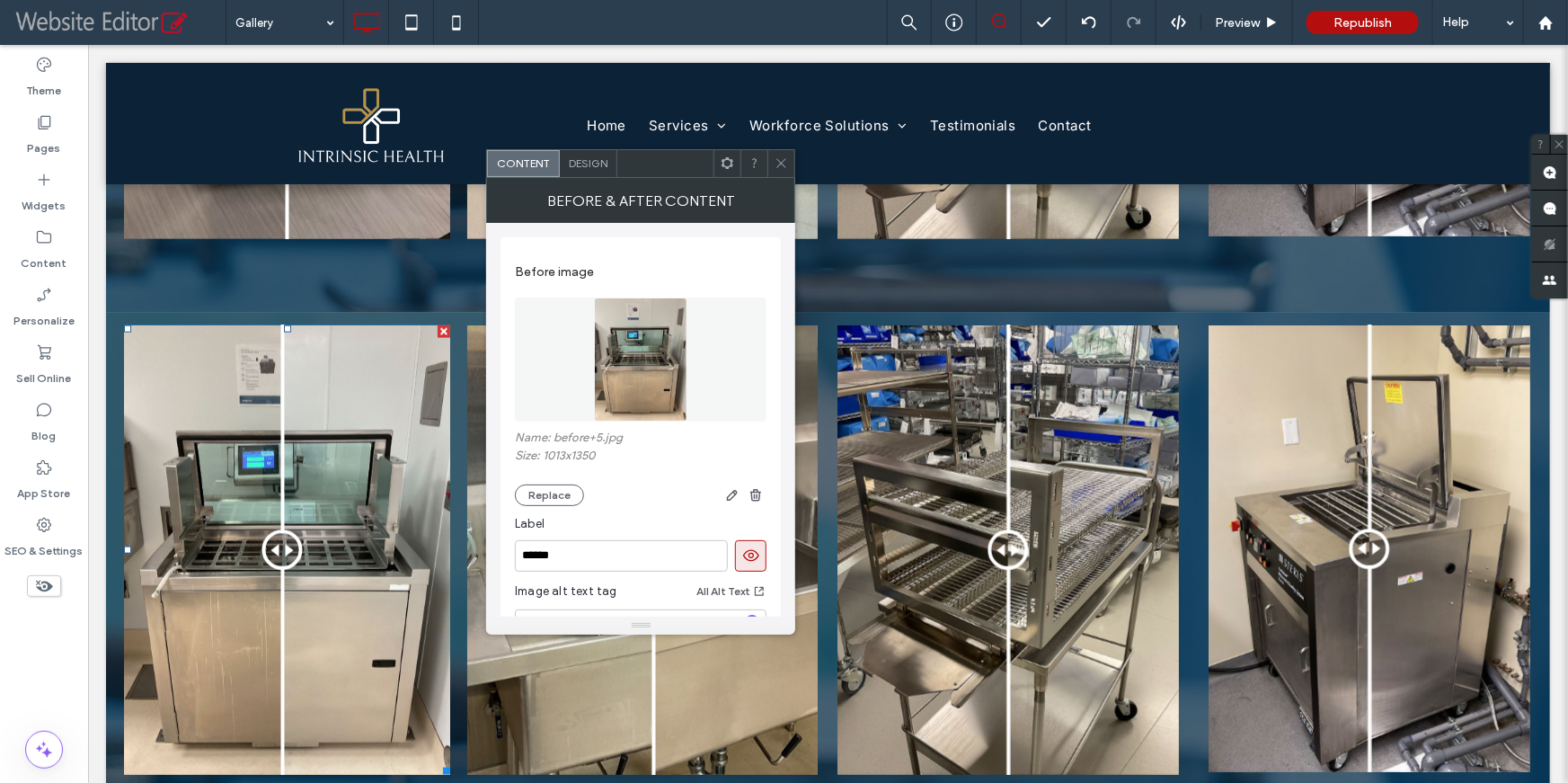
drag, startPoint x: 780, startPoint y: 160, endPoint x: 716, endPoint y: 146, distance: 65.5
click at [780, 160] on use at bounding box center [782, 164] width 9 height 9
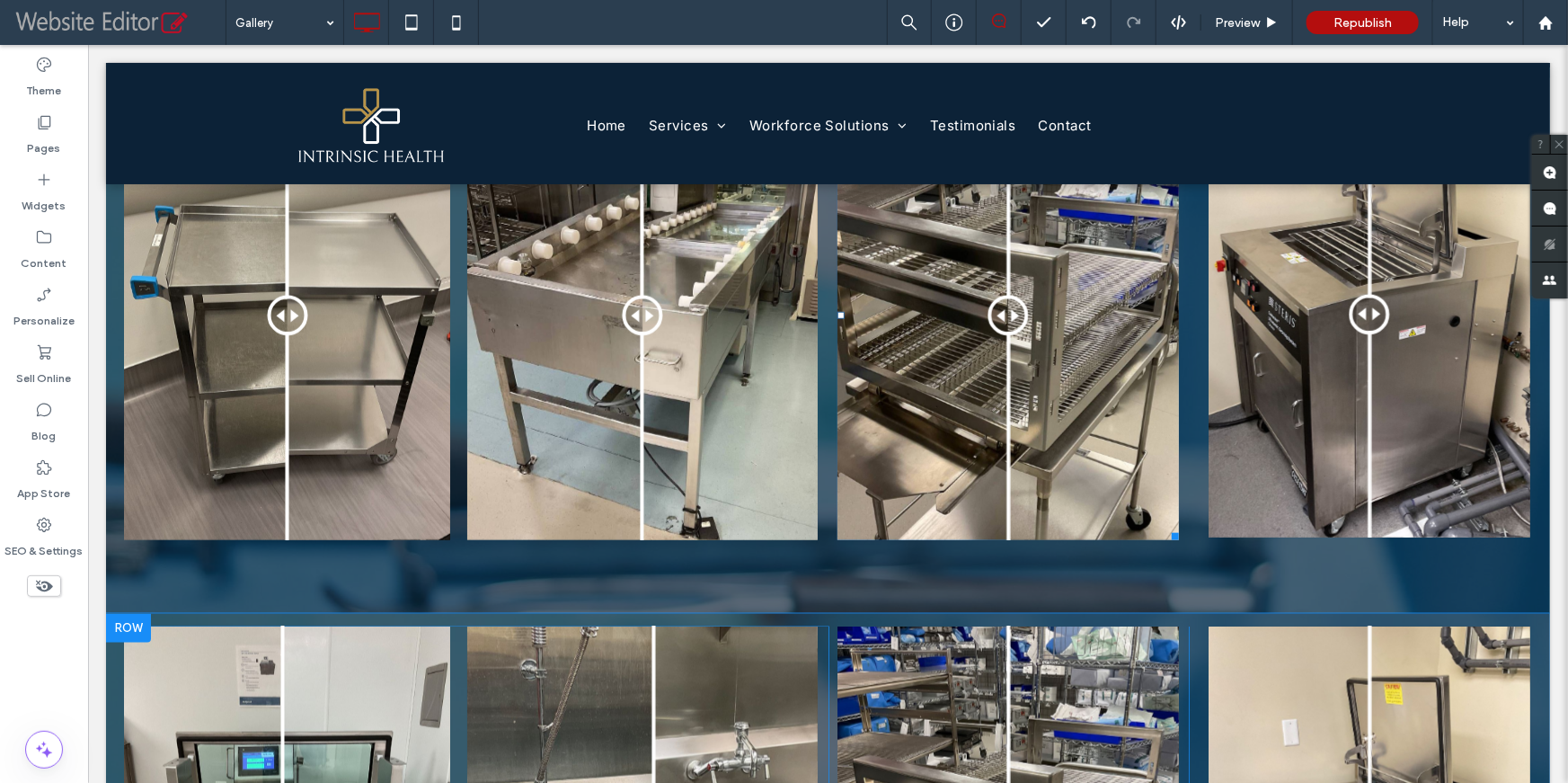
scroll to position [908, 0]
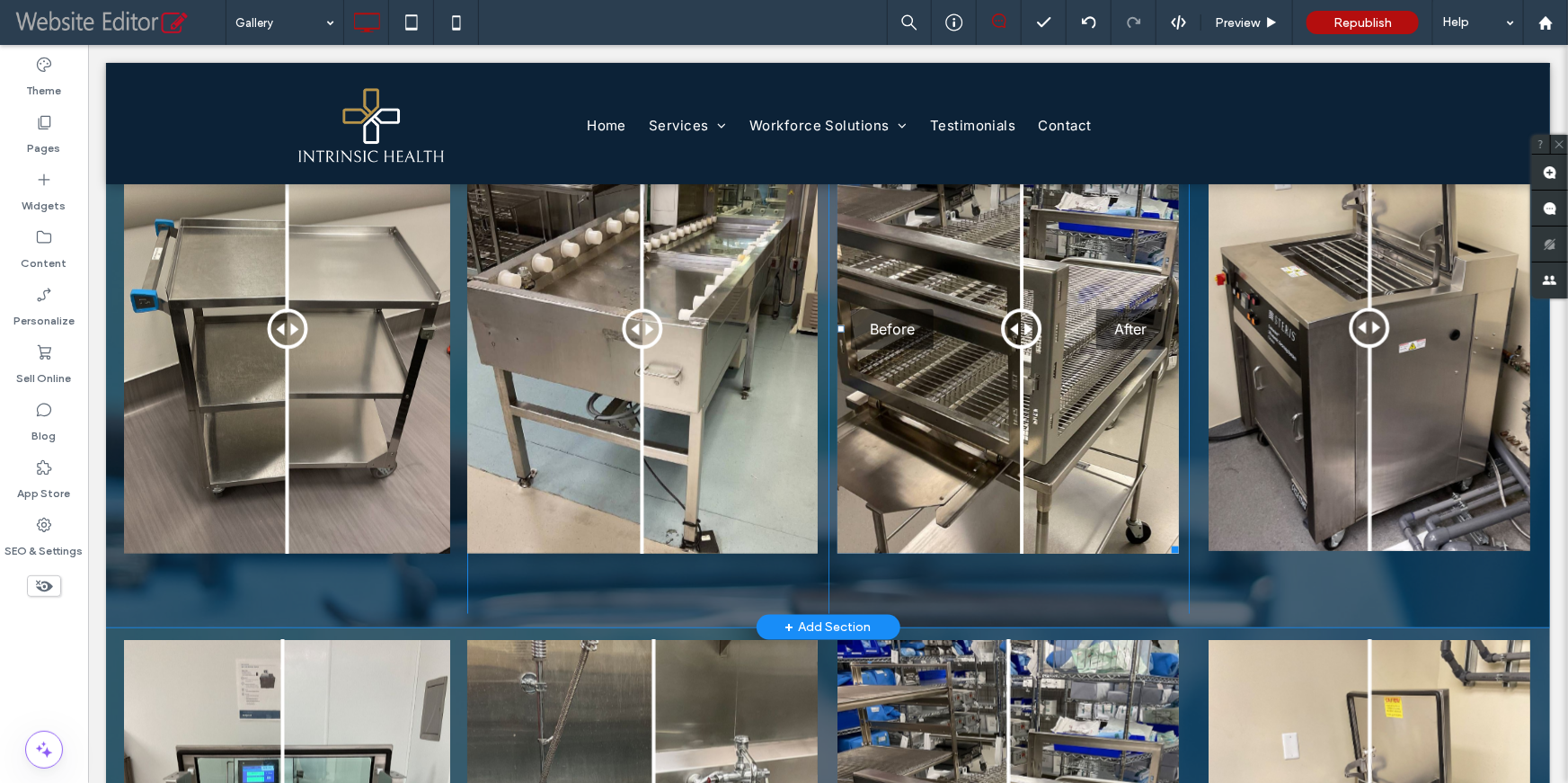
drag, startPoint x: 996, startPoint y: 334, endPoint x: 1071, endPoint y: 393, distance: 95.4
click at [1012, 349] on div at bounding box center [1021, 328] width 41 height 41
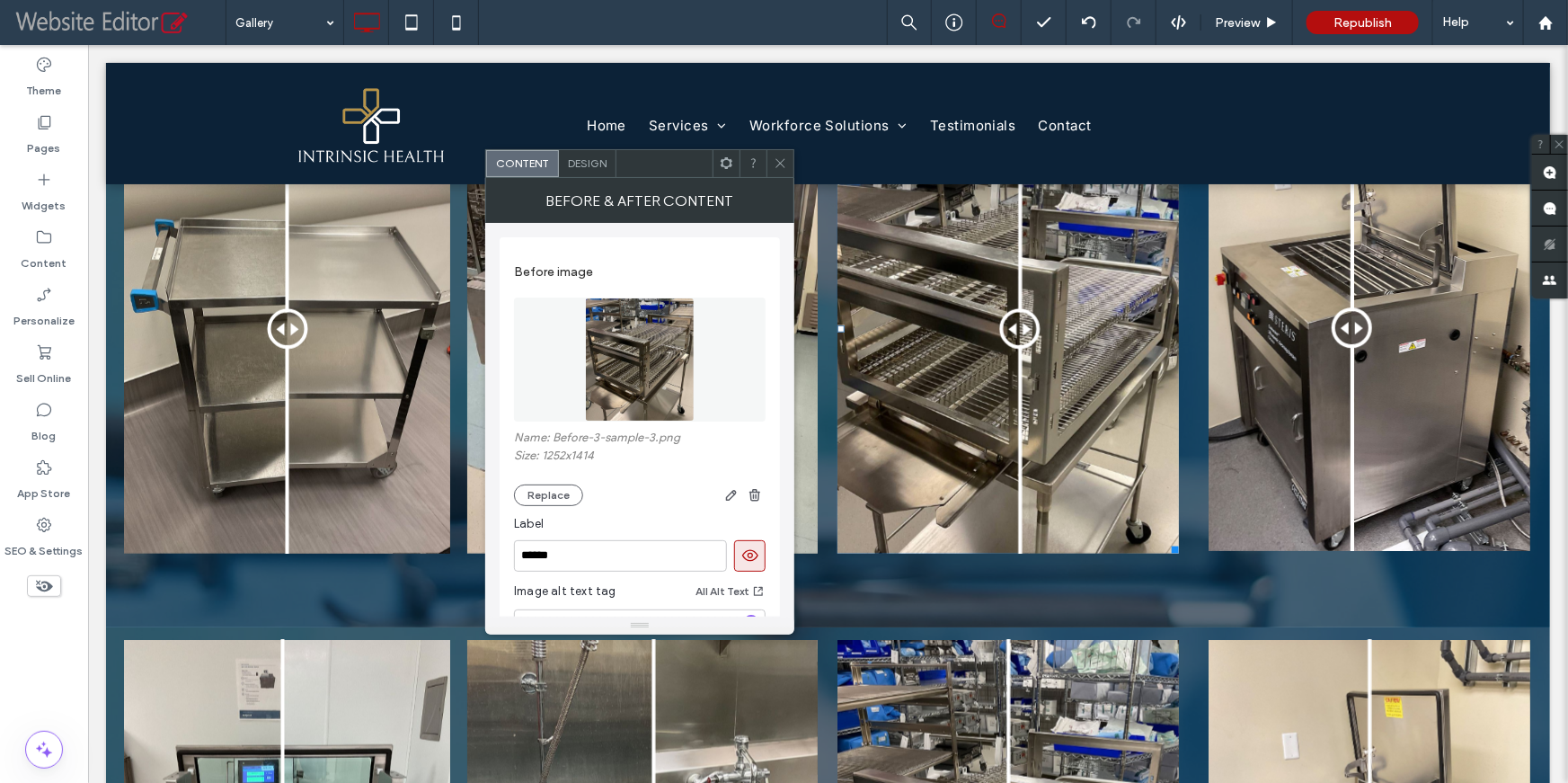
drag, startPoint x: 1366, startPoint y: 340, endPoint x: 1341, endPoint y: 382, distance: 48.9
click at [1341, 347] on div at bounding box center [1351, 326] width 41 height 41
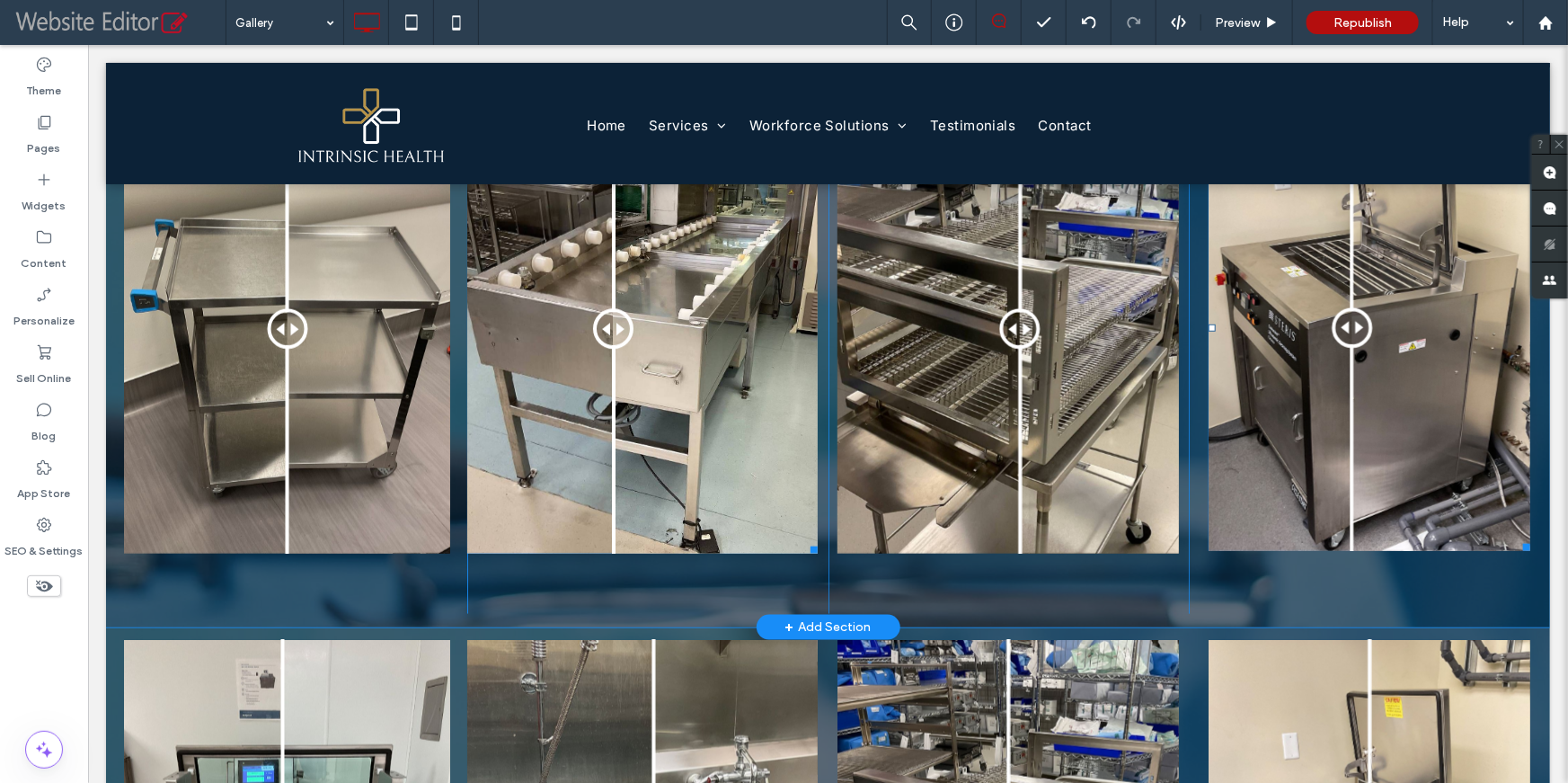
drag, startPoint x: 634, startPoint y: 330, endPoint x: 609, endPoint y: 359, distance: 38.3
click at [609, 349] on div at bounding box center [612, 328] width 41 height 41
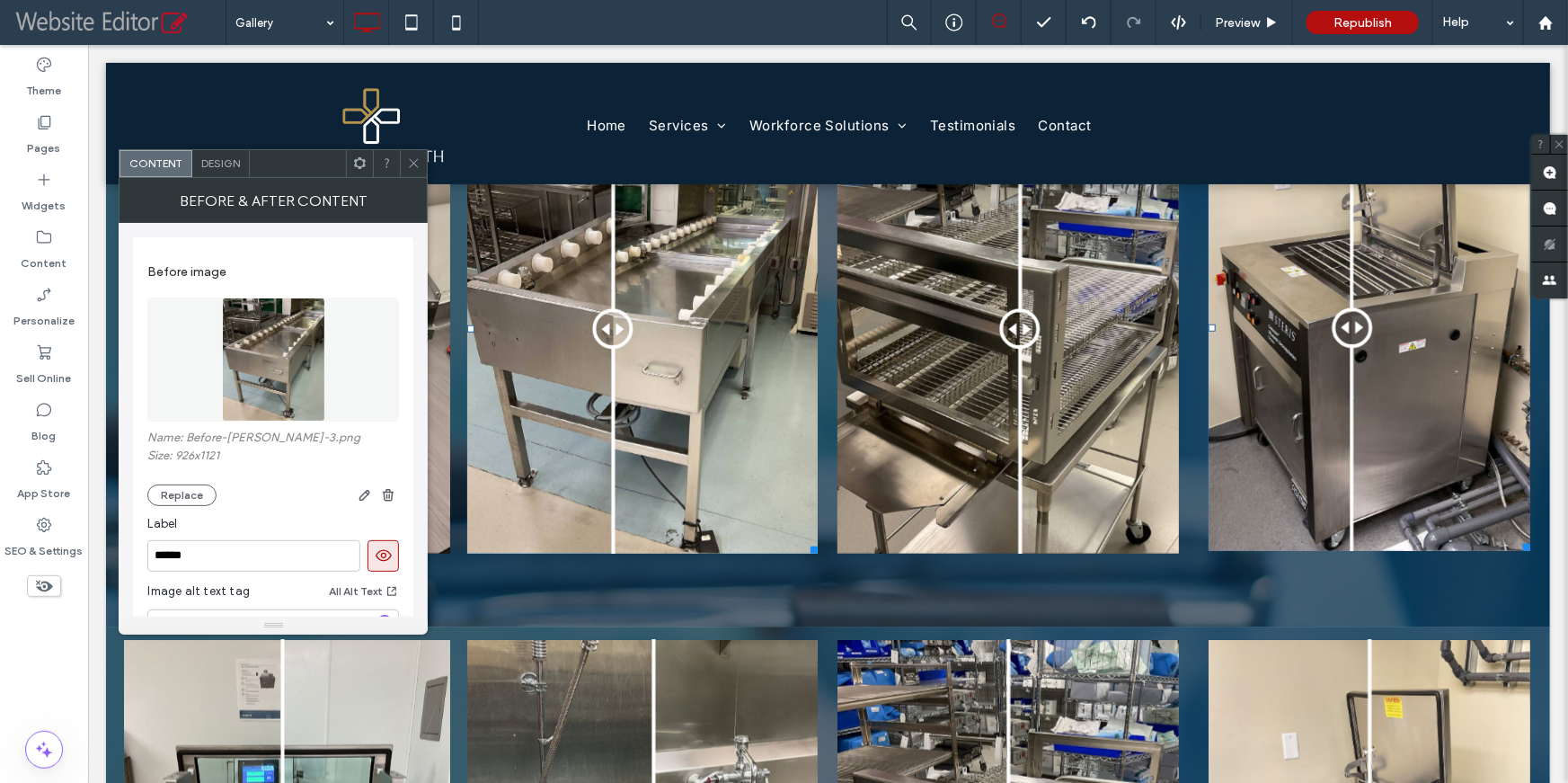
click at [414, 172] on span at bounding box center [413, 163] width 13 height 27
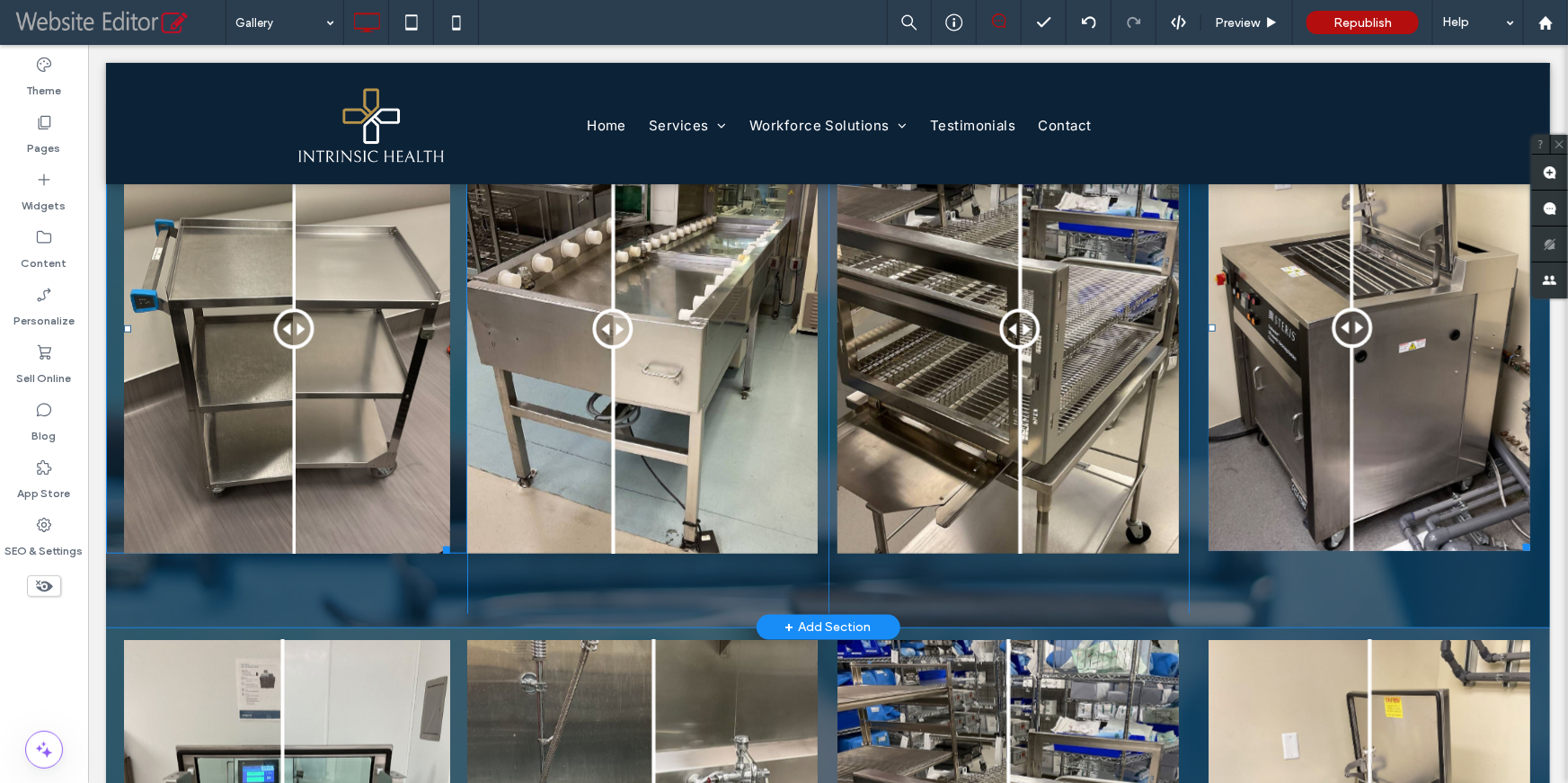
drag, startPoint x: 293, startPoint y: 322, endPoint x: 293, endPoint y: 344, distance: 22.0
click at [293, 344] on div at bounding box center [293, 328] width 41 height 41
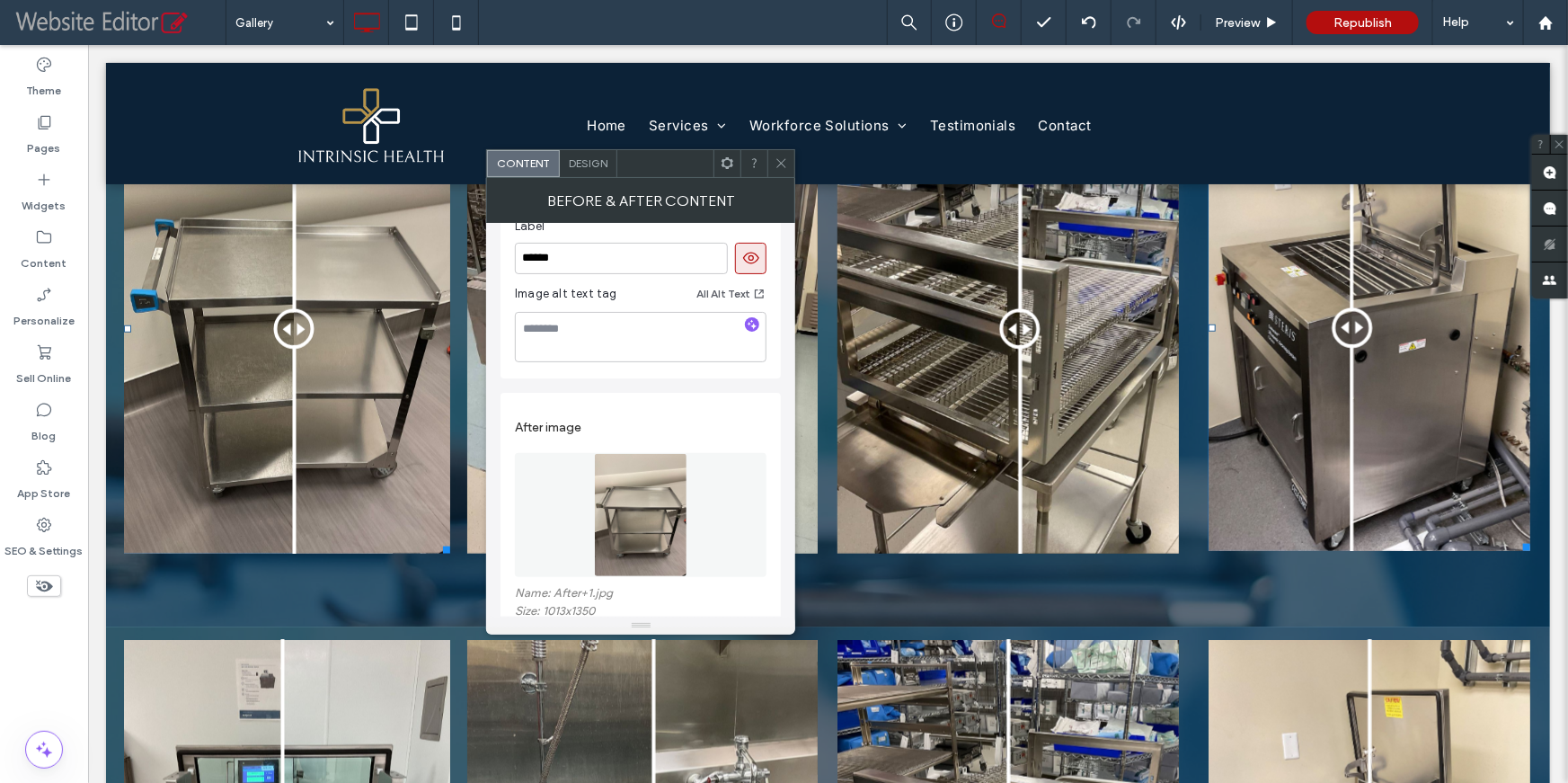
scroll to position [351, 0]
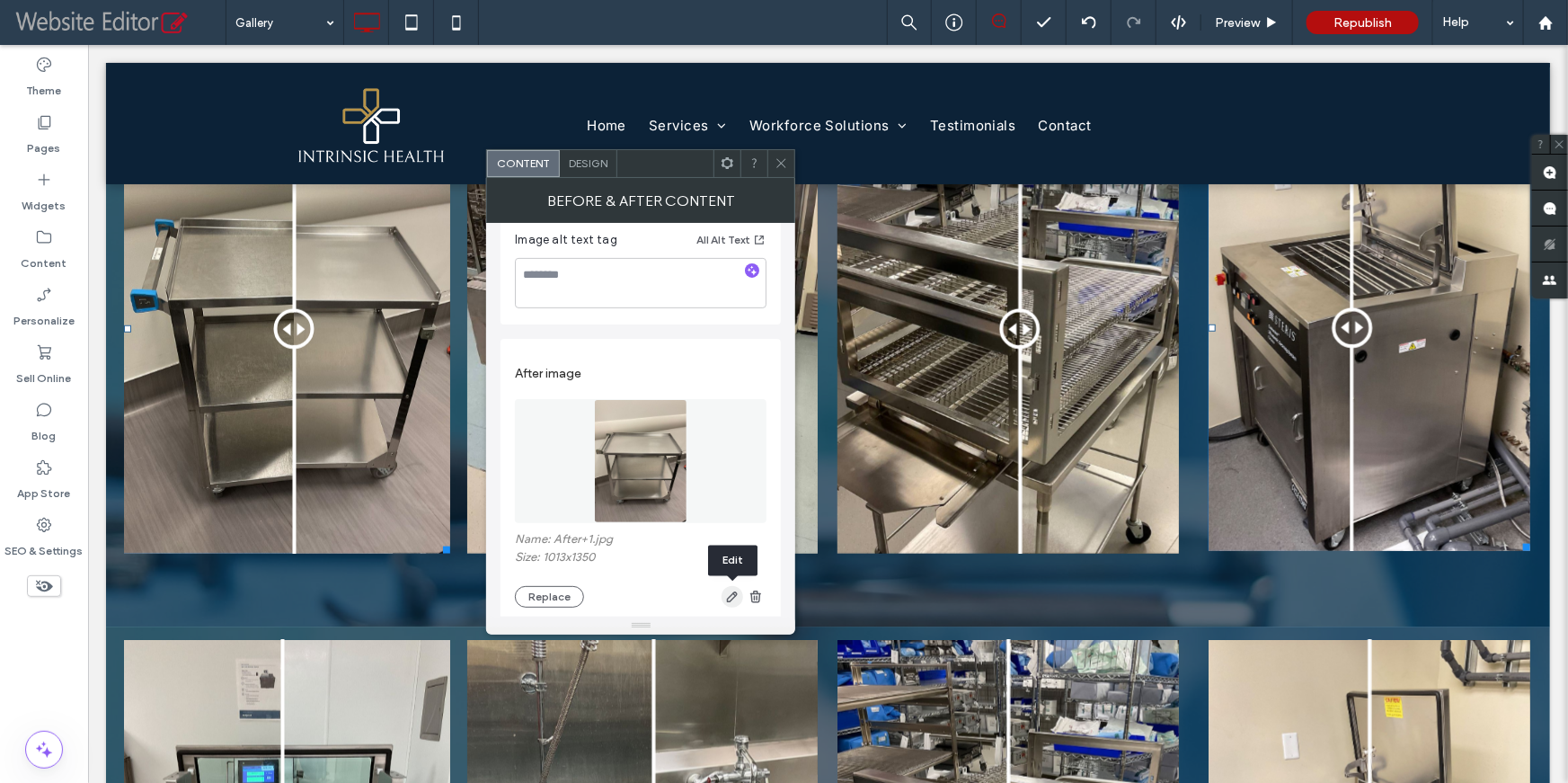
click at [726, 592] on icon "button" at bounding box center [732, 596] width 14 height 14
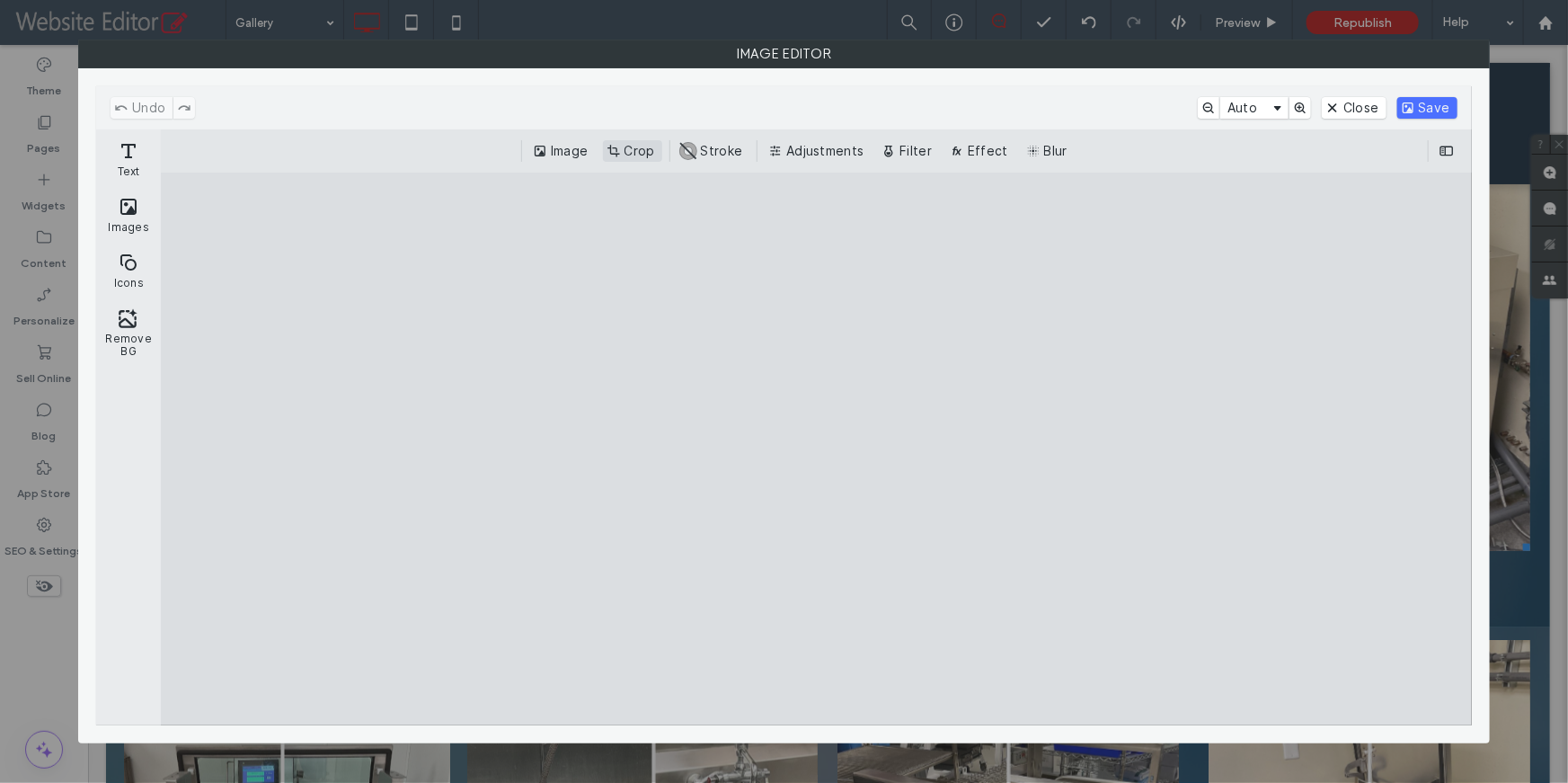
click at [627, 151] on button "Crop" at bounding box center [632, 151] width 59 height 22
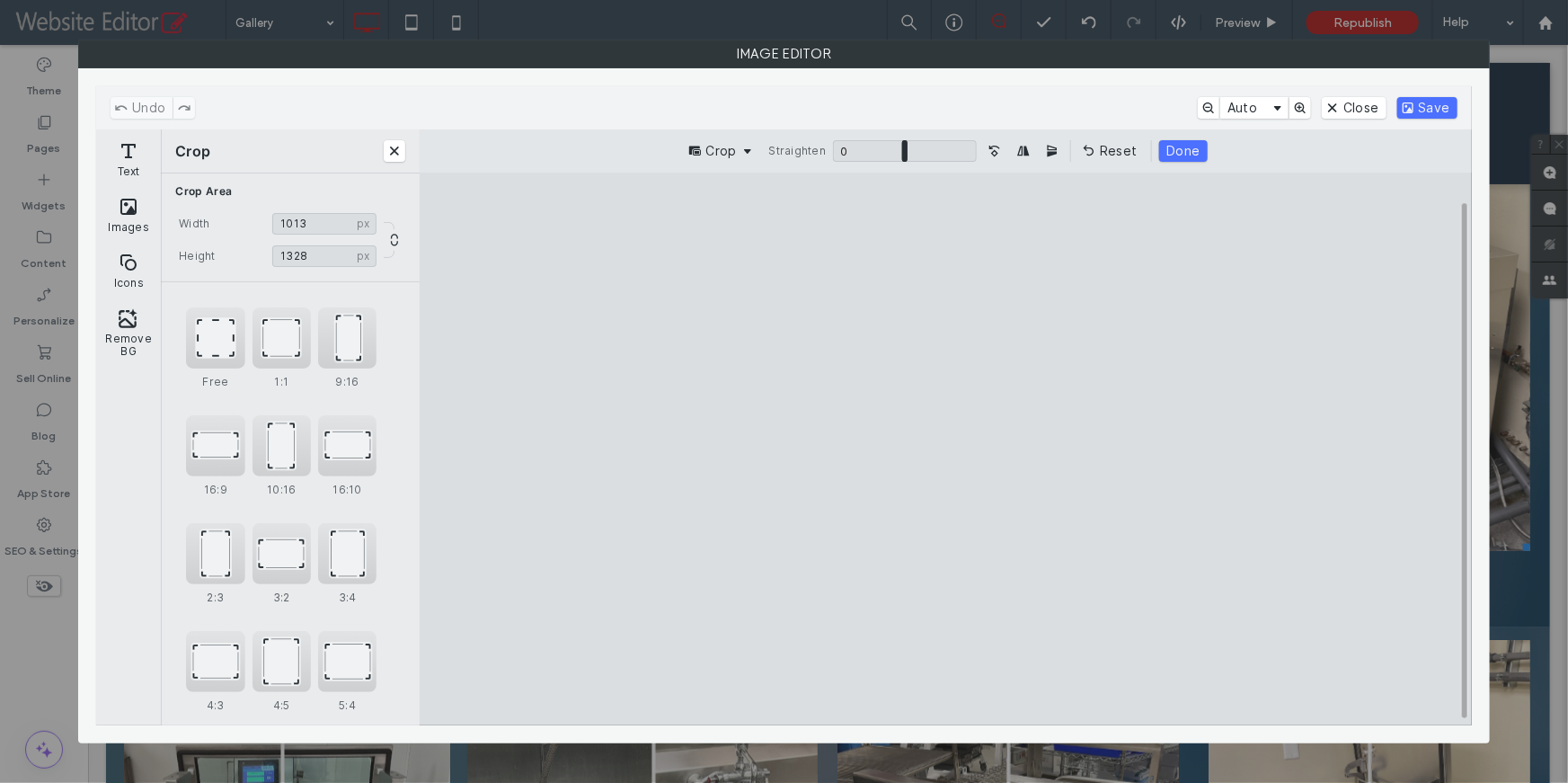
type input "****"
drag, startPoint x: 946, startPoint y: 228, endPoint x: 945, endPoint y: 237, distance: 9.1
click at [946, 448] on cesdk-canvas "Editor canvas" at bounding box center [946, 448] width 0 height 0
click at [1182, 158] on button "Done" at bounding box center [1183, 151] width 47 height 22
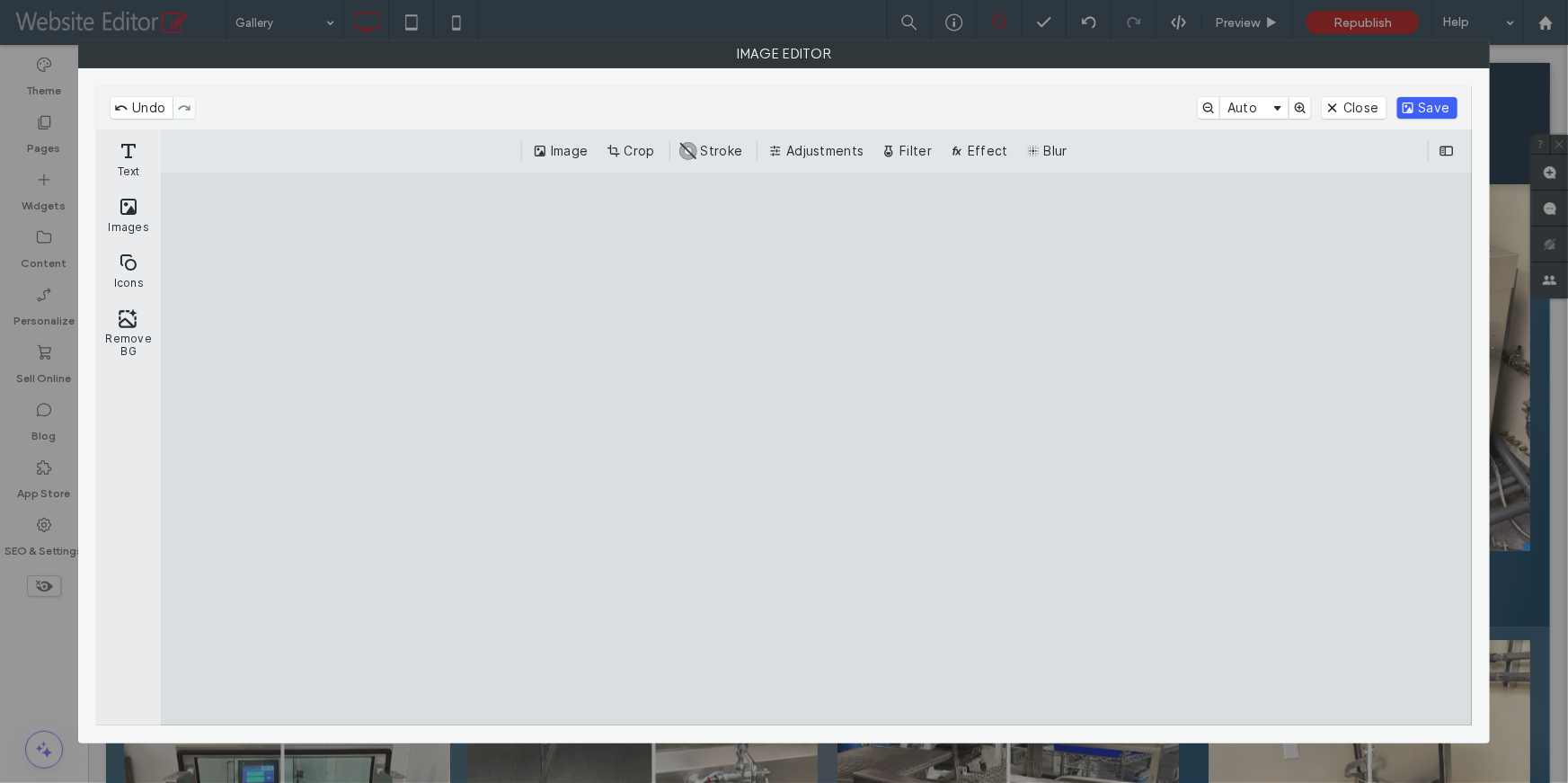
click at [1435, 108] on button "Save" at bounding box center [1427, 108] width 60 height 22
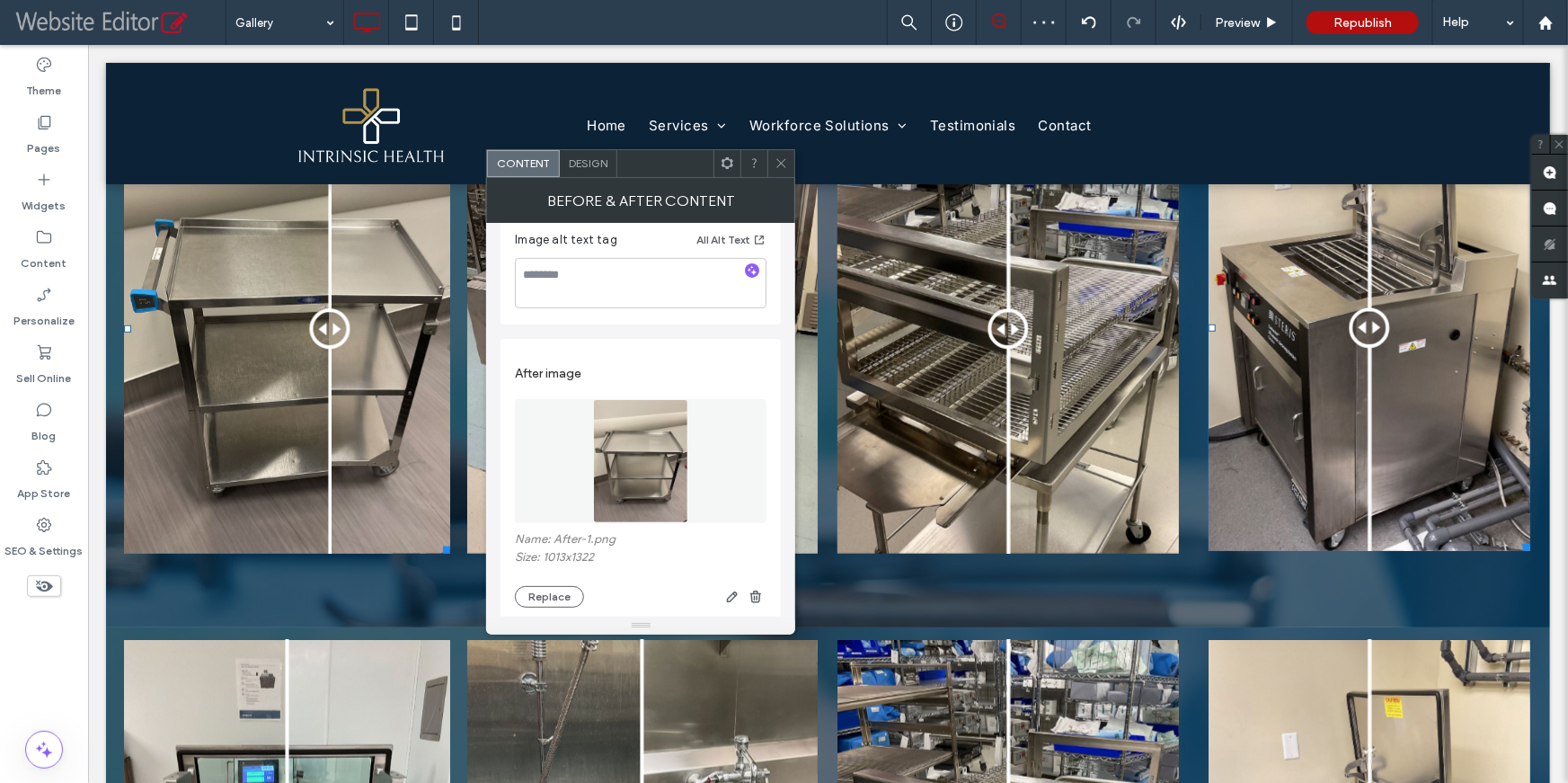
drag, startPoint x: 293, startPoint y: 325, endPoint x: 350, endPoint y: 326, distance: 57.0
click at [350, 326] on div at bounding box center [329, 328] width 41 height 41
drag, startPoint x: 351, startPoint y: 326, endPoint x: 299, endPoint y: 345, distance: 55.4
click at [299, 345] on div at bounding box center [299, 328] width 41 height 41
drag, startPoint x: 785, startPoint y: 164, endPoint x: 727, endPoint y: 152, distance: 59.2
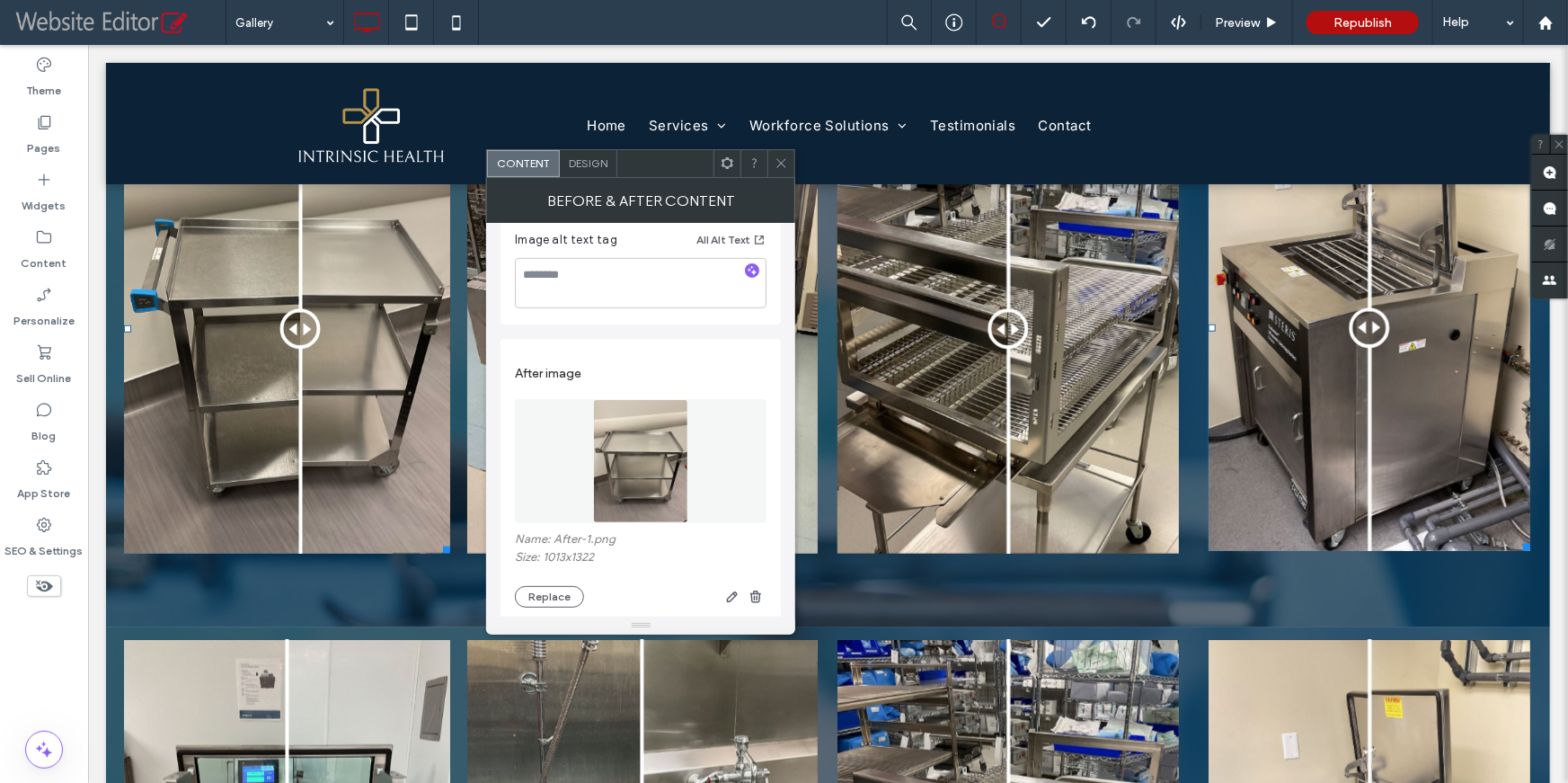
click at [785, 164] on icon at bounding box center [781, 163] width 13 height 13
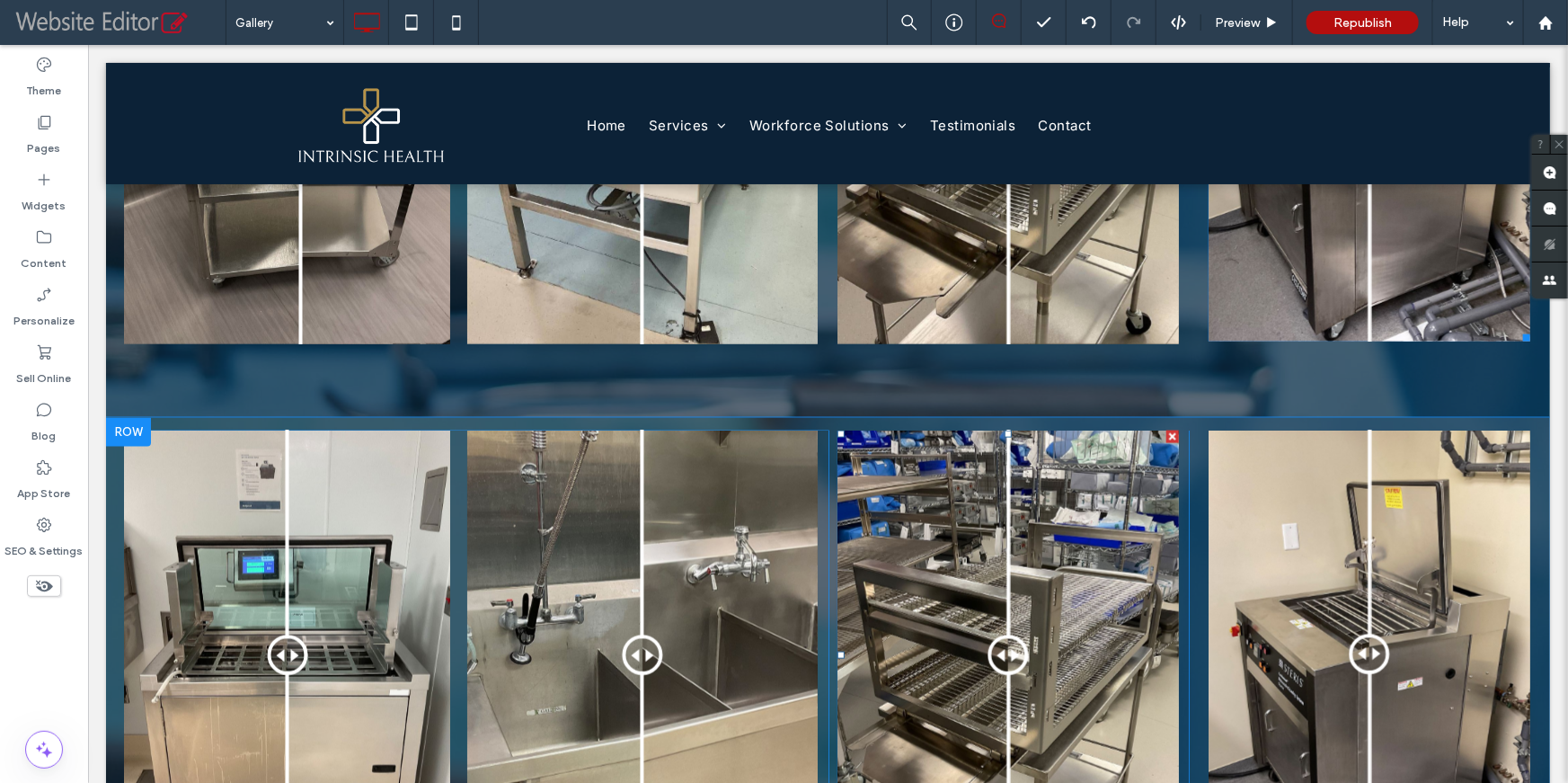
scroll to position [1330, 0]
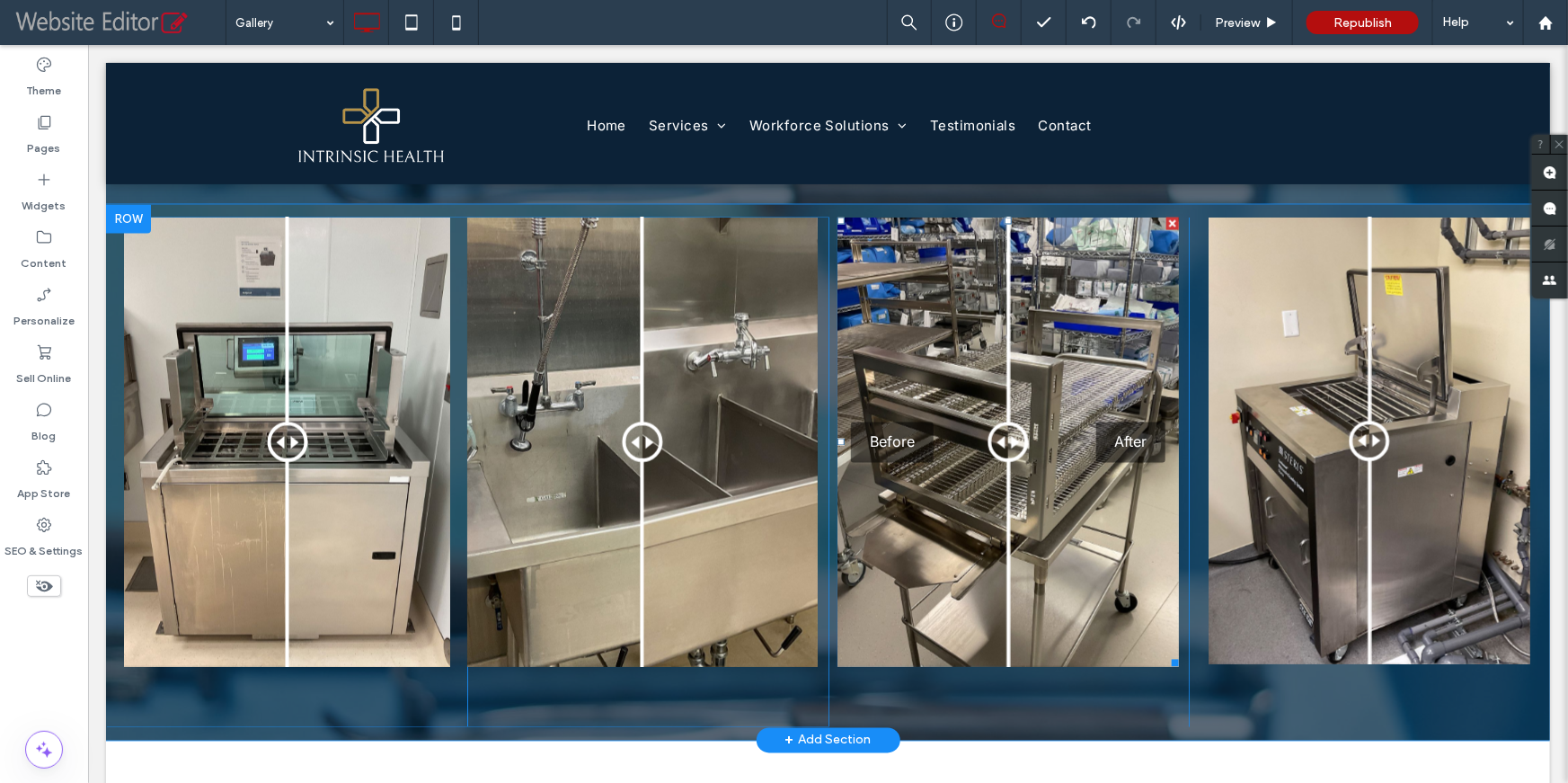
click at [1010, 465] on div "Before After" at bounding box center [1008, 441] width 342 height 449
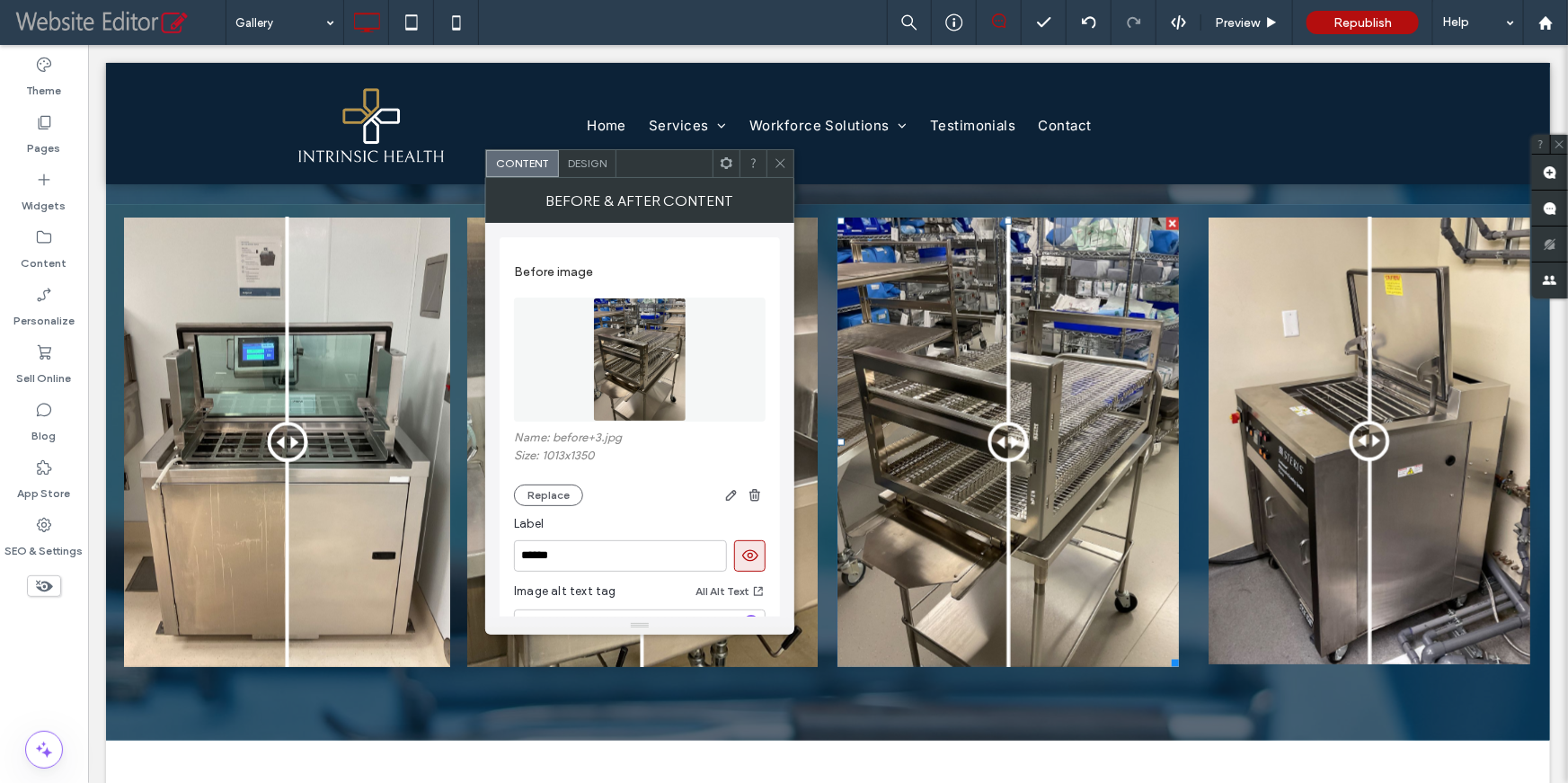
drag, startPoint x: 776, startPoint y: 160, endPoint x: 779, endPoint y: 205, distance: 45.1
click at [776, 160] on use at bounding box center [780, 164] width 9 height 9
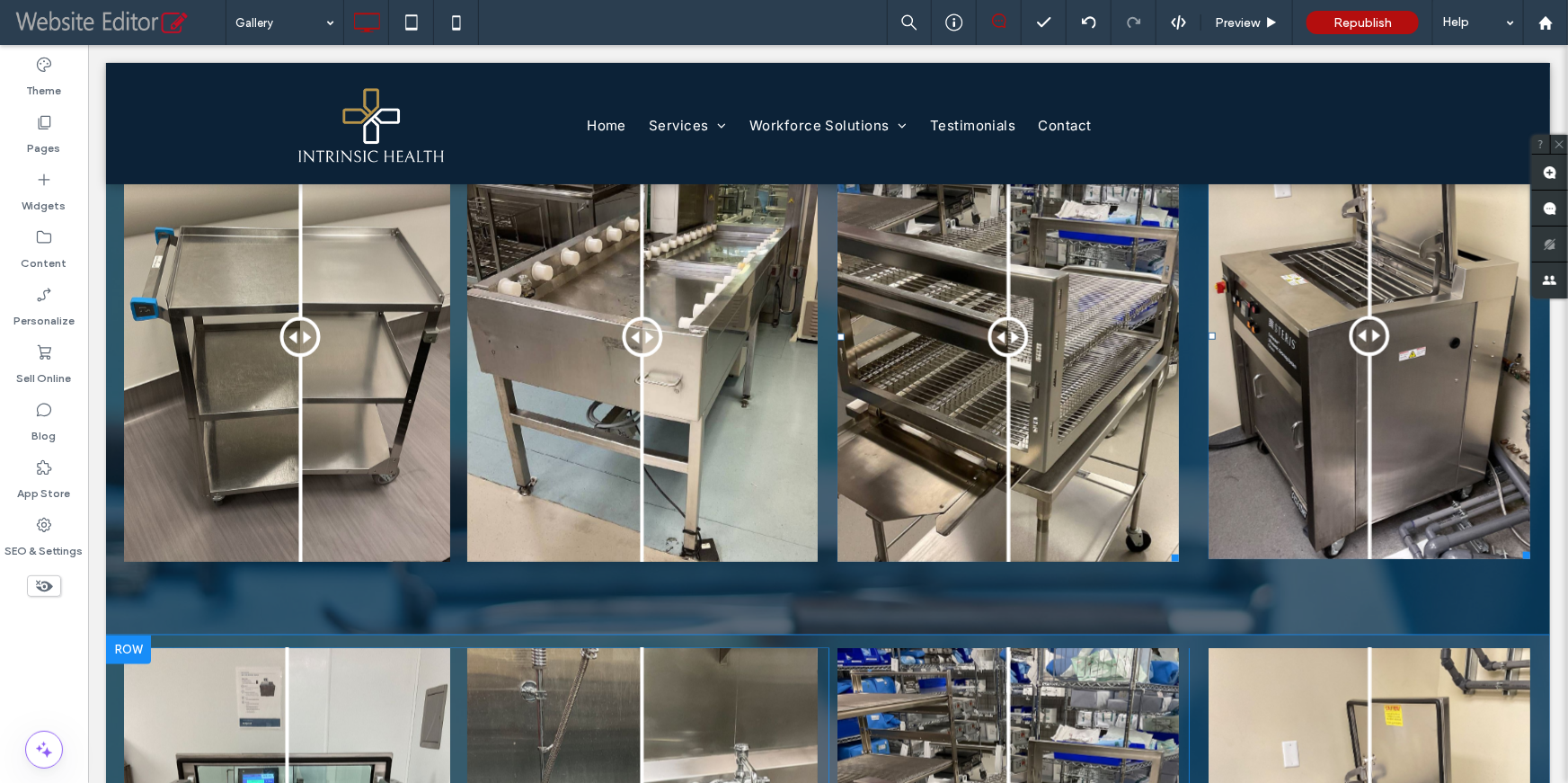
scroll to position [886, 0]
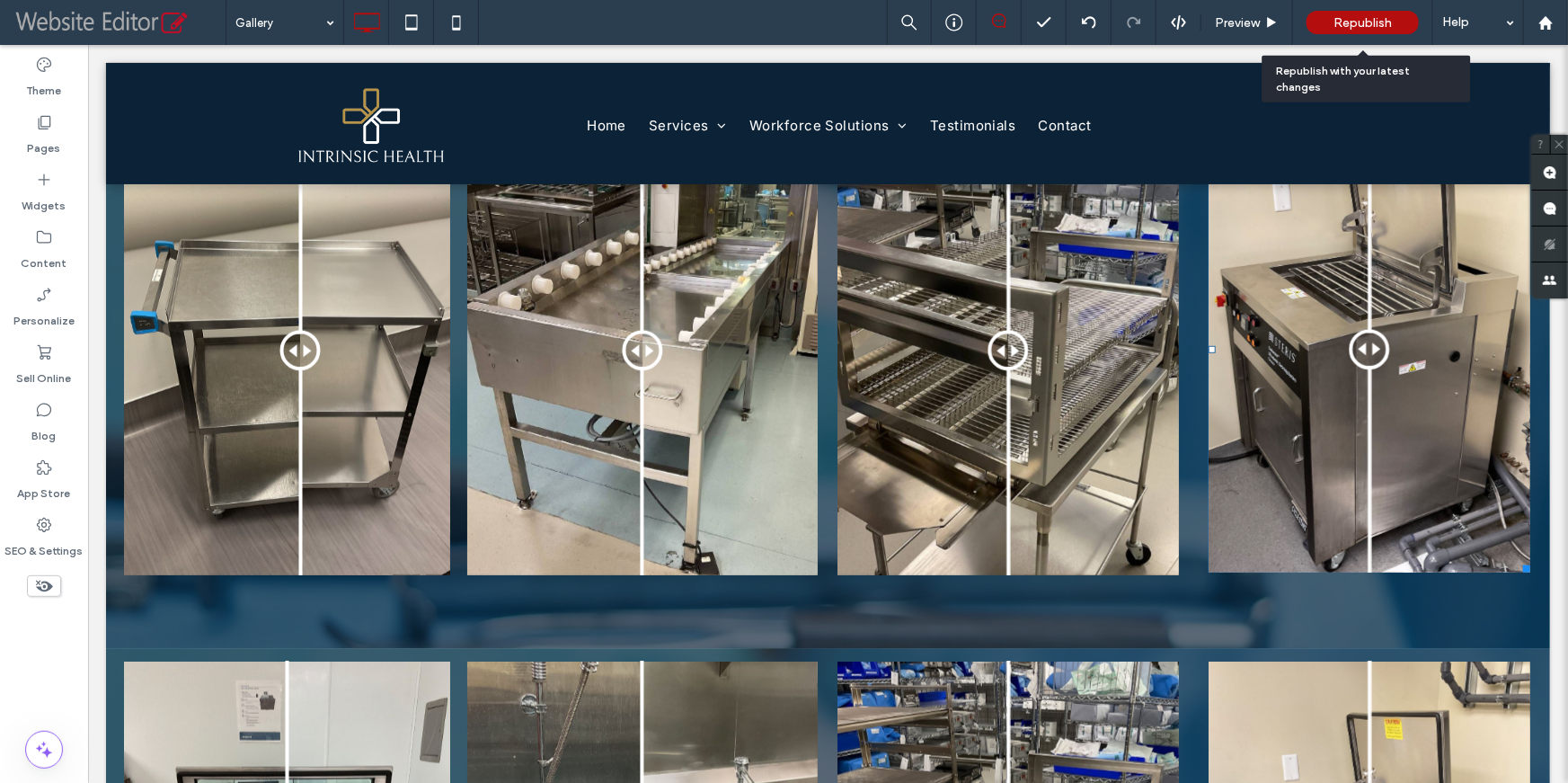
click at [1353, 25] on span "Republish" at bounding box center [1363, 23] width 58 height 15
